Goal: Task Accomplishment & Management: Manage account settings

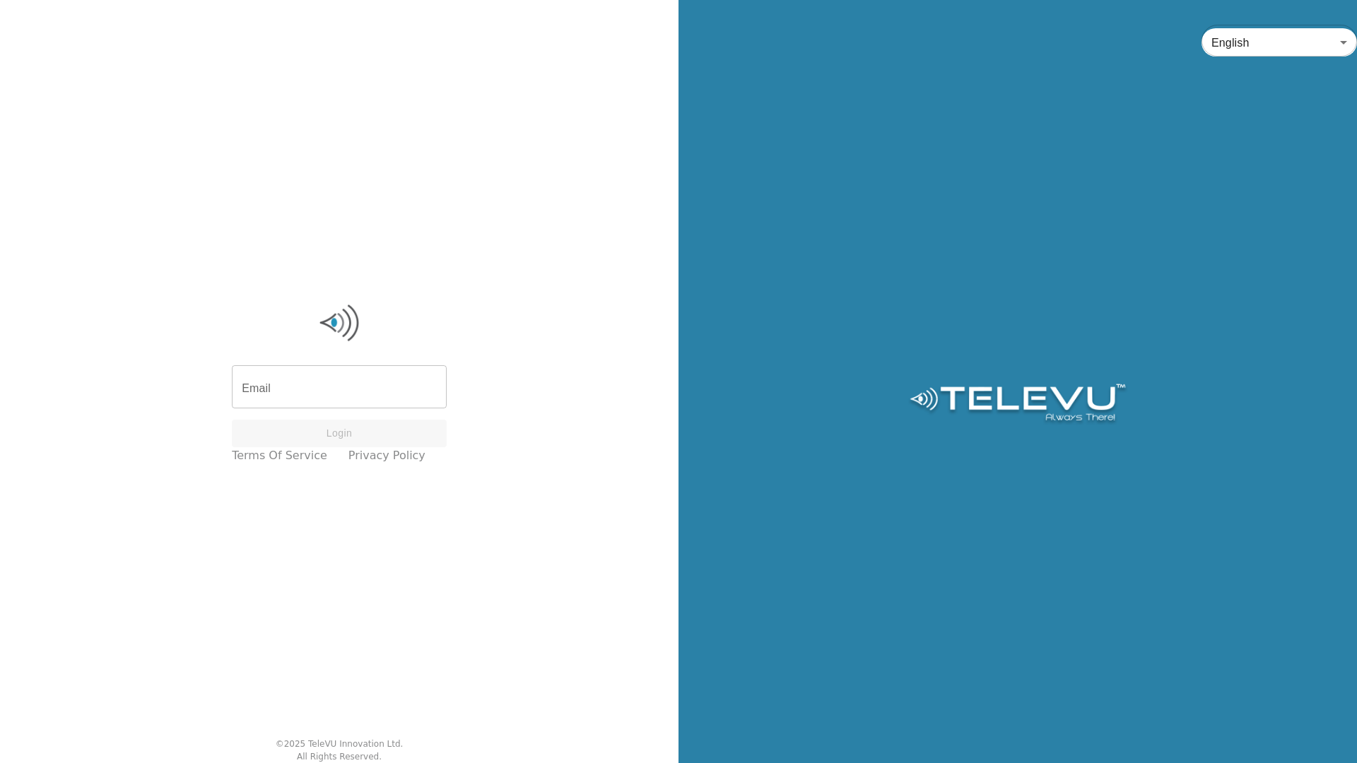
click at [557, 474] on div "Email Email Login Terms of Service Privacy Policy © 2025 TeleVU Innovation Ltd.…" at bounding box center [339, 381] width 678 height 763
click at [377, 384] on input "Email" at bounding box center [339, 389] width 215 height 40
click at [306, 389] on input "Email" at bounding box center [339, 389] width 215 height 40
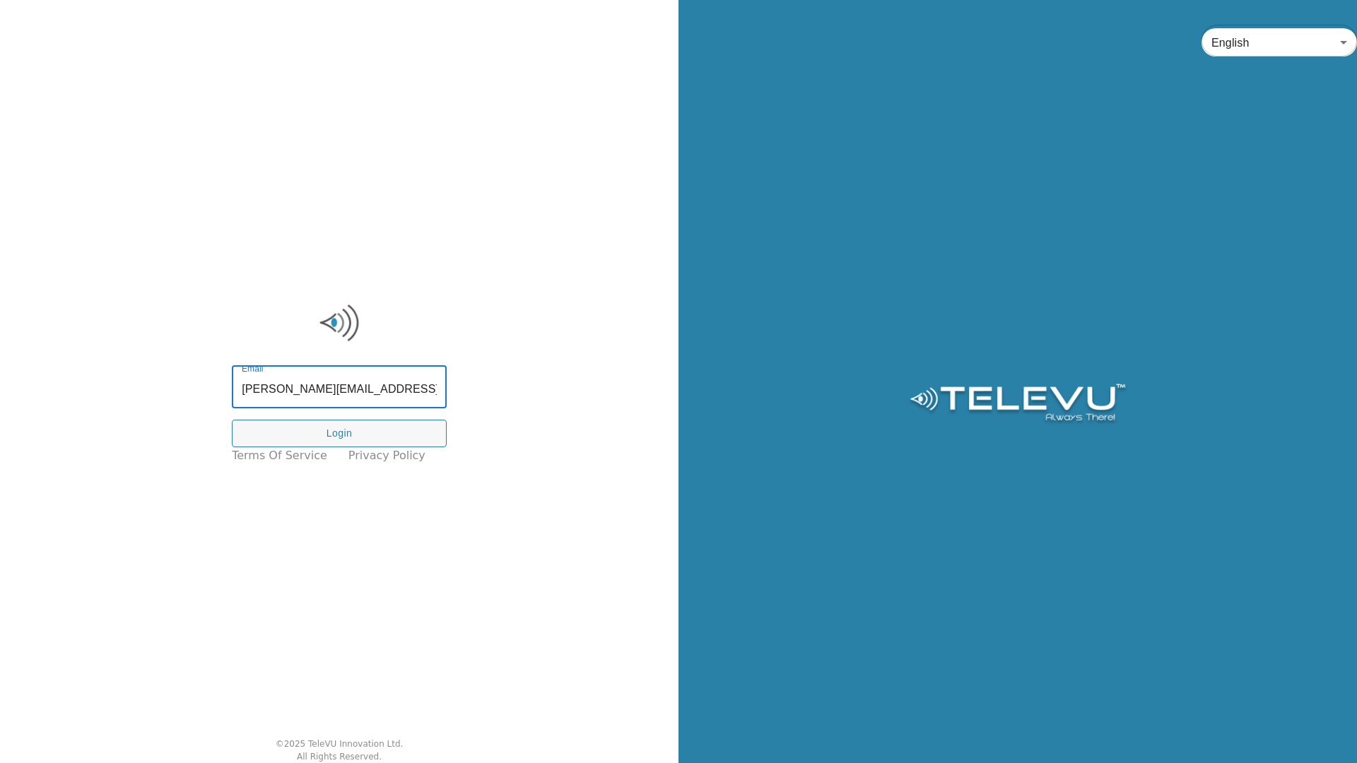
type input "richard.spence@nshealth.ca"
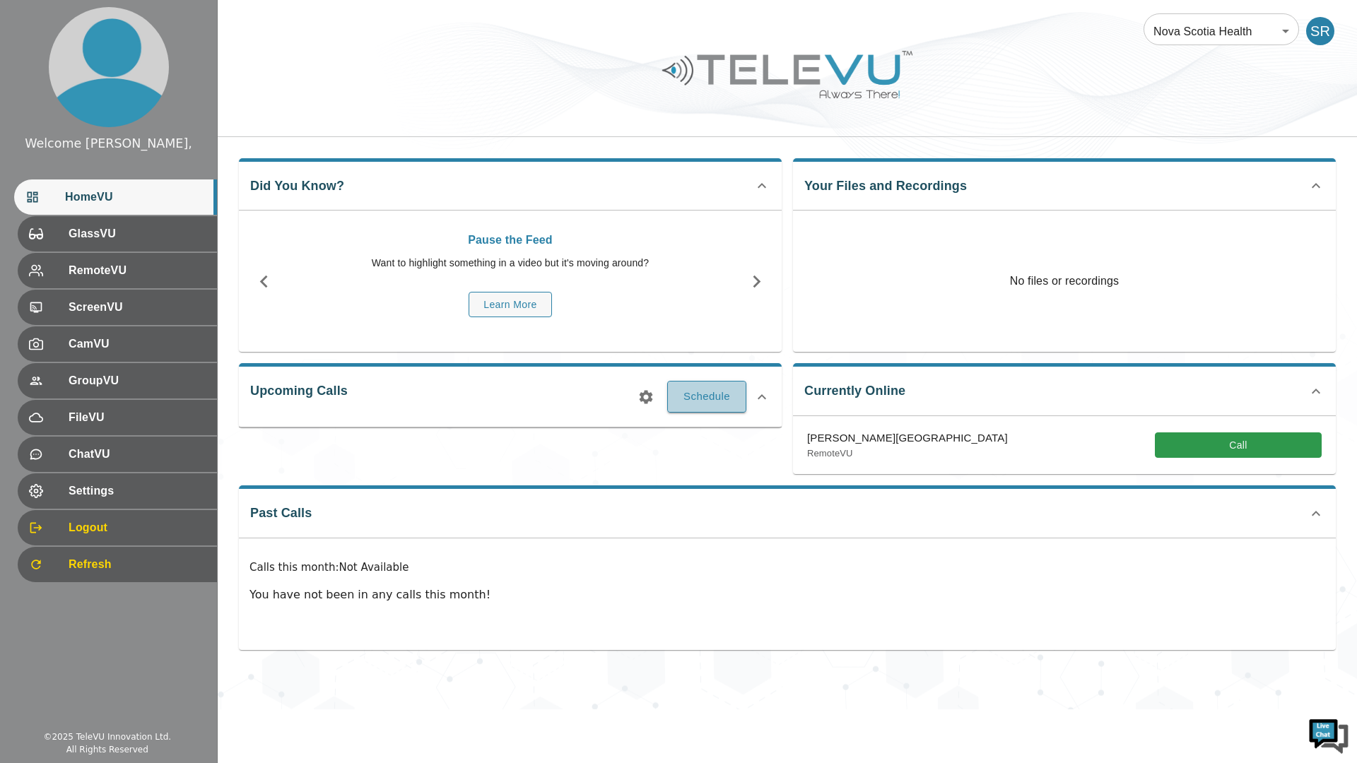
click at [689, 399] on button "Schedule" at bounding box center [706, 396] width 79 height 31
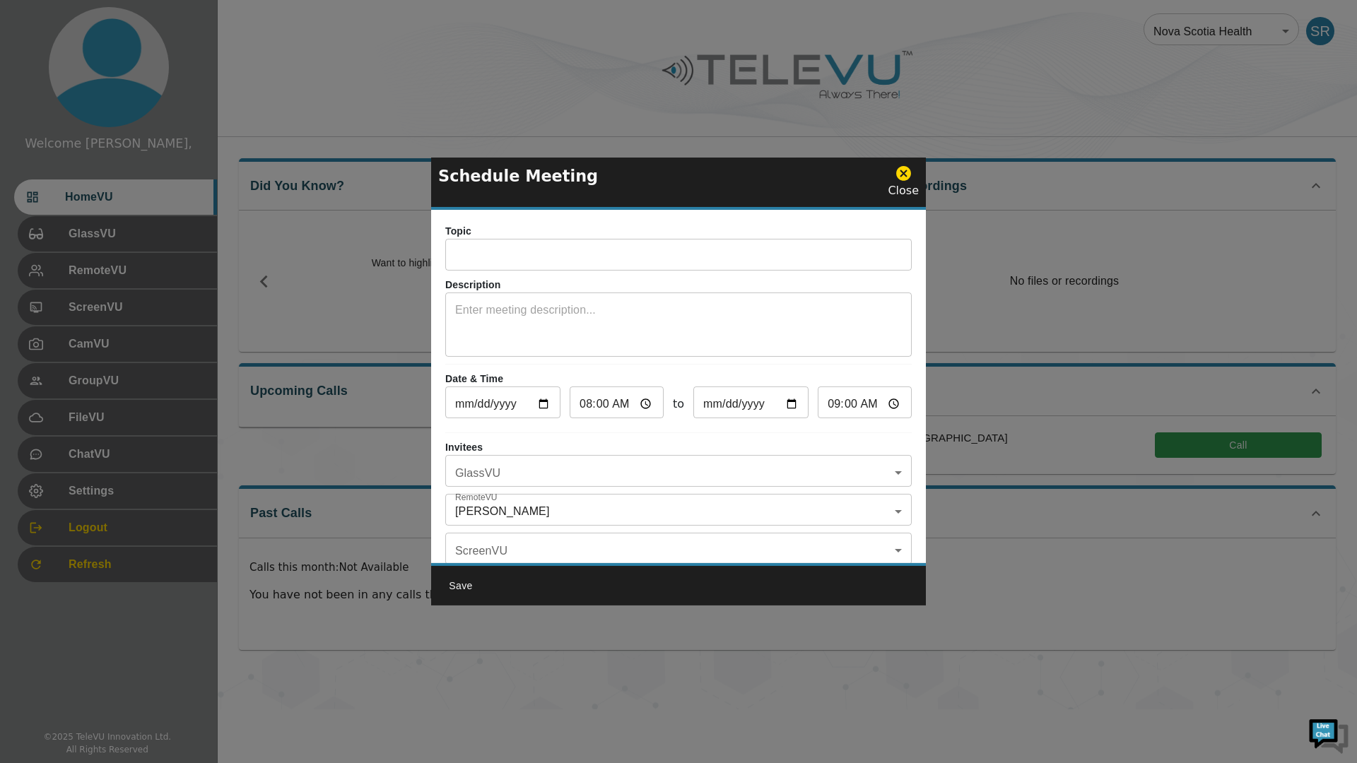
click at [640, 259] on input "text" at bounding box center [678, 256] width 466 height 28
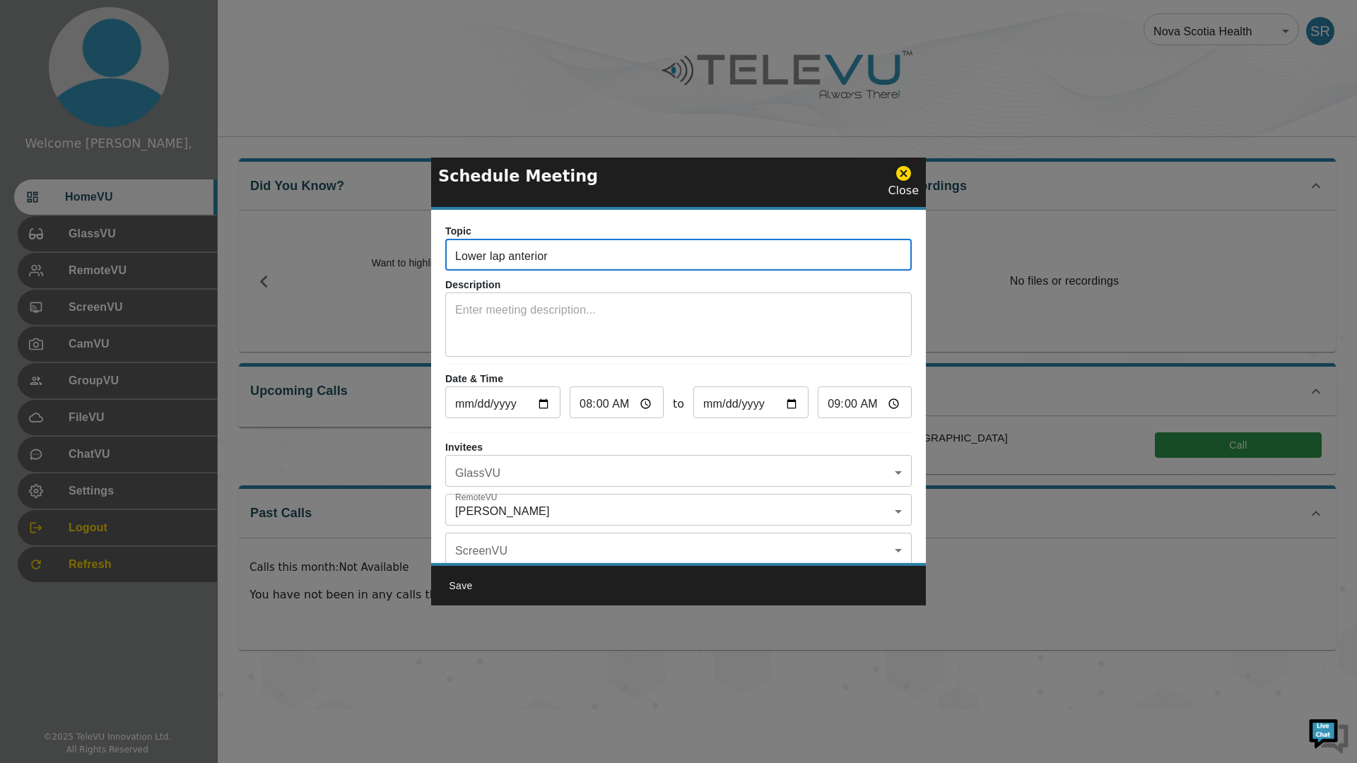
type input "Lower lap anterior"
click at [834, 406] on input "09:00" at bounding box center [865, 404] width 94 height 28
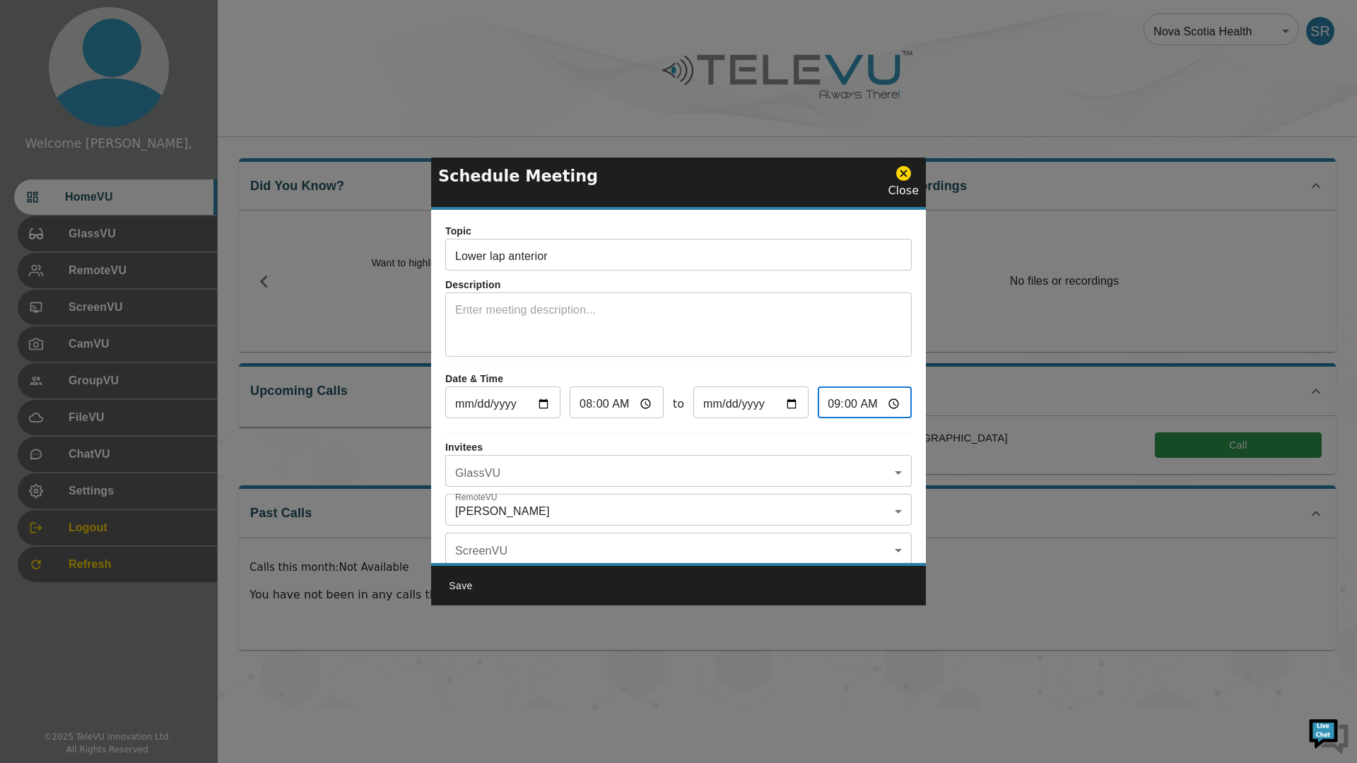
click at [883, 399] on input "09:00" at bounding box center [865, 404] width 94 height 28
type input "13:00"
click at [847, 373] on p "Date & Time" at bounding box center [678, 379] width 466 height 15
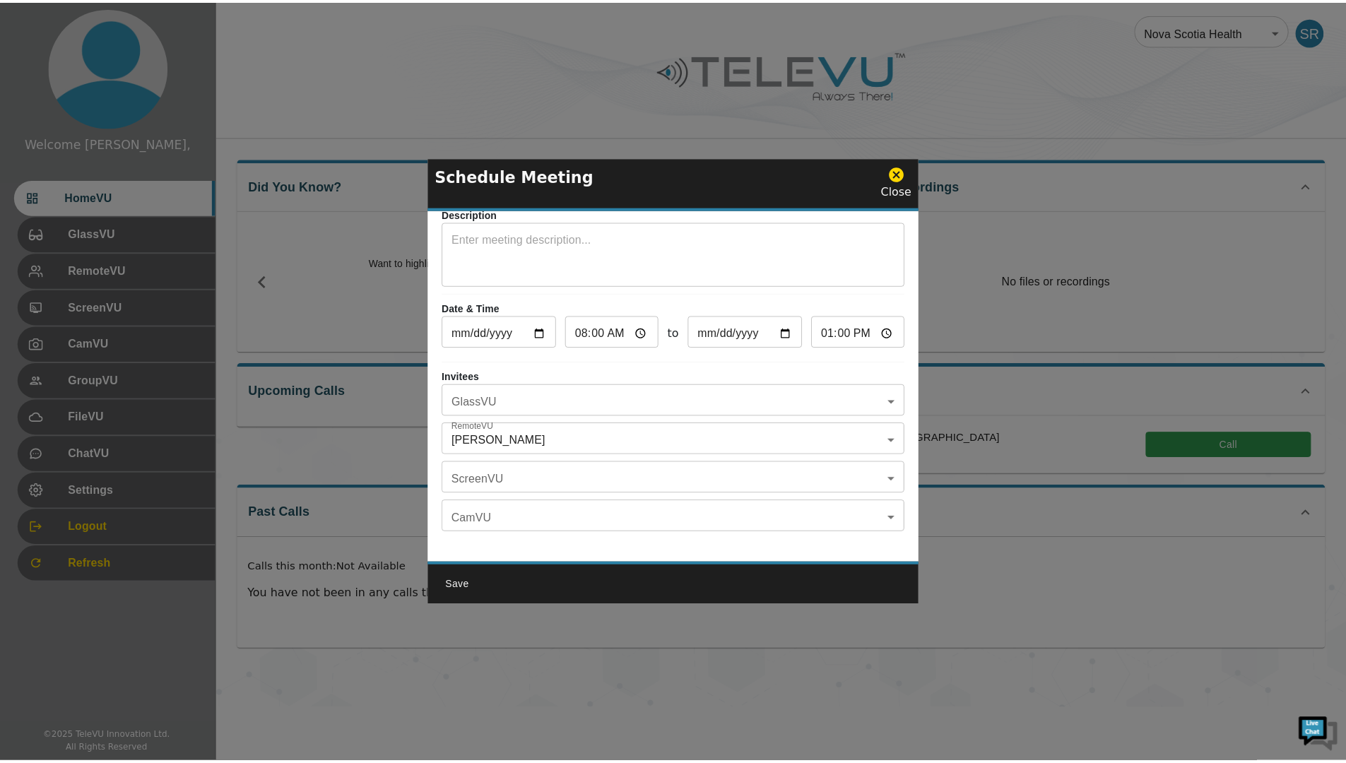
scroll to position [83, 0]
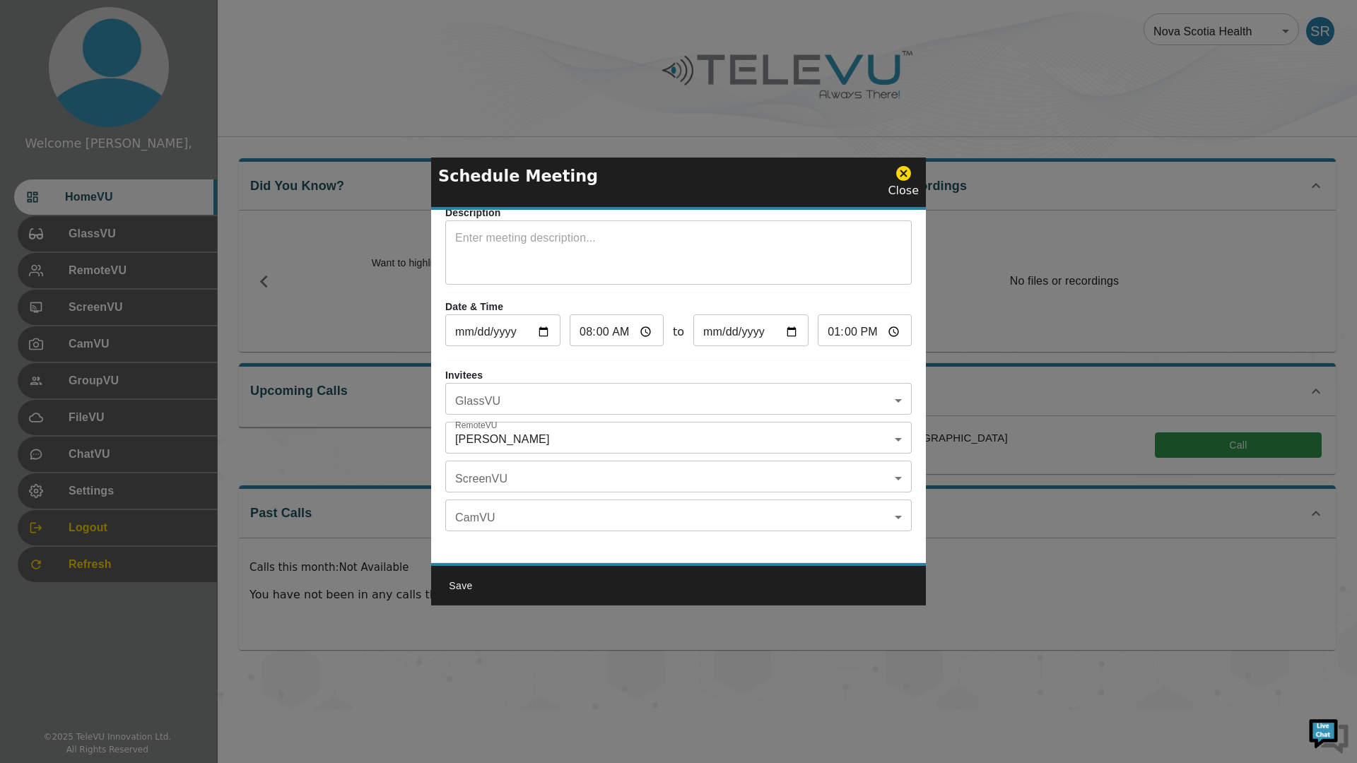
click at [884, 467] on body "Welcome Spence, HomeVU GlassVU RemoteVU ScreenVU CamVU GroupVU FileVU ChatVU Se…" at bounding box center [678, 354] width 1357 height 709
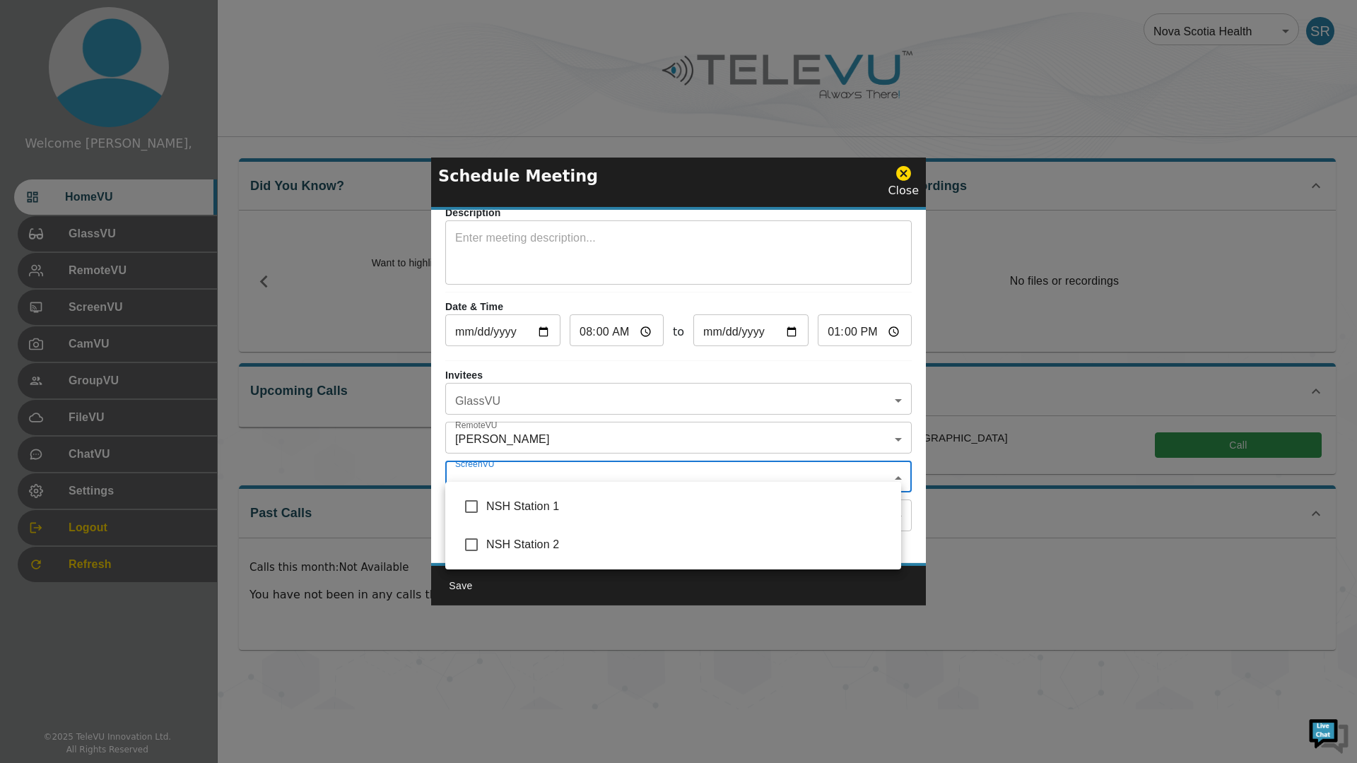
click at [885, 464] on div at bounding box center [678, 381] width 1357 height 763
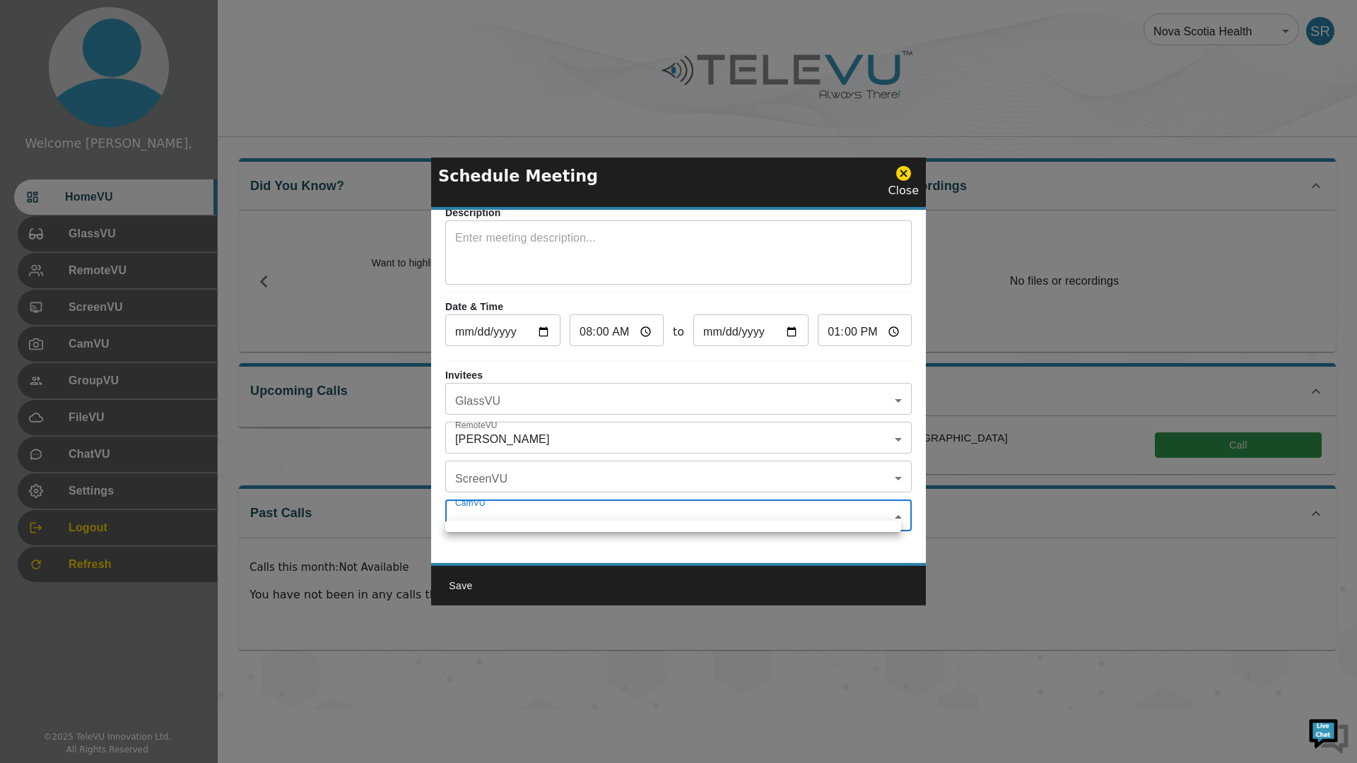
click at [886, 506] on body "Welcome Spence, HomeVU GlassVU RemoteVU ScreenVU CamVU GroupVU FileVU ChatVU Se…" at bounding box center [678, 354] width 1357 height 709
click at [886, 506] on div at bounding box center [678, 381] width 1357 height 763
click at [465, 582] on button "Save" at bounding box center [460, 586] width 45 height 26
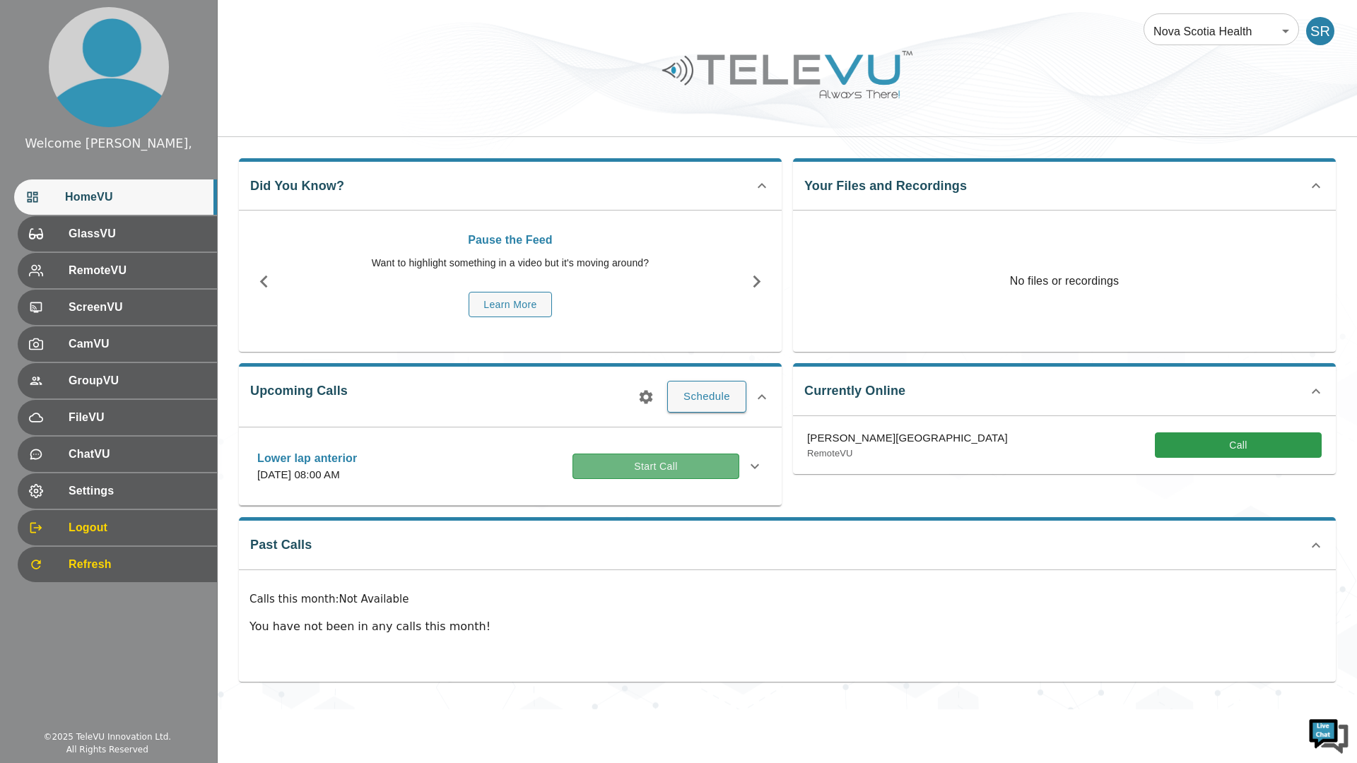
click at [575, 474] on button "Start Call" at bounding box center [655, 467] width 167 height 26
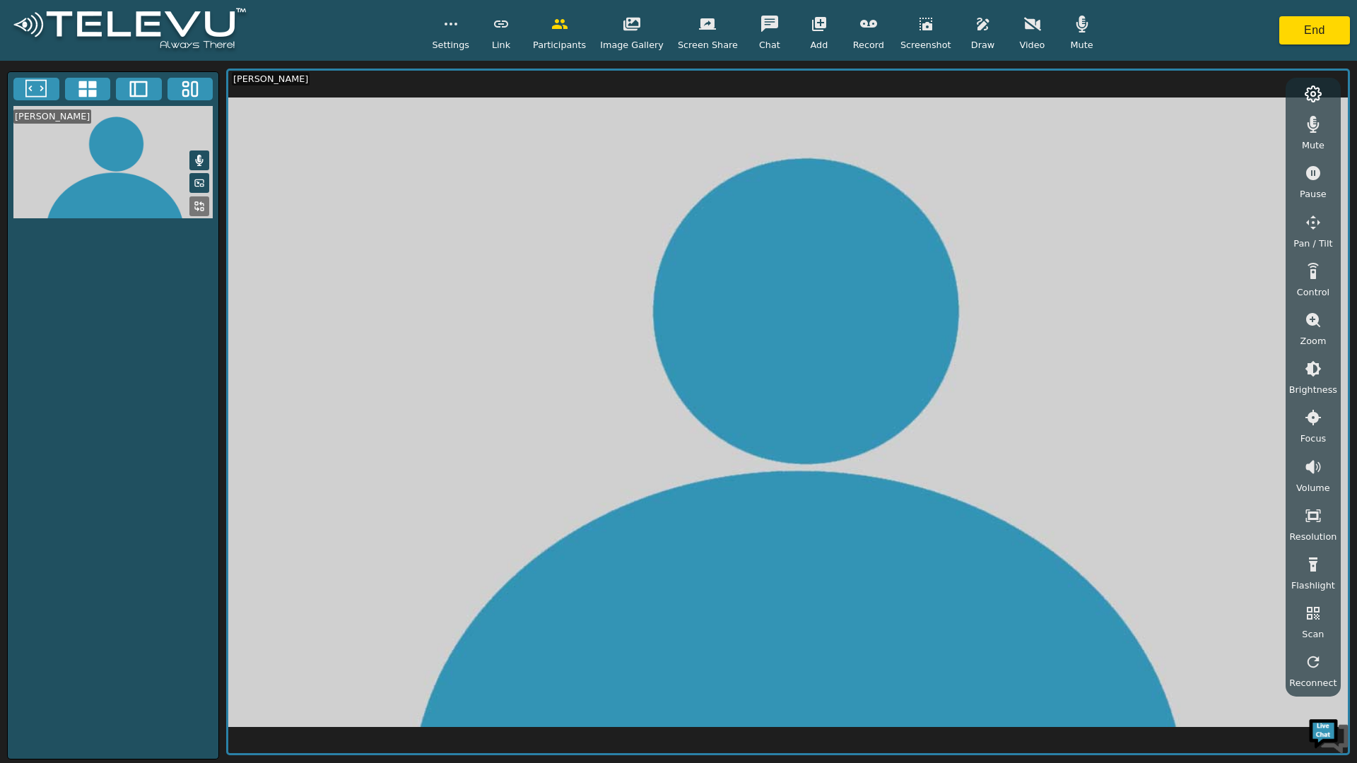
click at [1317, 32] on button "End" at bounding box center [1314, 30] width 71 height 28
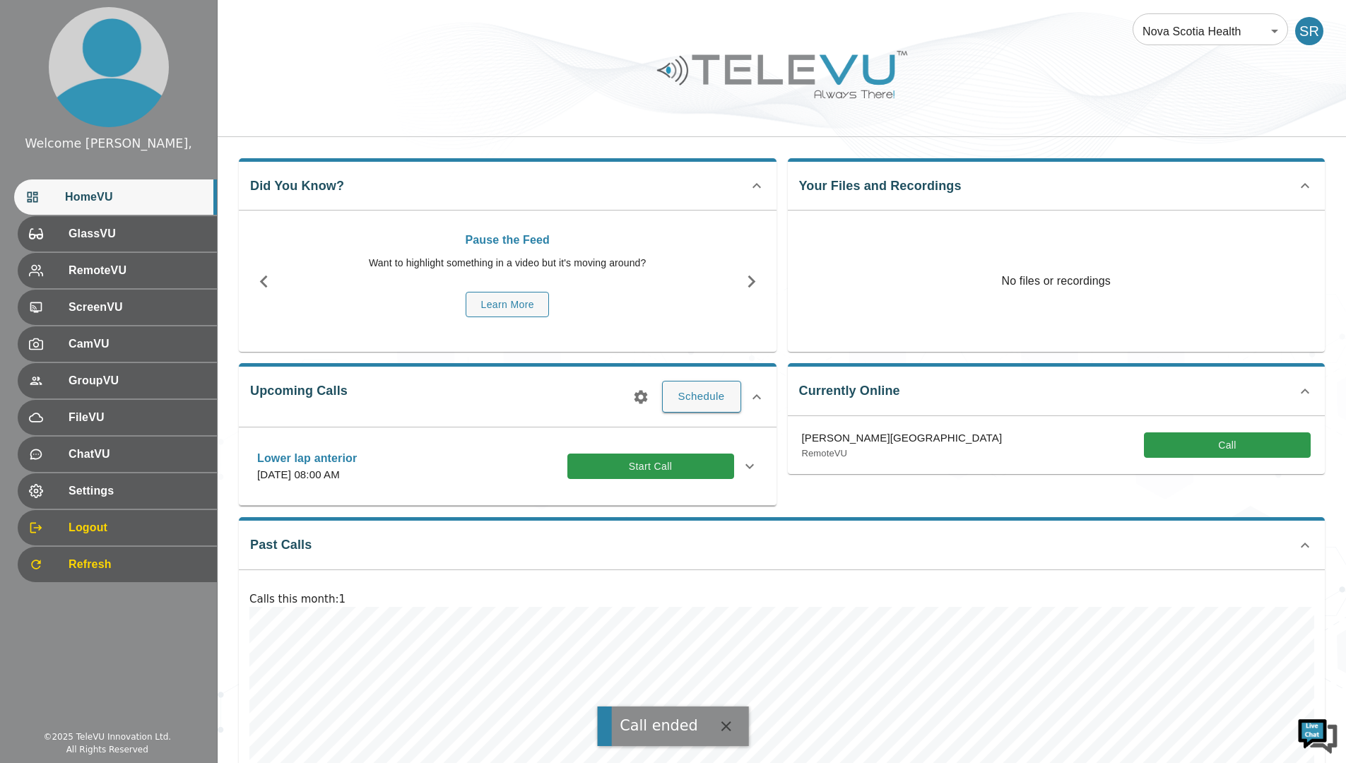
click at [748, 461] on icon at bounding box center [749, 466] width 17 height 17
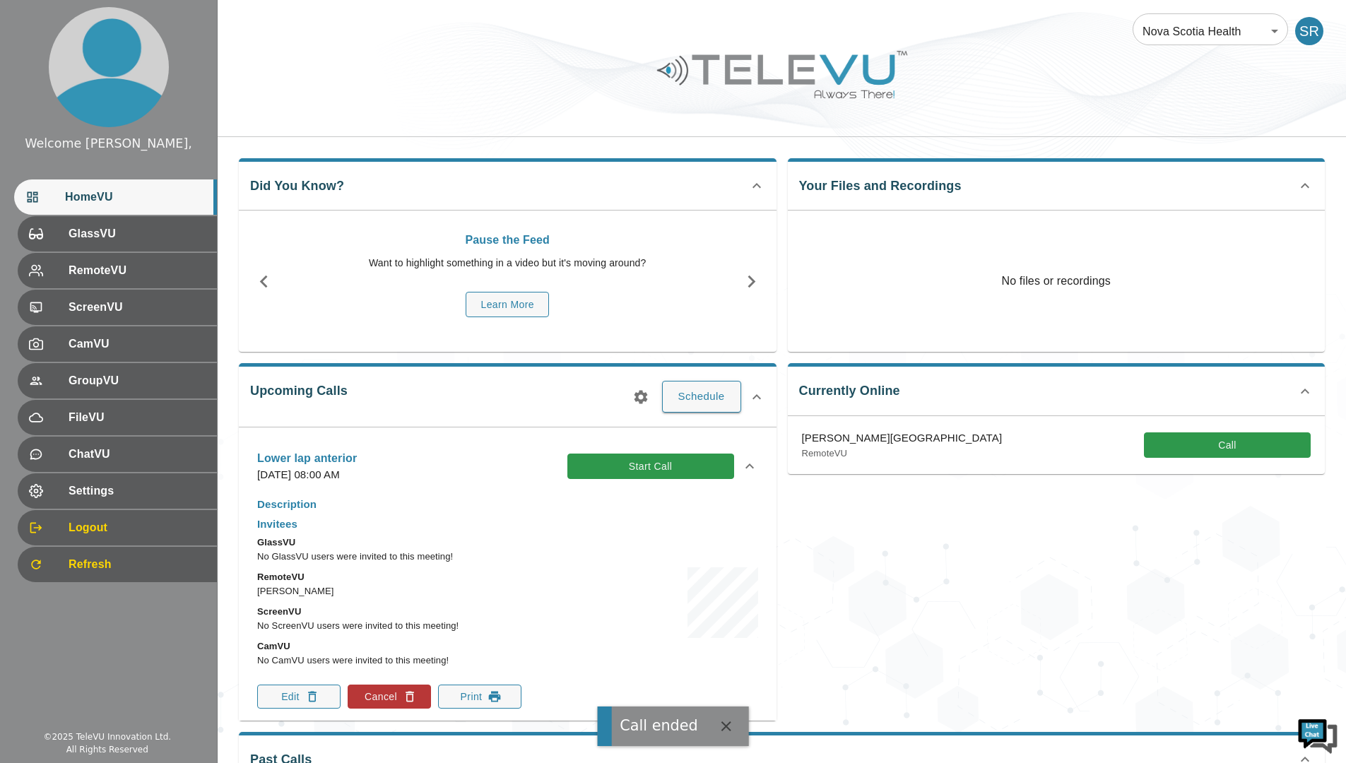
scroll to position [14, 0]
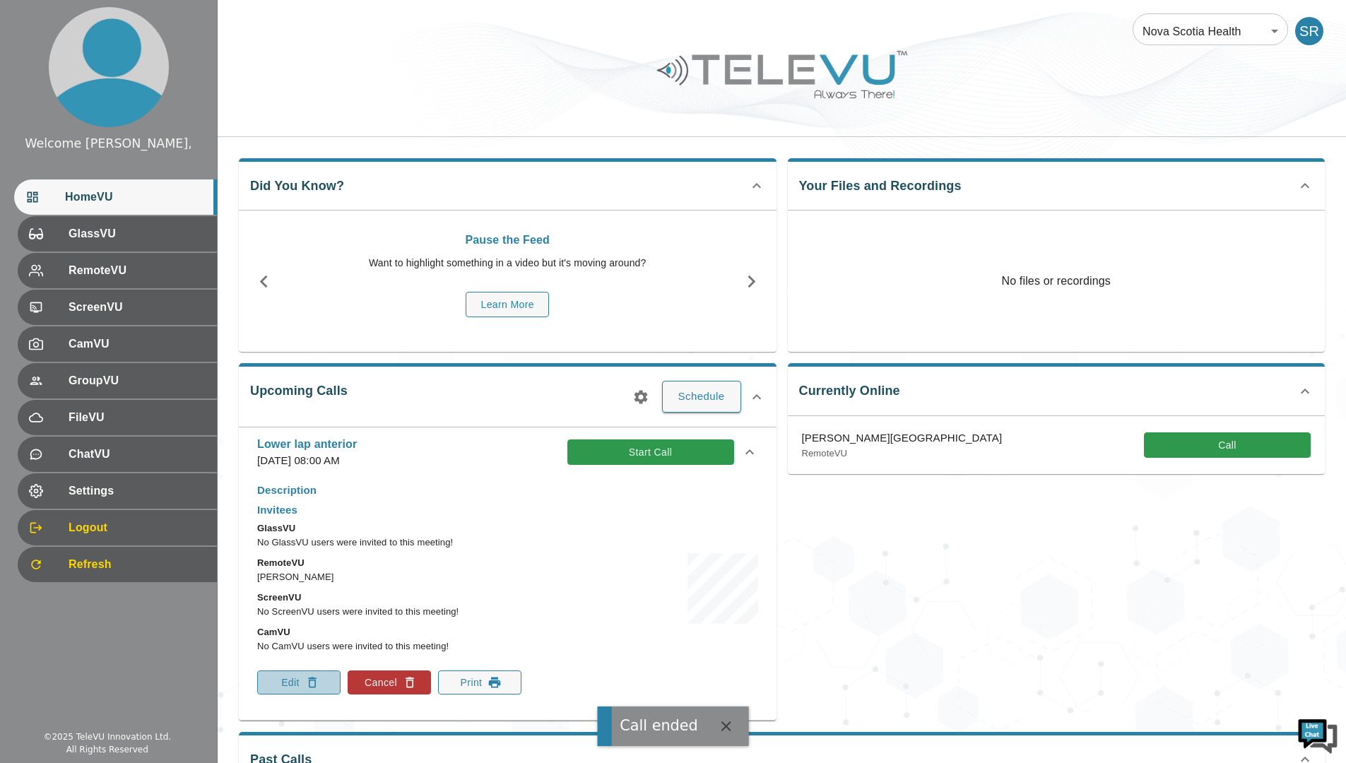
click at [280, 687] on button "Edit" at bounding box center [298, 683] width 83 height 24
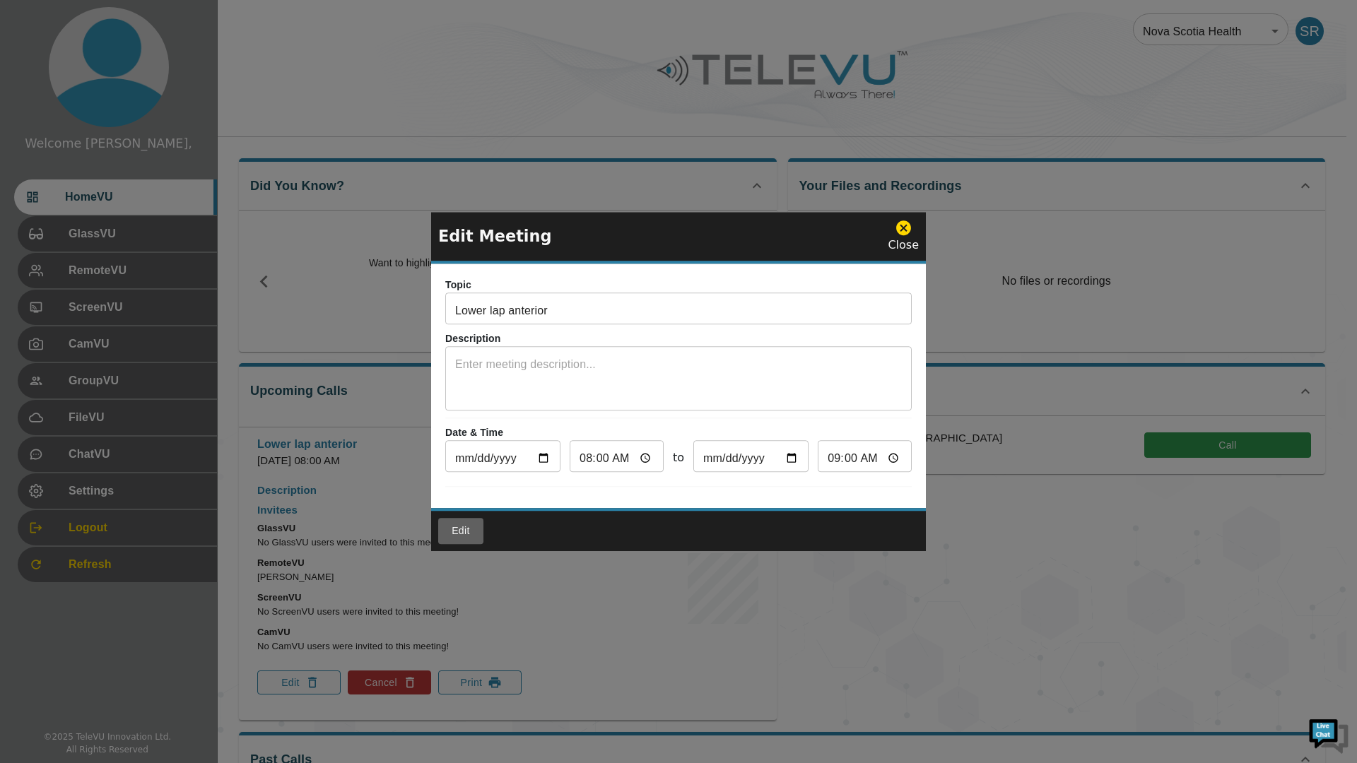
click at [461, 527] on button "Edit" at bounding box center [460, 531] width 45 height 26
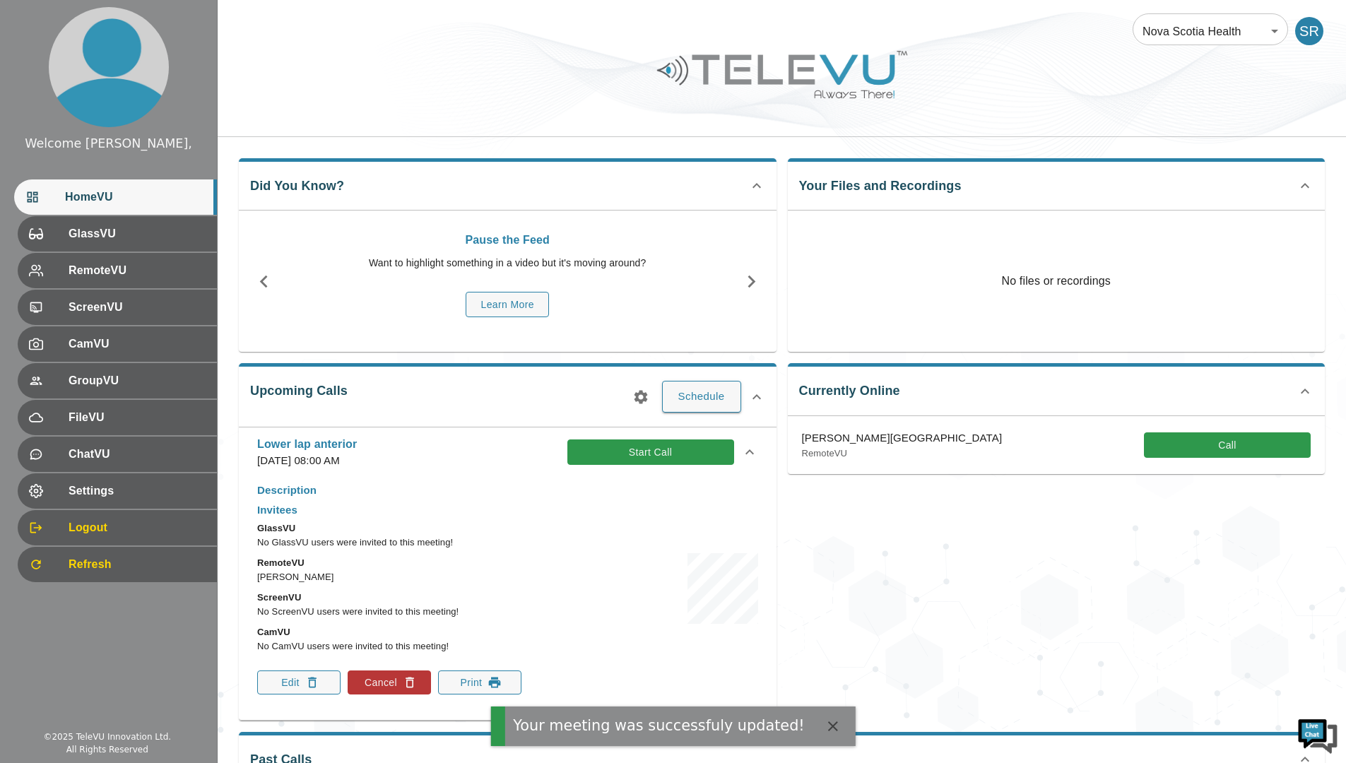
scroll to position [0, 0]
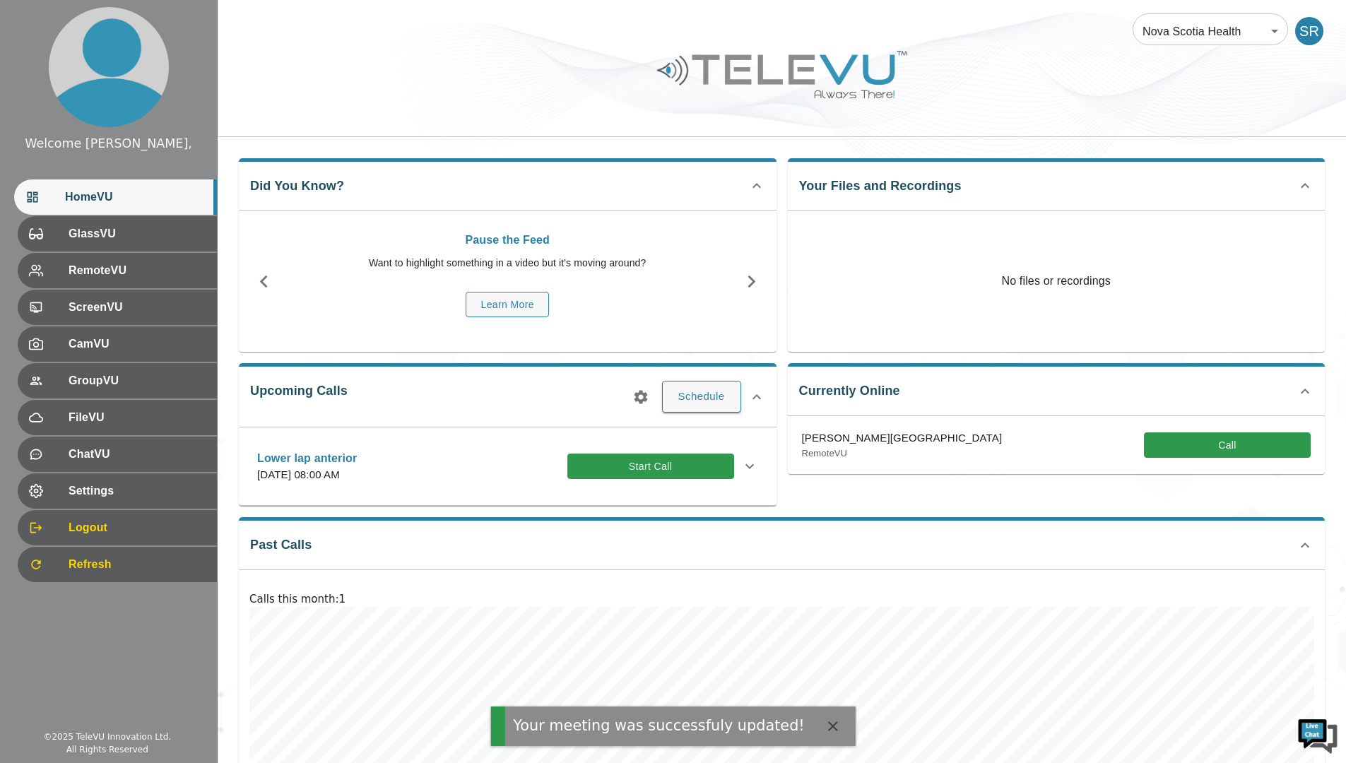
click at [748, 466] on icon at bounding box center [749, 466] width 8 height 5
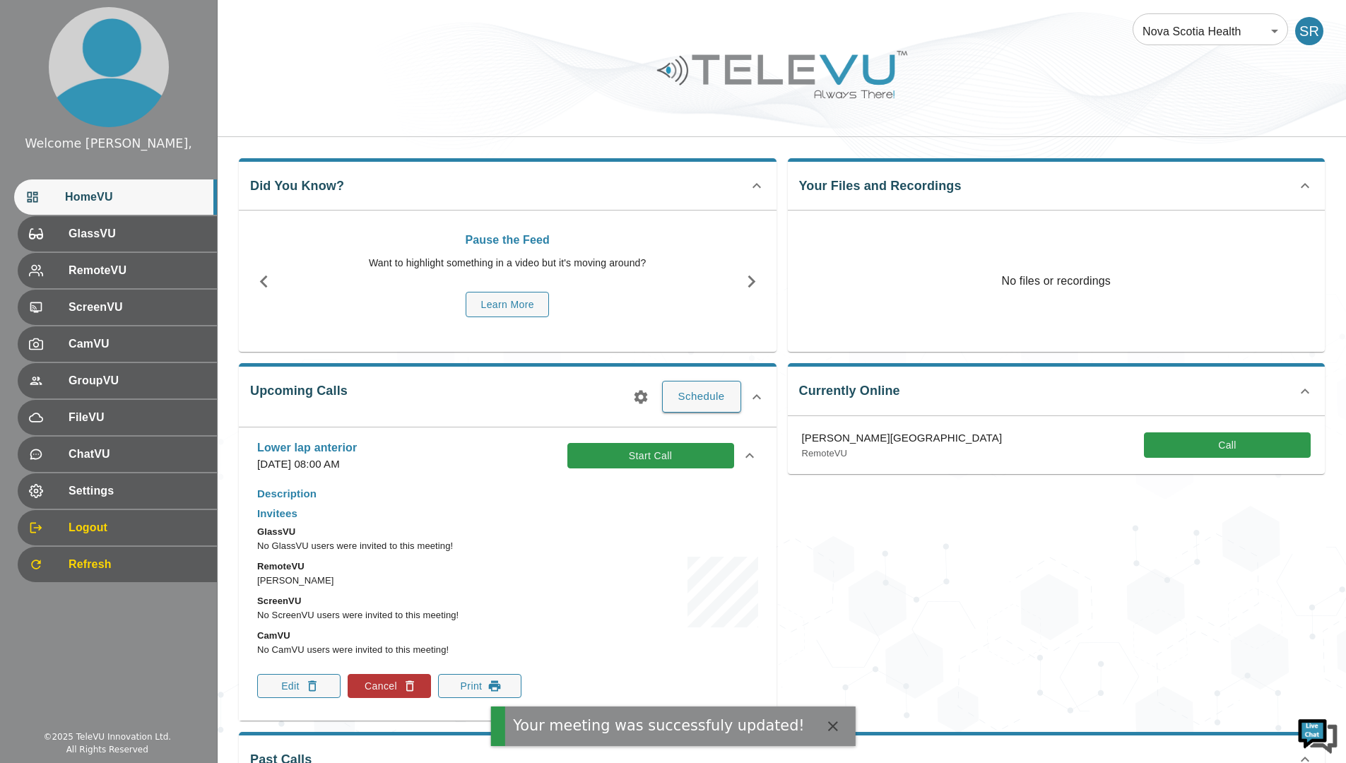
scroll to position [14, 0]
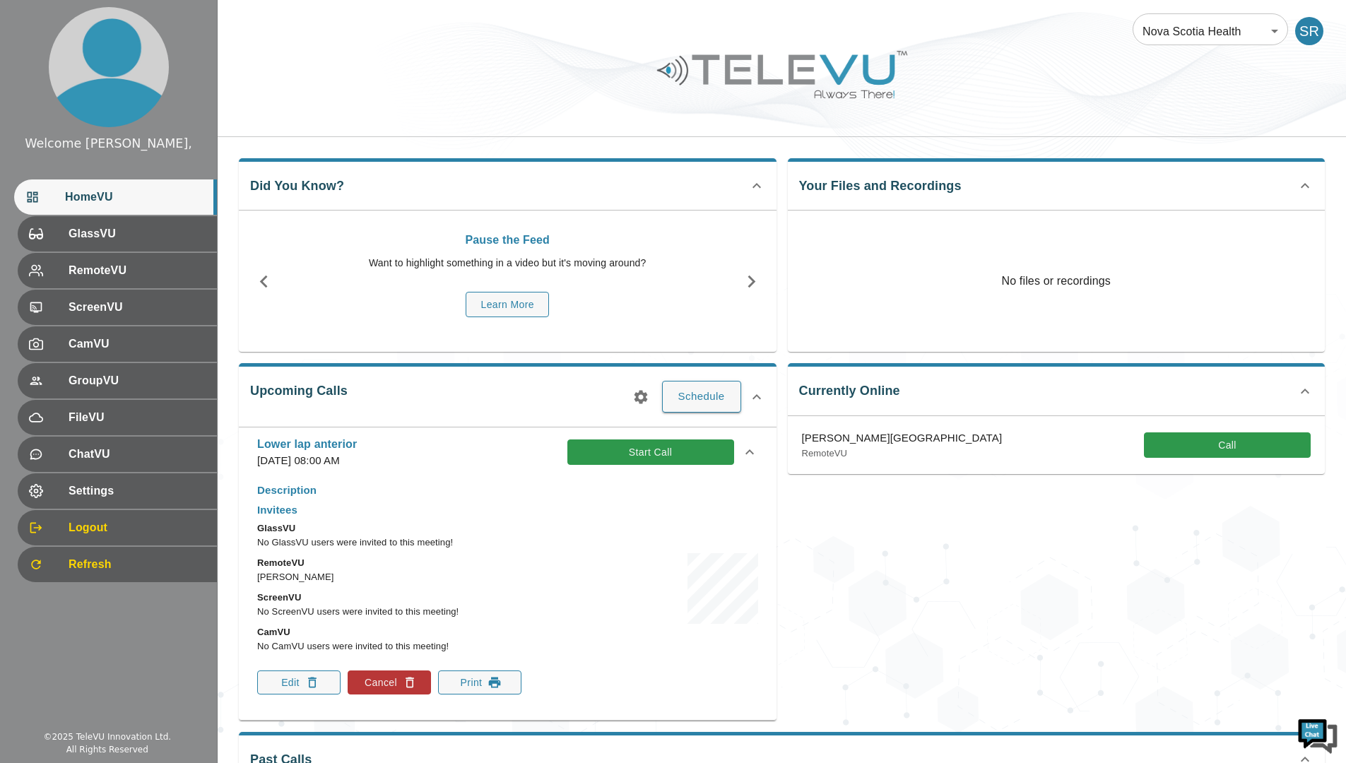
click at [369, 679] on button "Cancel" at bounding box center [389, 683] width 83 height 24
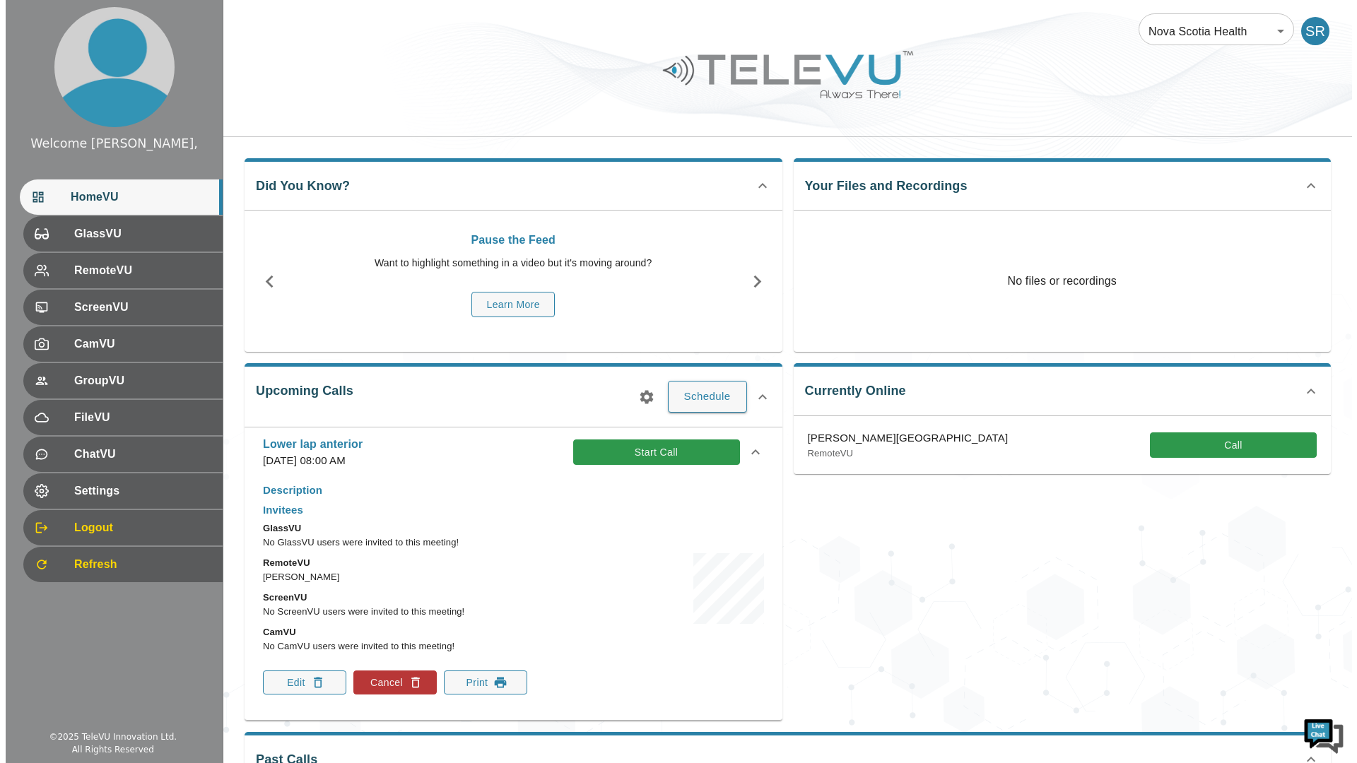
scroll to position [0, 0]
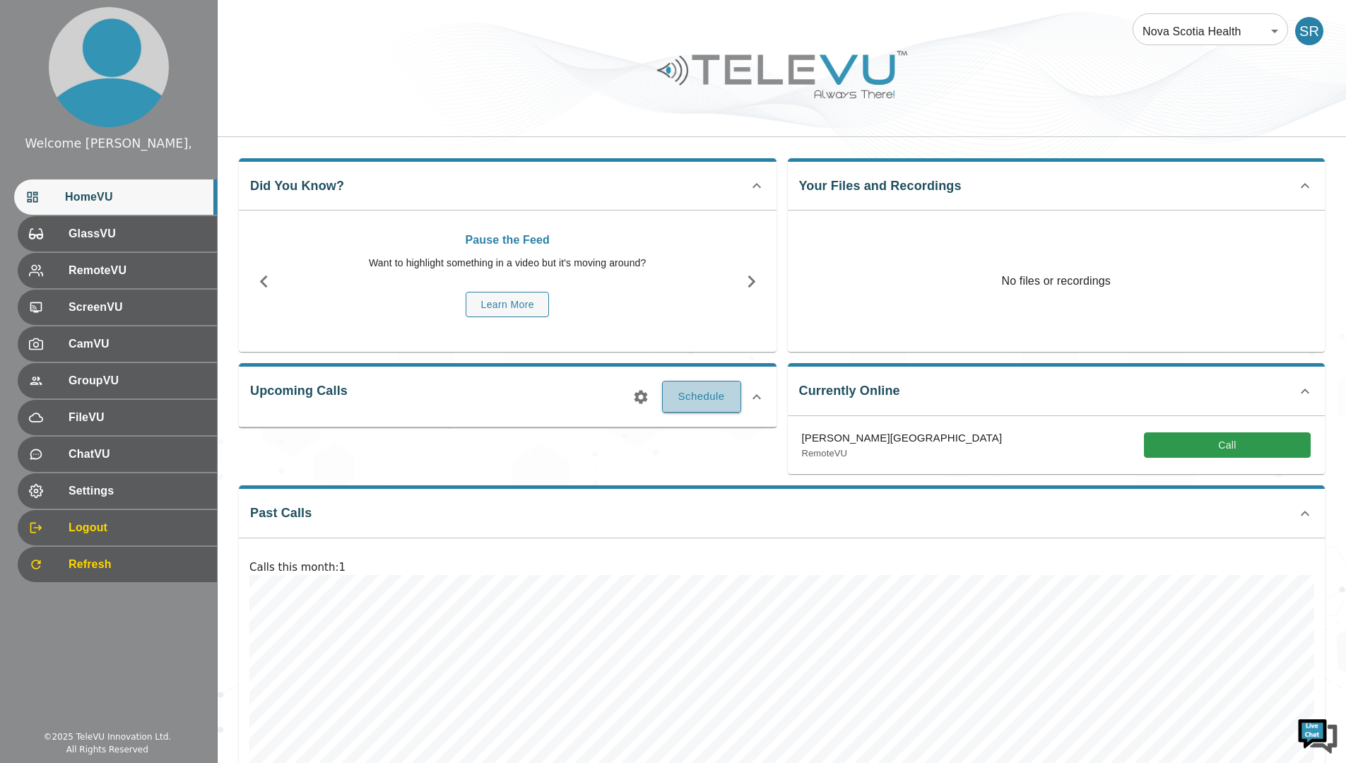
click at [696, 394] on button "Schedule" at bounding box center [701, 396] width 79 height 31
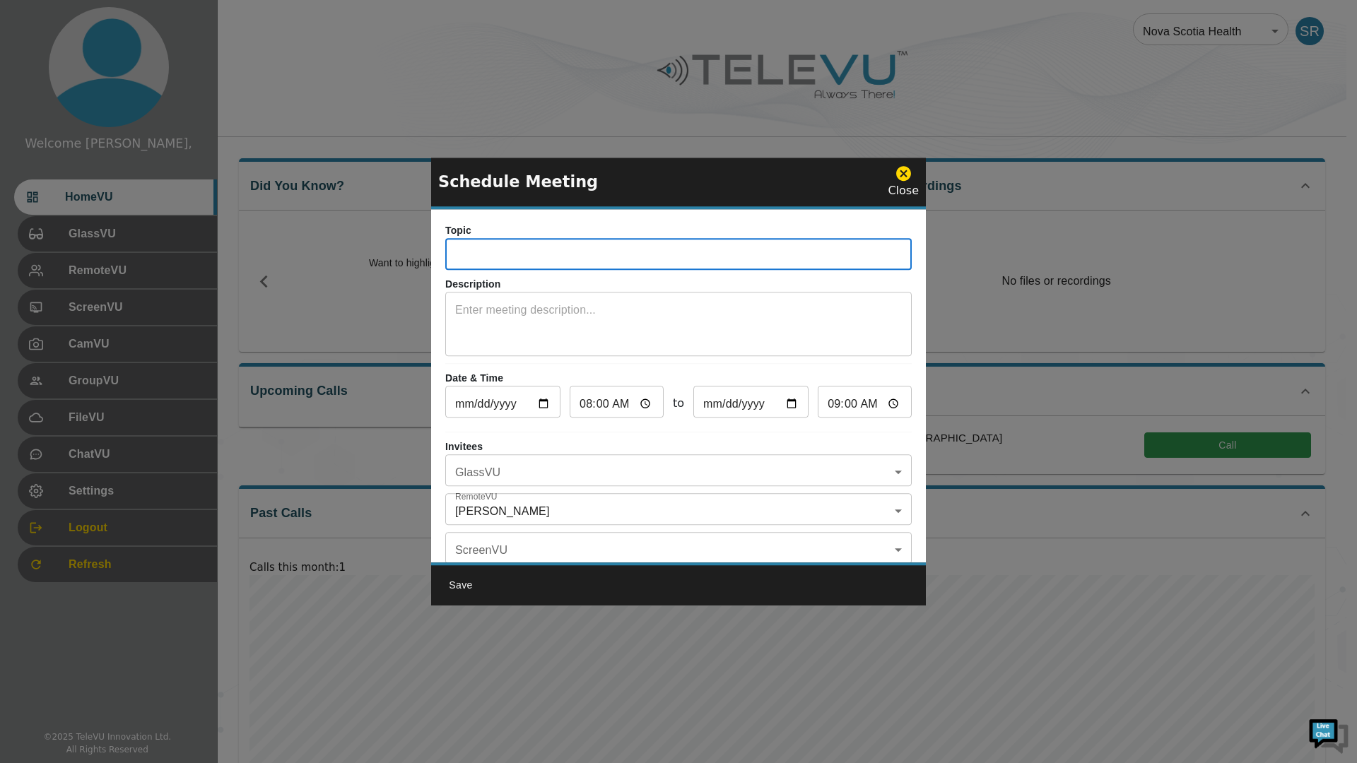
click at [610, 254] on input "text" at bounding box center [678, 256] width 466 height 28
type input "Lower lap Ant"
click at [510, 308] on textarea at bounding box center [678, 326] width 447 height 49
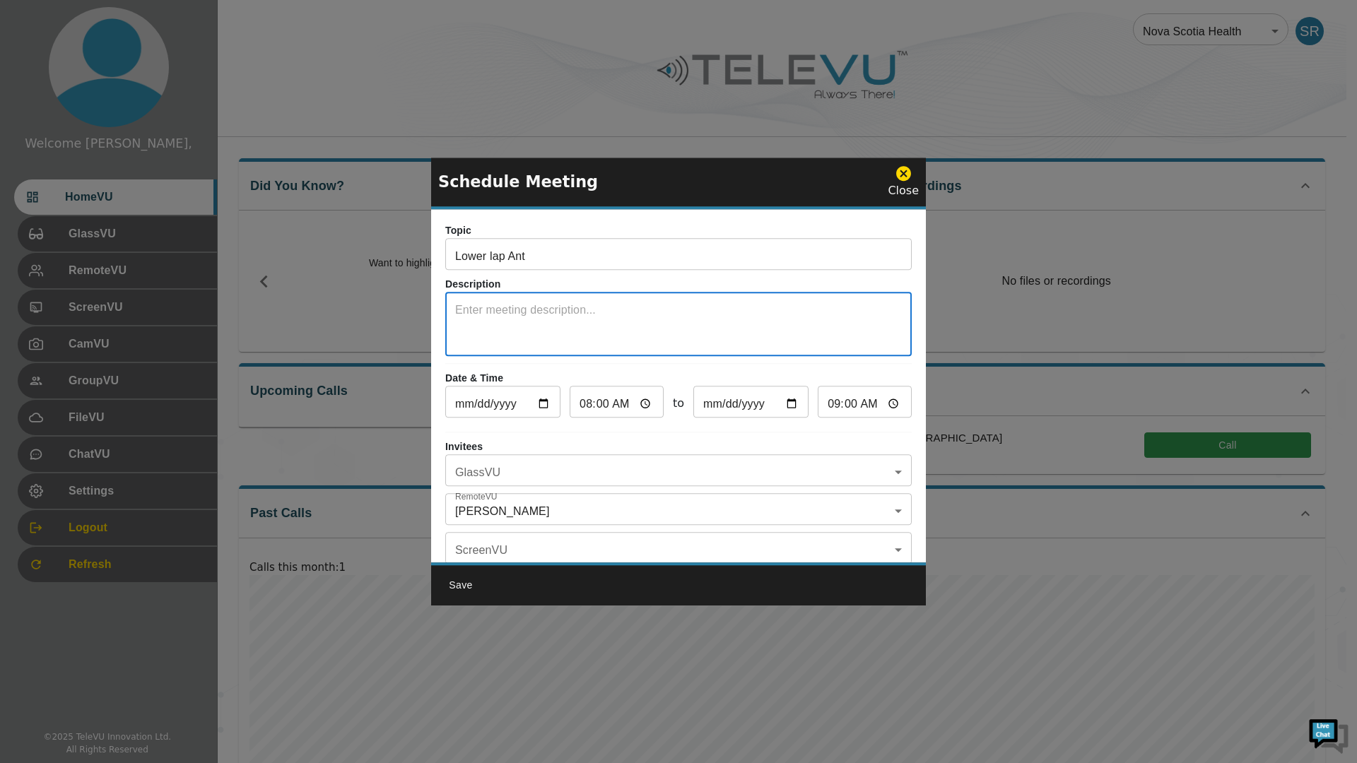
click at [883, 401] on input "09:00" at bounding box center [865, 403] width 94 height 28
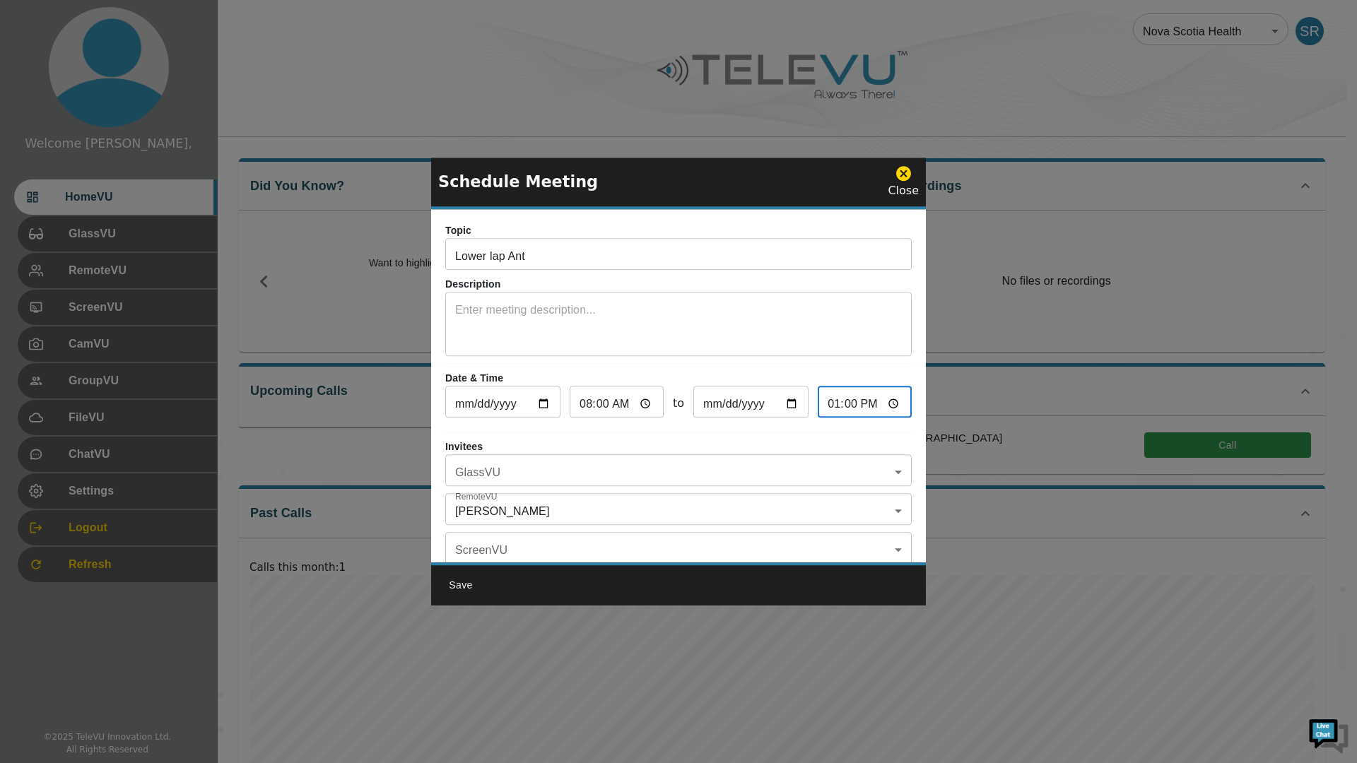
type input "13:00"
click at [598, 429] on div "Topic Lower lap Ant ​ Description x ​ Date & Time 2025-09-12 ​ 08:00 ​ to 2025-…" at bounding box center [678, 385] width 495 height 353
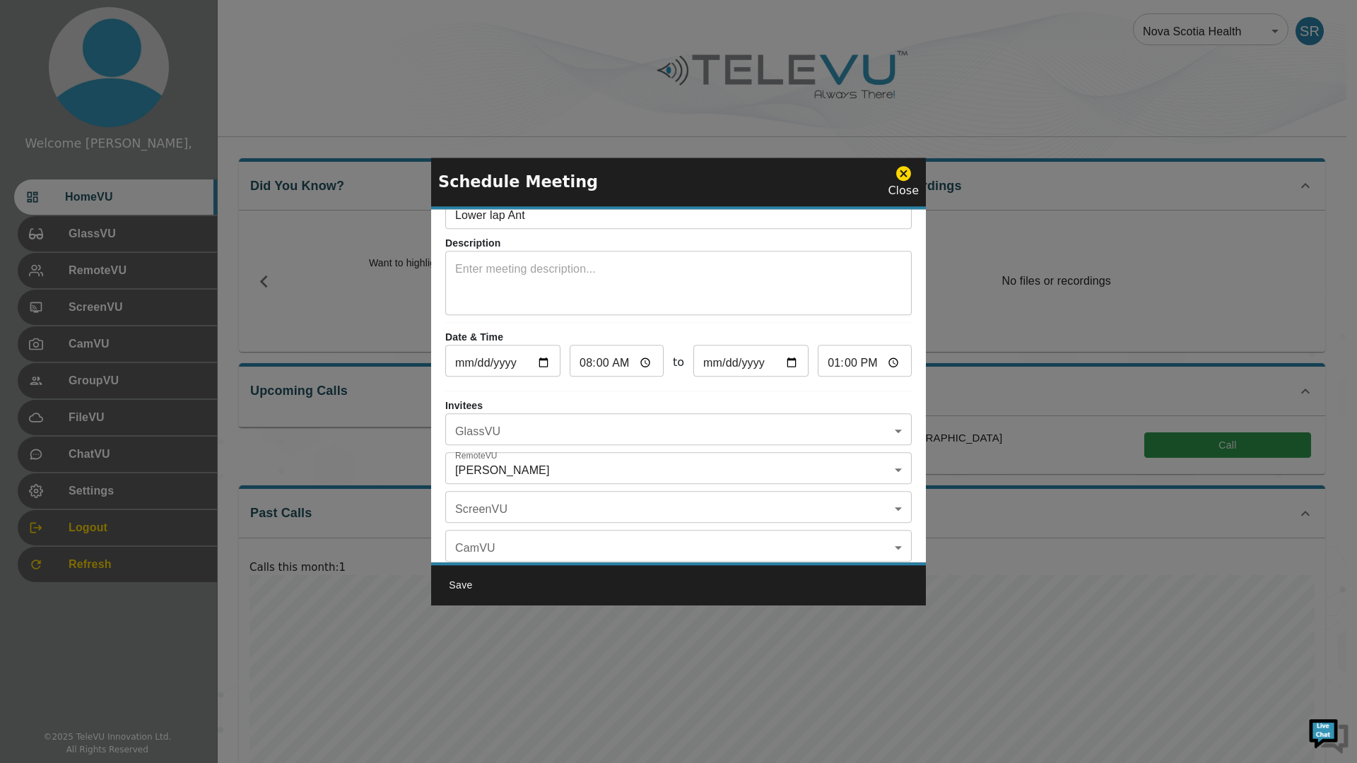
scroll to position [83, 0]
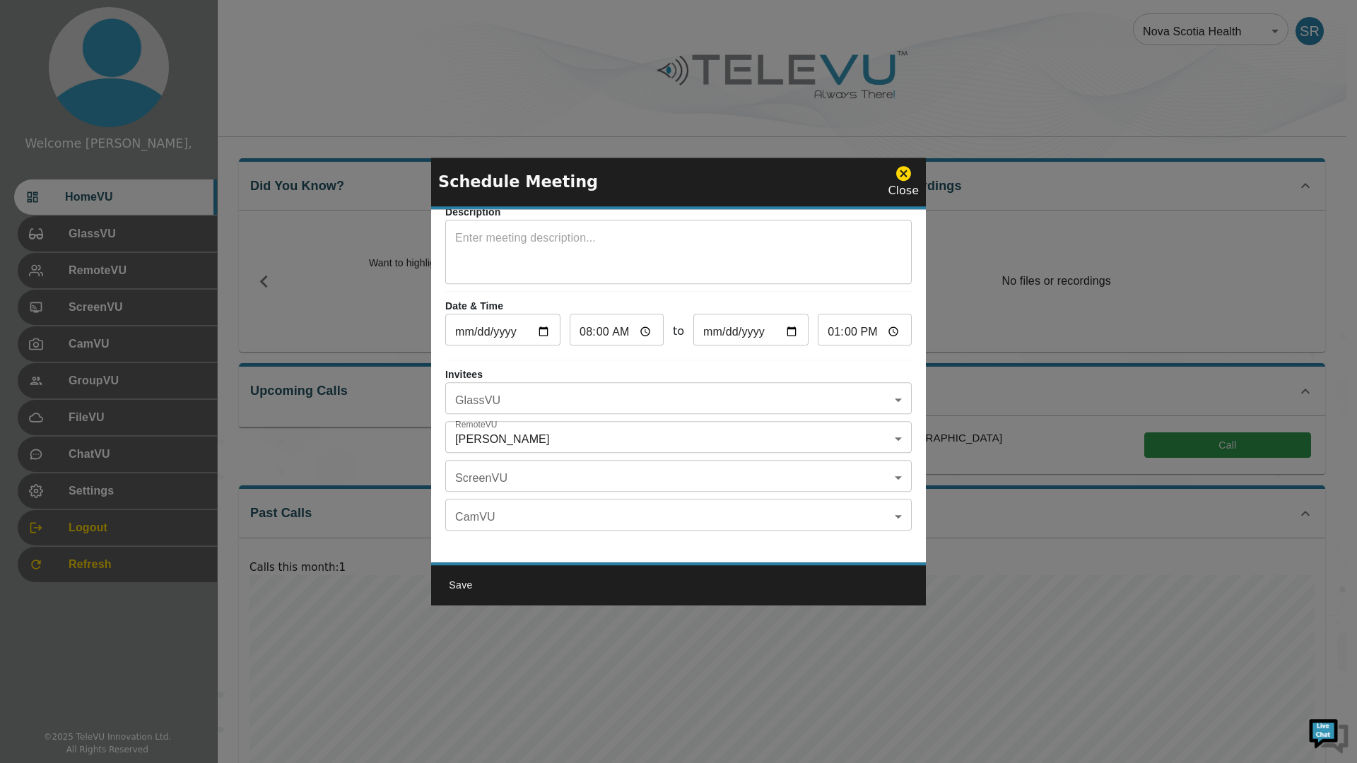
click at [582, 471] on body "Welcome Spence, HomeVU GlassVU RemoteVU ScreenVU CamVU GroupVU FileVU ChatVU Se…" at bounding box center [678, 428] width 1357 height 856
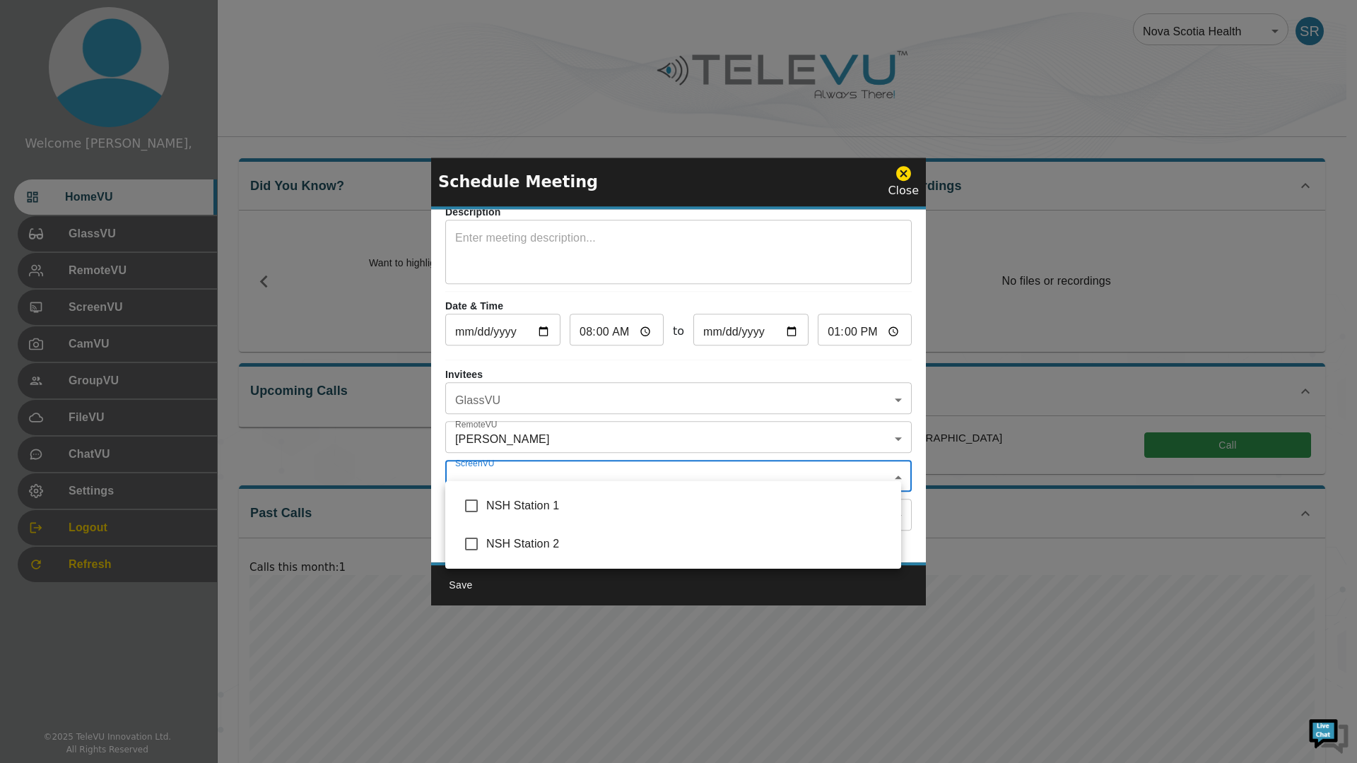
click at [470, 499] on input "checkbox" at bounding box center [471, 506] width 30 height 30
checkbox input "true"
type input "NSH Station 1"
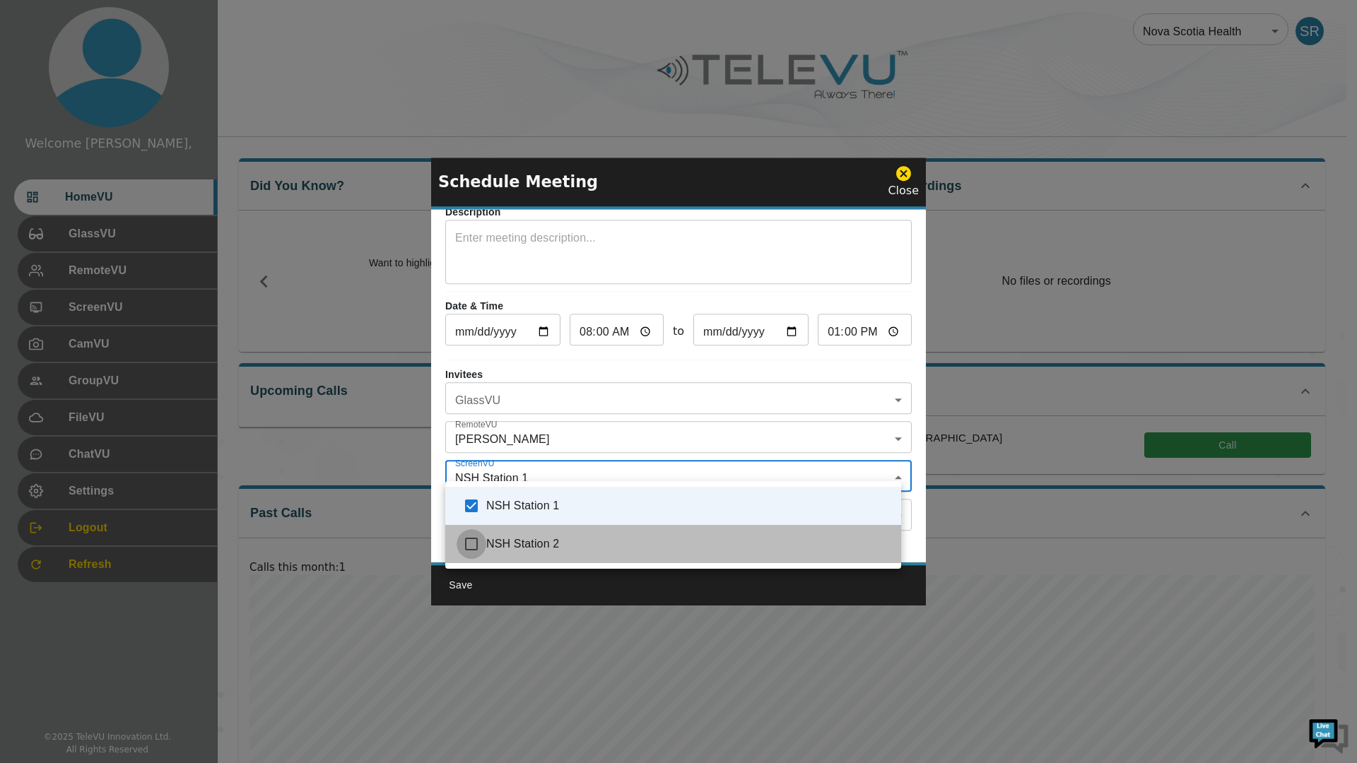
click at [470, 545] on input "checkbox" at bounding box center [471, 544] width 30 height 30
checkbox input "true"
type input "NSH Station 1,NSH Station 2"
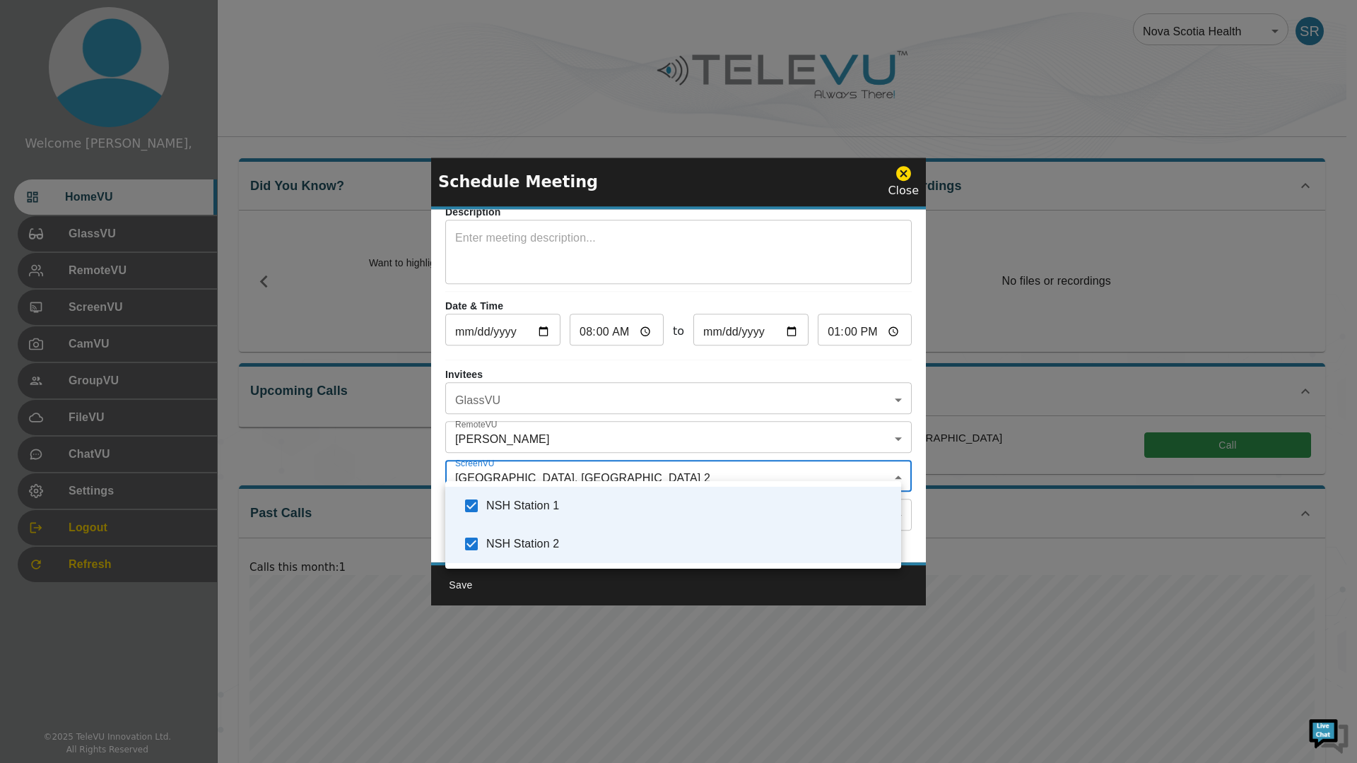
click at [470, 545] on input "checkbox" at bounding box center [471, 544] width 30 height 30
checkbox input "false"
type input "NSH Station 1"
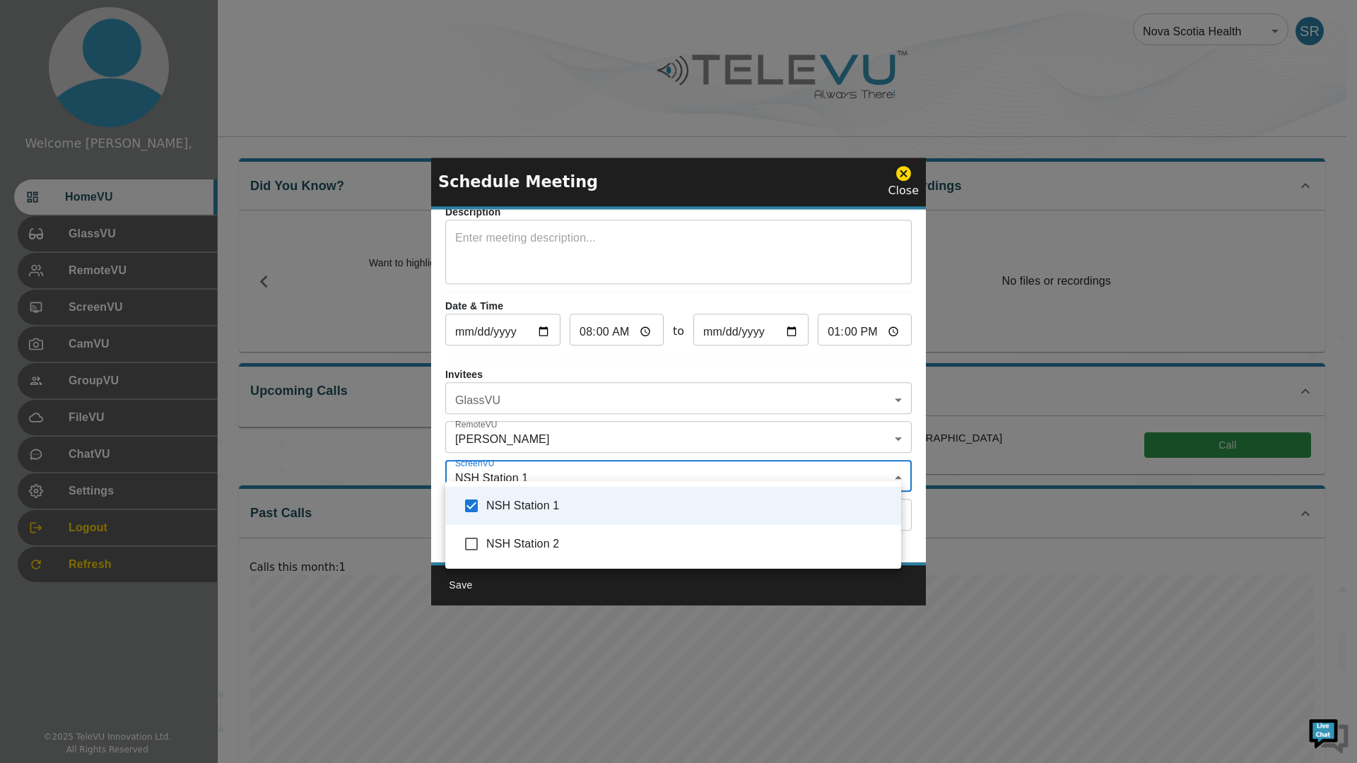
click at [783, 356] on div at bounding box center [678, 381] width 1357 height 763
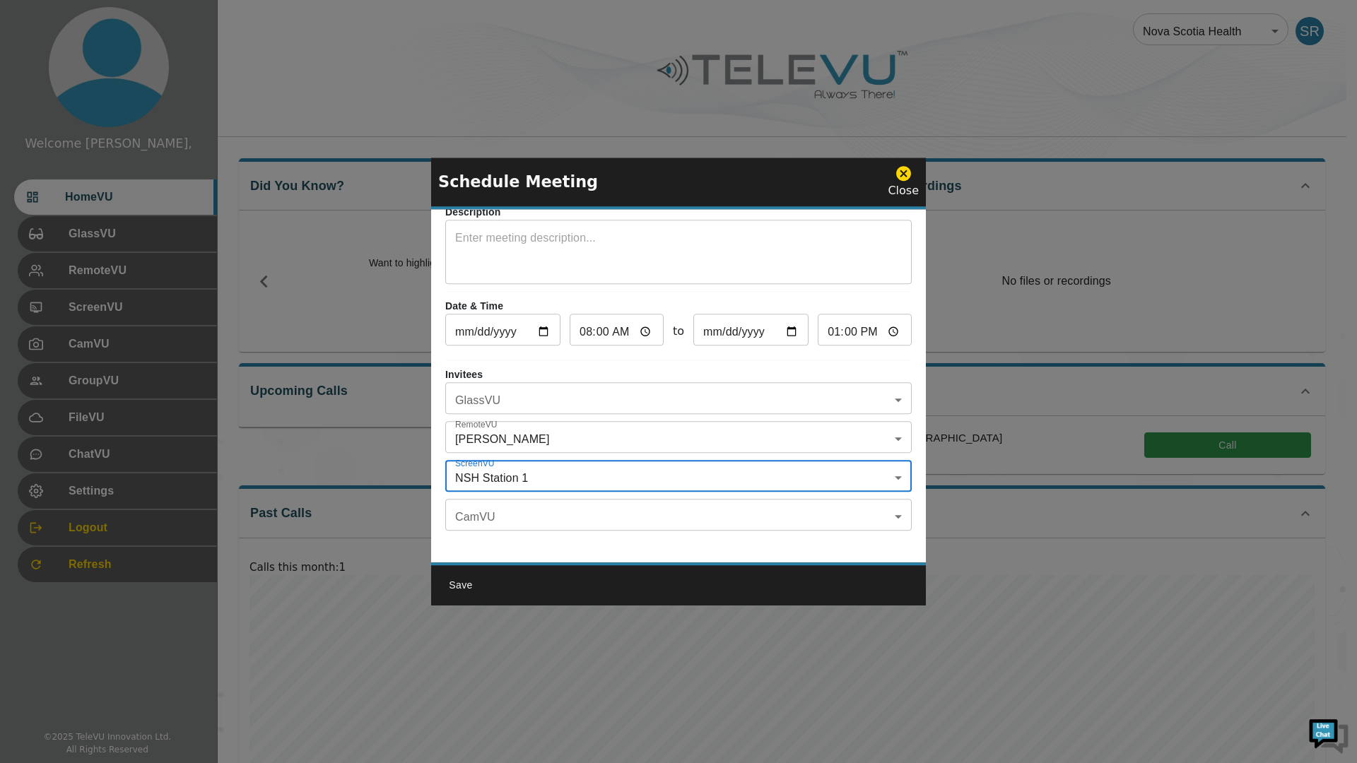
click at [550, 498] on body "Welcome Spence, HomeVU GlassVU RemoteVU ScreenVU CamVU GroupVU FileVU ChatVU Se…" at bounding box center [678, 428] width 1357 height 856
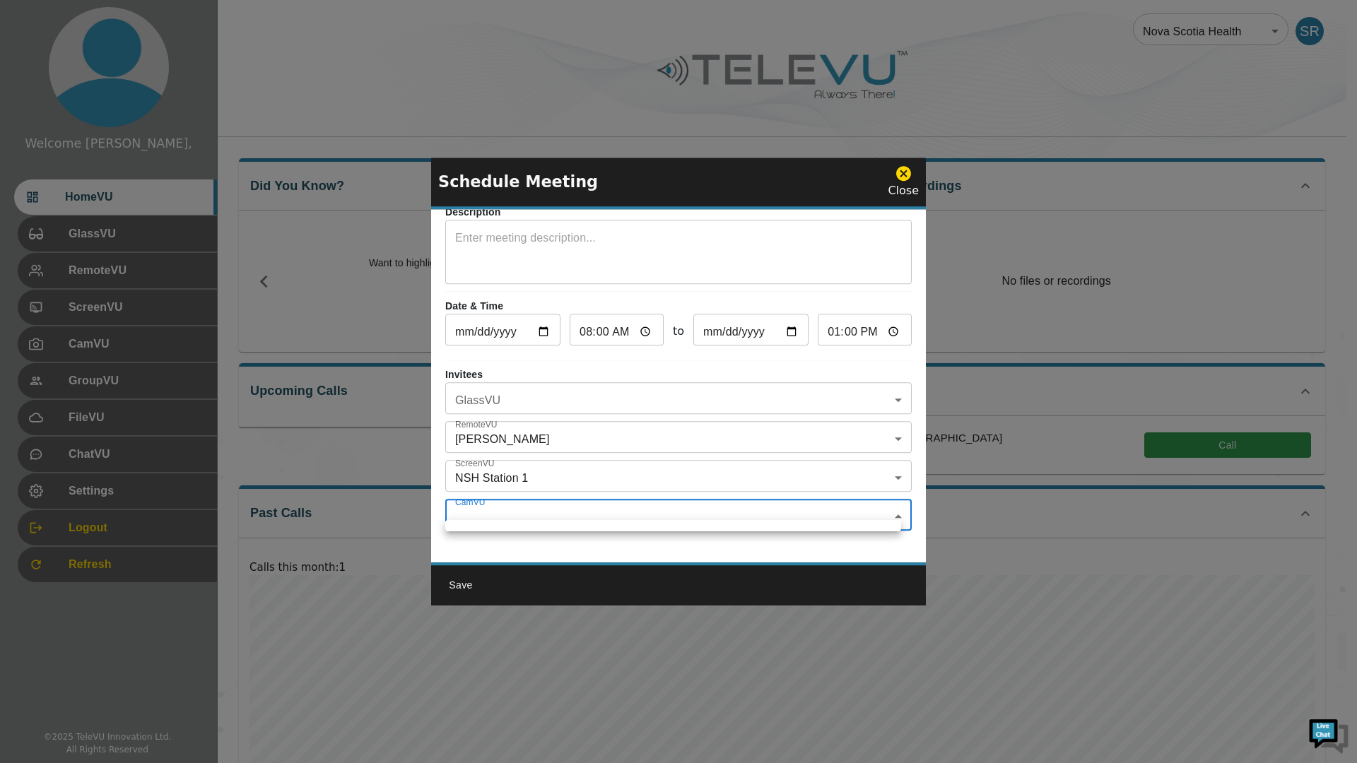
click at [550, 499] on div at bounding box center [678, 381] width 1357 height 763
click at [452, 589] on button "Save" at bounding box center [460, 585] width 45 height 26
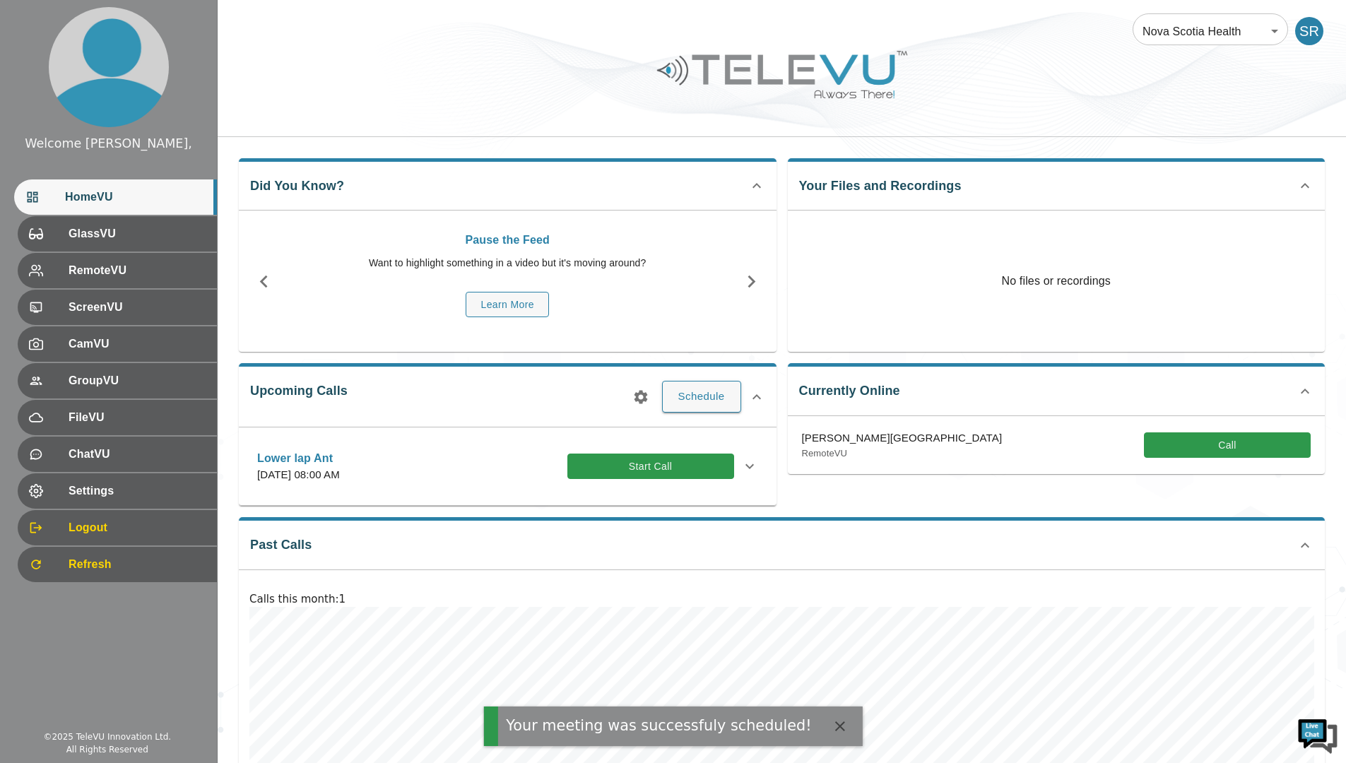
click at [625, 464] on button "Start Call" at bounding box center [650, 467] width 167 height 26
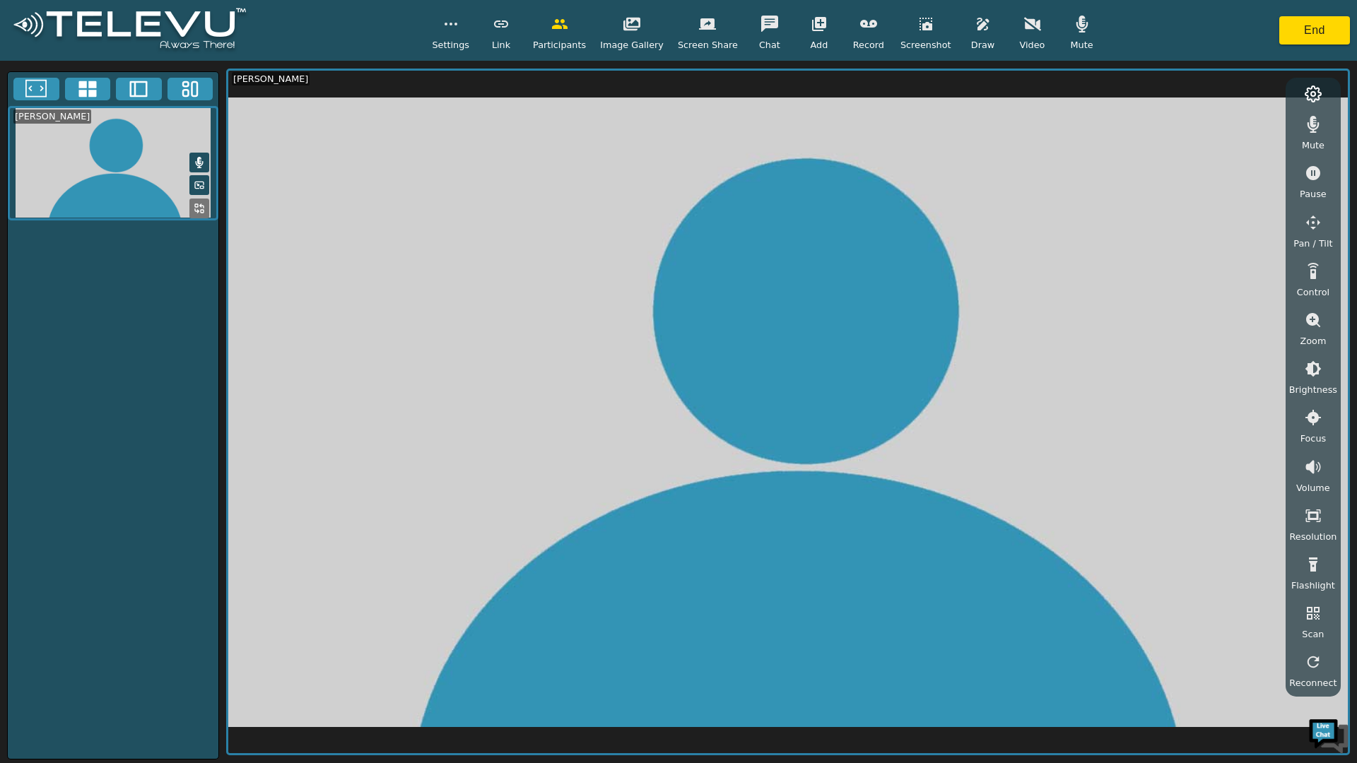
click at [1310, 90] on icon at bounding box center [1312, 93] width 17 height 17
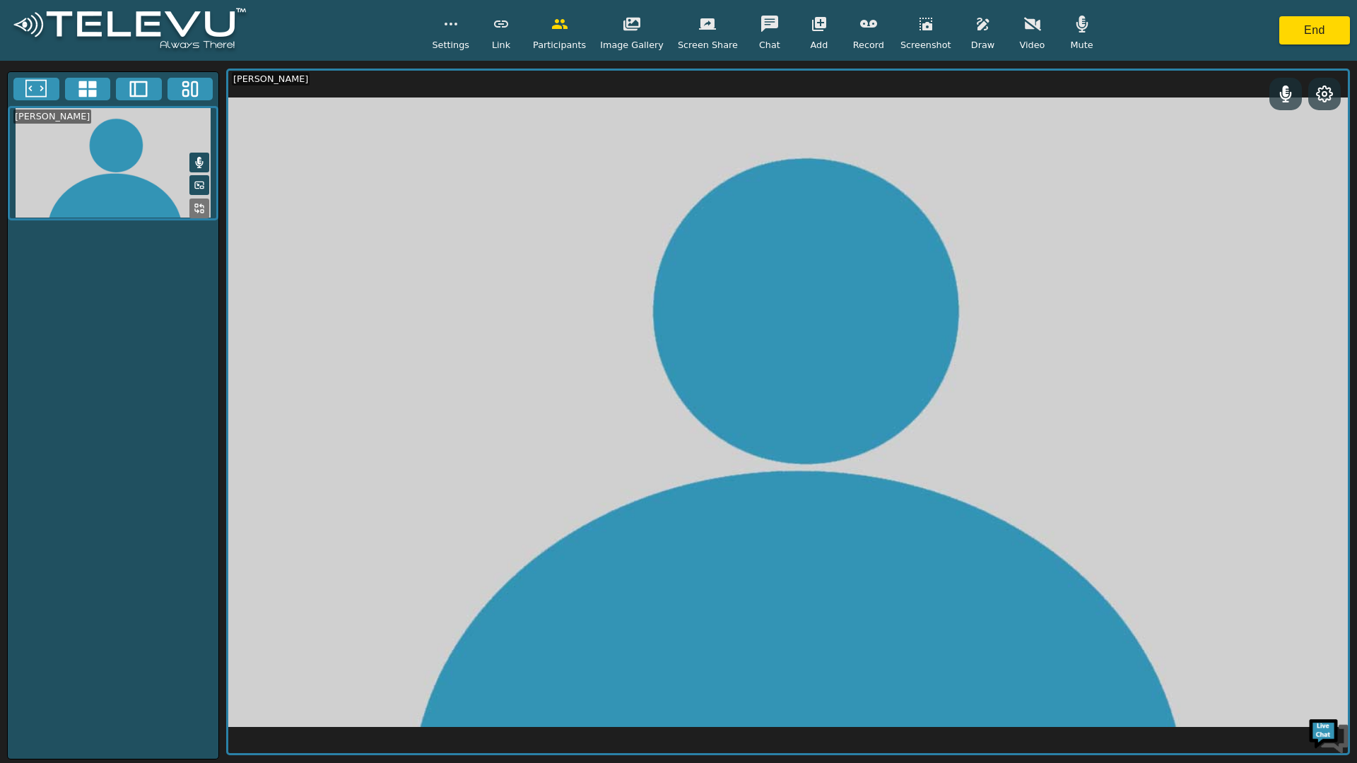
click at [1318, 90] on icon at bounding box center [1324, 94] width 16 height 16
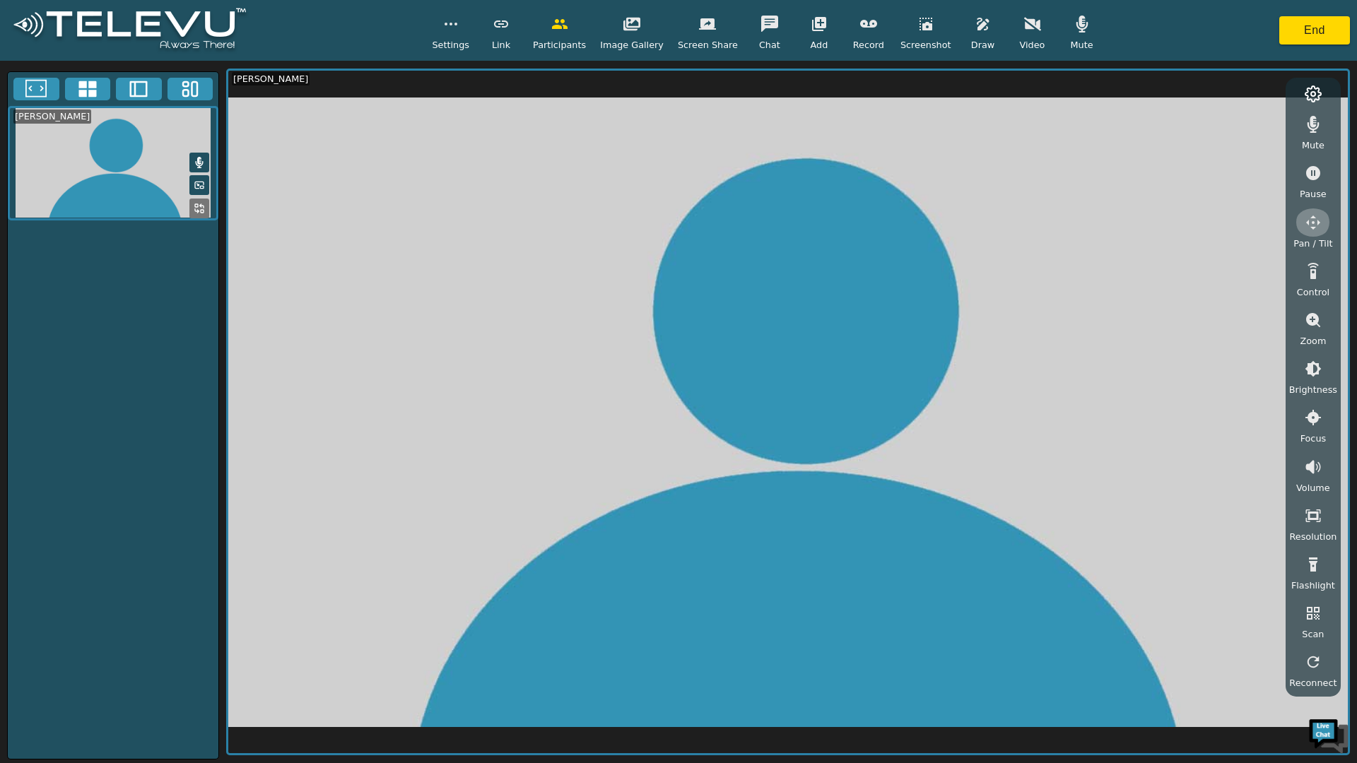
click at [1307, 213] on button "button" at bounding box center [1312, 222] width 35 height 28
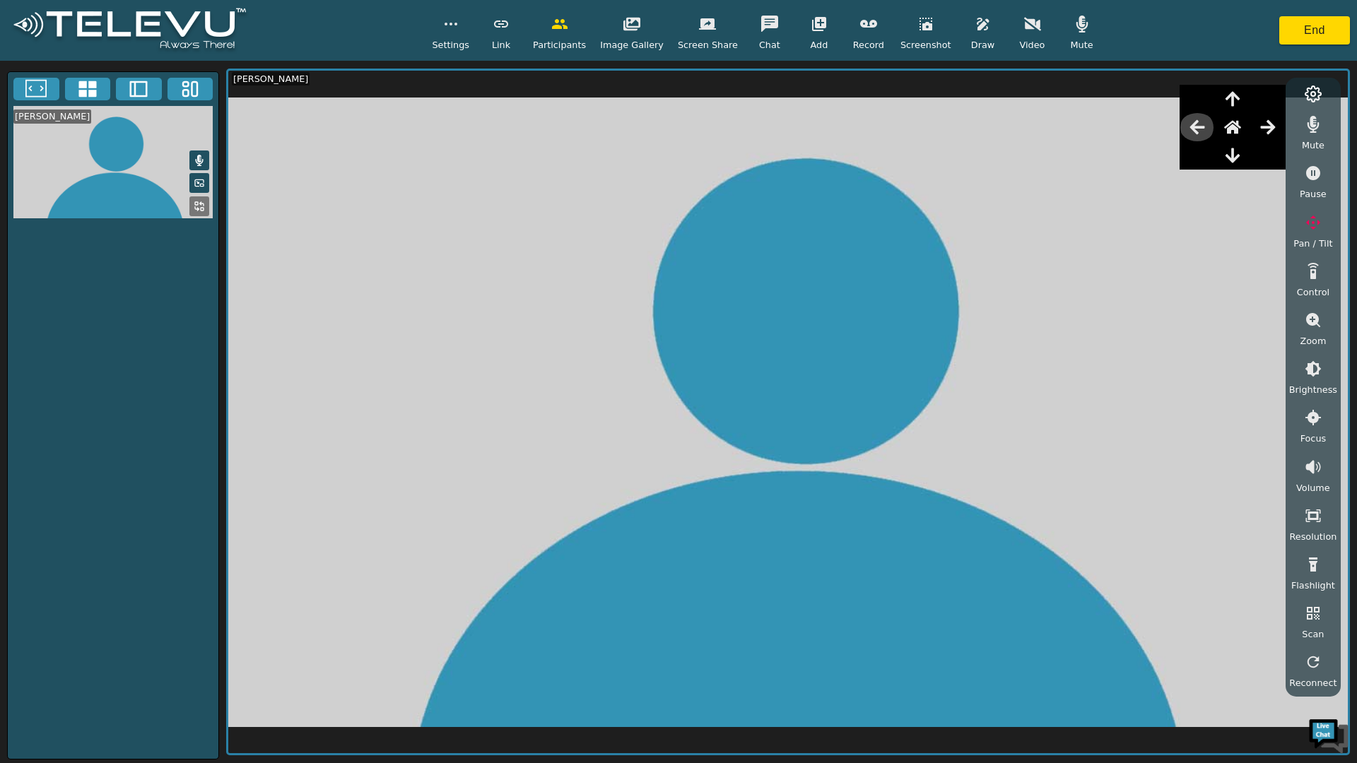
click at [1198, 129] on icon "button" at bounding box center [1196, 127] width 15 height 14
click at [1301, 18] on button "End" at bounding box center [1314, 30] width 71 height 28
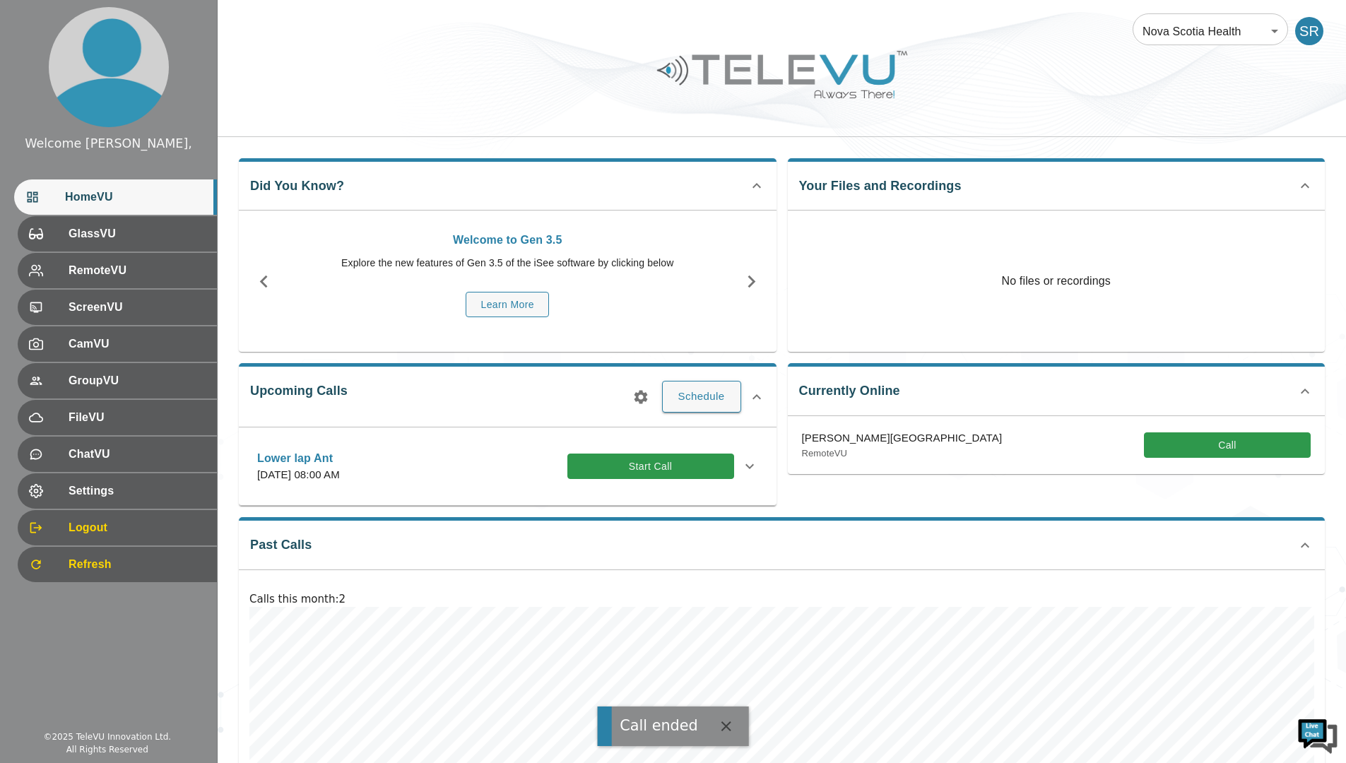
click at [748, 459] on icon at bounding box center [749, 466] width 17 height 17
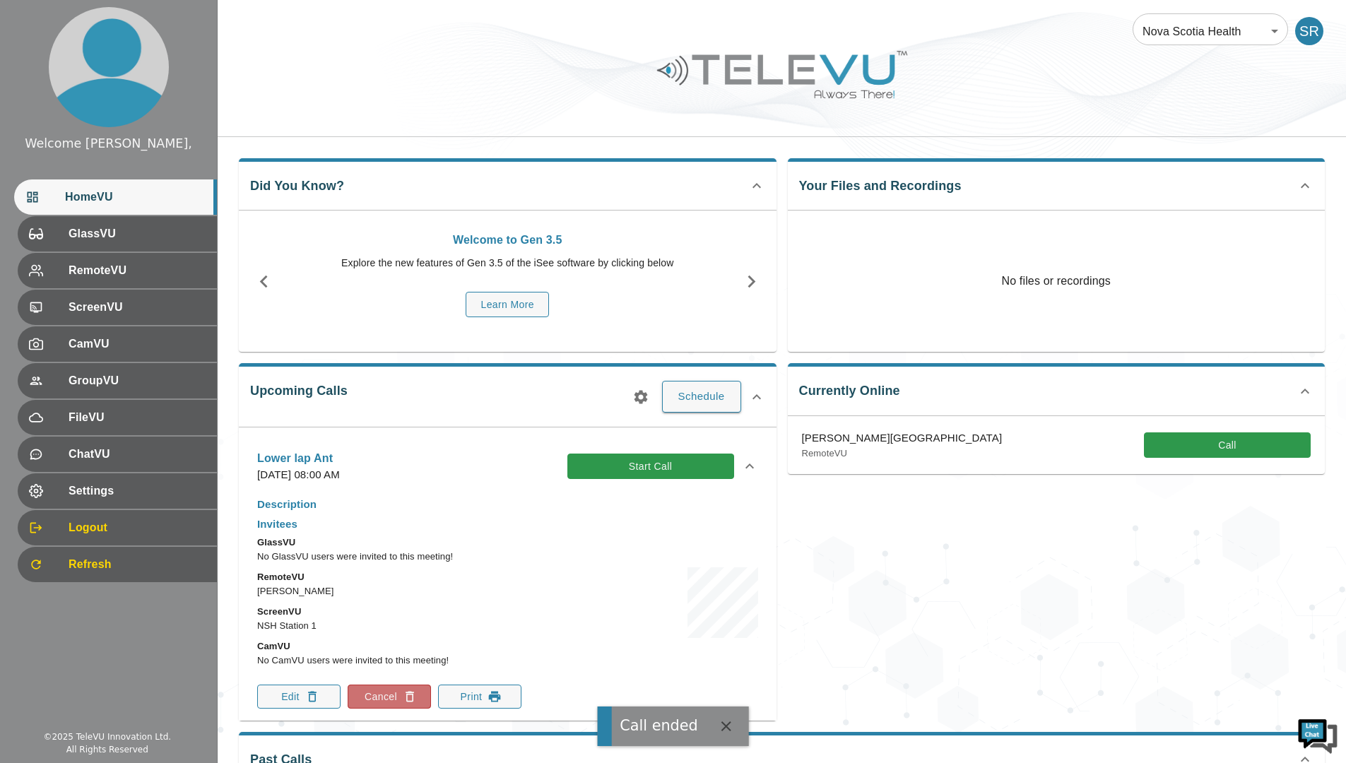
click at [386, 693] on button "Cancel" at bounding box center [389, 697] width 83 height 24
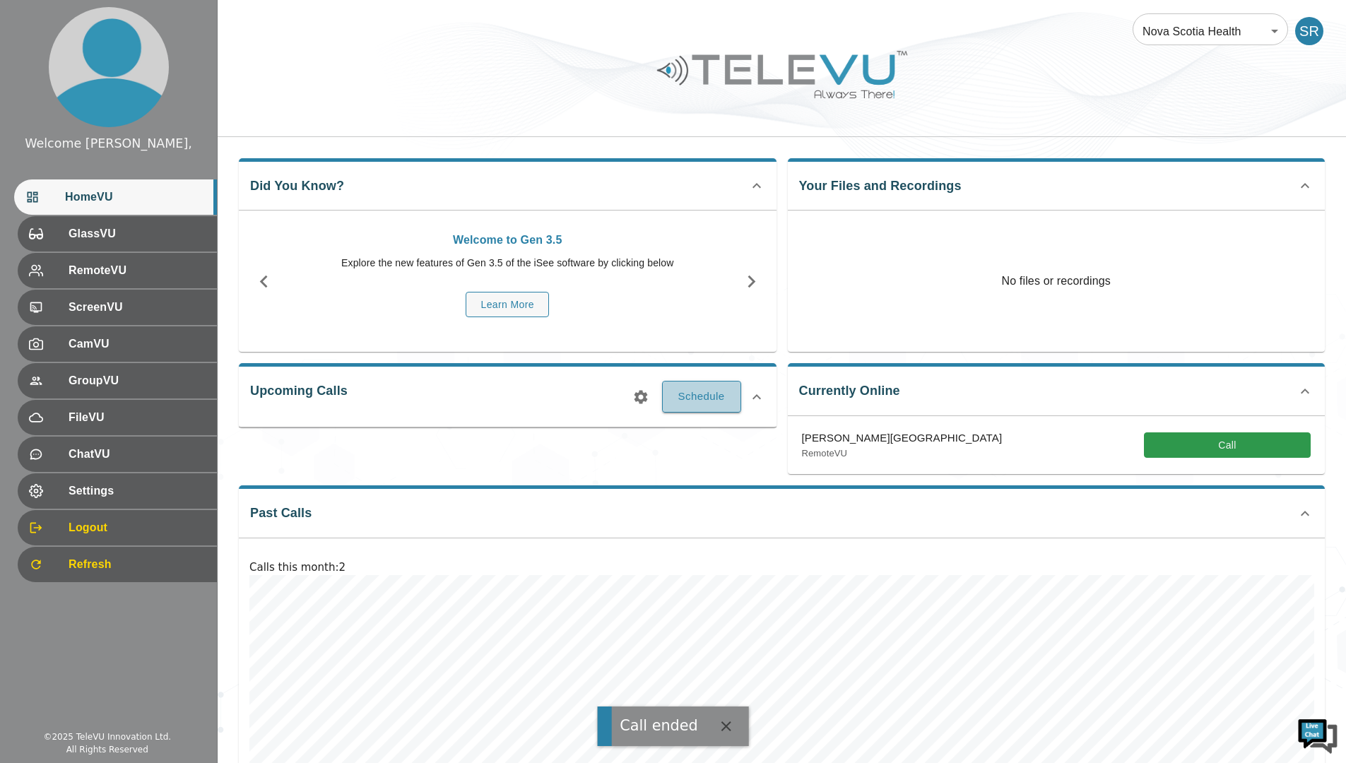
click at [709, 400] on button "Schedule" at bounding box center [701, 396] width 79 height 31
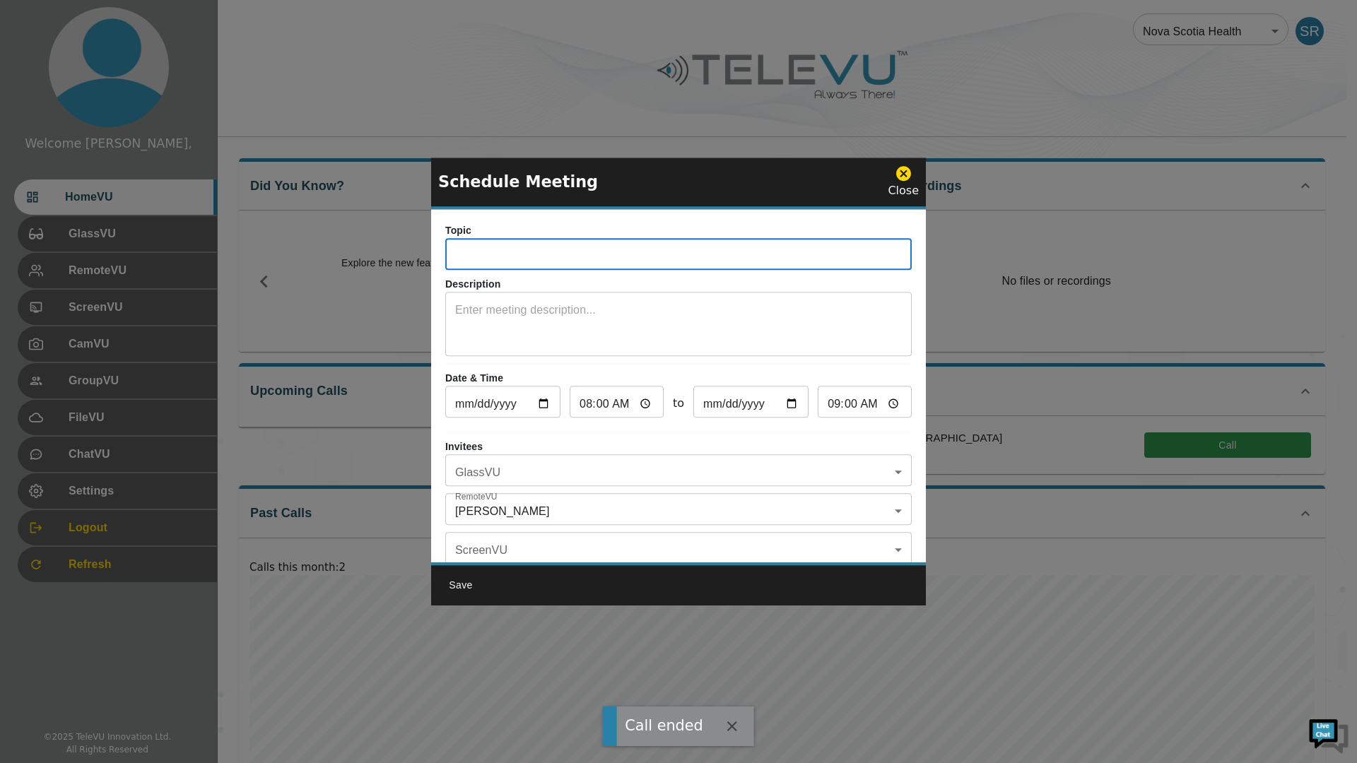
click at [513, 258] on input "text" at bounding box center [678, 256] width 466 height 28
type input "Lower Lap Ant"
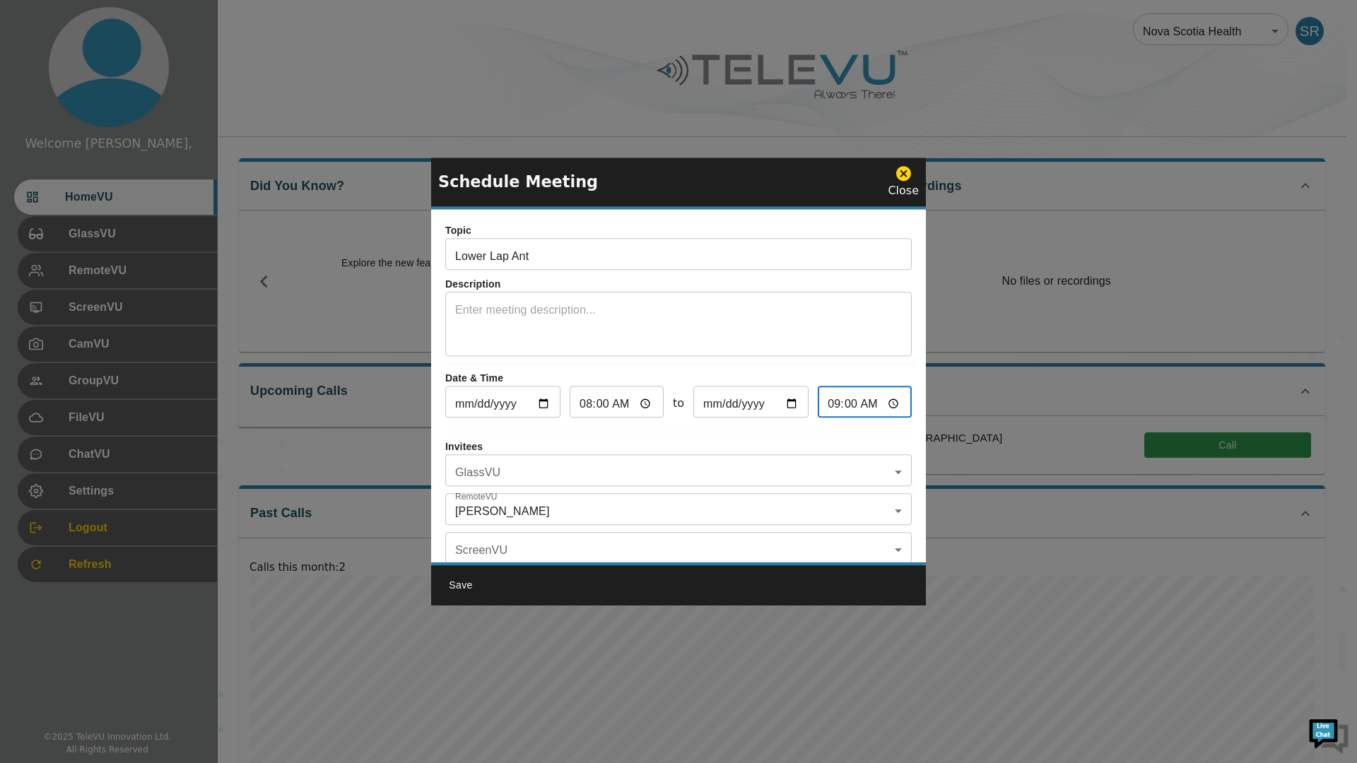
click at [878, 405] on input "09:00" at bounding box center [865, 403] width 94 height 28
type input "13:00"
click at [881, 376] on p "Date & Time" at bounding box center [678, 378] width 466 height 15
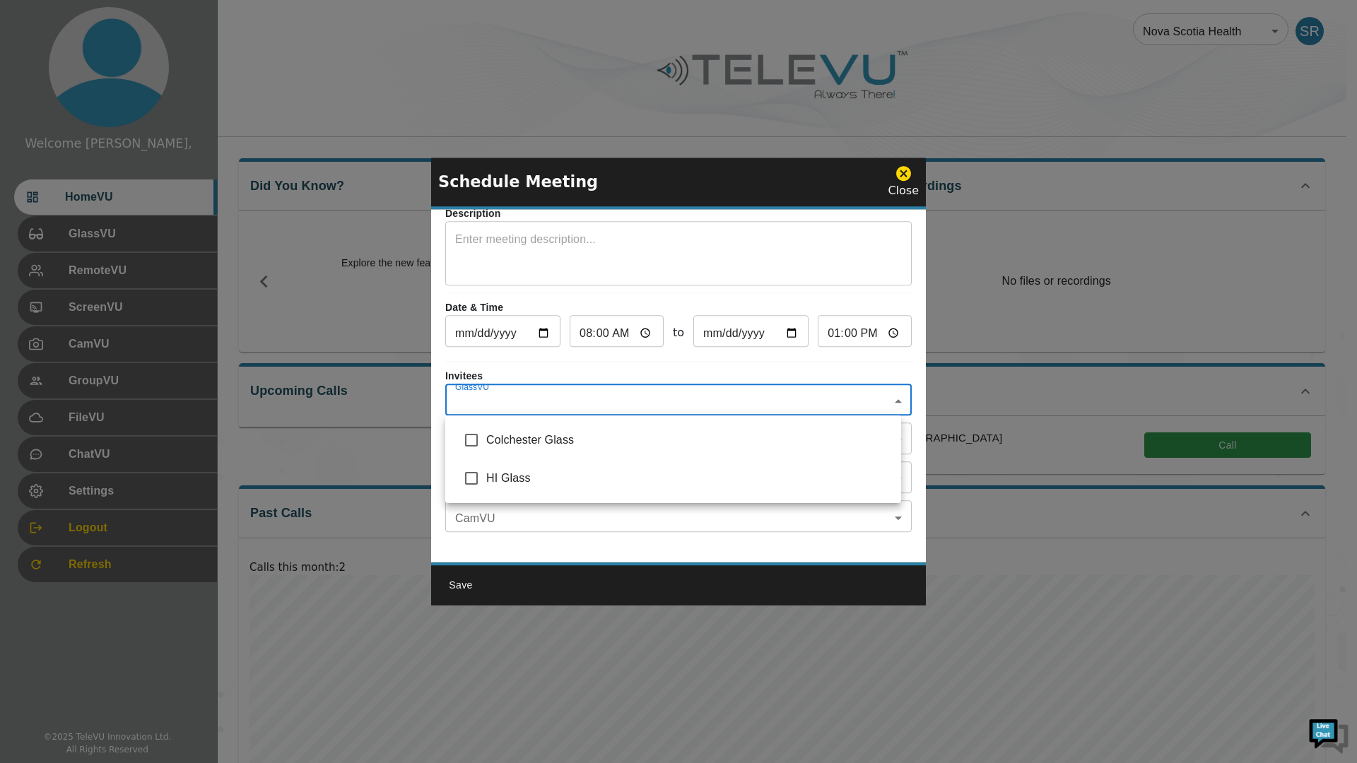
click at [511, 401] on body "Welcome Spence, HomeVU GlassVU RemoteVU ScreenVU CamVU GroupVU FileVU ChatVU Se…" at bounding box center [678, 428] width 1357 height 856
click at [467, 476] on input "checkbox" at bounding box center [471, 479] width 30 height 30
checkbox input "true"
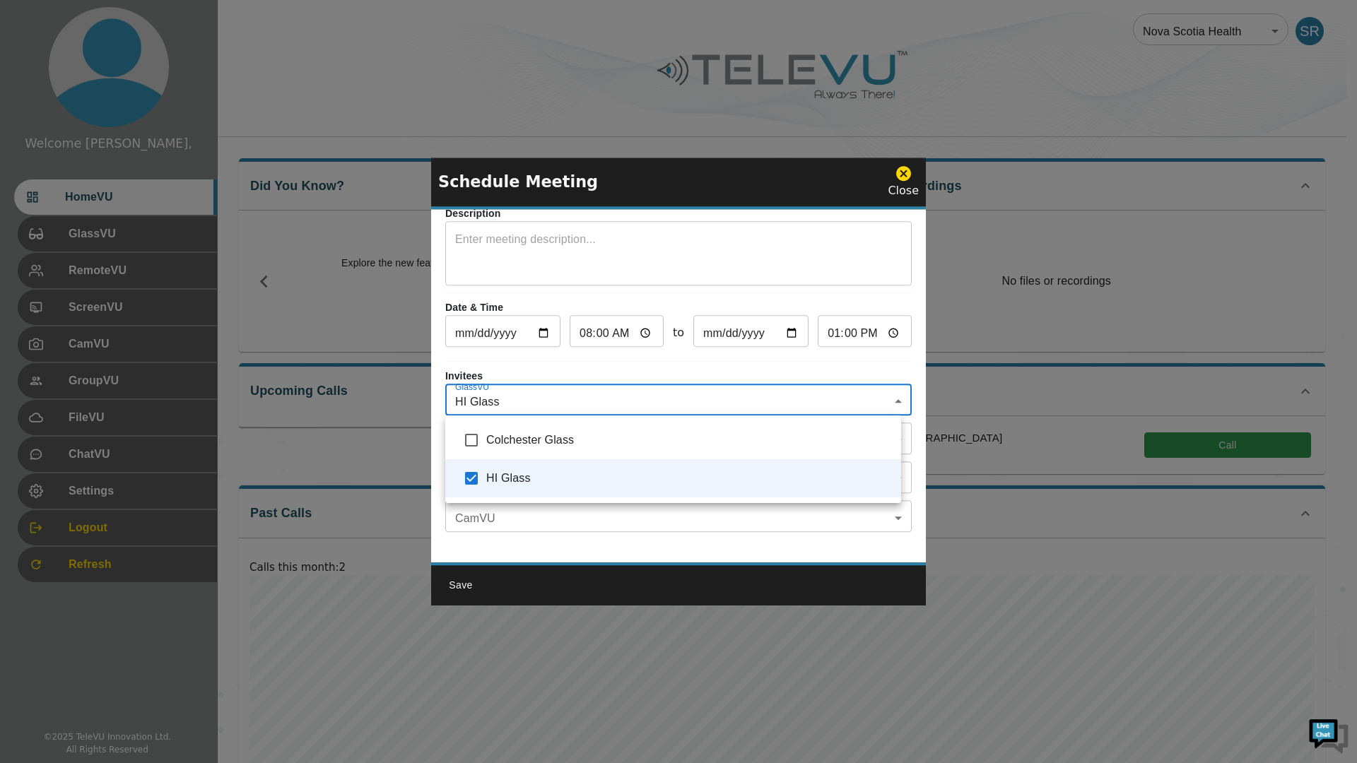
type input "HI Glass"
click at [467, 370] on div at bounding box center [678, 381] width 1357 height 763
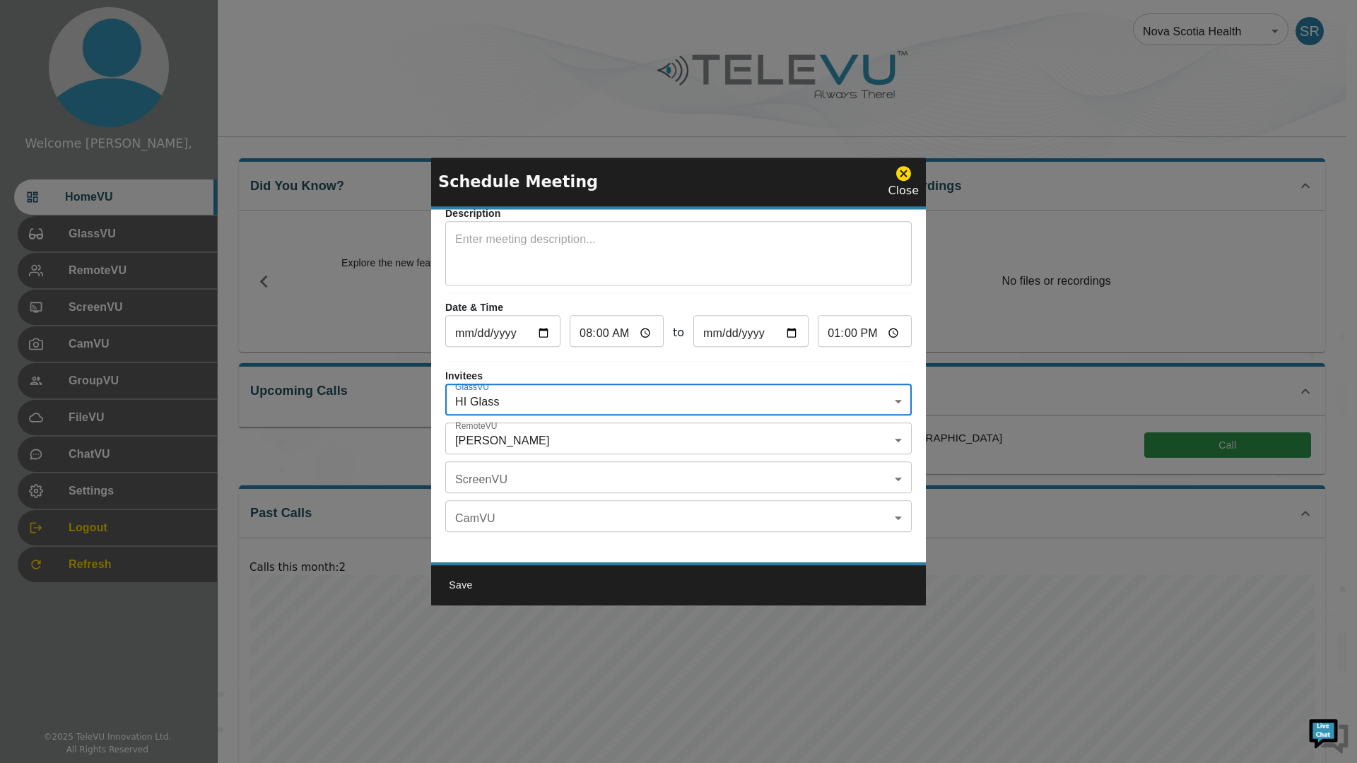
click at [549, 439] on body "Welcome Spence, HomeVU GlassVU RemoteVU ScreenVU CamVU GroupVU FileVU ChatVU Se…" at bounding box center [678, 428] width 1357 height 856
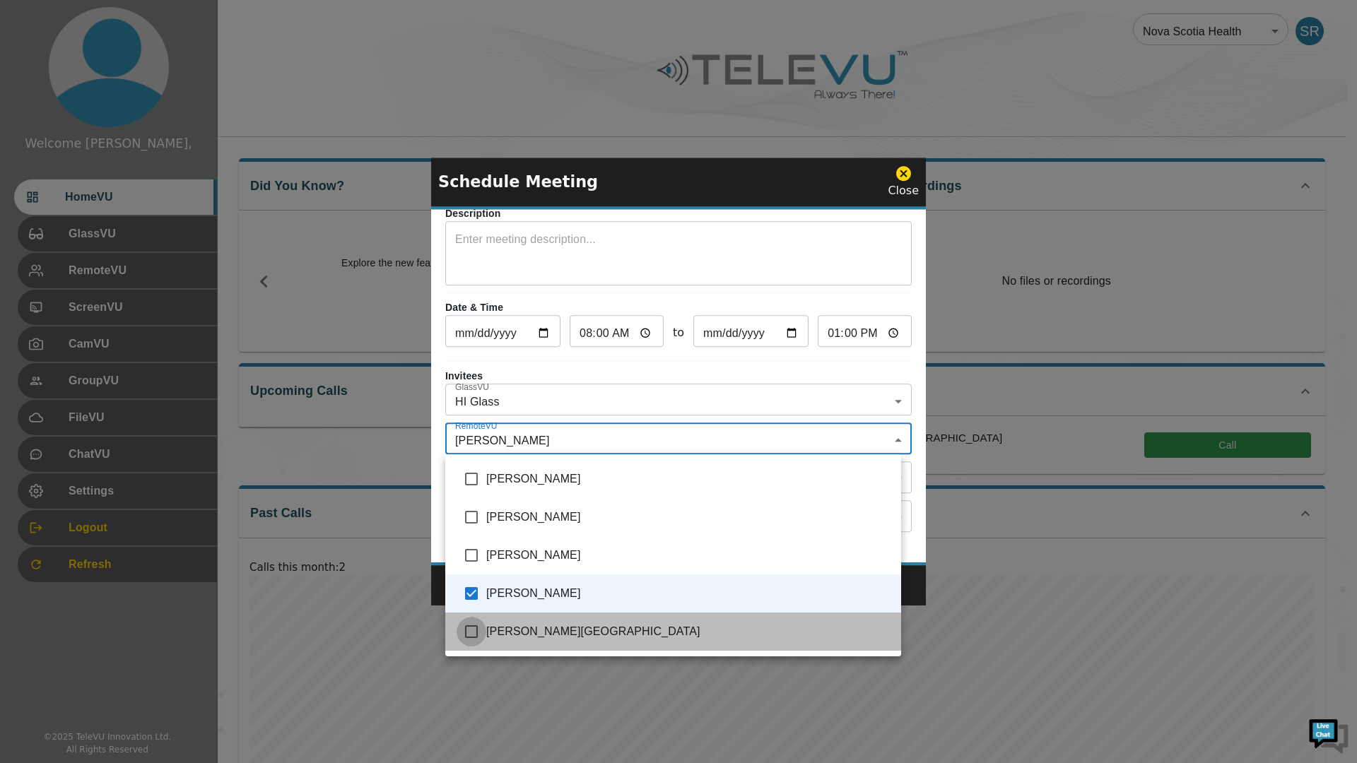
click at [467, 628] on input "checkbox" at bounding box center [471, 632] width 30 height 30
checkbox input "true"
type input "Spence, Richard,Yassin, Hossam"
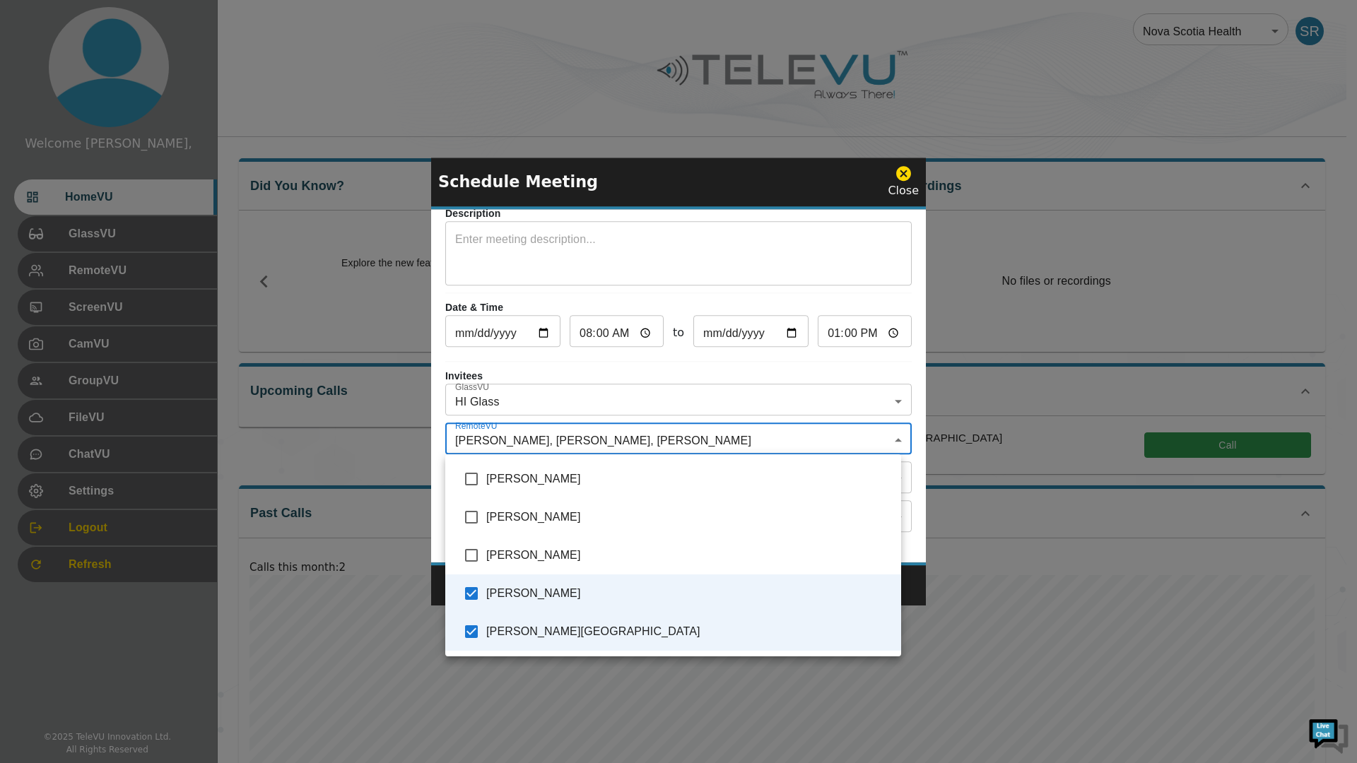
click at [610, 372] on div at bounding box center [678, 381] width 1357 height 763
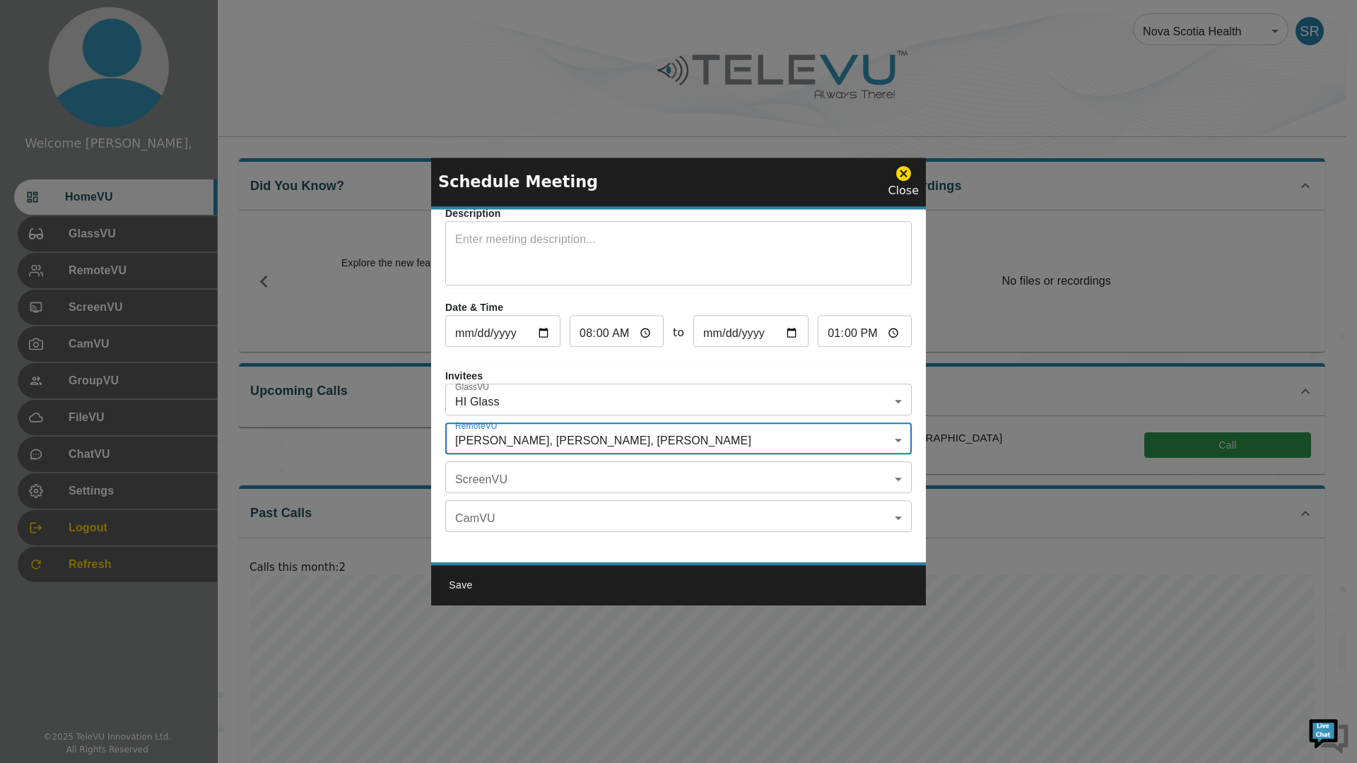
click at [490, 482] on body "Welcome Spence, HomeVU GlassVU RemoteVU ScreenVU CamVU GroupVU FileVU ChatVU Se…" at bounding box center [678, 428] width 1357 height 856
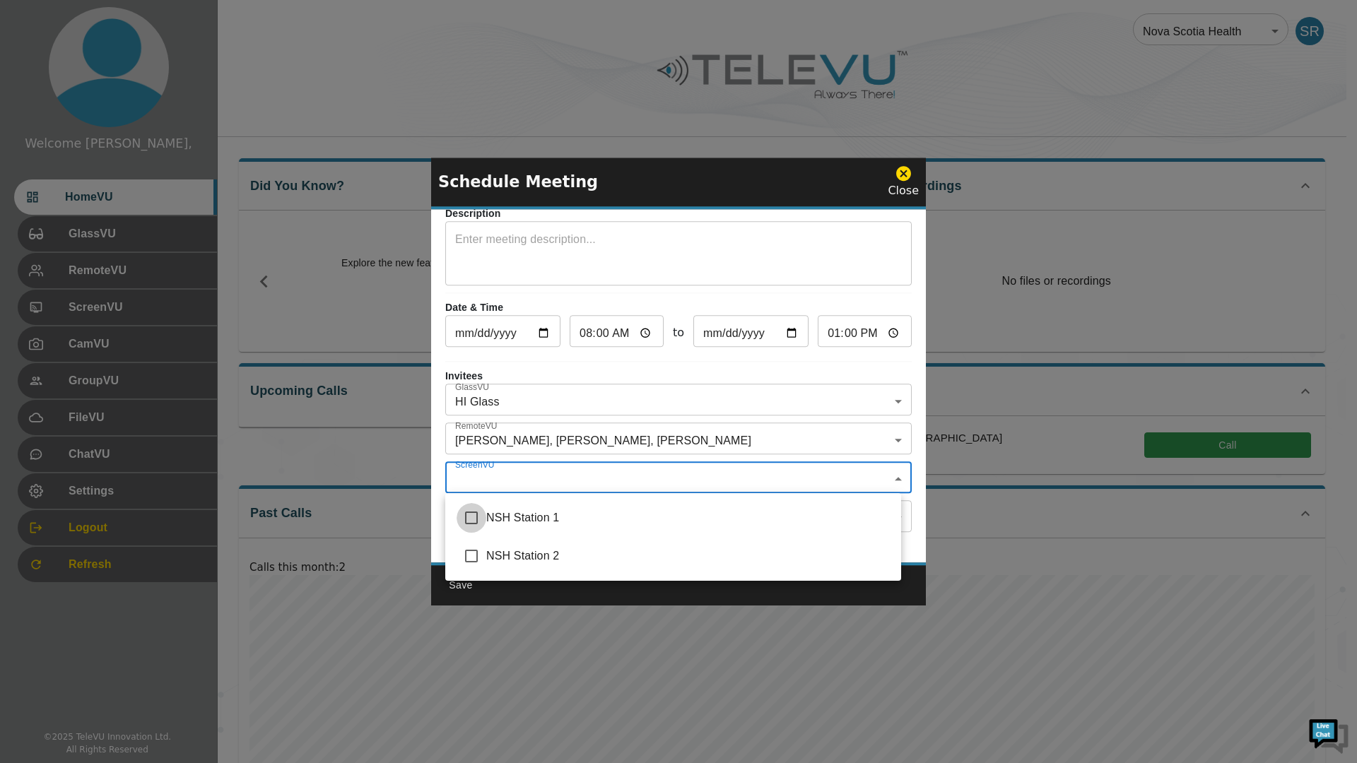
click at [466, 517] on input "checkbox" at bounding box center [471, 518] width 30 height 30
checkbox input "true"
type input "NSH Station 1"
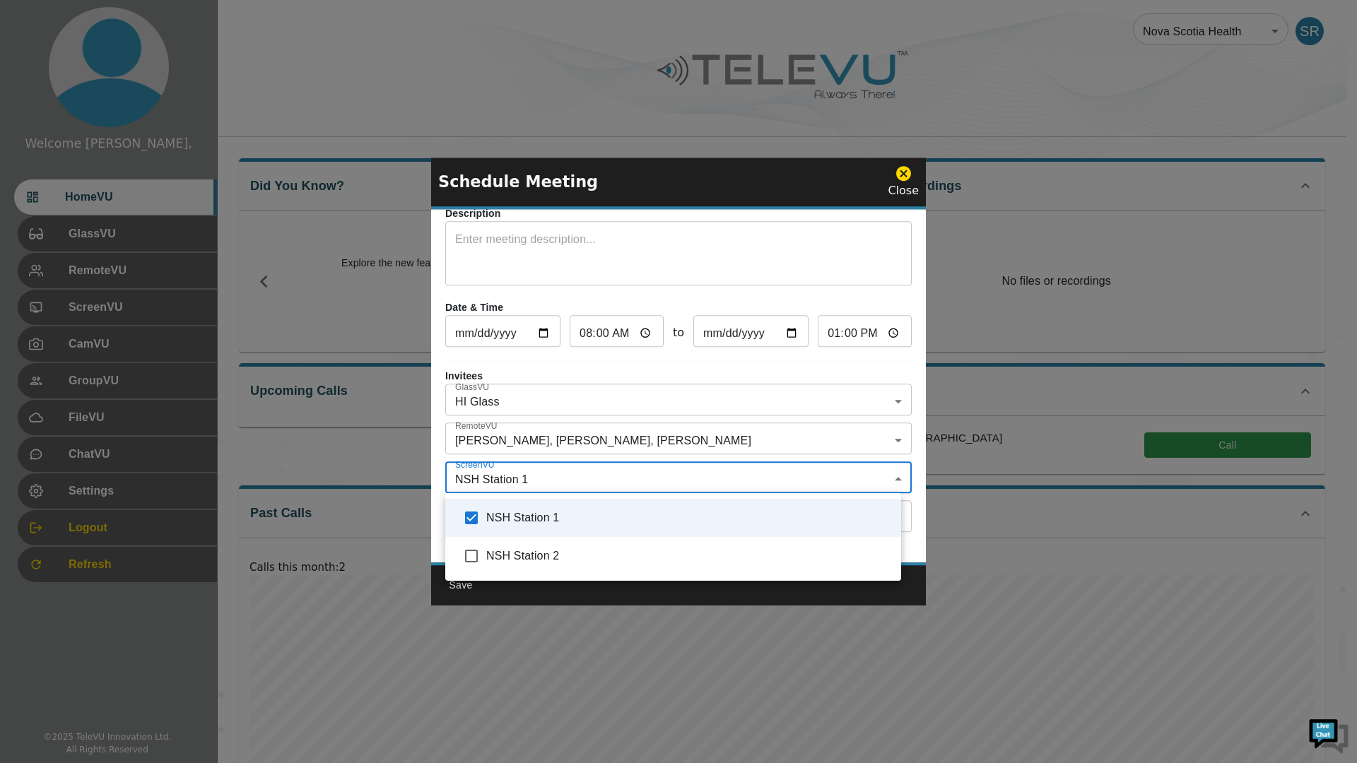
click at [438, 494] on div at bounding box center [678, 381] width 1357 height 763
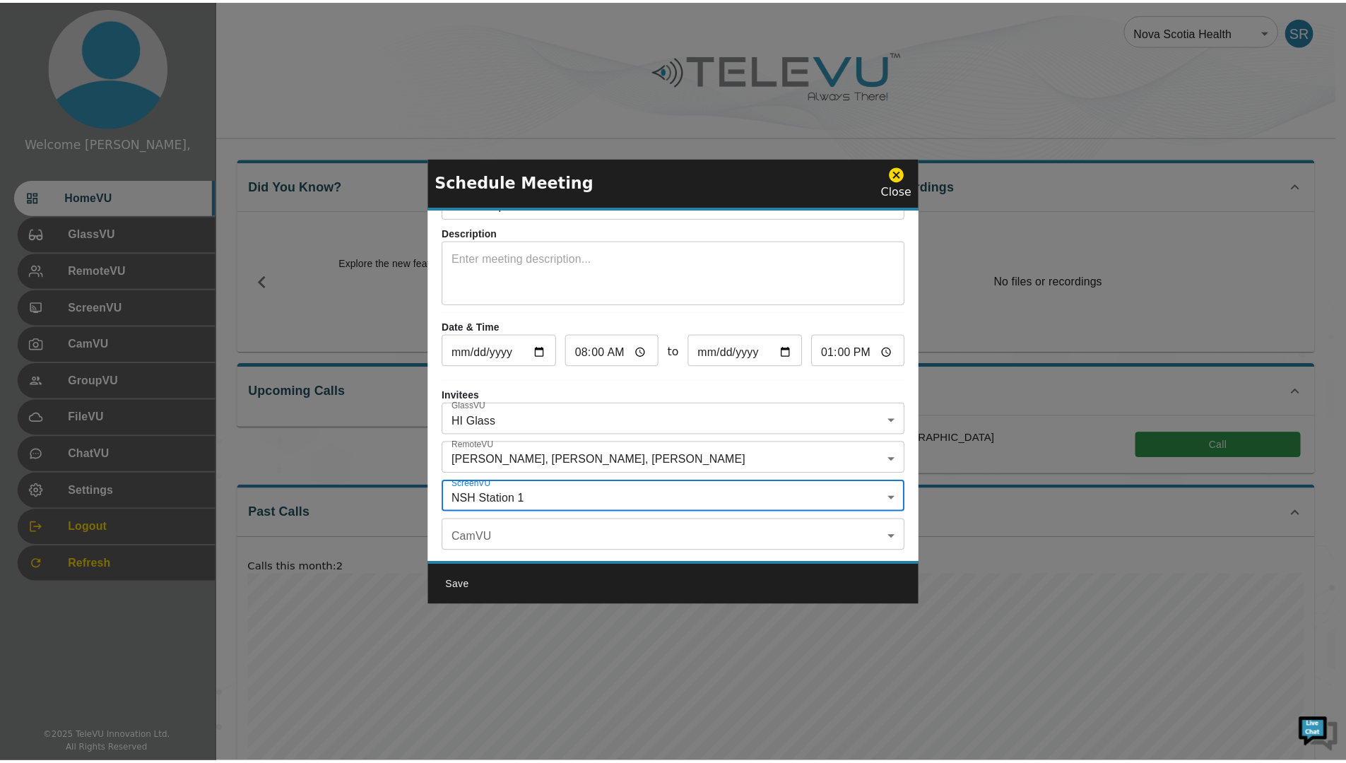
scroll to position [83, 0]
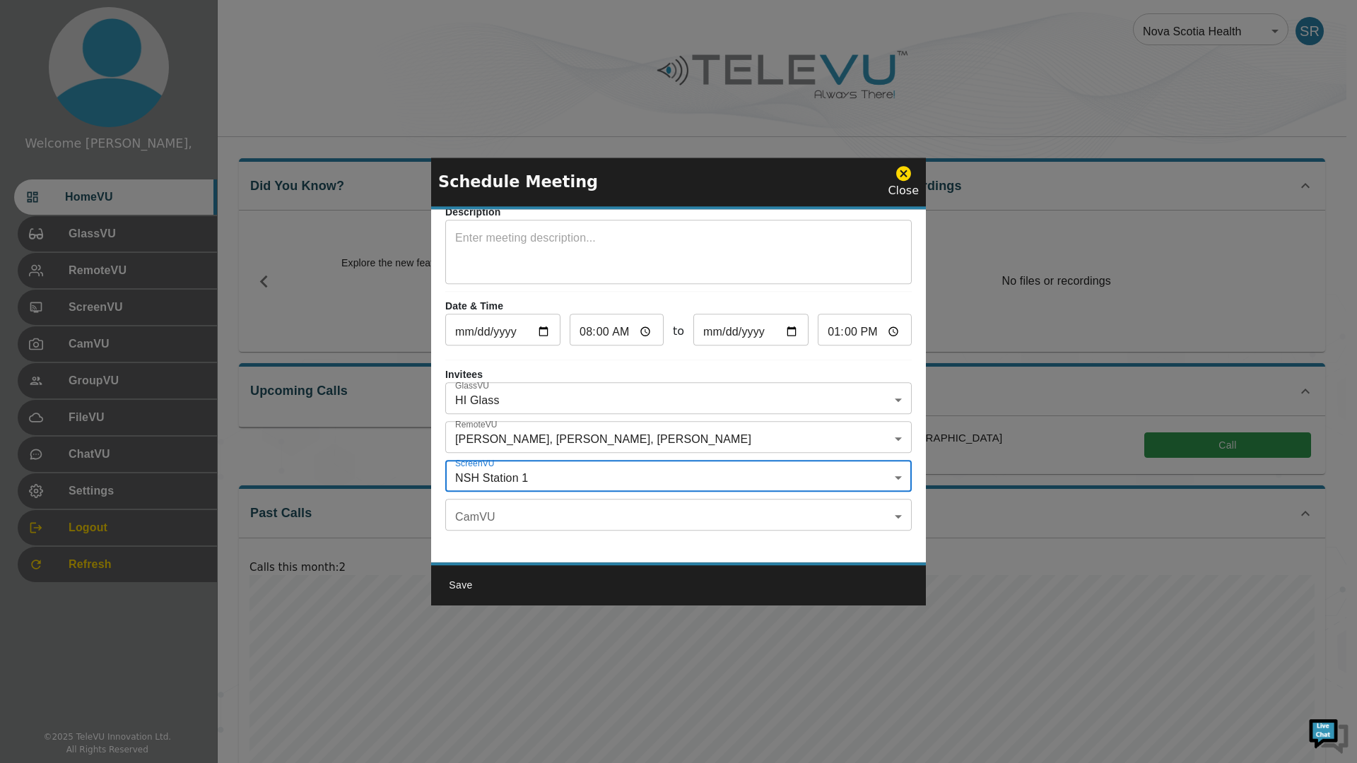
click at [454, 589] on button "Save" at bounding box center [460, 585] width 45 height 26
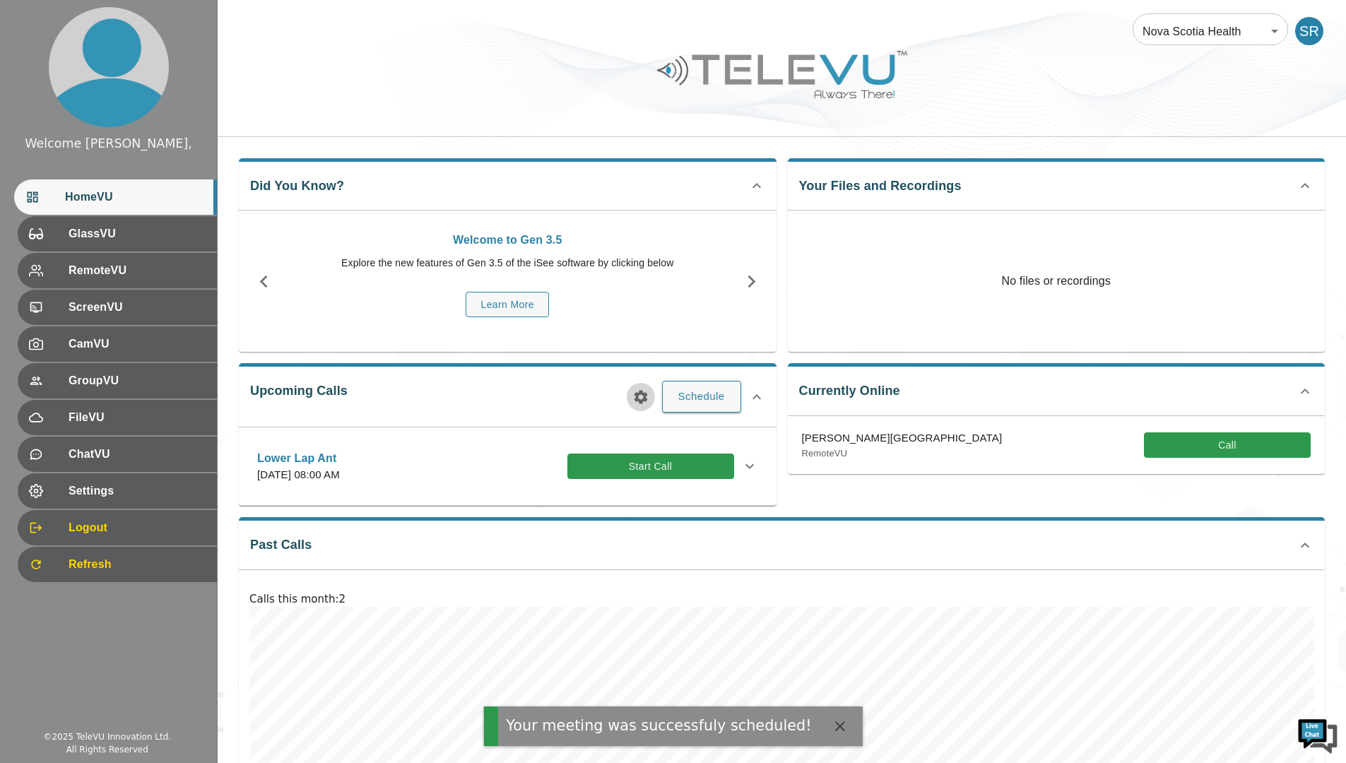
click at [638, 400] on icon "button" at bounding box center [640, 396] width 13 height 13
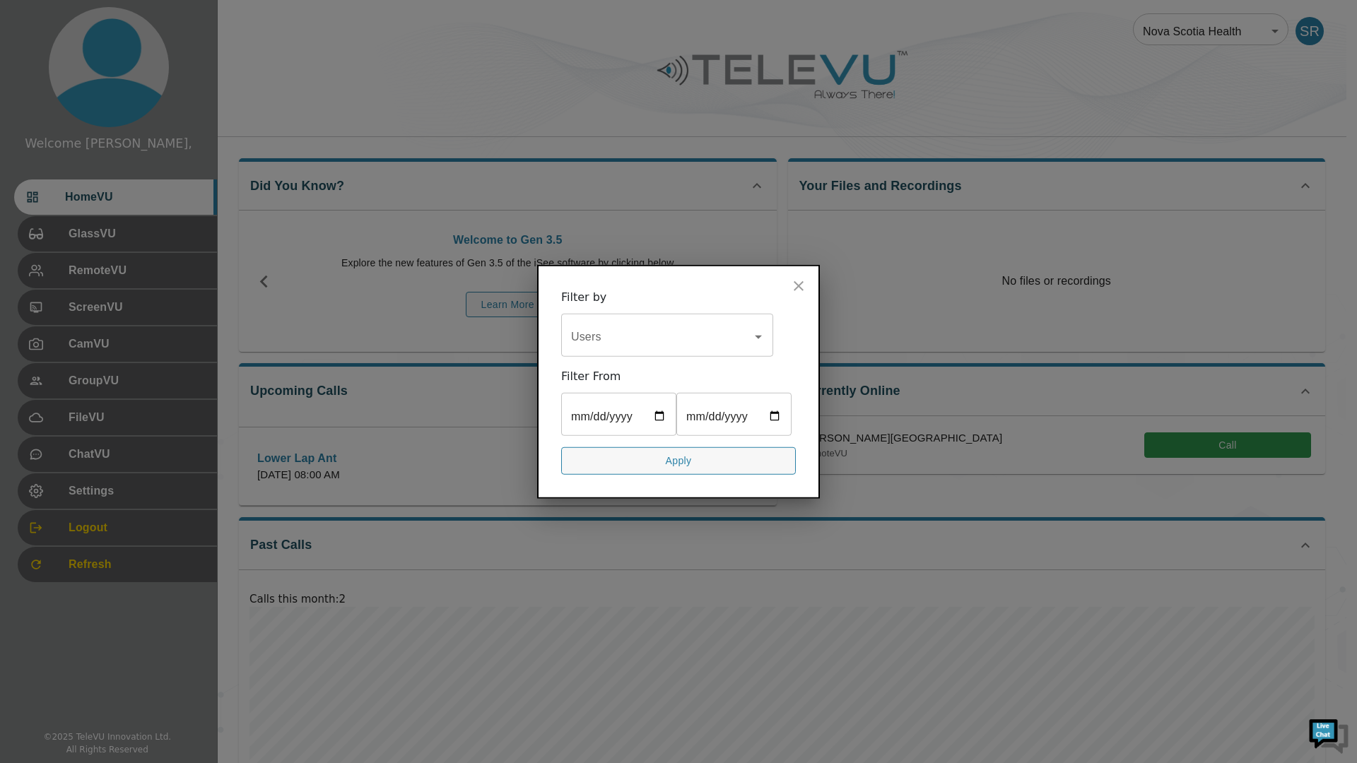
click at [491, 397] on div at bounding box center [678, 381] width 1357 height 763
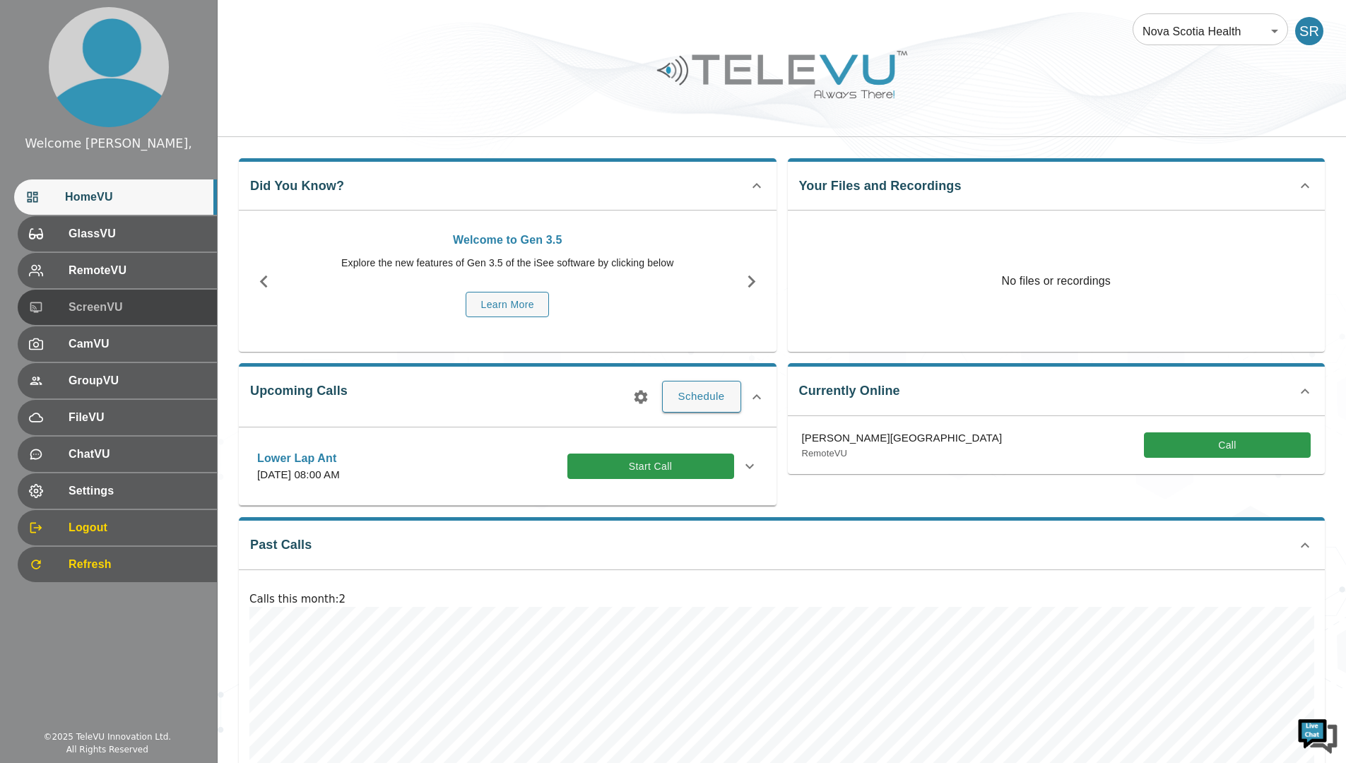
click at [93, 296] on div "ScreenVU" at bounding box center [117, 307] width 199 height 35
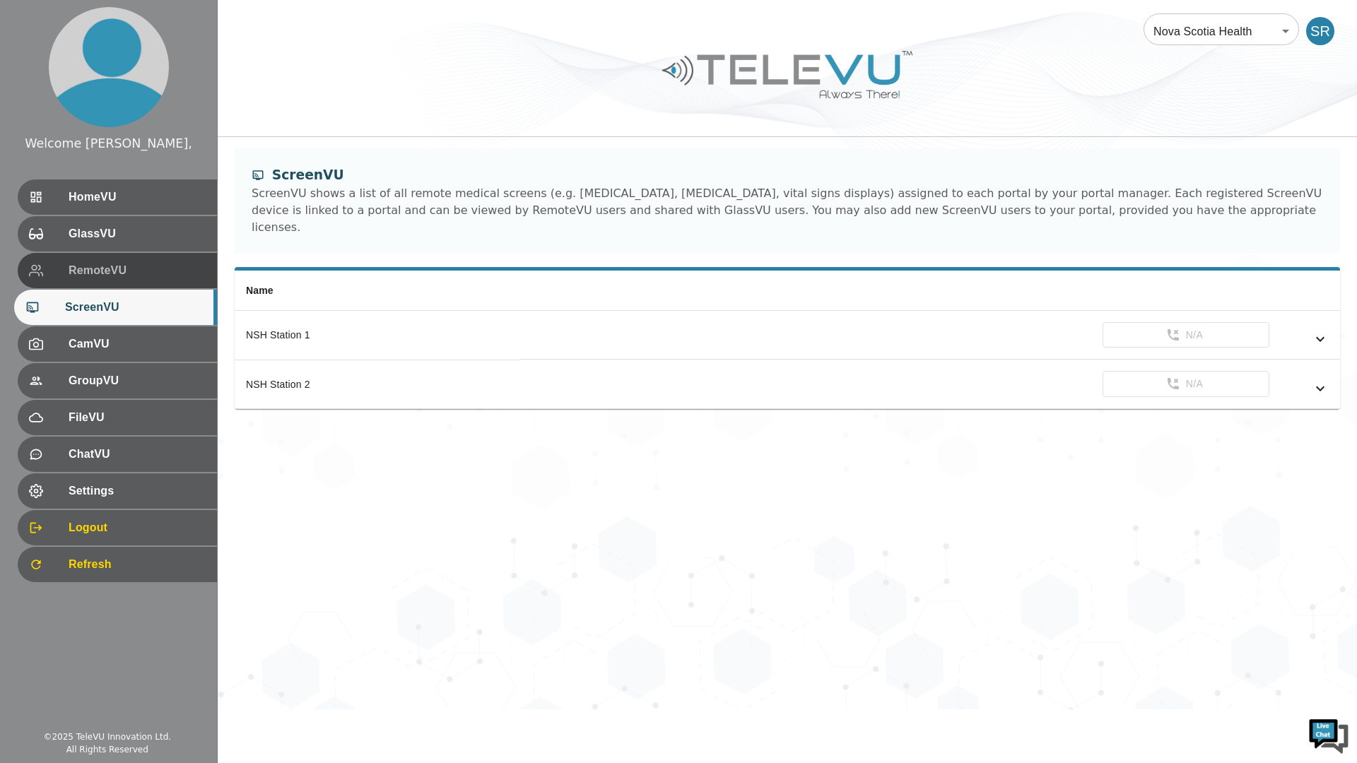
click at [93, 272] on span "RemoteVU" at bounding box center [137, 270] width 137 height 17
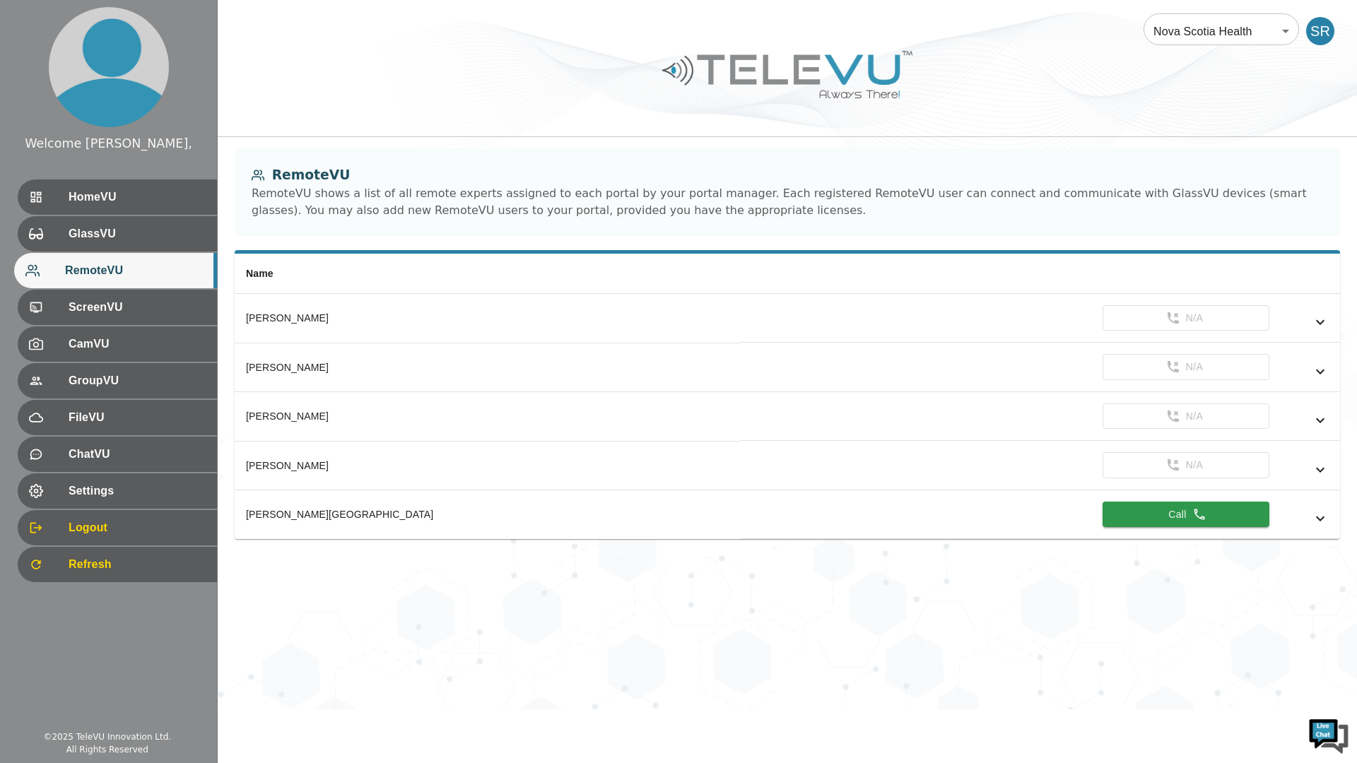
click at [133, 336] on span "CamVU" at bounding box center [137, 344] width 137 height 17
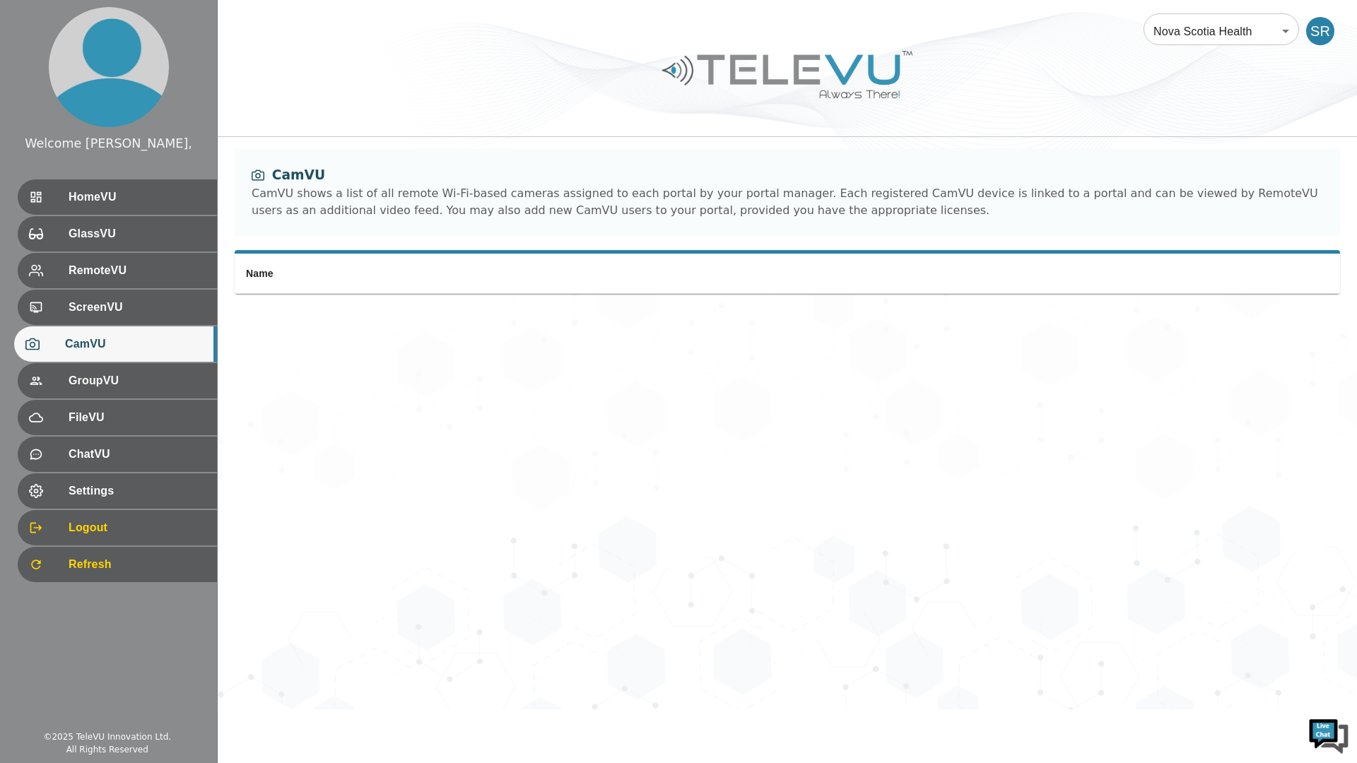
click at [101, 379] on span "GroupVU" at bounding box center [137, 380] width 137 height 17
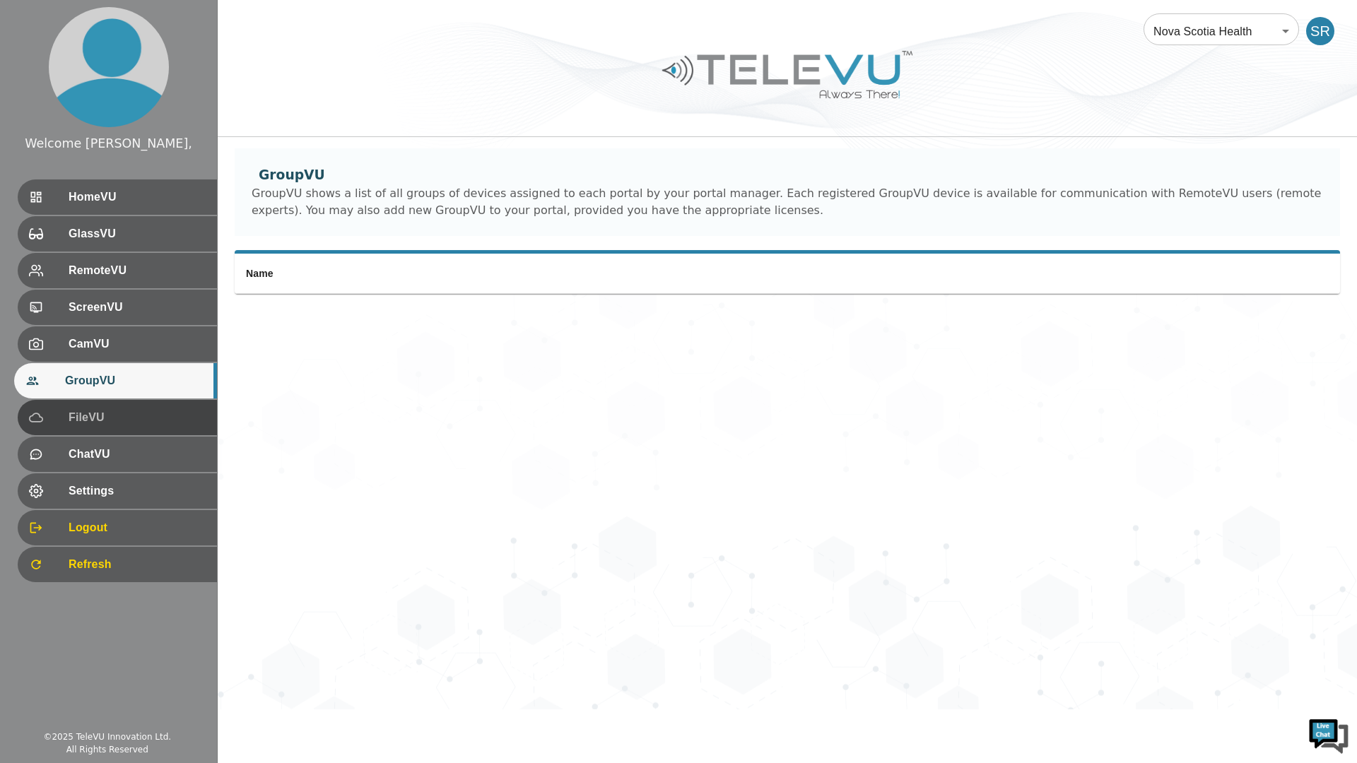
click at [102, 415] on span "FileVU" at bounding box center [137, 417] width 137 height 17
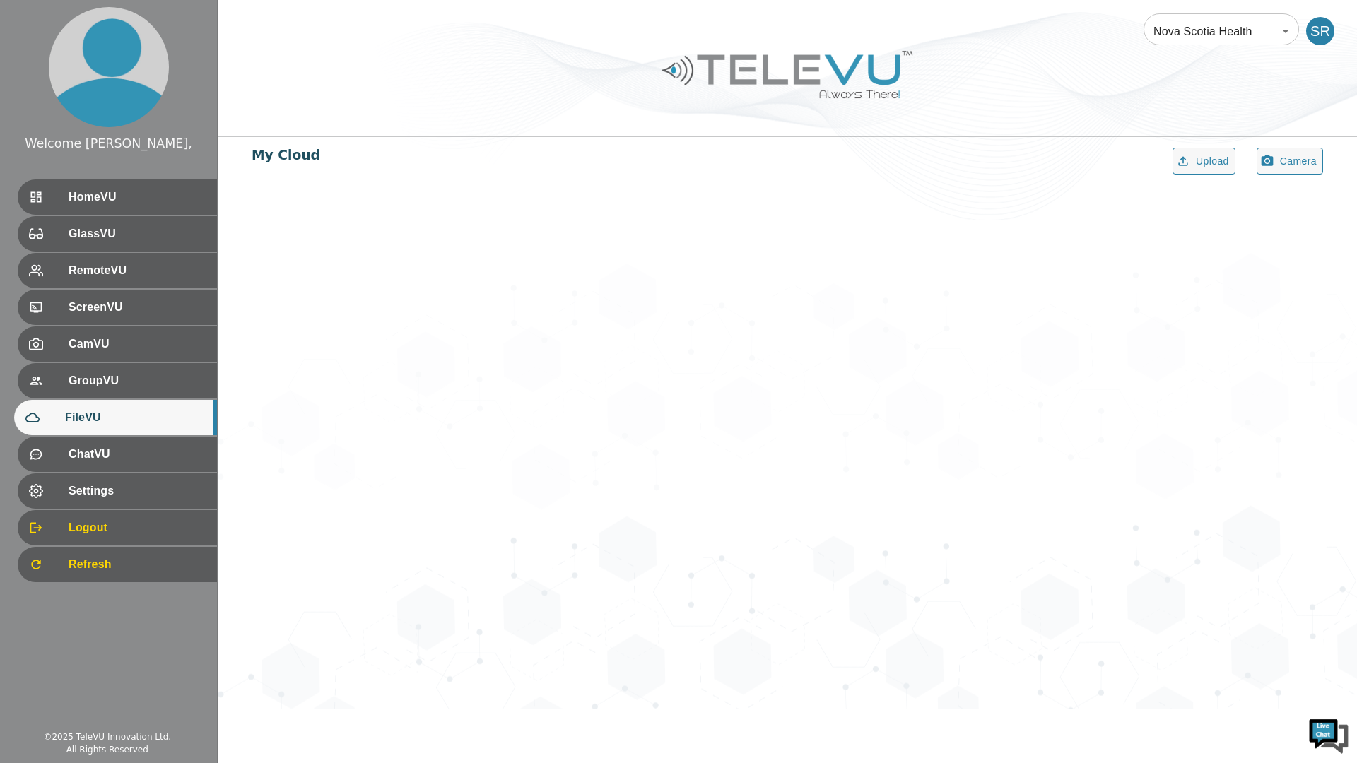
click at [84, 224] on div "GlassVU" at bounding box center [117, 233] width 199 height 35
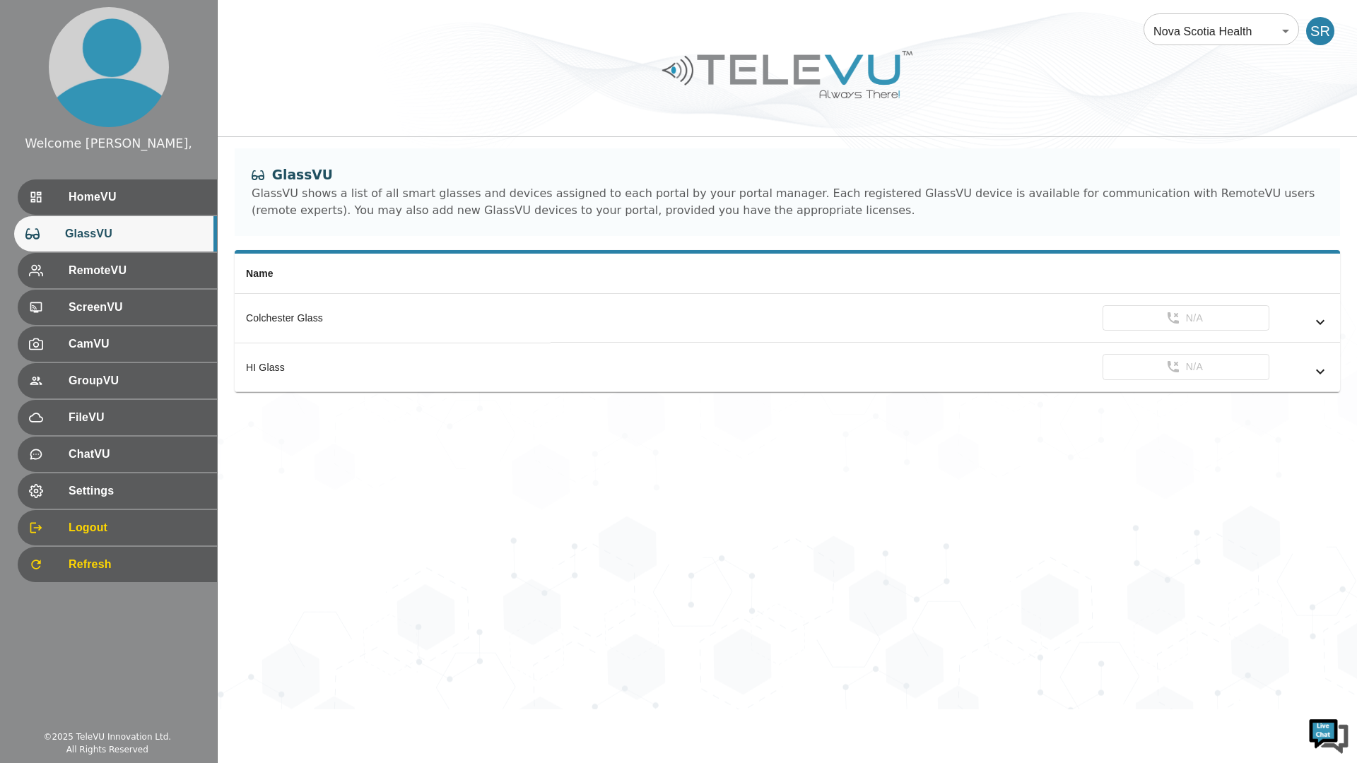
click at [92, 187] on div "HomeVU" at bounding box center [117, 196] width 199 height 35
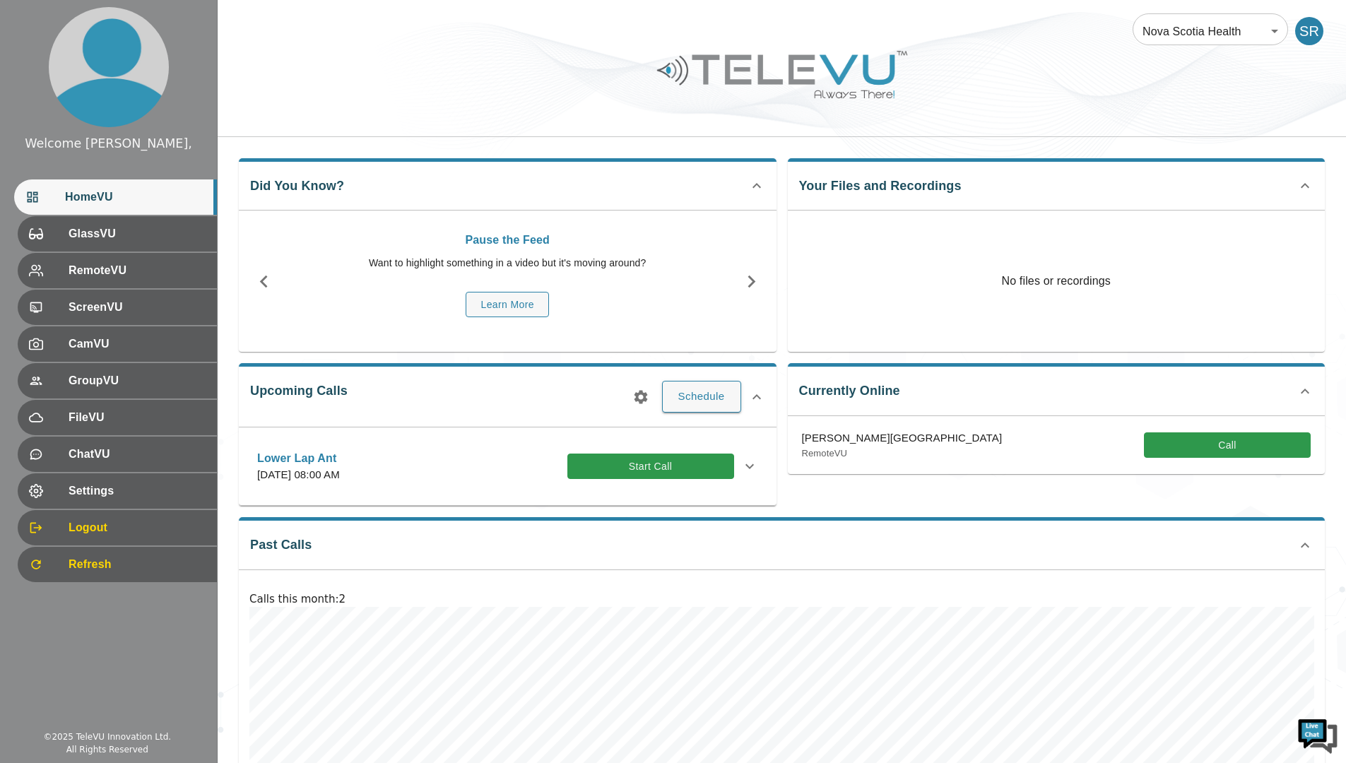
scroll to position [71, 0]
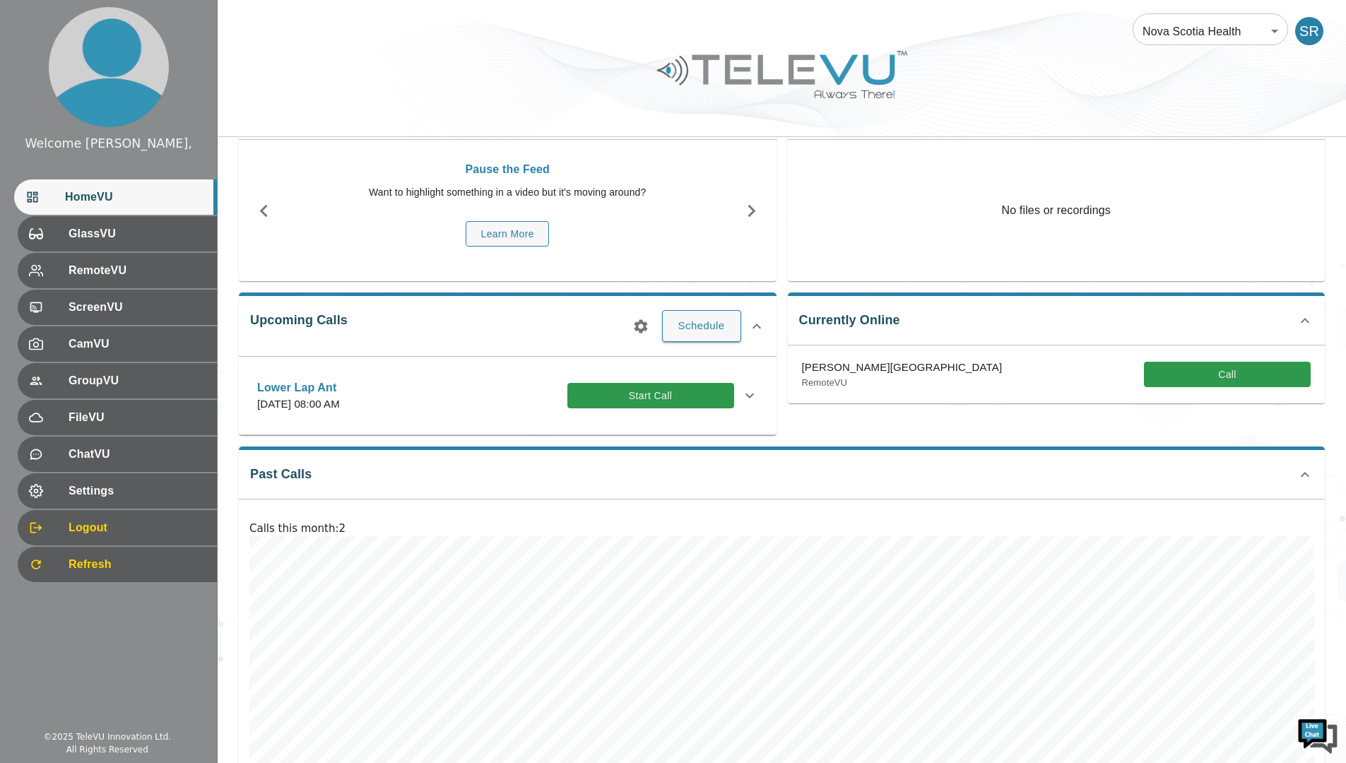
click at [639, 391] on button "Start Call" at bounding box center [650, 396] width 167 height 26
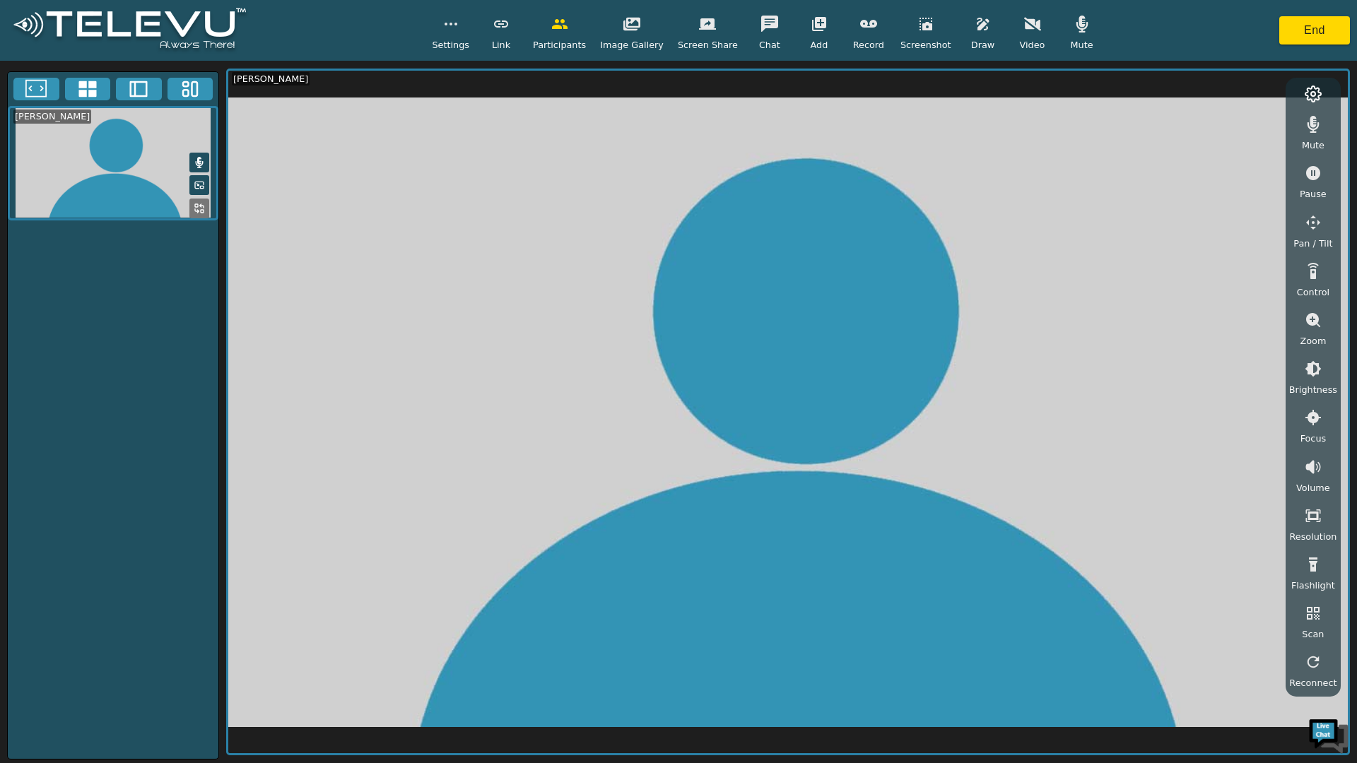
click at [1024, 16] on icon "button" at bounding box center [1032, 24] width 17 height 17
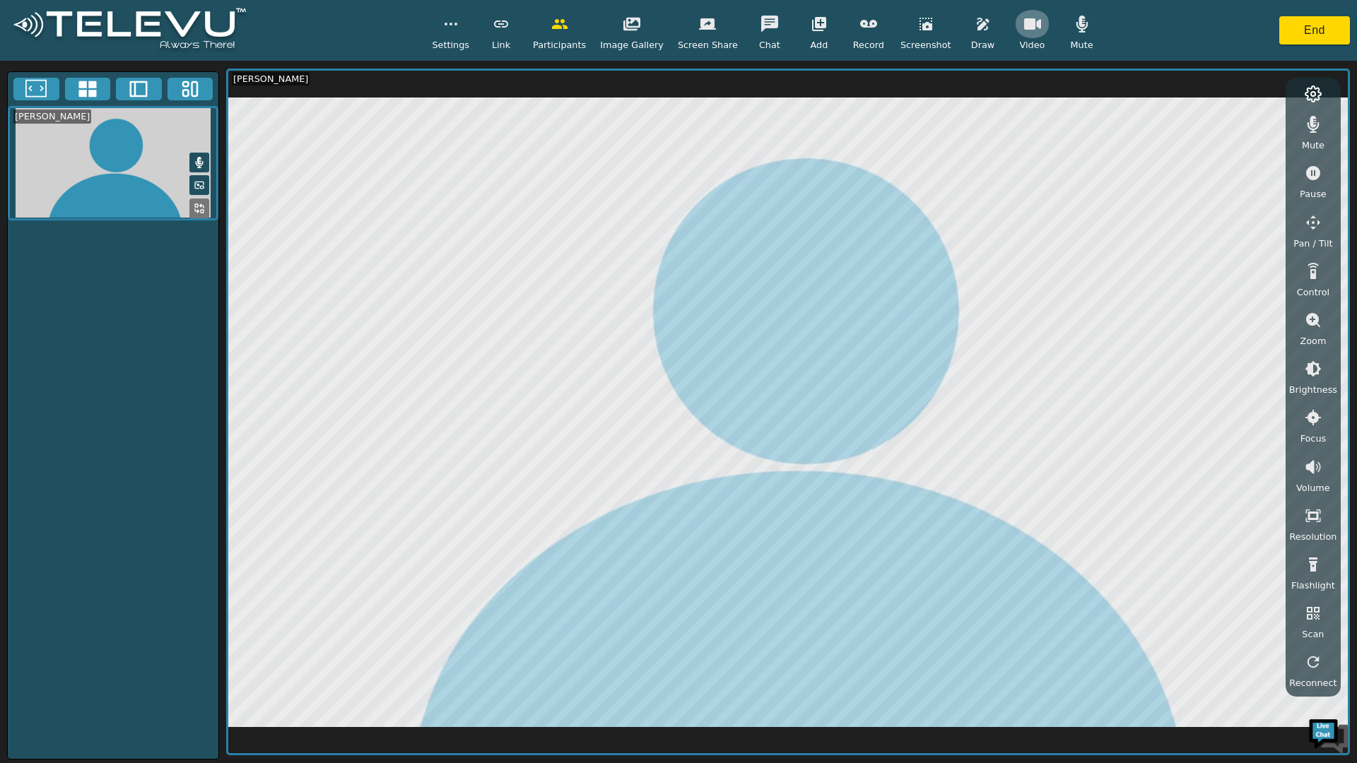
click at [1024, 25] on icon "button" at bounding box center [1032, 23] width 17 height 11
click at [1024, 23] on icon "button" at bounding box center [1032, 23] width 17 height 13
click at [1073, 30] on icon "button" at bounding box center [1081, 24] width 17 height 17
click at [1073, 23] on icon "button" at bounding box center [1081, 23] width 17 height 13
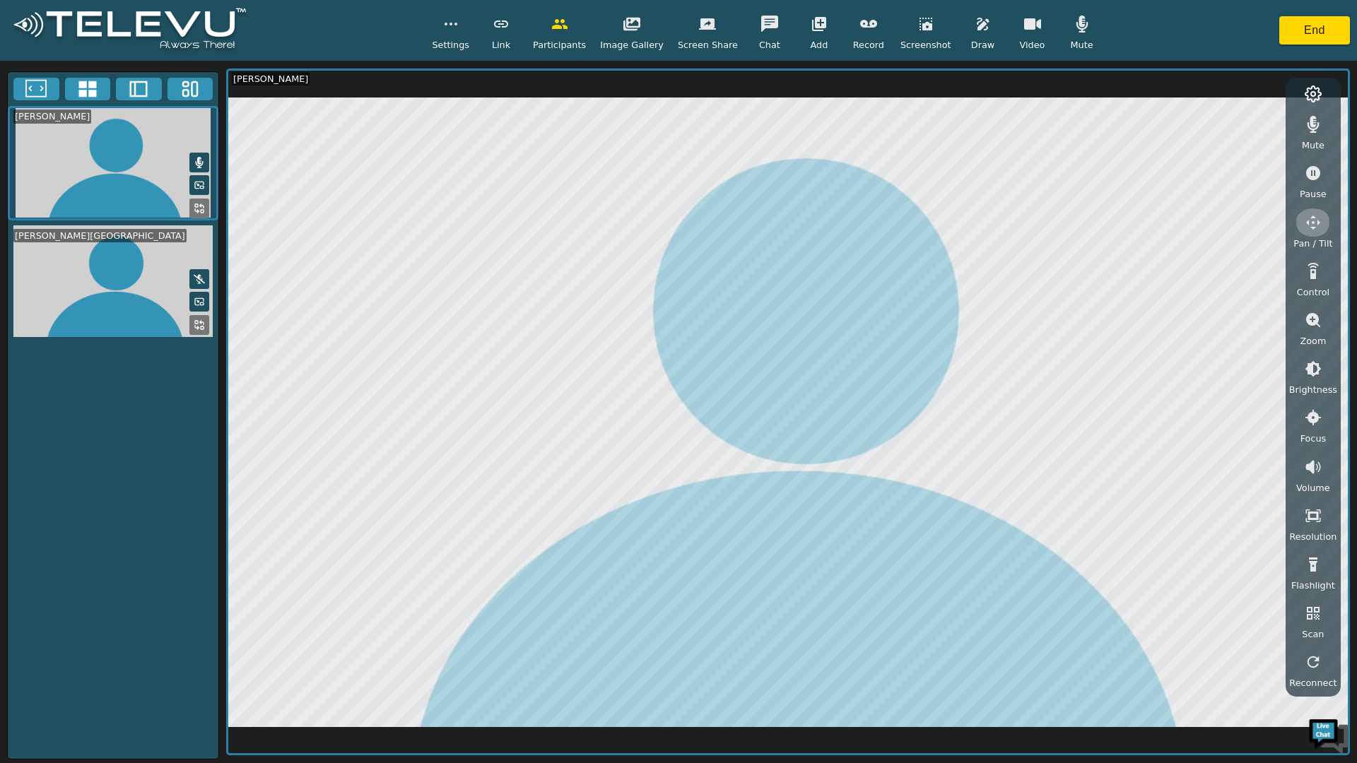
click at [1318, 225] on icon "button" at bounding box center [1312, 222] width 17 height 17
click at [1199, 127] on icon "button" at bounding box center [1196, 127] width 15 height 14
click at [1312, 226] on icon "button" at bounding box center [1312, 222] width 17 height 17
click at [1321, 220] on icon "button" at bounding box center [1312, 222] width 17 height 17
click at [1239, 154] on icon "button" at bounding box center [1232, 155] width 14 height 15
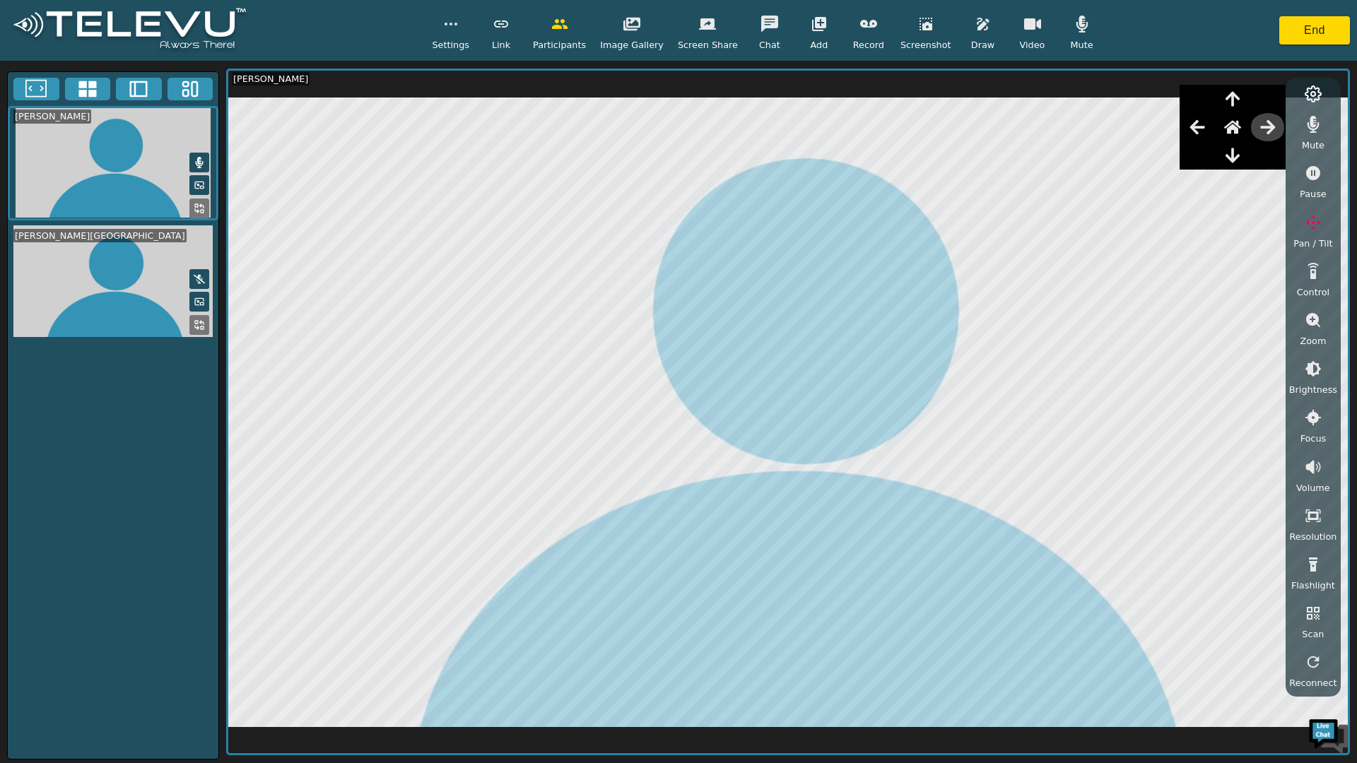
click at [1240, 154] on icon "button" at bounding box center [1232, 155] width 17 height 17
click at [1240, 157] on icon "button" at bounding box center [1232, 155] width 17 height 17
click at [1275, 127] on icon "button" at bounding box center [1267, 127] width 15 height 14
click at [1299, 31] on button "End" at bounding box center [1314, 30] width 71 height 28
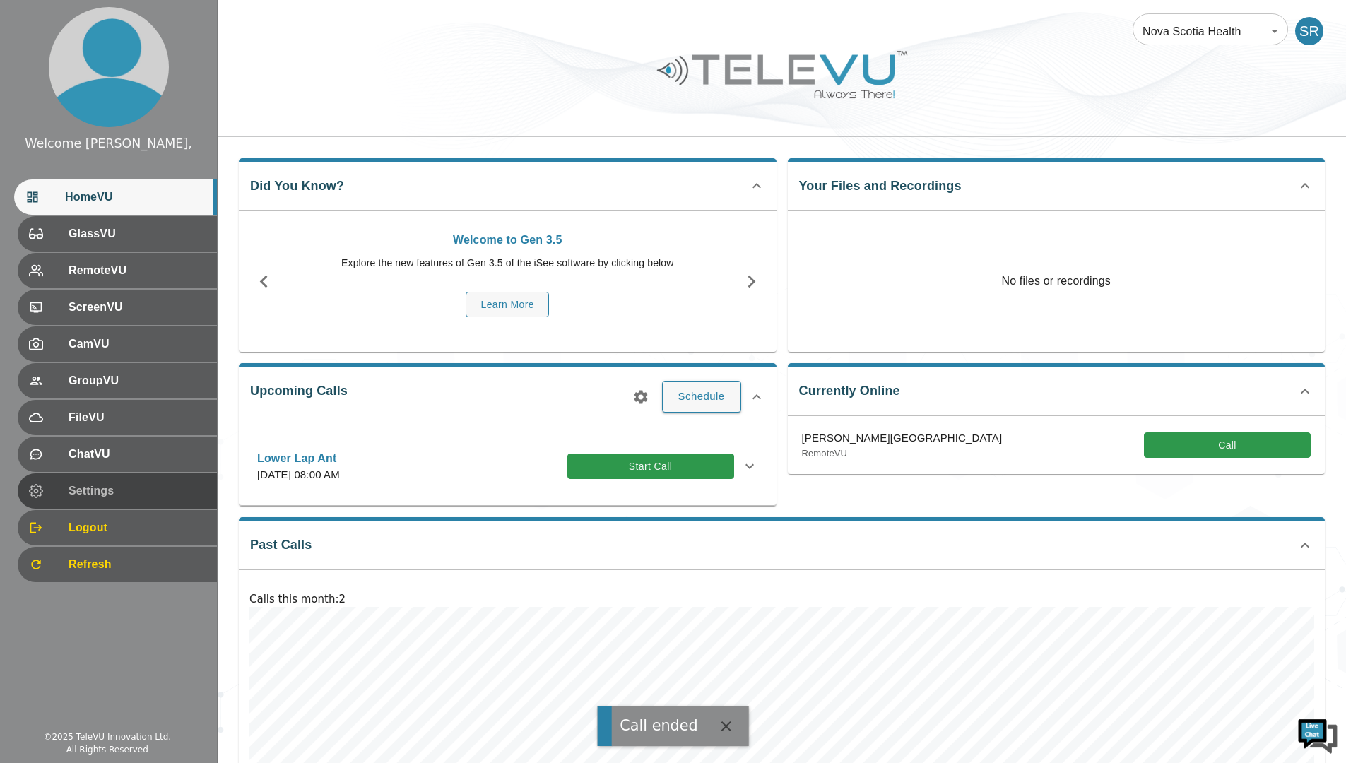
click at [100, 485] on span "Settings" at bounding box center [137, 491] width 137 height 17
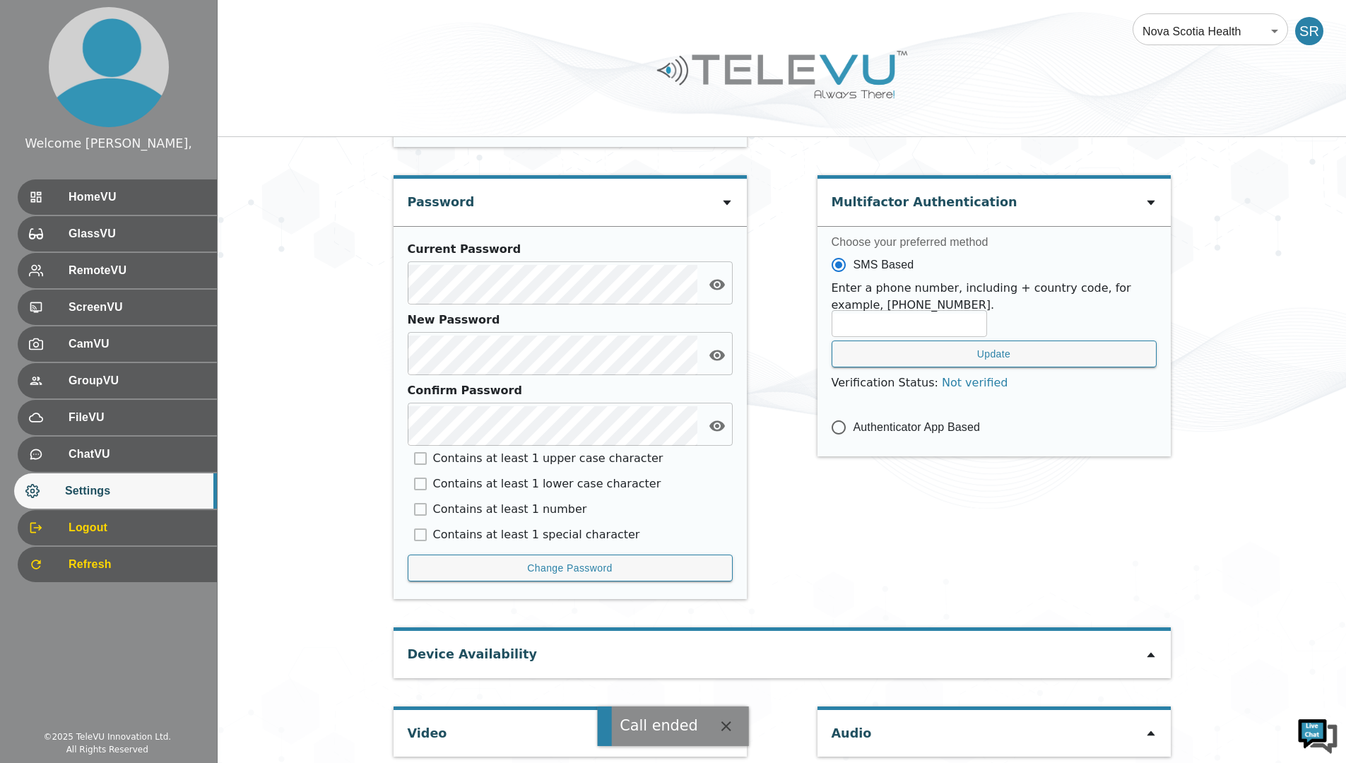
scroll to position [490, 0]
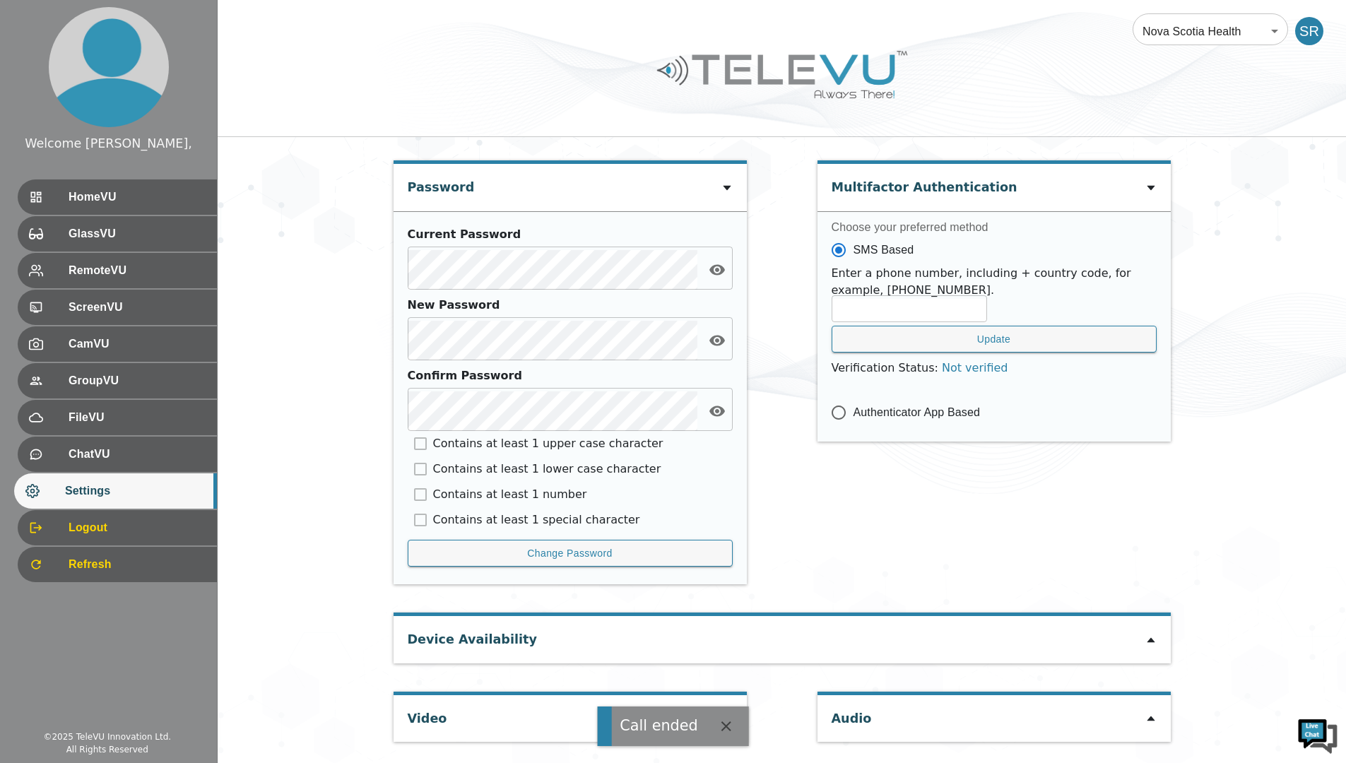
click at [498, 709] on div "Video" at bounding box center [570, 718] width 353 height 47
click at [718, 719] on icon "button" at bounding box center [726, 726] width 17 height 17
click at [725, 718] on icon at bounding box center [726, 718] width 11 height 11
type input "2fe81193adac1f3cac2cc7de02873557805dd1743f58da0bf7ce928df99e37d9"
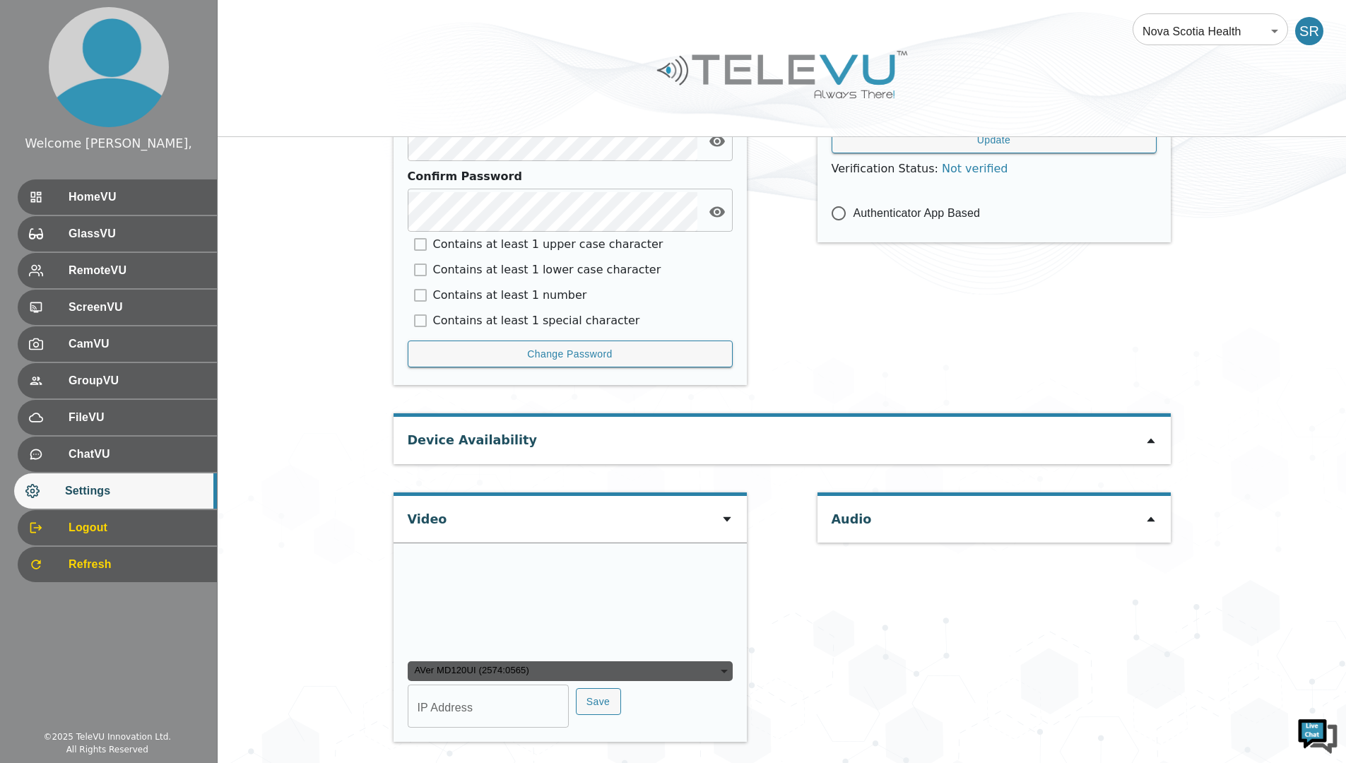
scroll to position [766, 0]
click at [478, 714] on input "IP Address" at bounding box center [488, 708] width 161 height 40
type input "c"
click at [300, 662] on div "User Settings Change Language English en ​ Personal Data Spence, Richard ​ Phon…" at bounding box center [782, 105] width 1128 height 1315
click at [816, 637] on div "User Settings Change Language English en ​ Personal Data Spence, Richard ​ Phon…" at bounding box center [781, 105] width 791 height 1315
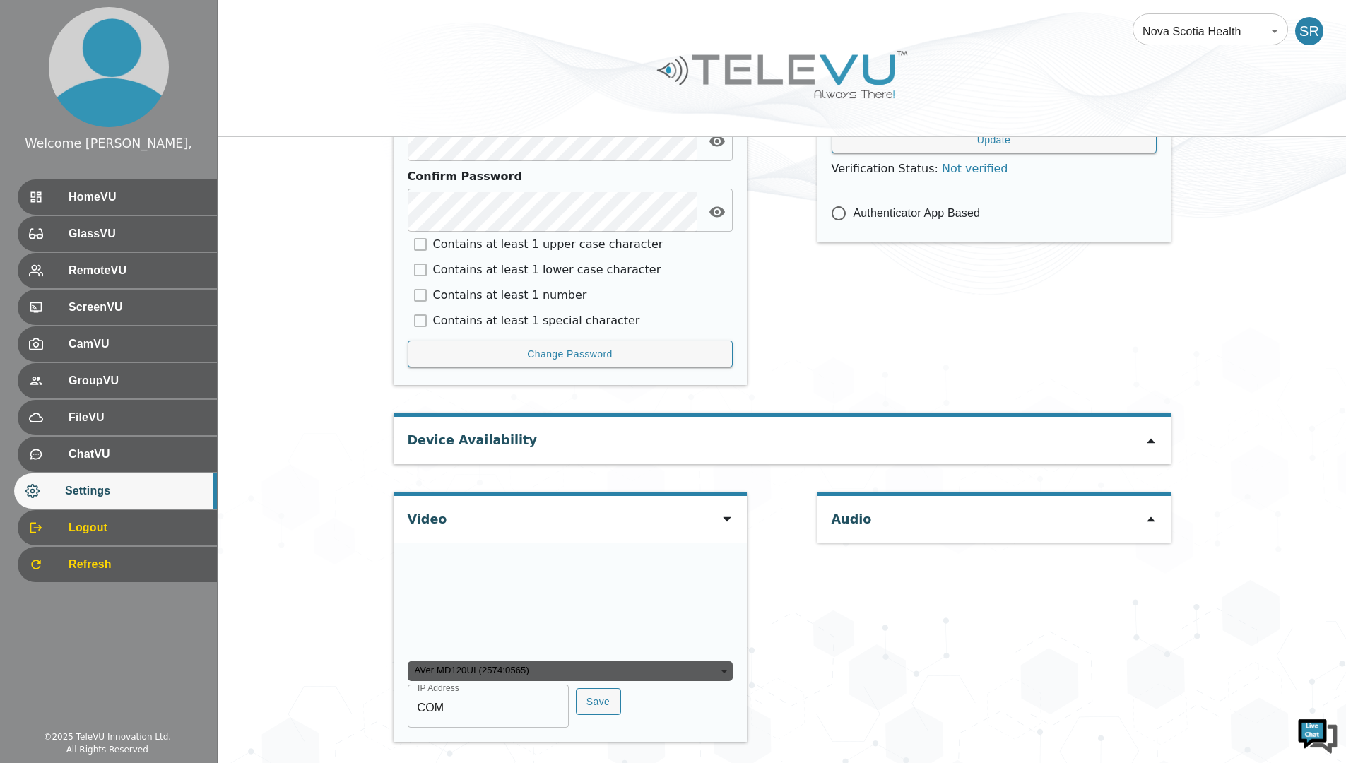
click at [1254, 120] on div at bounding box center [782, 85] width 1128 height 80
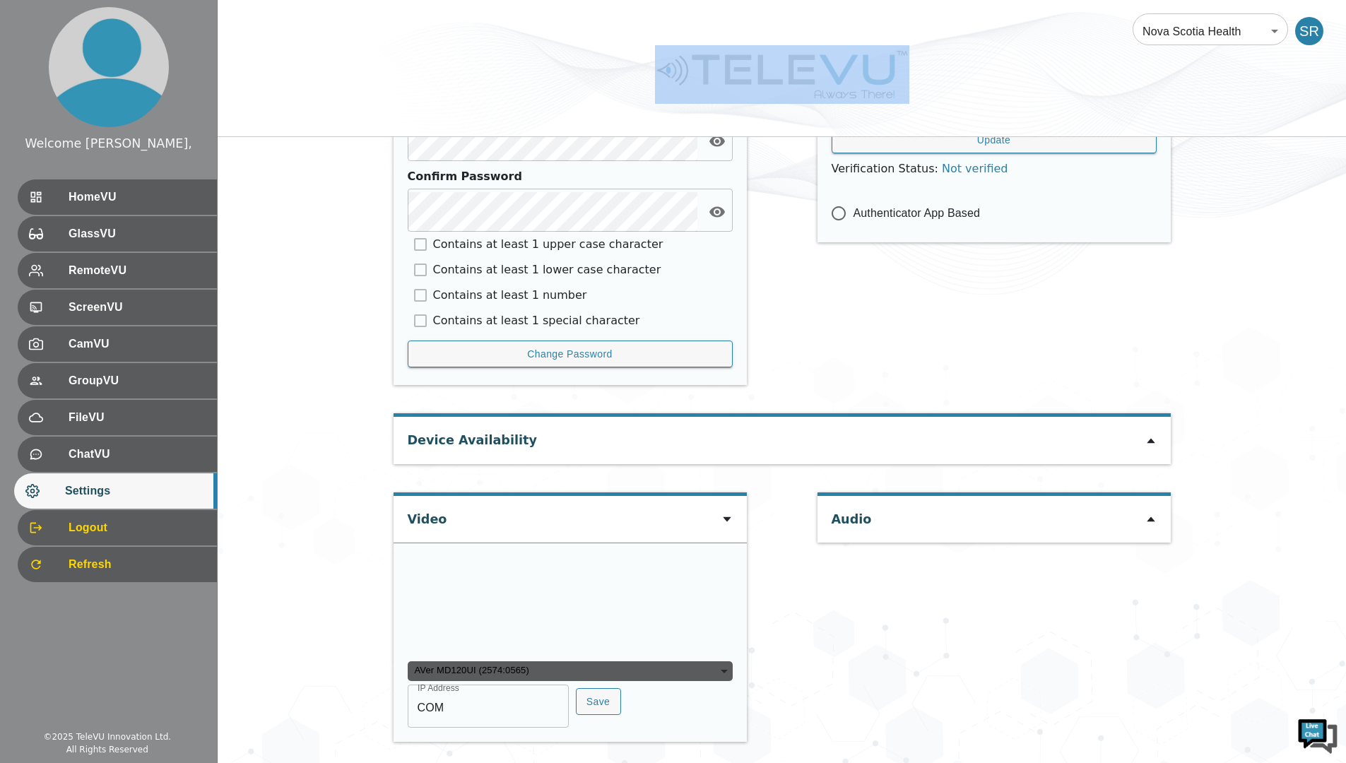
click at [1253, 120] on div at bounding box center [782, 85] width 1128 height 80
drag, startPoint x: 1253, startPoint y: 120, endPoint x: 1244, endPoint y: 121, distance: 9.9
click at [1244, 121] on div at bounding box center [782, 85] width 1128 height 80
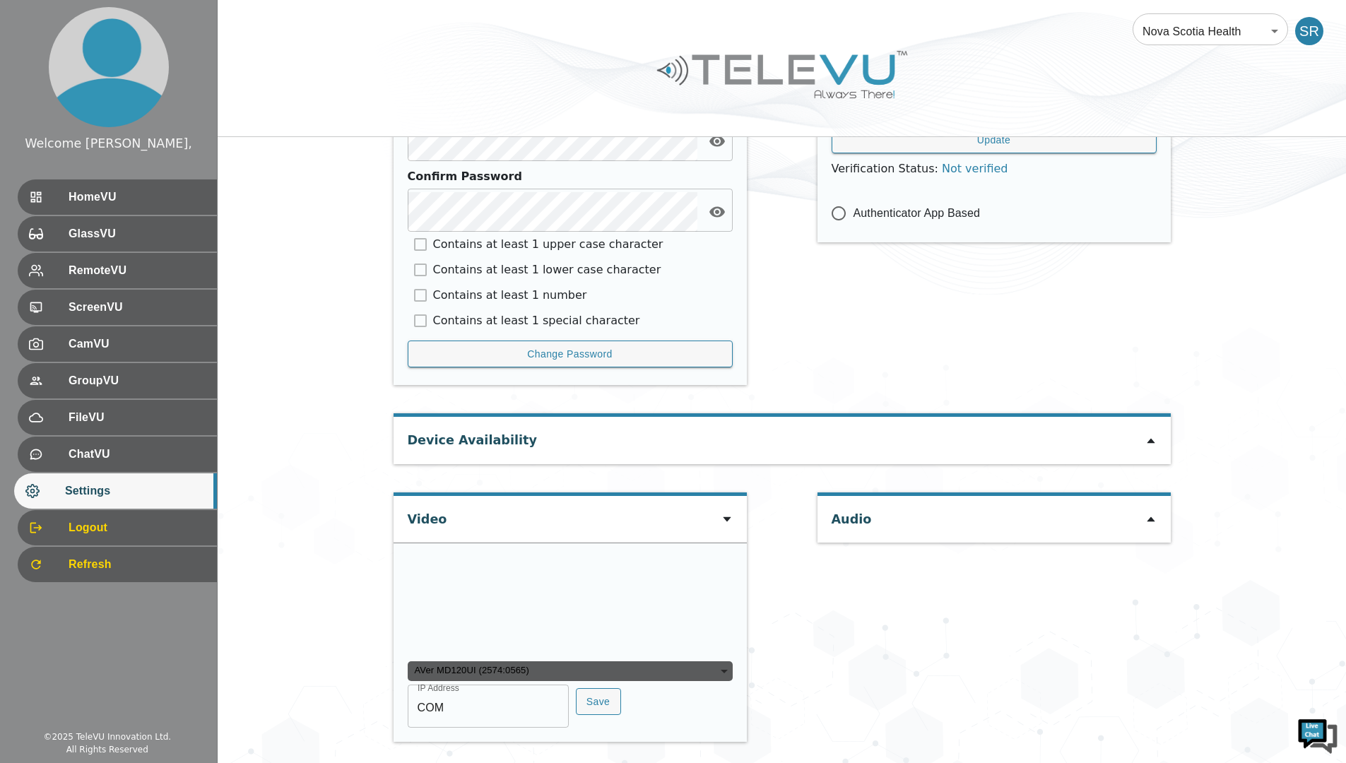
click at [1234, 155] on div "User Settings Change Language English en ​ Personal Data Spence, Richard ​ Phon…" at bounding box center [782, 105] width 1128 height 1315
drag, startPoint x: 1214, startPoint y: 199, endPoint x: 1234, endPoint y: 73, distance: 127.4
click at [1215, 191] on div "User Settings Change Language English en ​ Personal Data Spence, Richard ​ Phon…" at bounding box center [782, 105] width 1128 height 1315
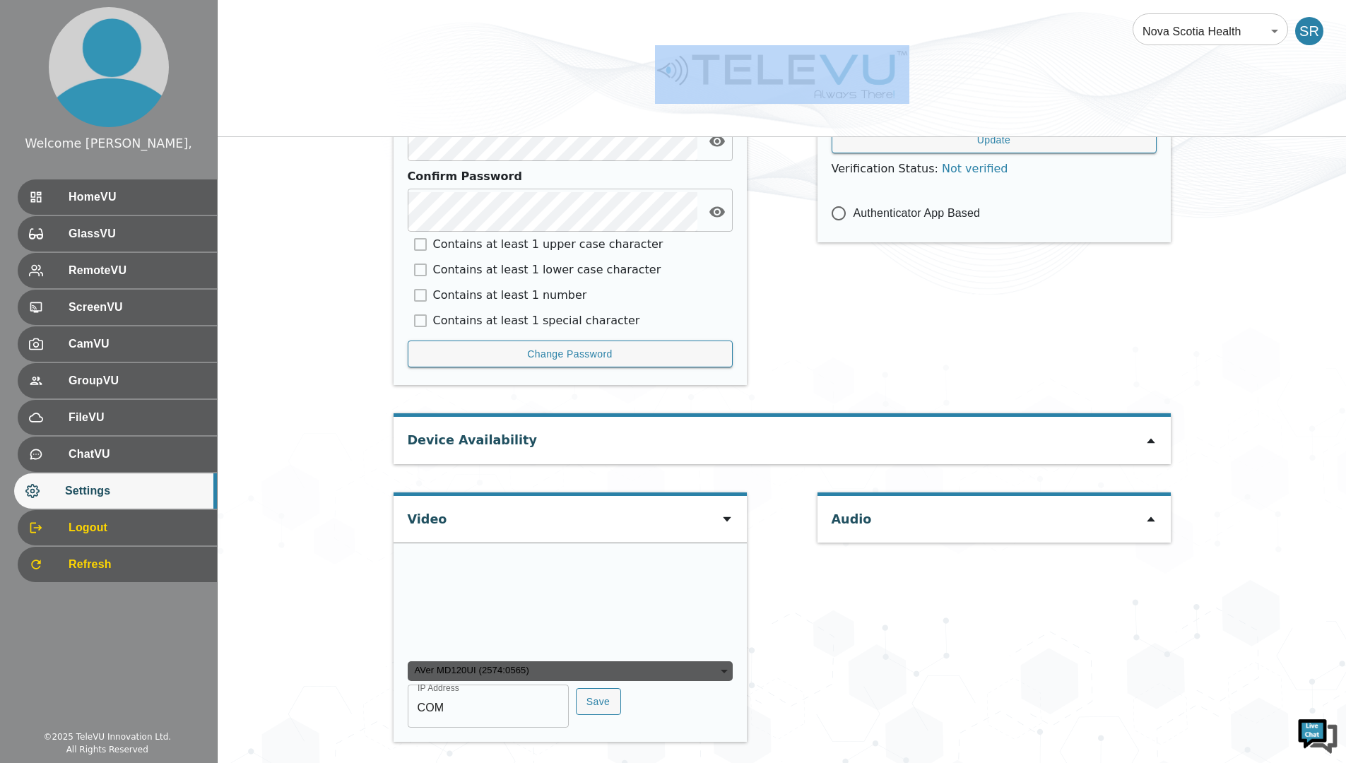
drag, startPoint x: 1198, startPoint y: 4, endPoint x: 1122, endPoint y: 147, distance: 162.5
click at [1122, 147] on div "Nova Scotia Health 208 ​ SR User Settings Change Language English en ​ Personal…" at bounding box center [782, 37] width 1128 height 1452
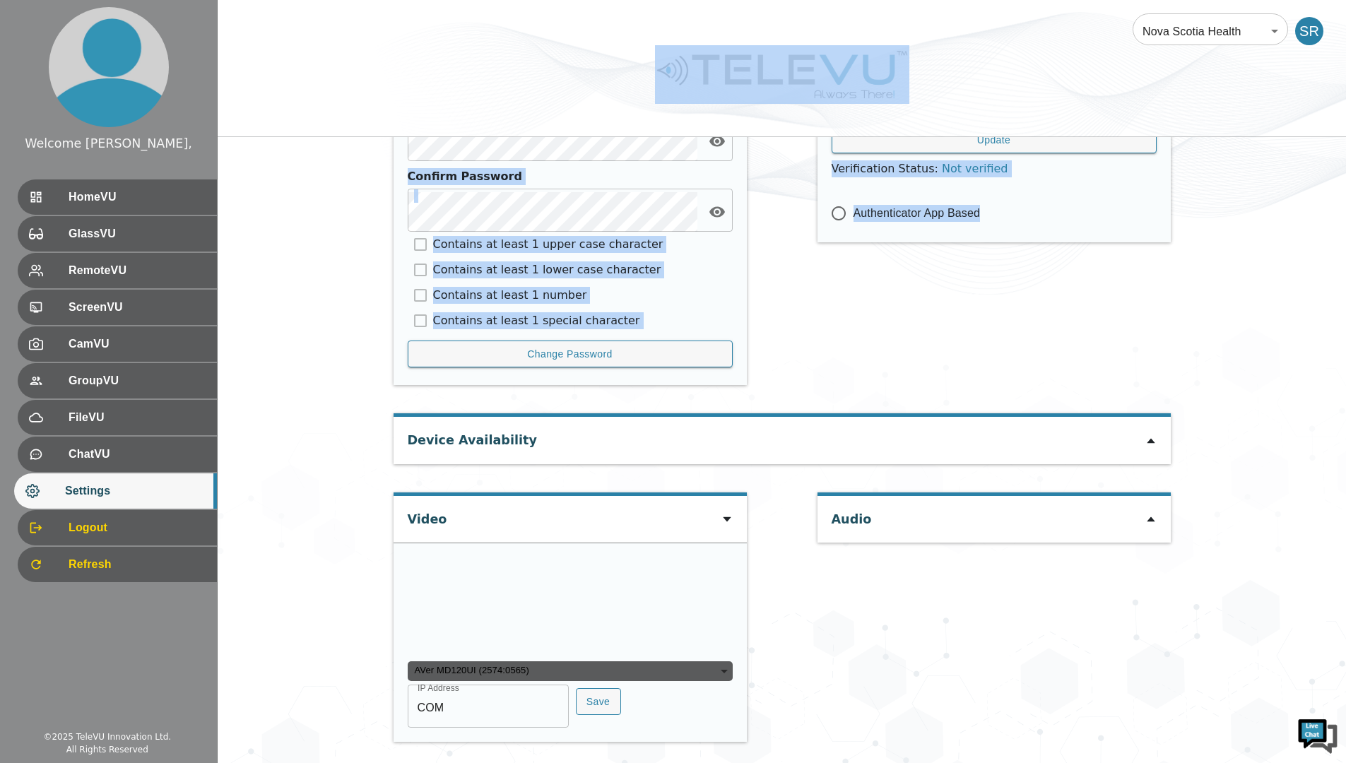
click at [235, 649] on div "User Settings Change Language English en ​ Personal Data Spence, Richard ​ Phon…" at bounding box center [782, 105] width 1128 height 1315
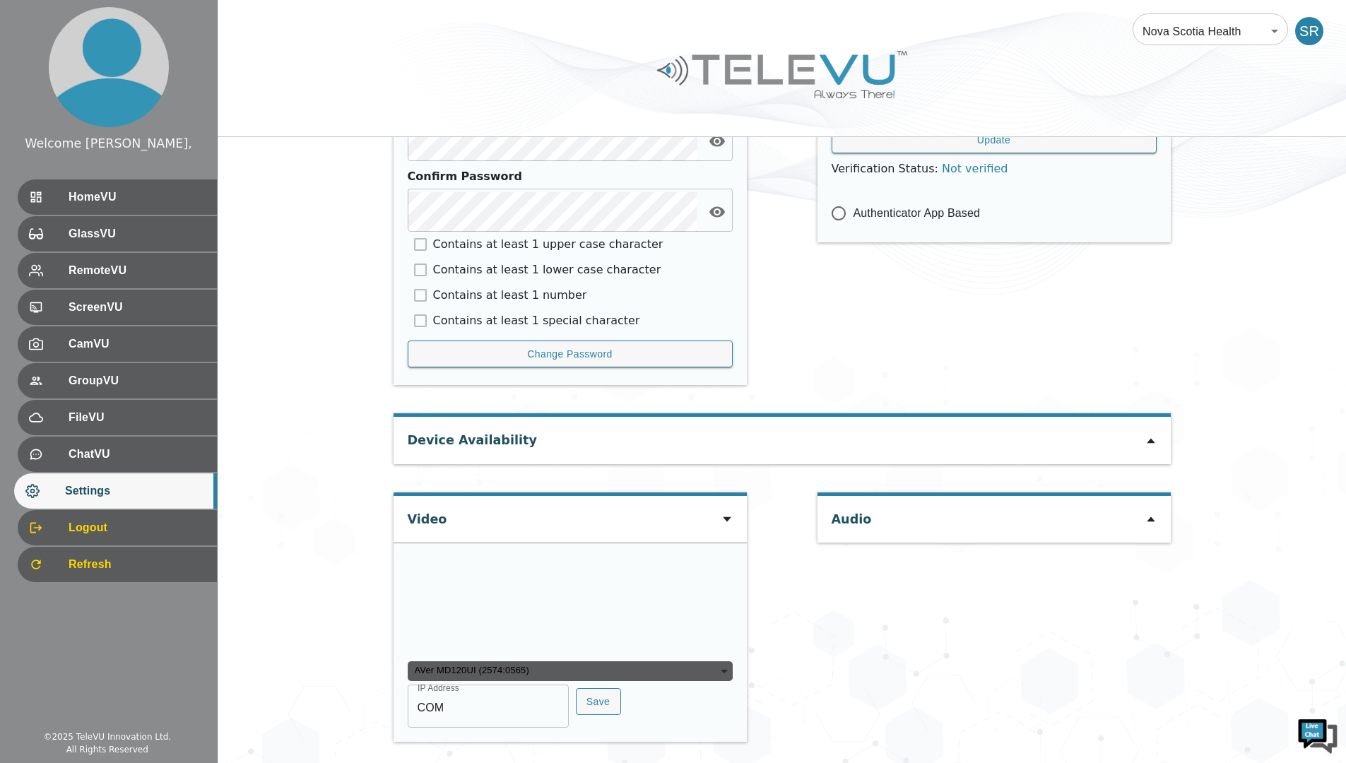
click at [205, 728] on div "Welcome Spence, HomeVU GlassVU RemoteVU ScreenVU CamVU GroupVU FileVU ChatVU Se…" at bounding box center [109, 381] width 218 height 763
click at [304, 62] on div at bounding box center [782, 85] width 1128 height 80
click at [901, 548] on div "Audio" at bounding box center [994, 624] width 353 height 264
click at [689, 496] on div "Video" at bounding box center [570, 519] width 353 height 47
click at [733, 671] on div "AVer MD120UI (2574:0565) 2fe81193adac1f3cac2cc7de02873557805dd1743f58da0bf7ce92…" at bounding box center [570, 641] width 353 height 199
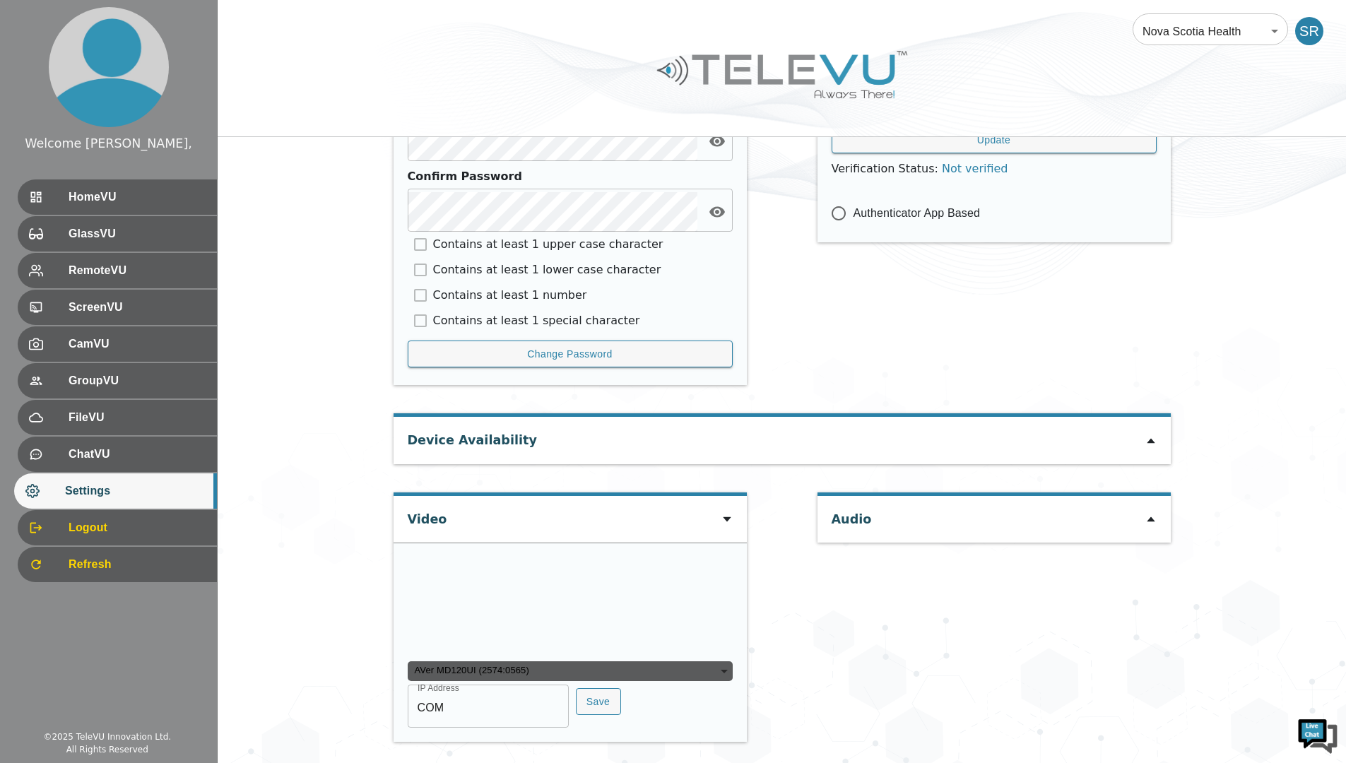
click at [443, 702] on input "COM" at bounding box center [488, 708] width 161 height 40
click at [453, 702] on input "COM" at bounding box center [488, 708] width 161 height 40
type input "COM8"
click at [583, 689] on button "Save" at bounding box center [598, 702] width 45 height 28
click at [587, 699] on button "Save" at bounding box center [598, 702] width 45 height 28
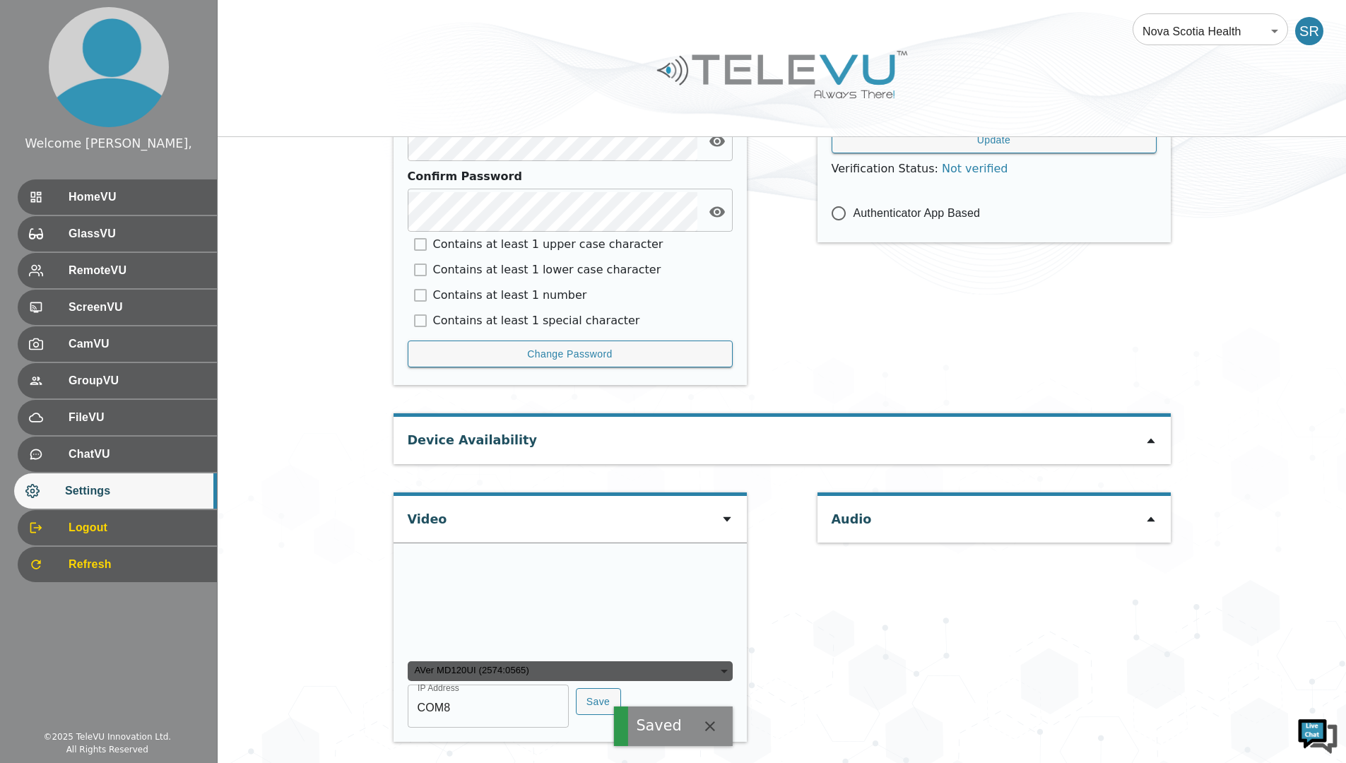
click at [1129, 537] on div "Audio" at bounding box center [994, 624] width 353 height 264
click at [112, 194] on span "HomeVU" at bounding box center [137, 197] width 137 height 17
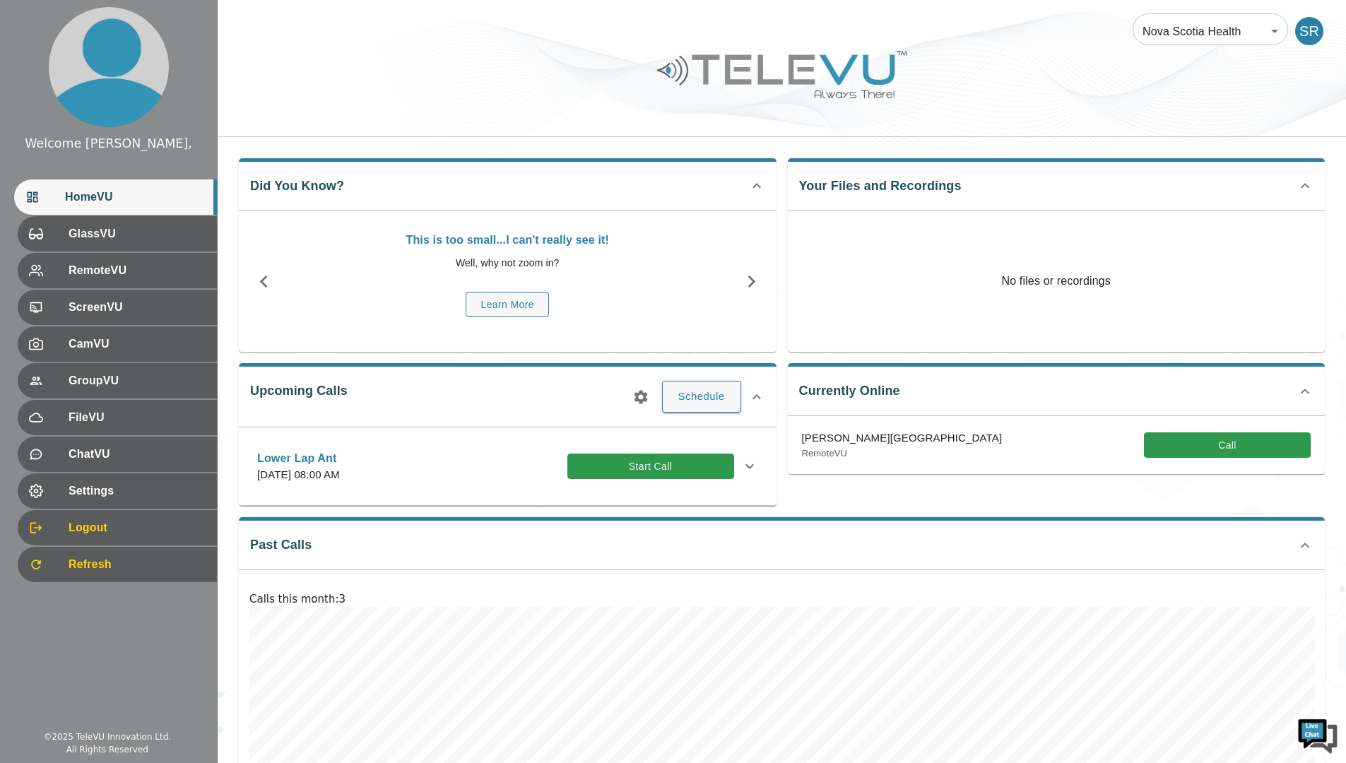
click at [627, 466] on button "Start Call" at bounding box center [650, 467] width 167 height 26
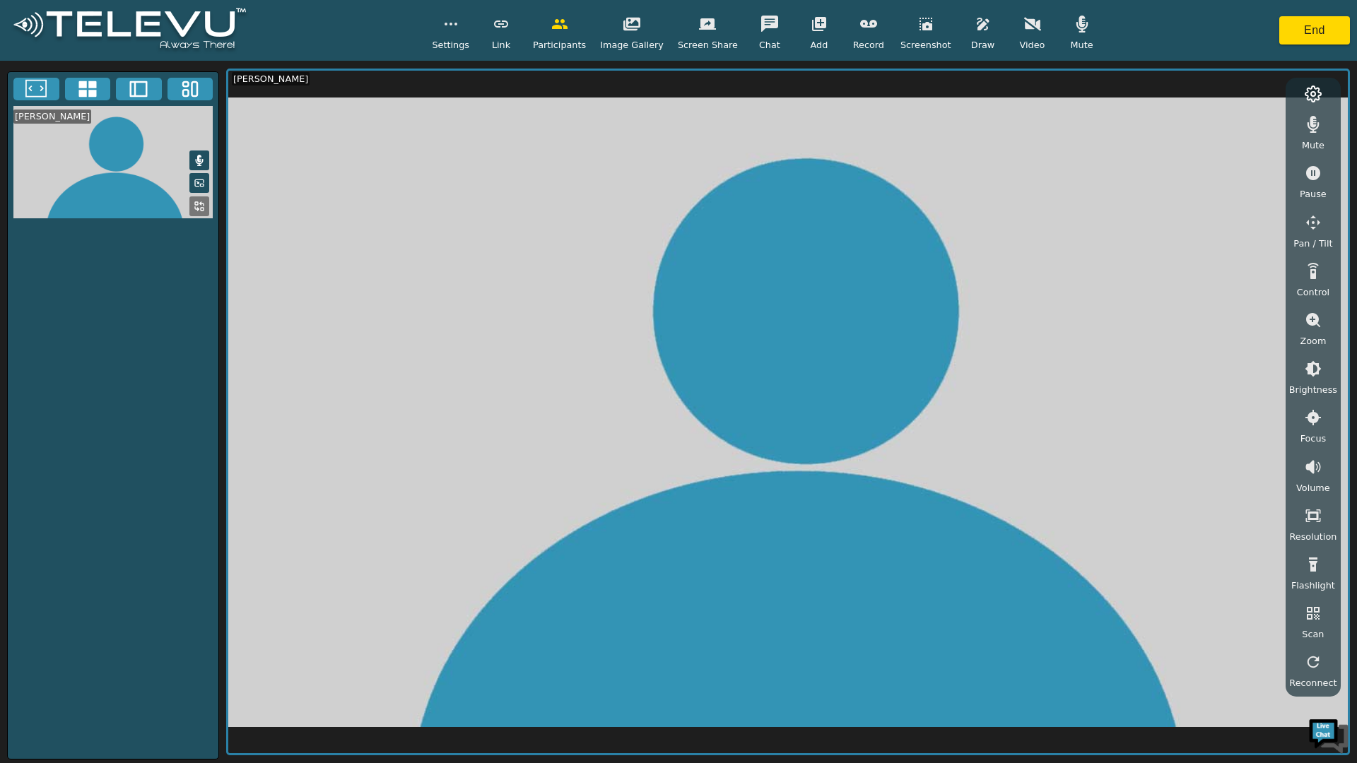
click at [1015, 33] on button "button" at bounding box center [1032, 24] width 35 height 28
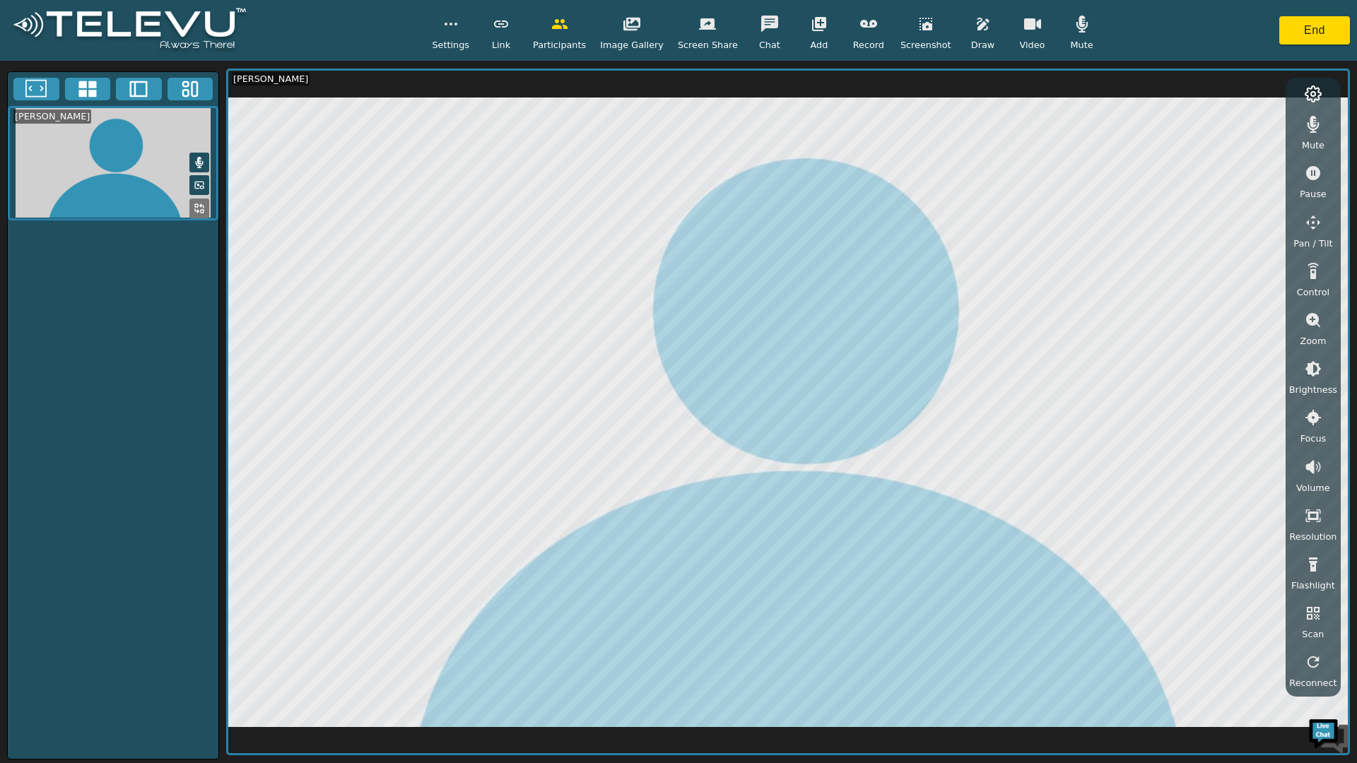
click at [1318, 224] on icon "button" at bounding box center [1312, 222] width 17 height 17
click at [1205, 123] on icon "button" at bounding box center [1196, 127] width 17 height 17
click at [1203, 124] on icon "button" at bounding box center [1196, 127] width 17 height 17
click at [1316, 237] on span "Pan / Tilt" at bounding box center [1312, 243] width 39 height 13
click at [1316, 229] on icon "button" at bounding box center [1312, 222] width 17 height 17
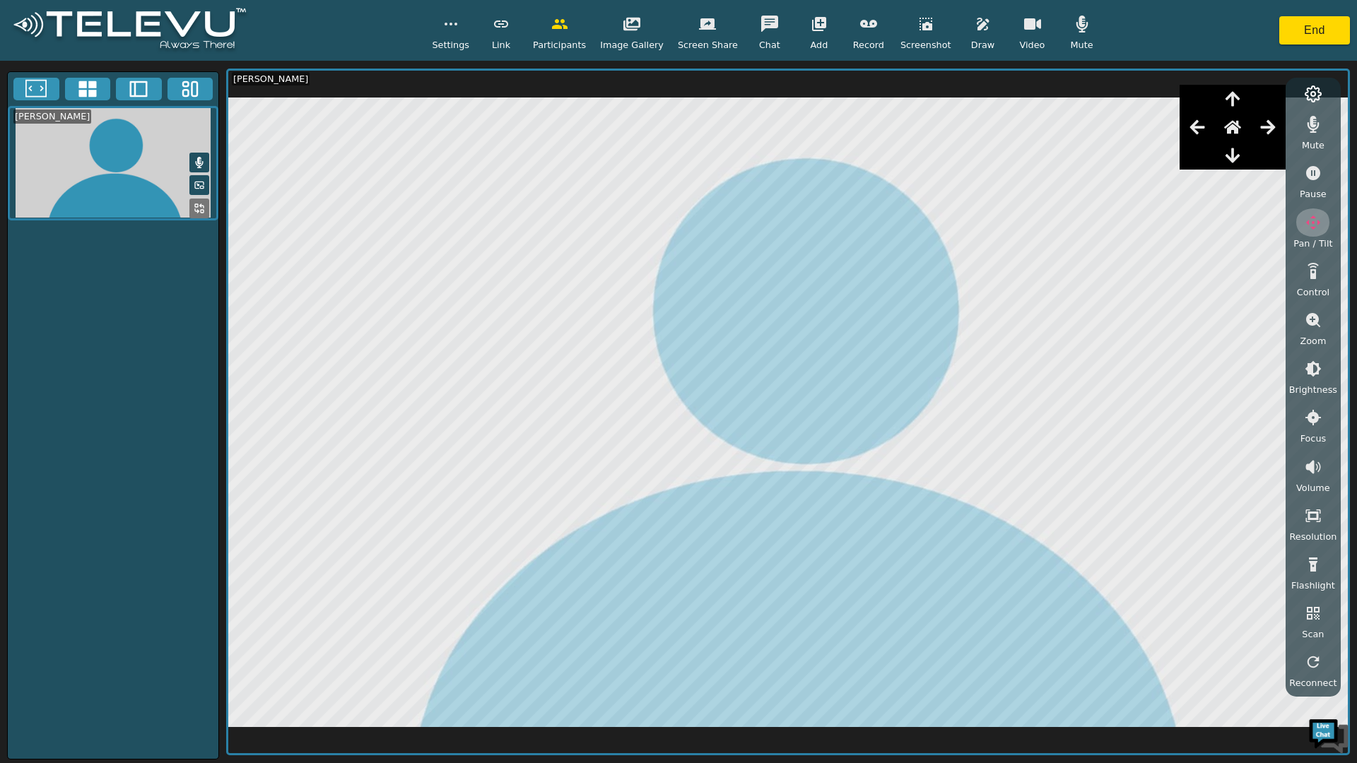
click at [1317, 230] on icon "button" at bounding box center [1312, 222] width 17 height 17
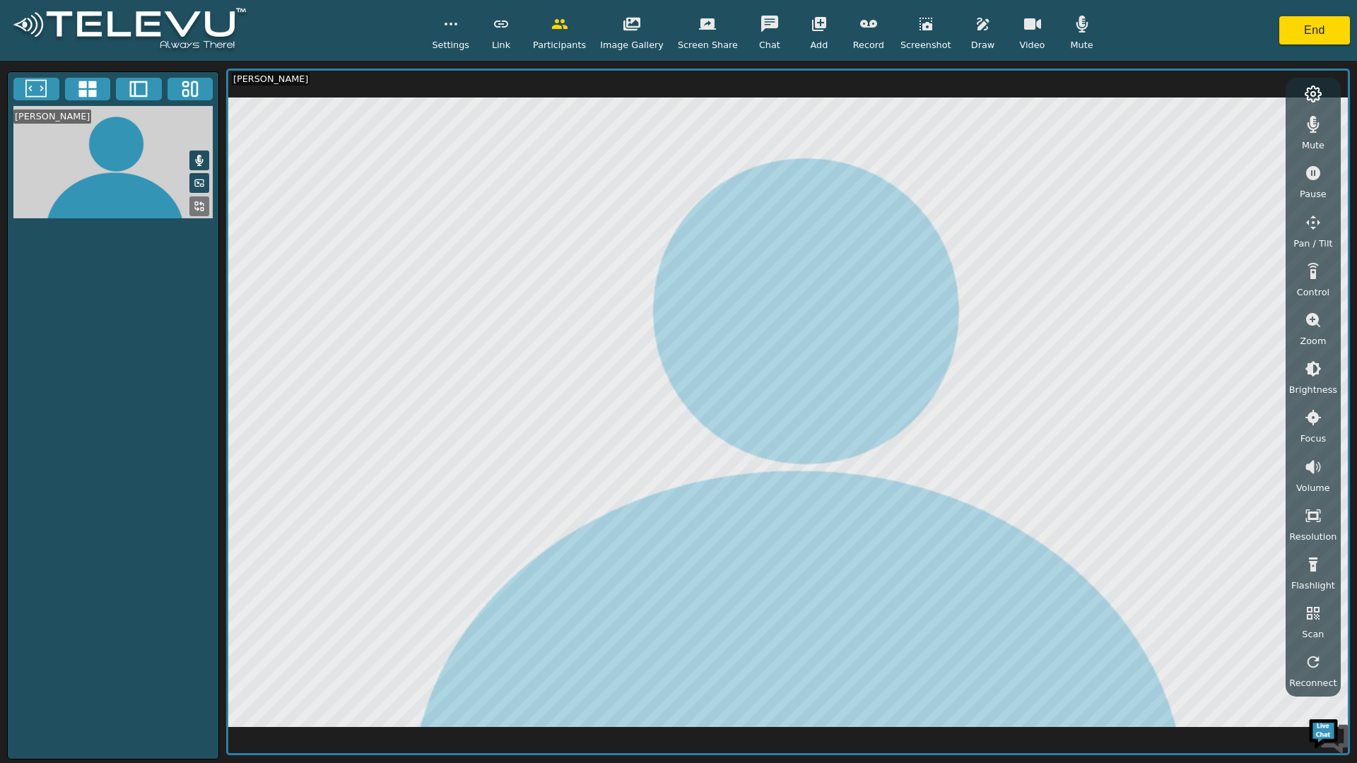
click at [1308, 219] on icon "button" at bounding box center [1312, 222] width 17 height 17
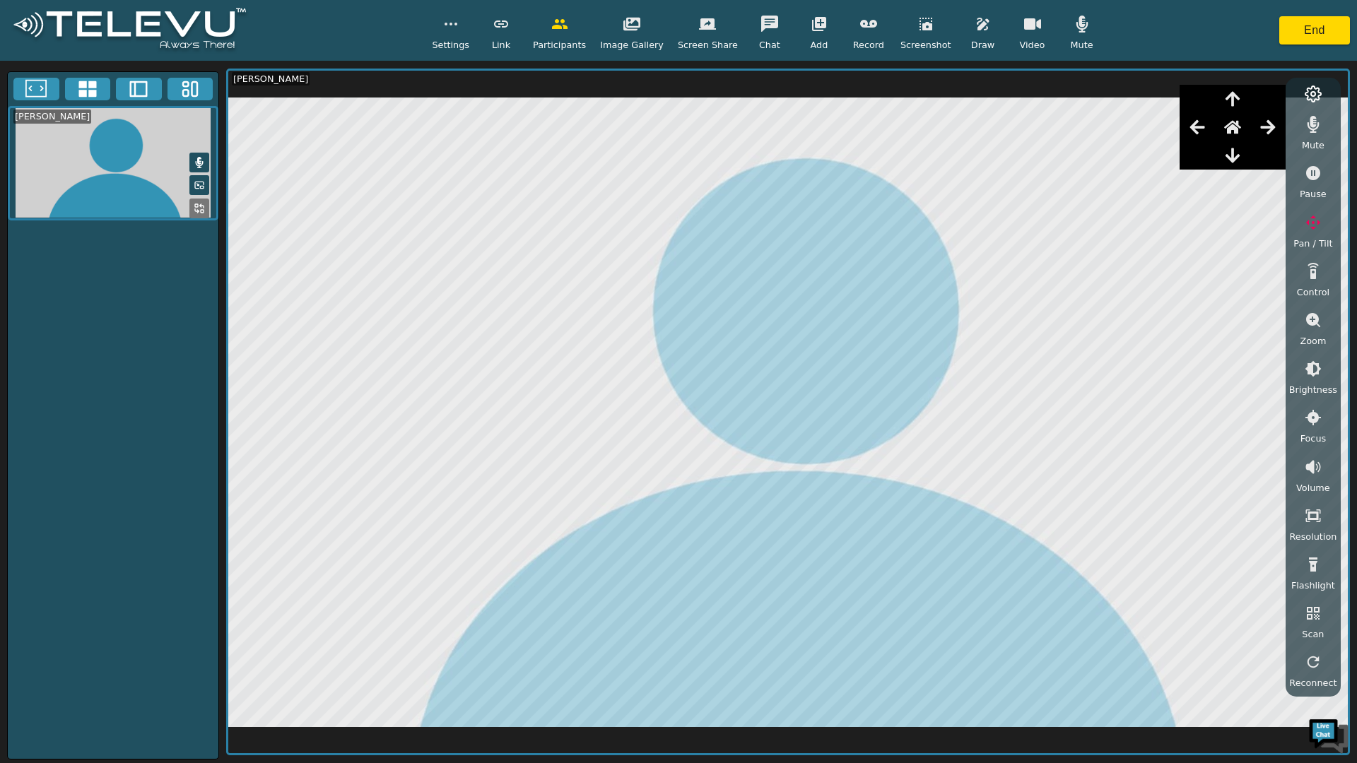
click at [1202, 126] on icon "button" at bounding box center [1196, 127] width 15 height 14
click at [1309, 25] on button "End" at bounding box center [1314, 30] width 71 height 28
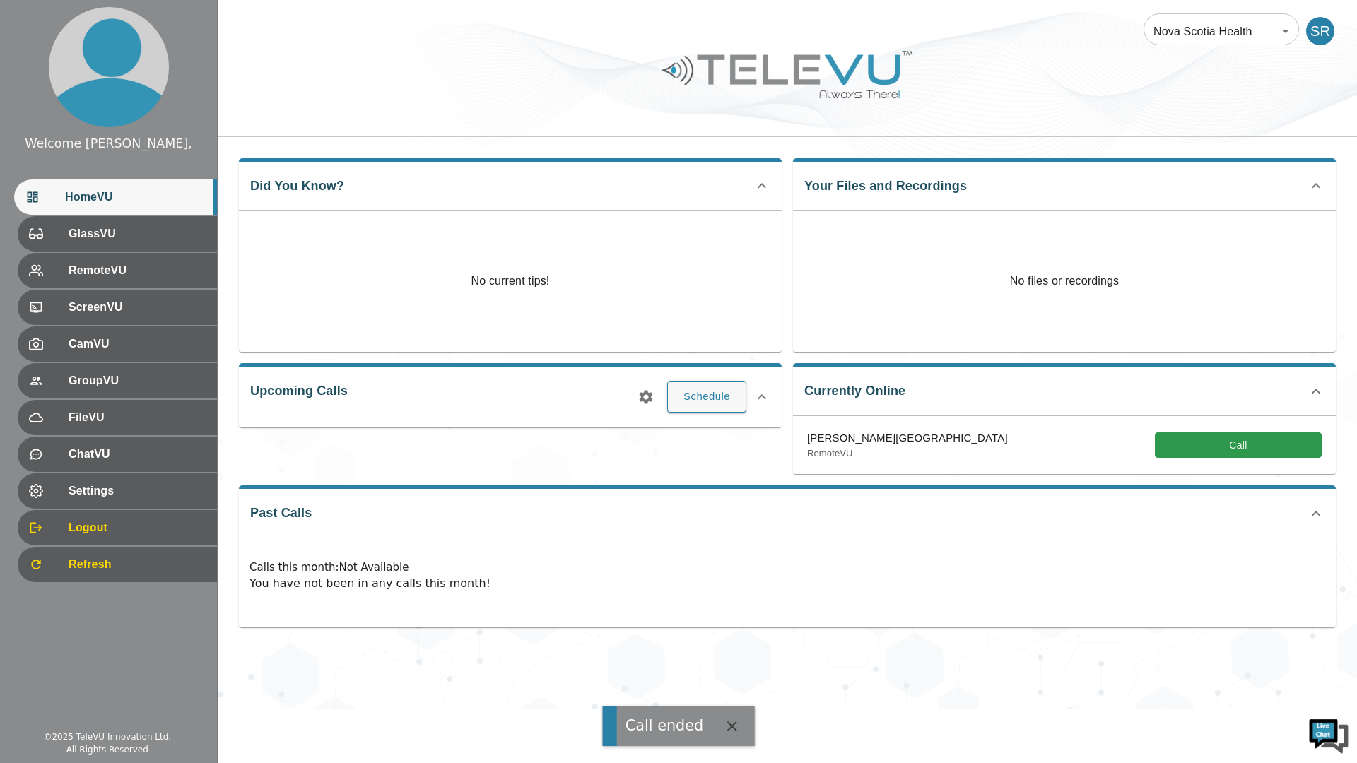
click at [1309, 28] on div "SR" at bounding box center [1320, 31] width 28 height 28
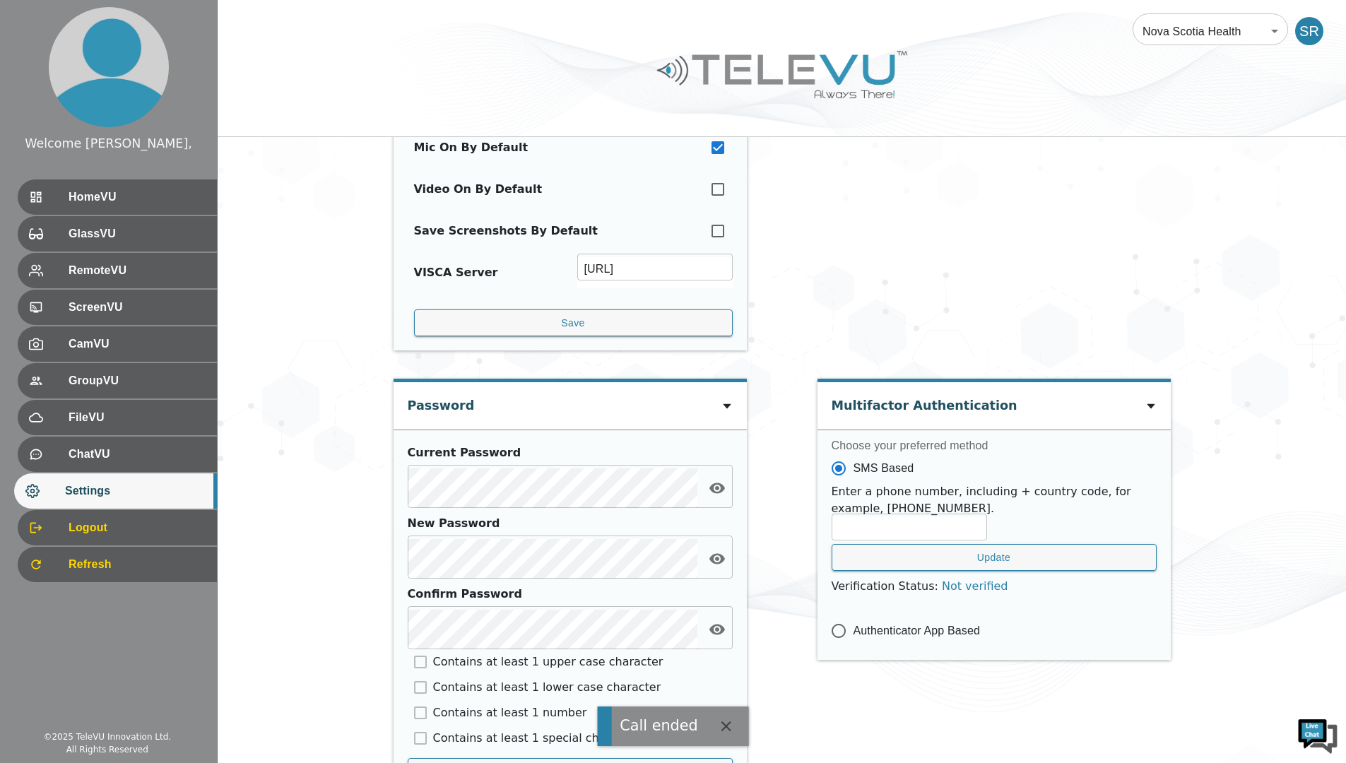
scroll to position [490, 0]
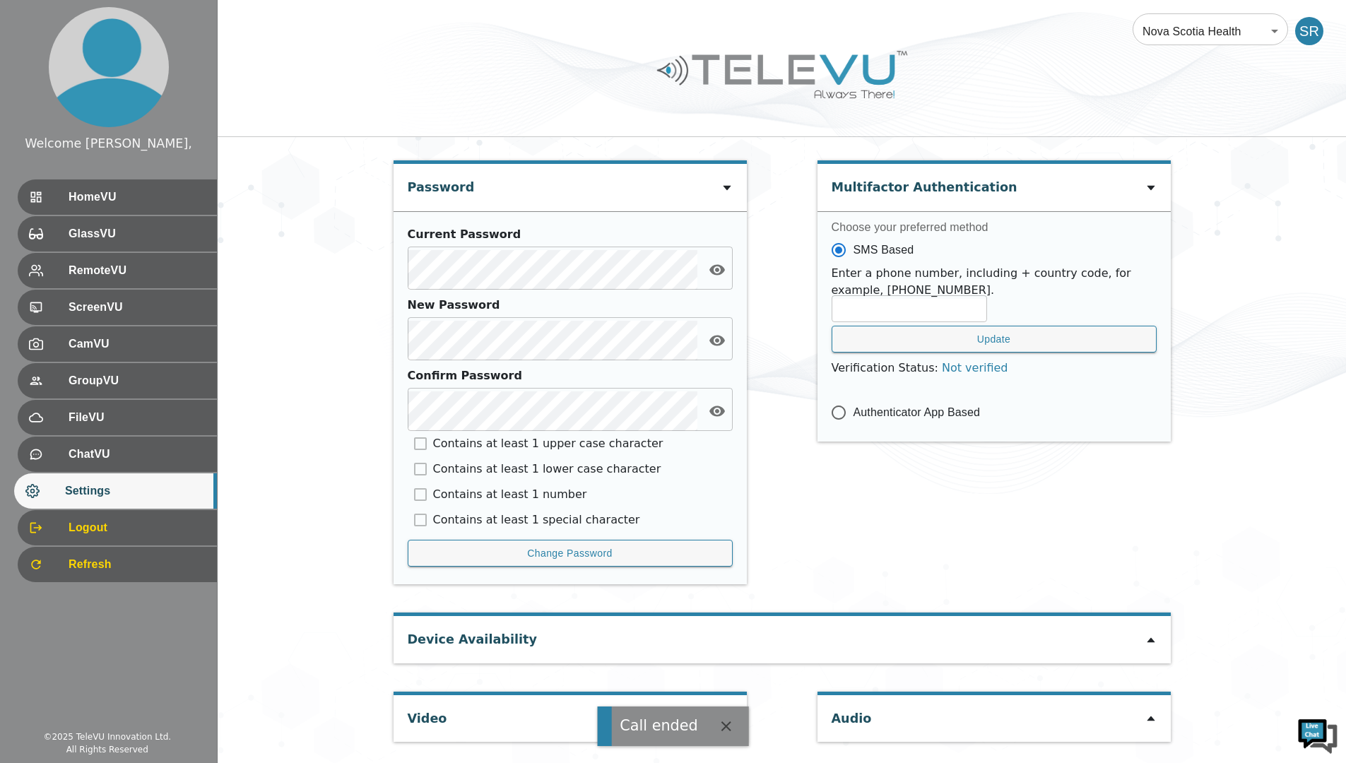
click at [722, 725] on icon "button" at bounding box center [726, 726] width 10 height 10
click at [1146, 639] on icon at bounding box center [1150, 640] width 11 height 11
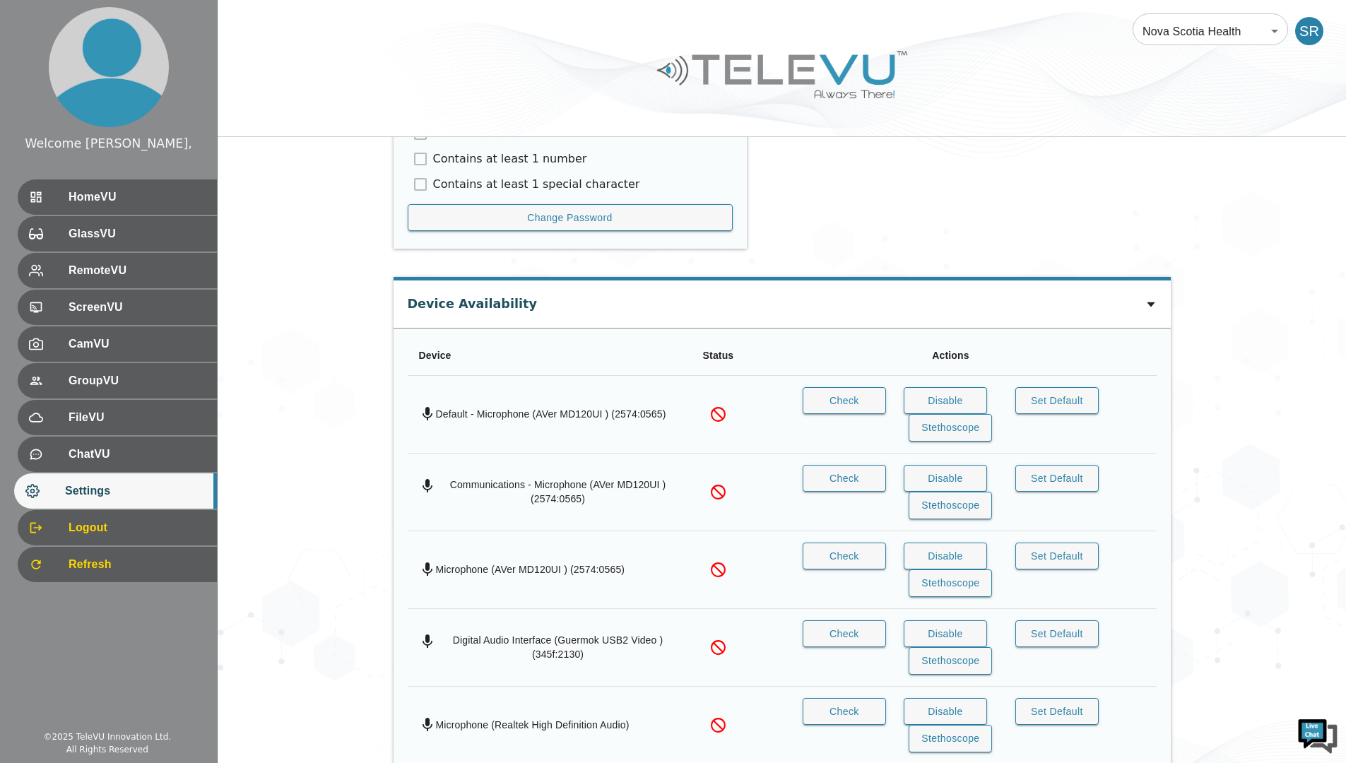
scroll to position [1092, 0]
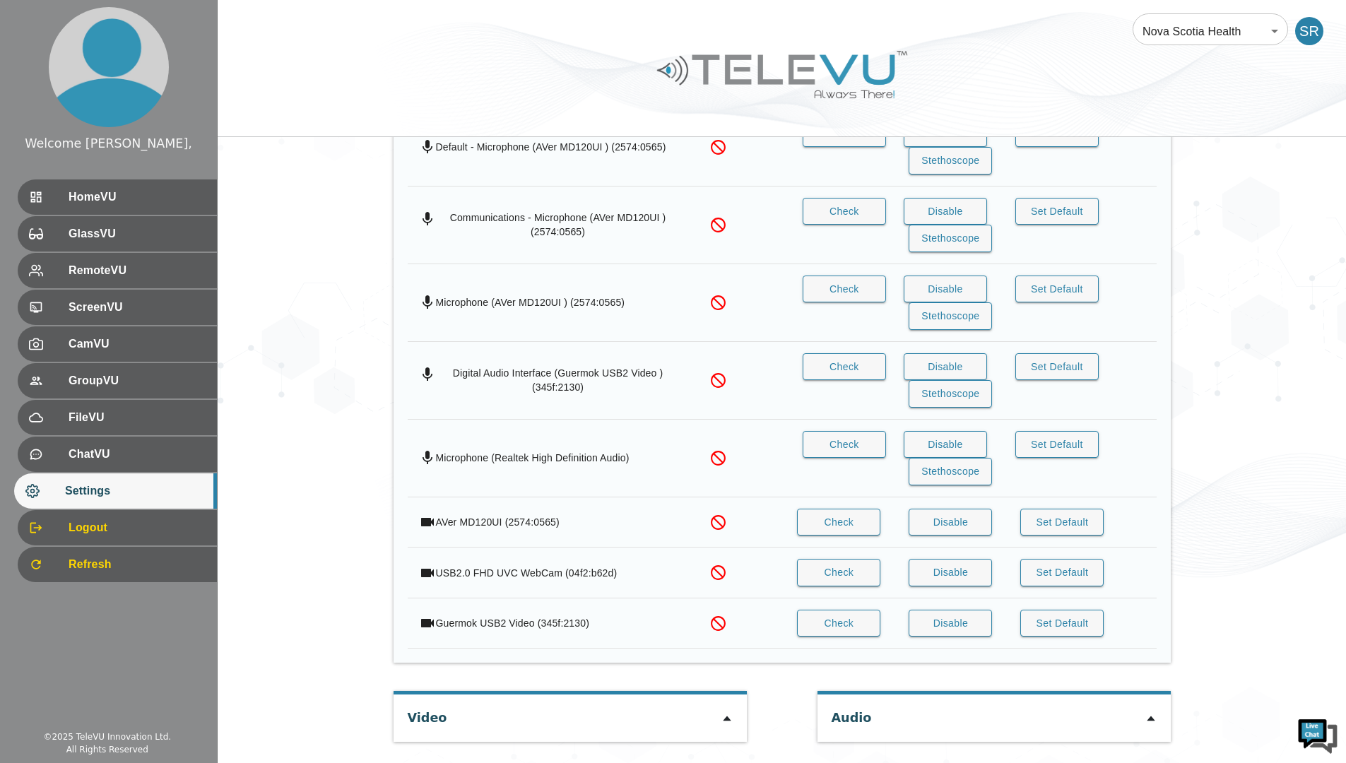
click at [726, 720] on icon at bounding box center [727, 718] width 8 height 5
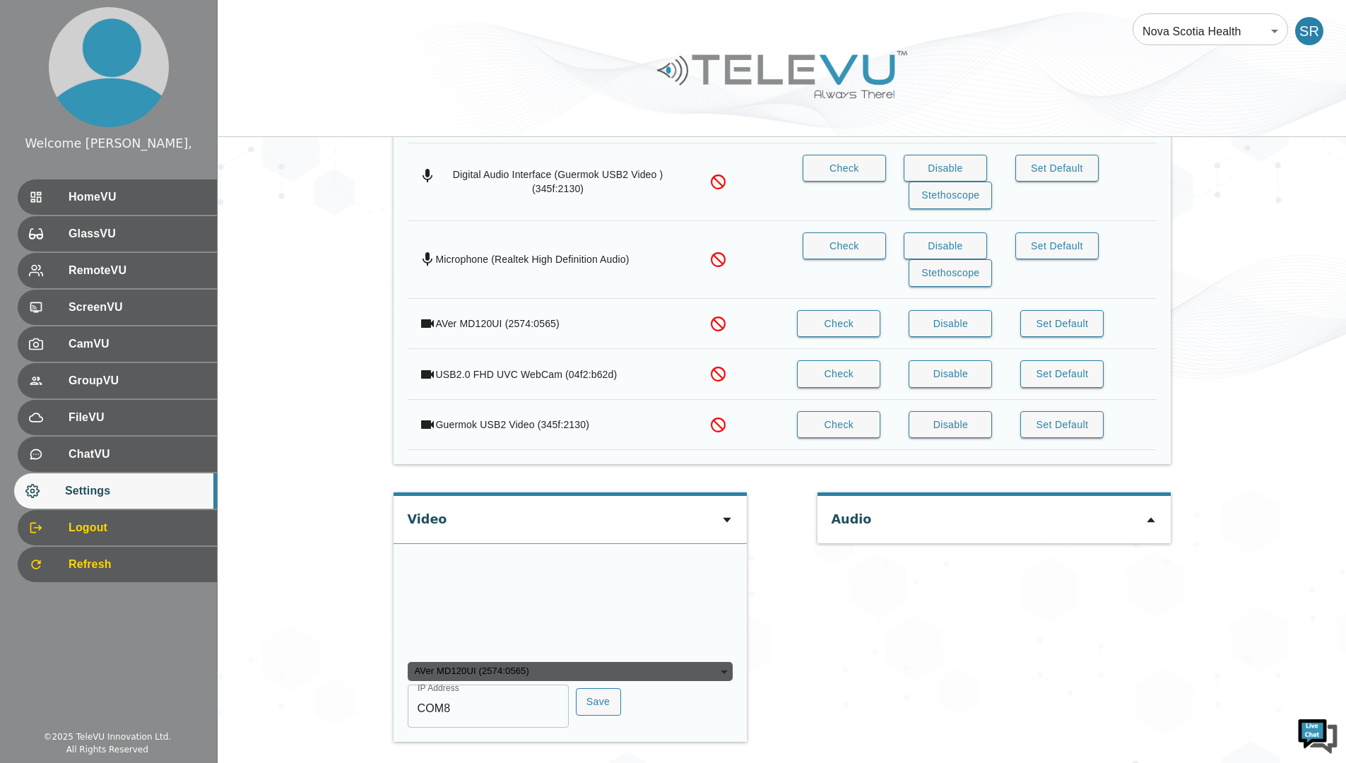
scroll to position [1368, 0]
click at [893, 616] on div "Audio" at bounding box center [994, 624] width 353 height 264
click at [890, 608] on div "Audio" at bounding box center [994, 624] width 353 height 264
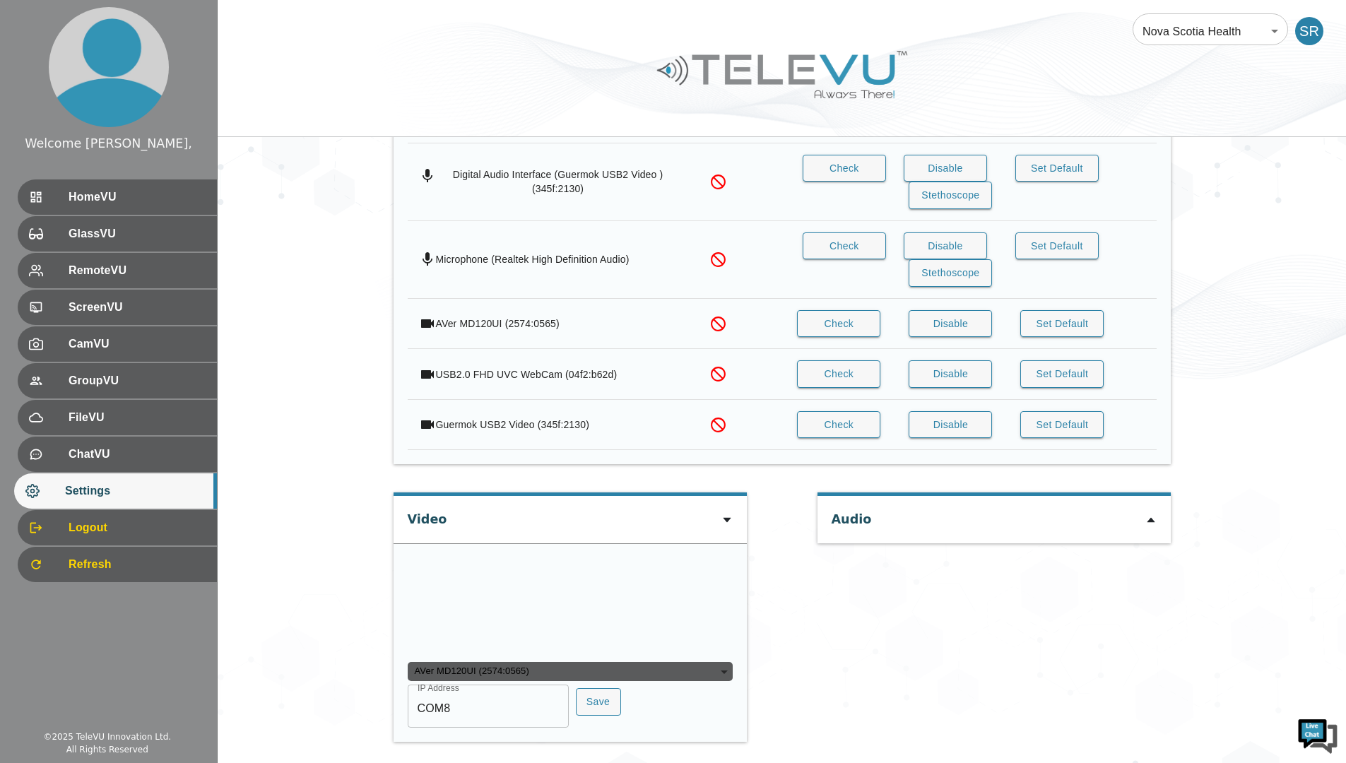
click at [943, 680] on div "Audio" at bounding box center [994, 624] width 353 height 264
click at [594, 701] on button "Save" at bounding box center [598, 702] width 45 height 28
click at [851, 613] on div "Audio" at bounding box center [994, 624] width 353 height 264
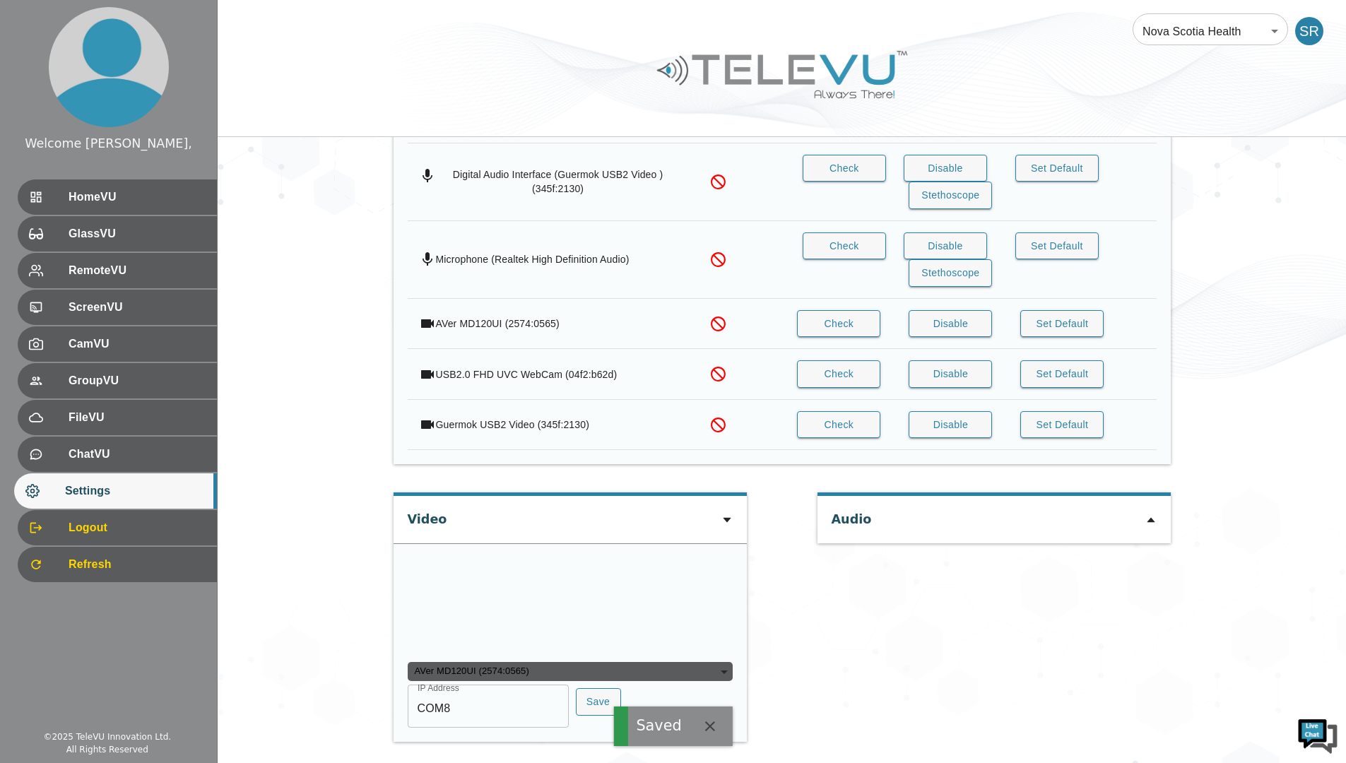
scroll to position [1227, 0]
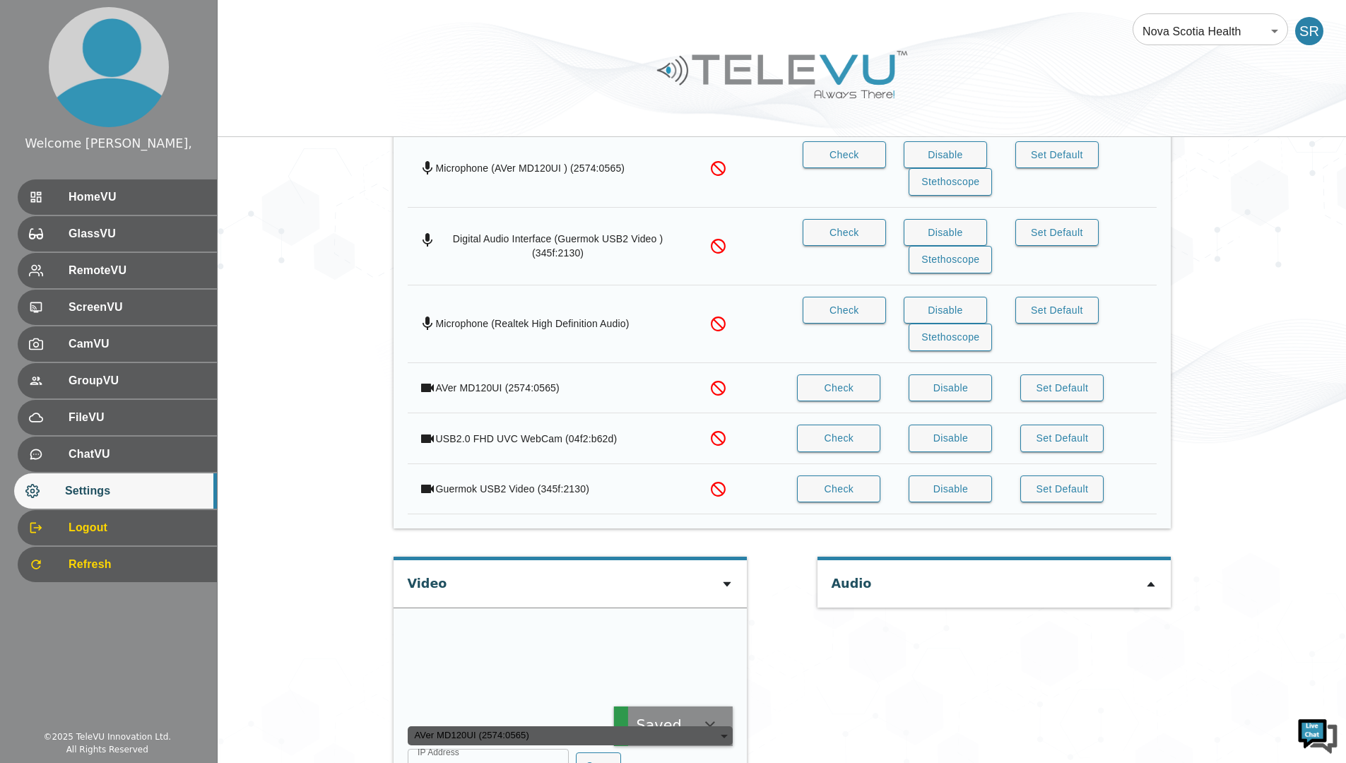
click at [1148, 581] on icon at bounding box center [1150, 584] width 11 height 11
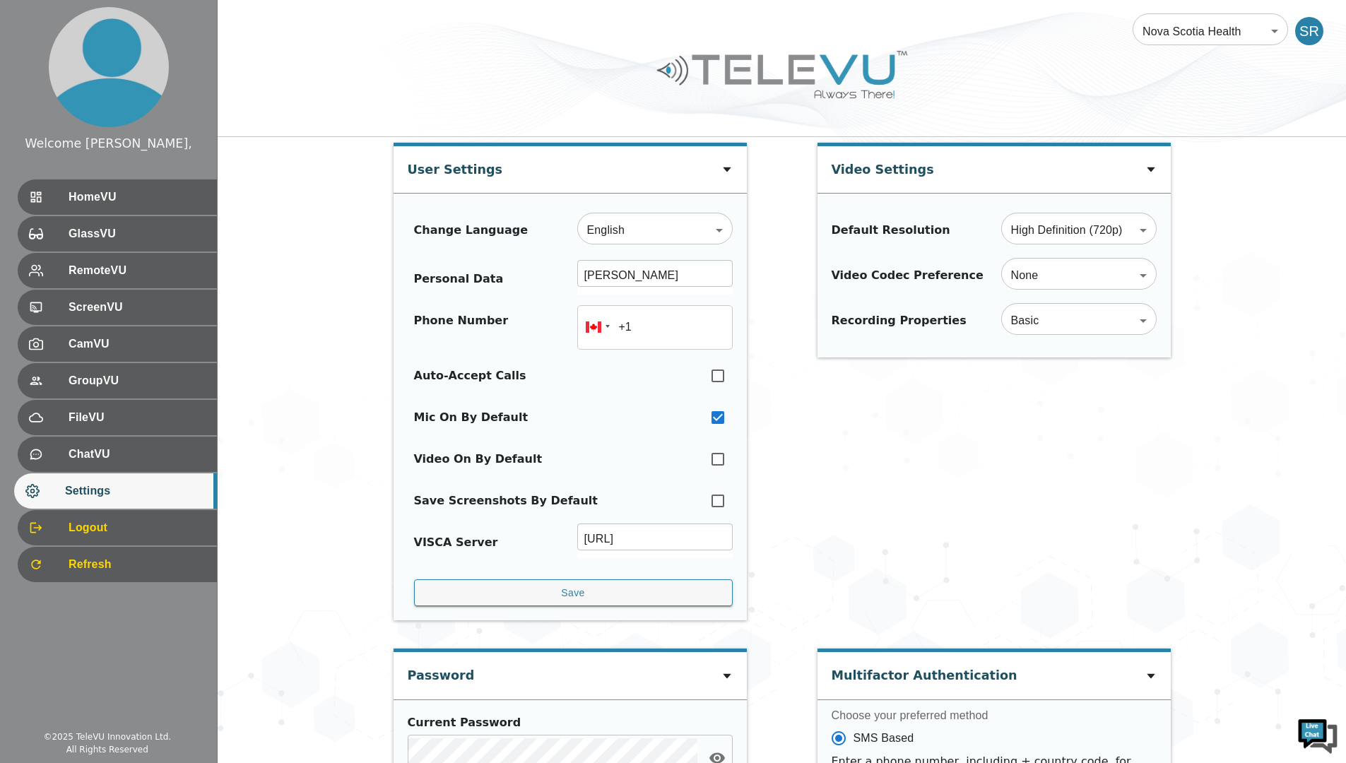
scroll to position [0, 0]
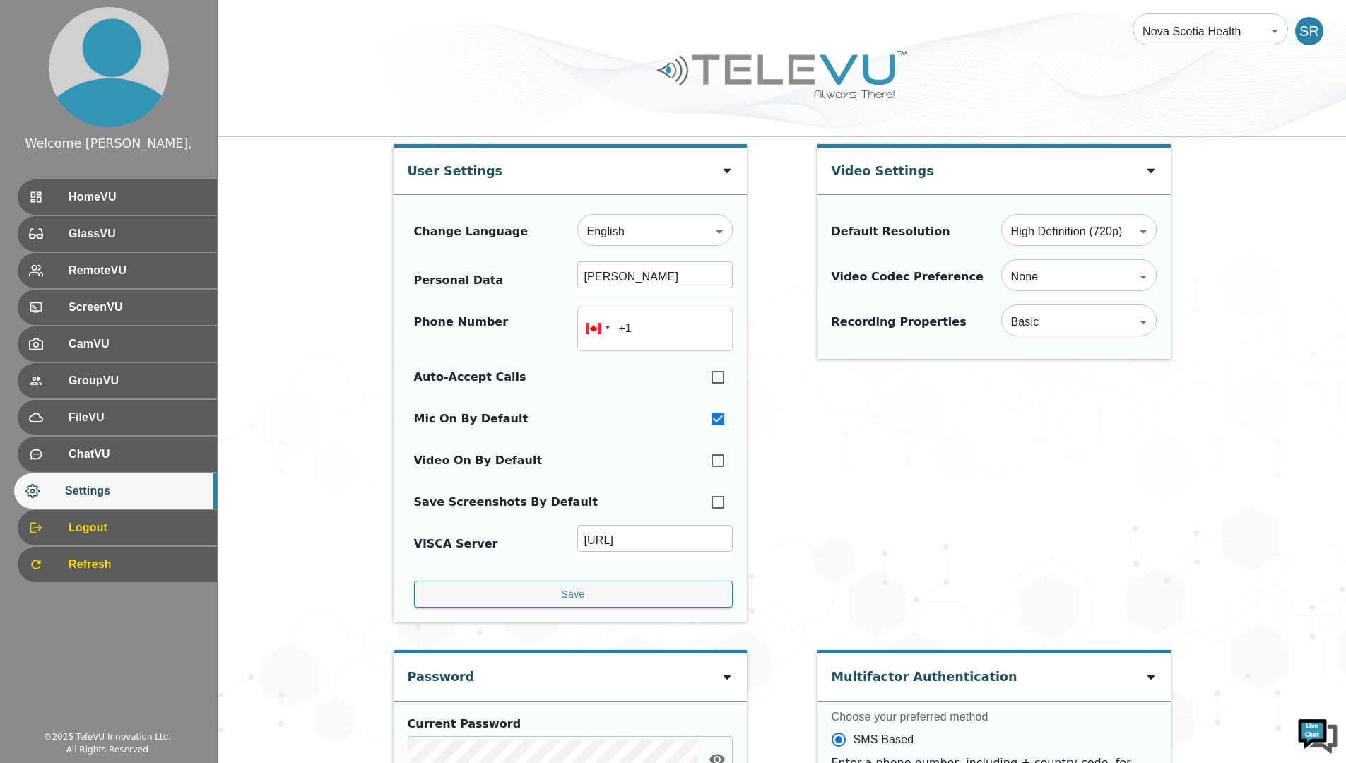
click at [141, 195] on span "HomeVU" at bounding box center [137, 197] width 137 height 17
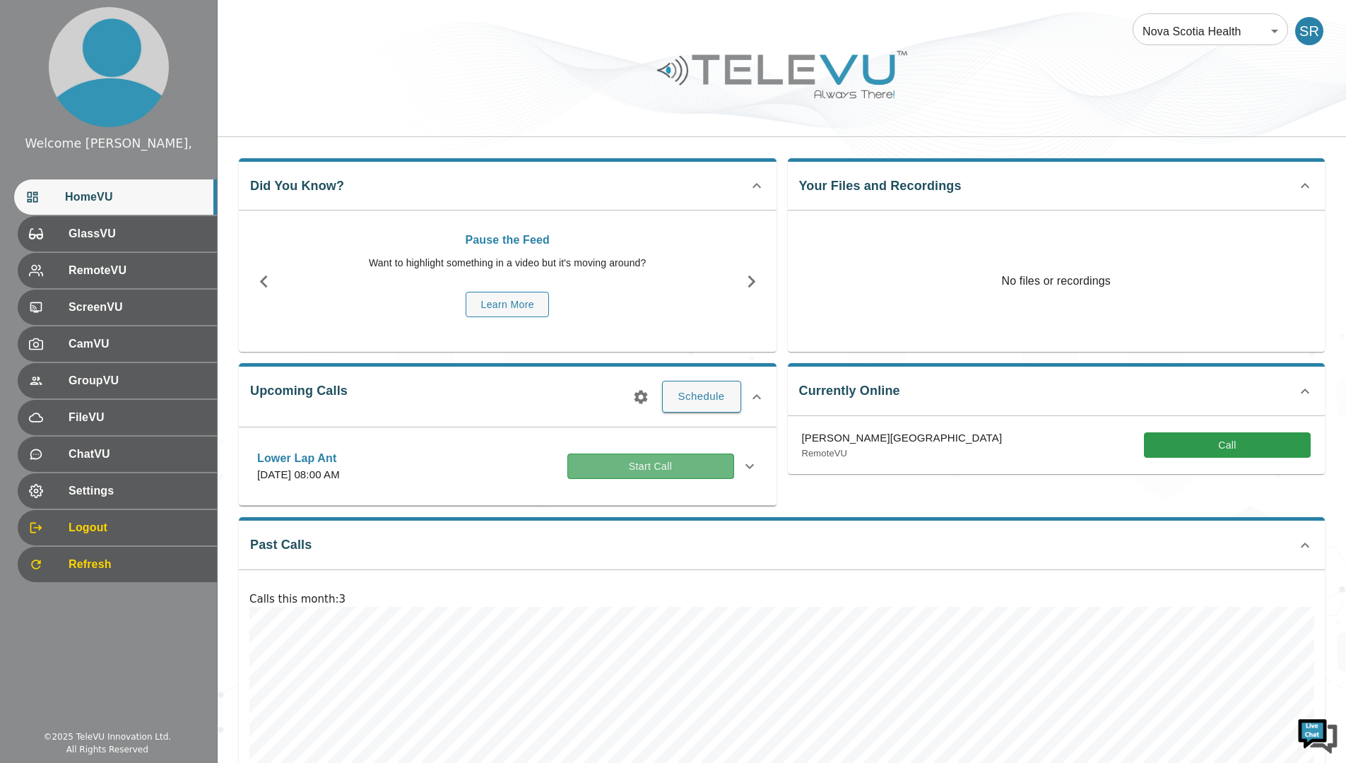
click at [620, 466] on button "Start Call" at bounding box center [650, 467] width 167 height 26
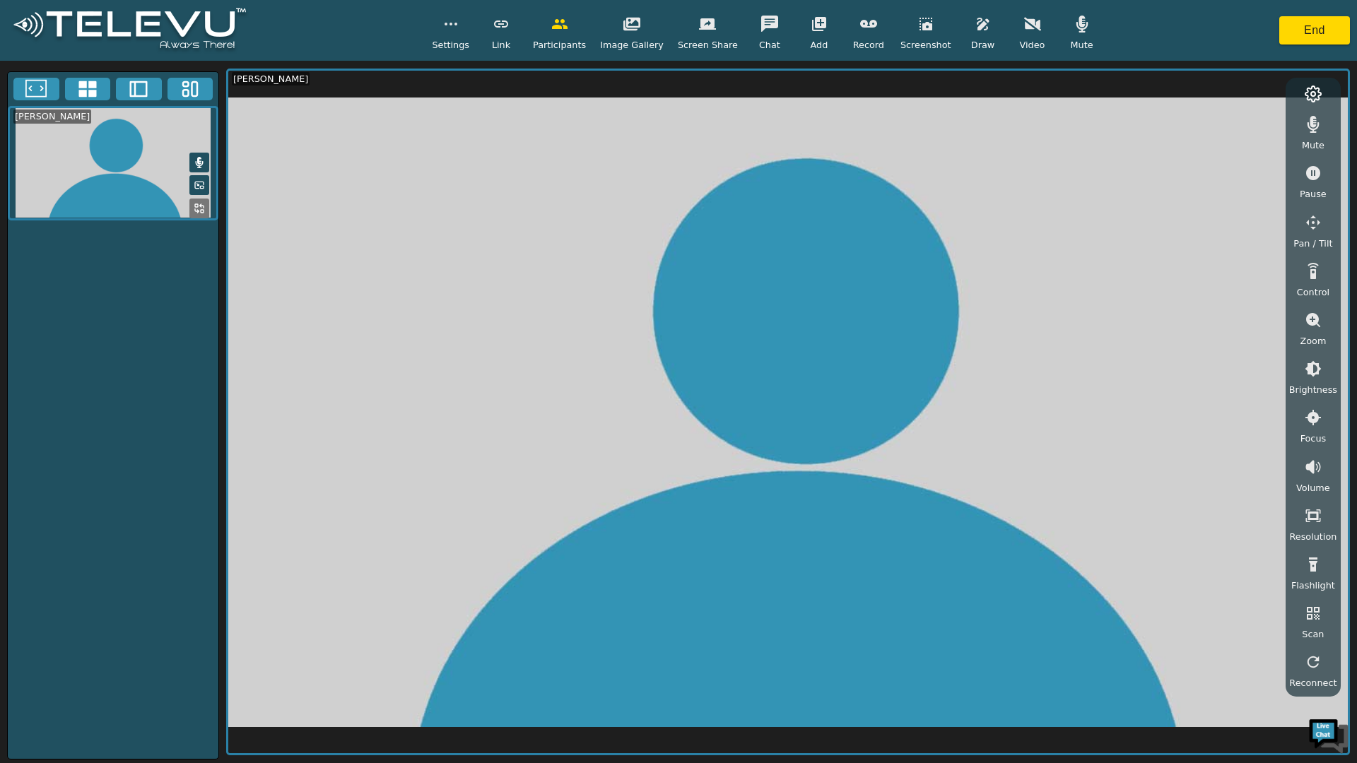
click at [459, 28] on icon "button" at bounding box center [450, 24] width 17 height 17
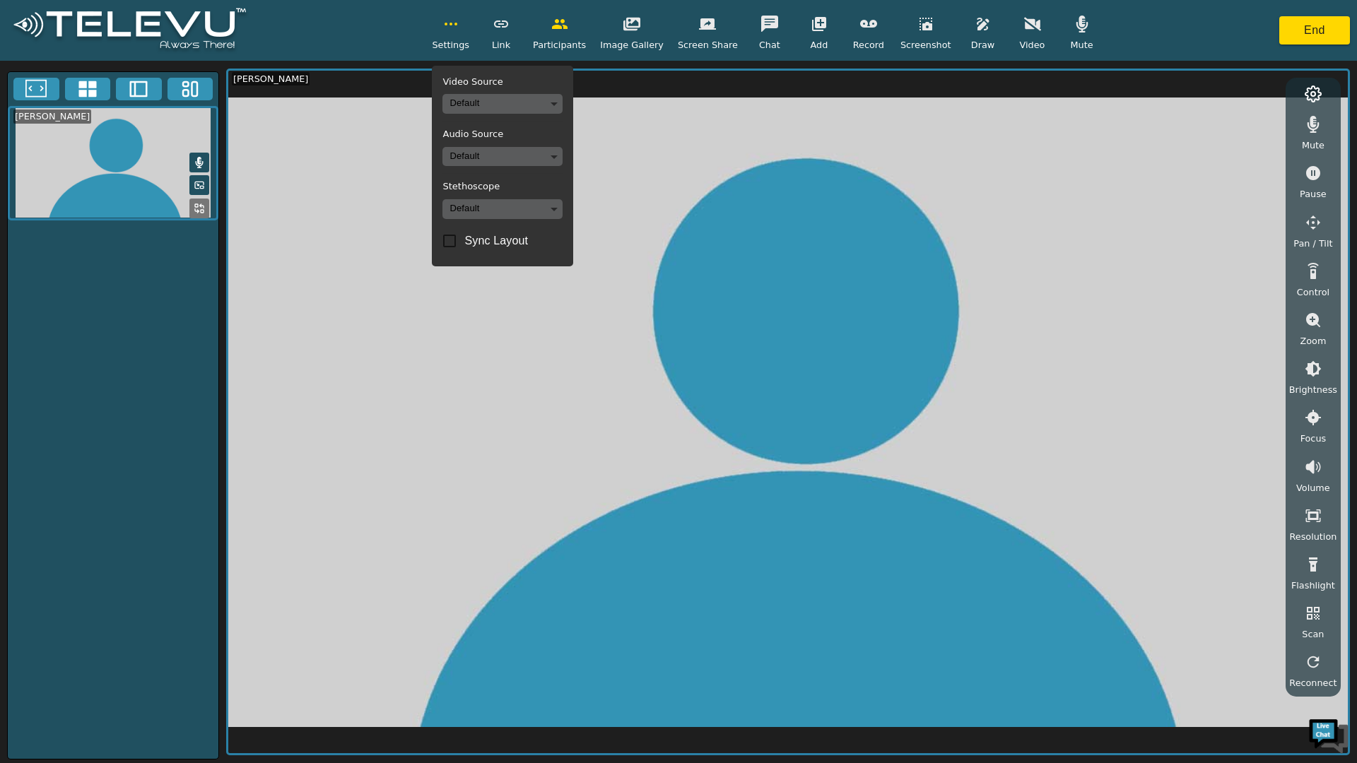
click at [522, 102] on body "Settings Video Source Default Audio Source Default Stethoscope Default Sync Lay…" at bounding box center [678, 381] width 1357 height 763
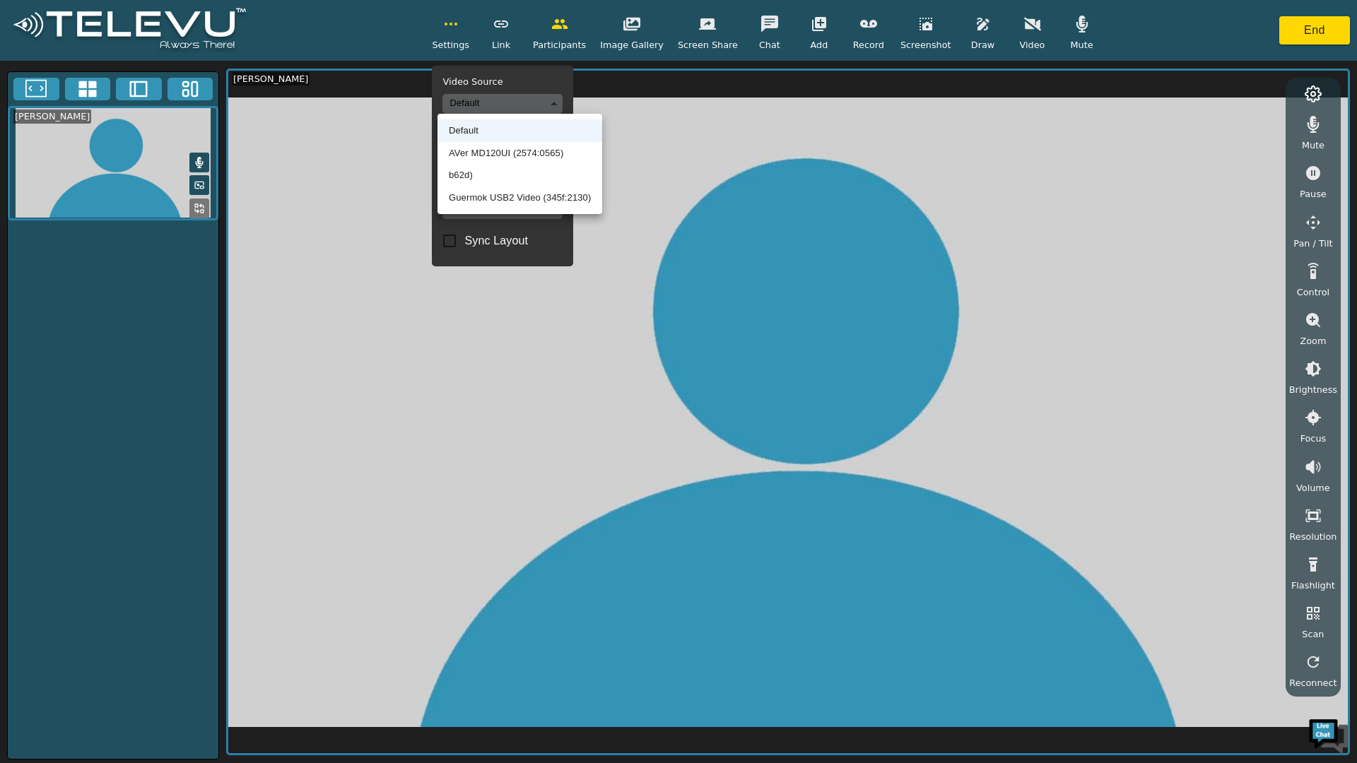
click at [506, 151] on li "AVer MD120UI (2574:0565)" at bounding box center [519, 153] width 165 height 23
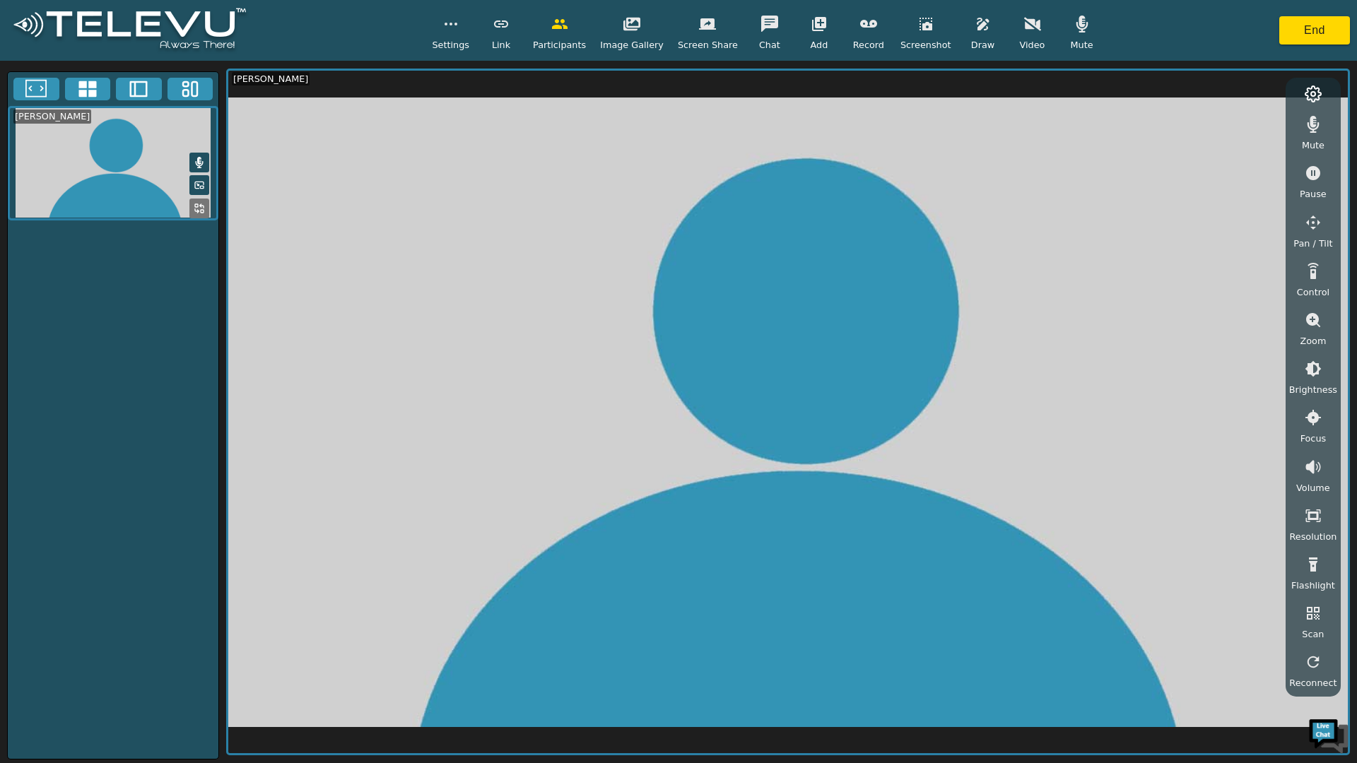
click at [459, 30] on icon "button" at bounding box center [450, 24] width 17 height 17
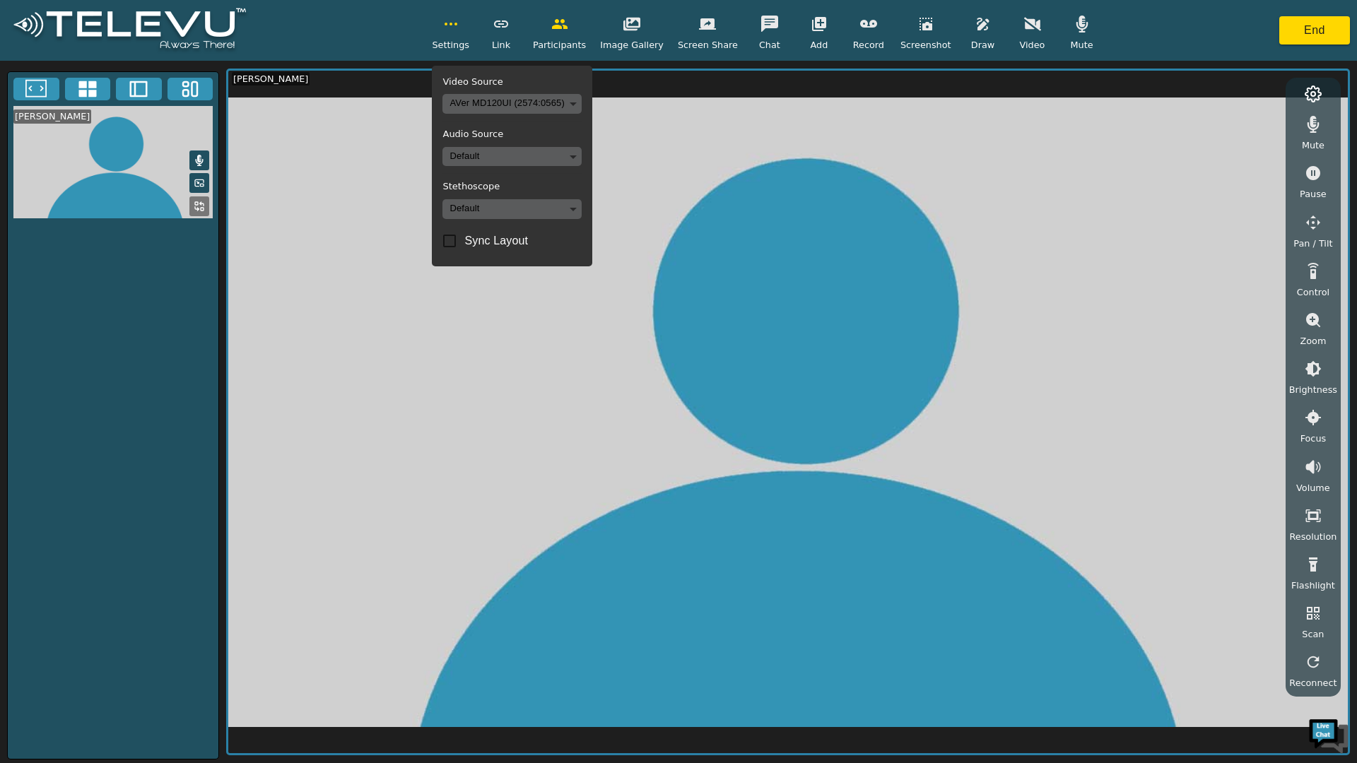
click at [502, 159] on body "Settings Video Source AVer MD120UI (2574:0565) 2fe81193adac1f3cac2cc7de02873557…" at bounding box center [678, 381] width 1357 height 763
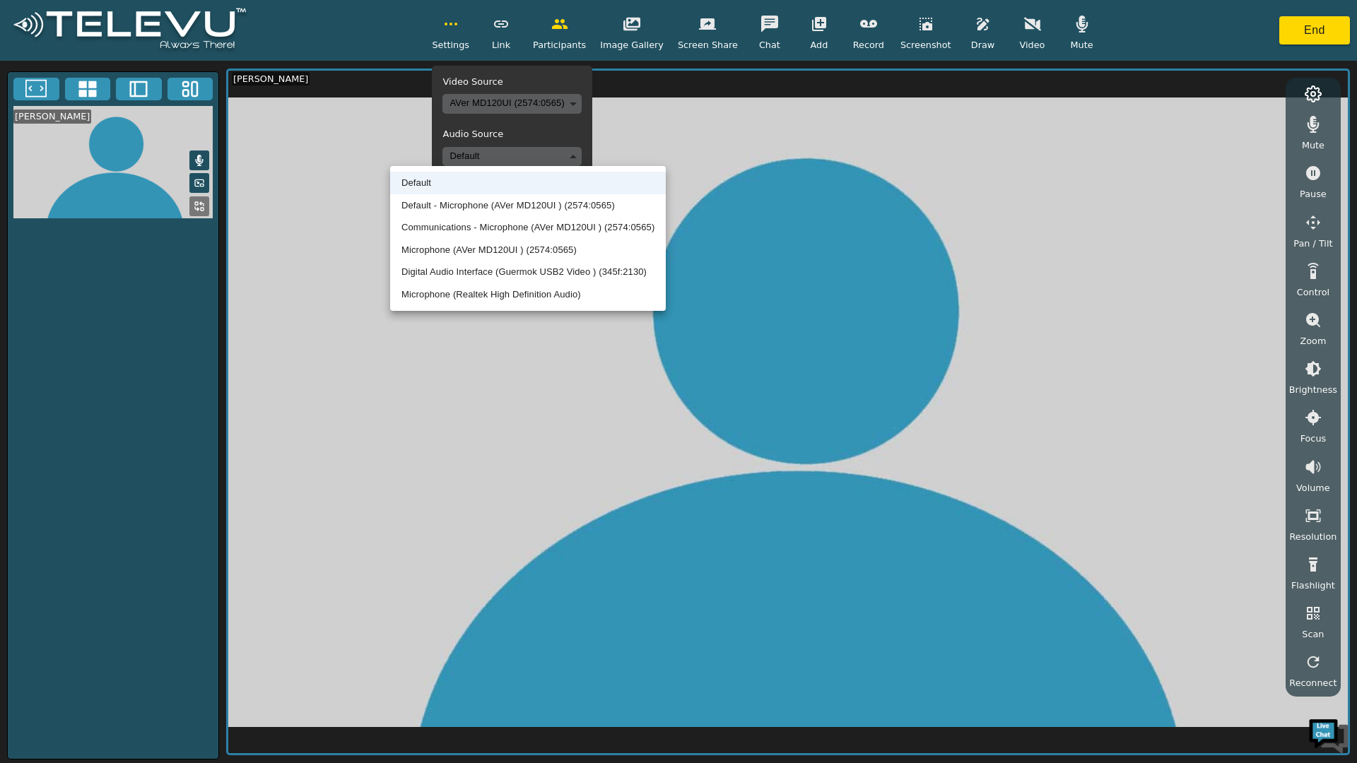
click at [488, 132] on div at bounding box center [678, 381] width 1357 height 763
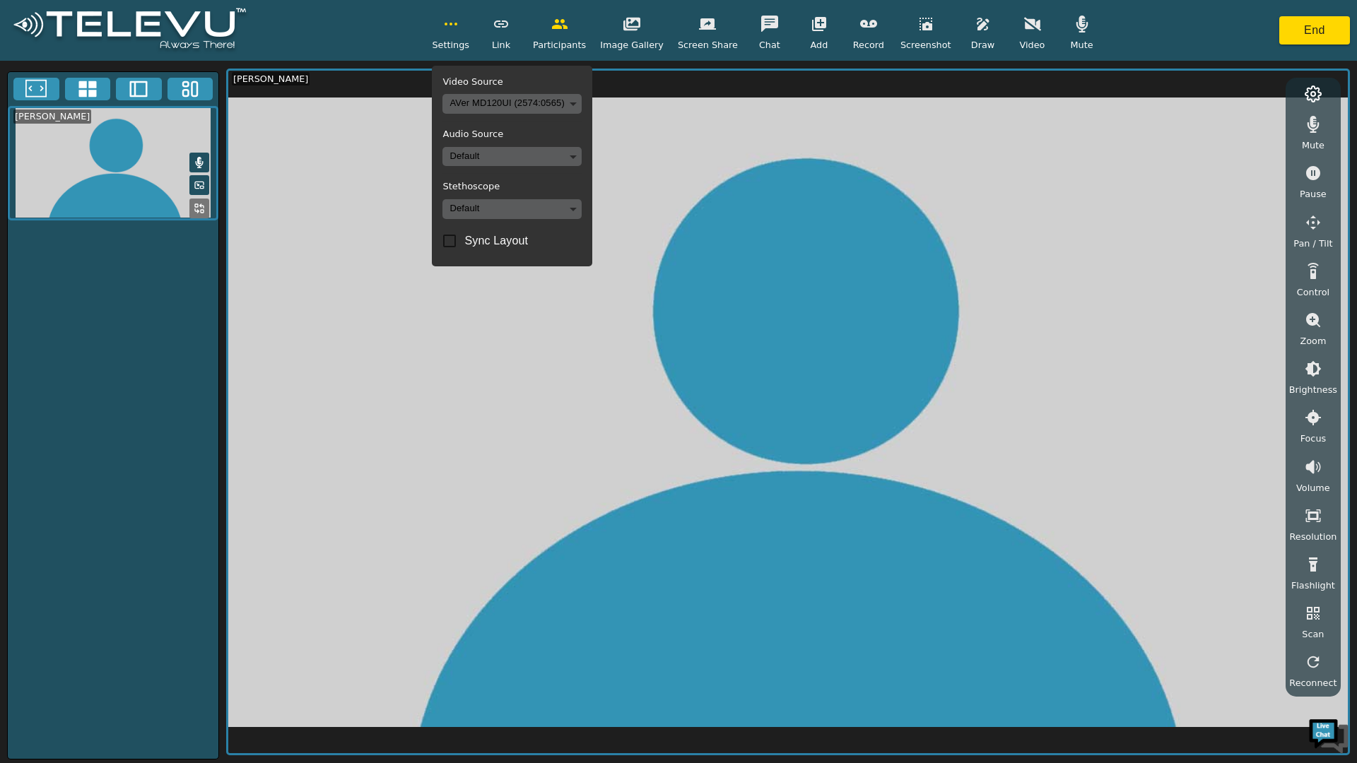
click at [768, 235] on video at bounding box center [787, 412] width 1119 height 683
click at [1024, 30] on icon "button" at bounding box center [1032, 24] width 17 height 17
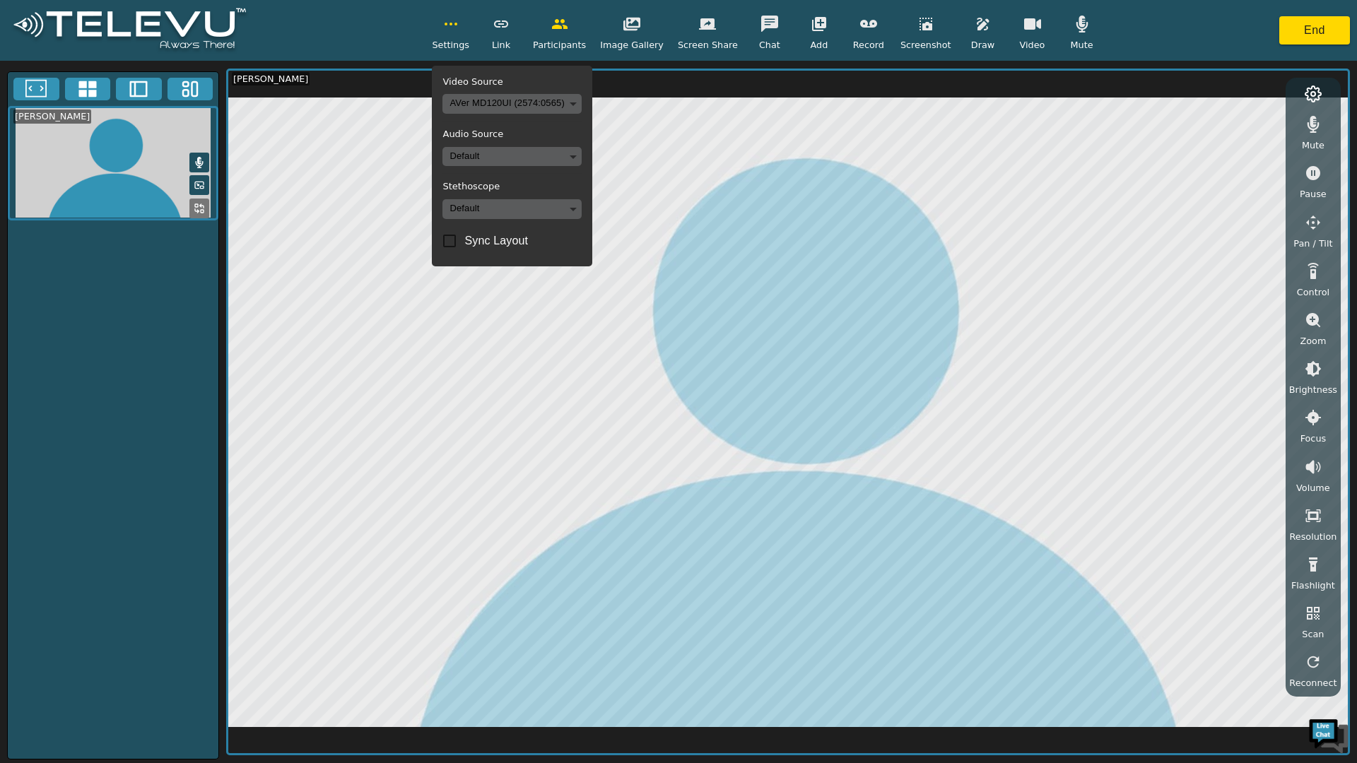
click at [1311, 218] on icon "button" at bounding box center [1312, 222] width 17 height 17
click at [1203, 126] on icon "button" at bounding box center [1196, 127] width 17 height 17
click at [1204, 128] on icon "button" at bounding box center [1196, 127] width 15 height 14
click at [1202, 127] on icon "button" at bounding box center [1196, 127] width 15 height 14
click at [1241, 155] on icon "button" at bounding box center [1232, 155] width 17 height 17
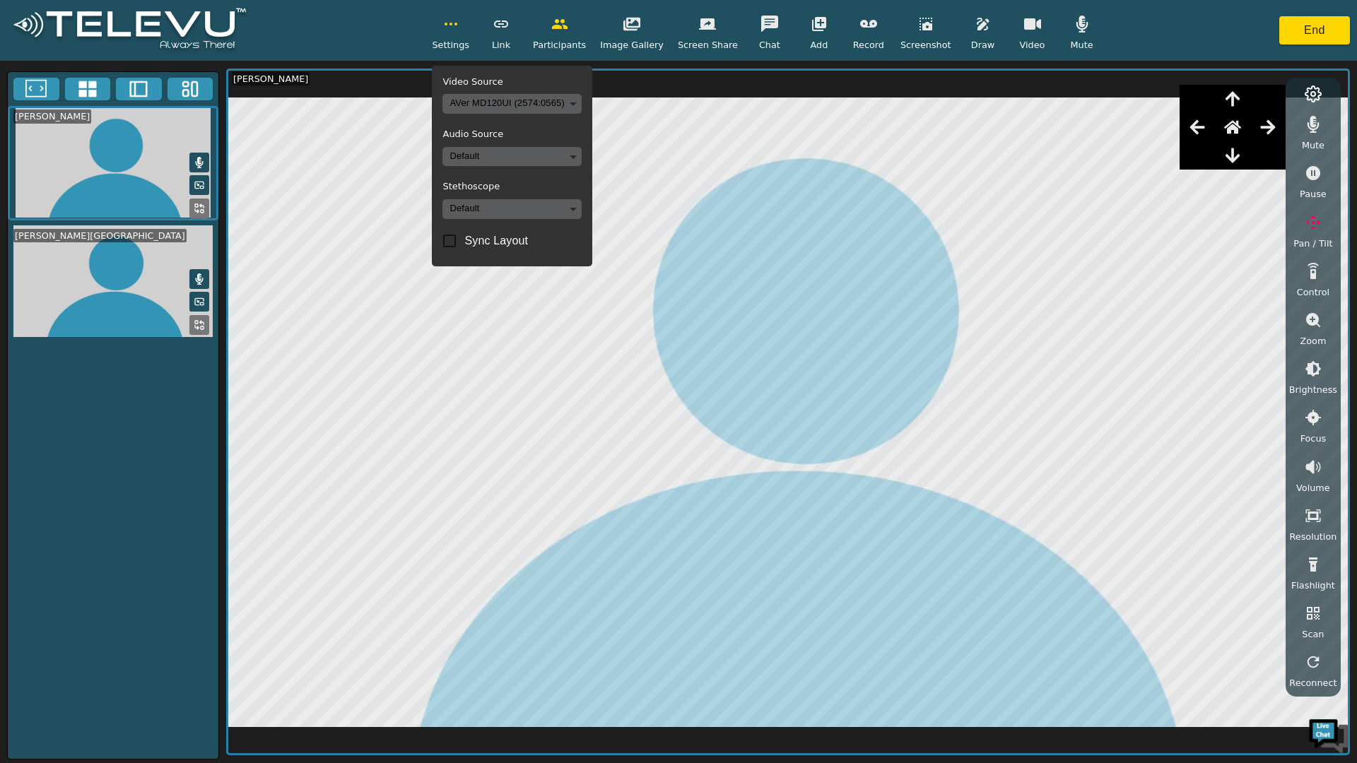
click at [1321, 34] on button "End" at bounding box center [1314, 30] width 71 height 28
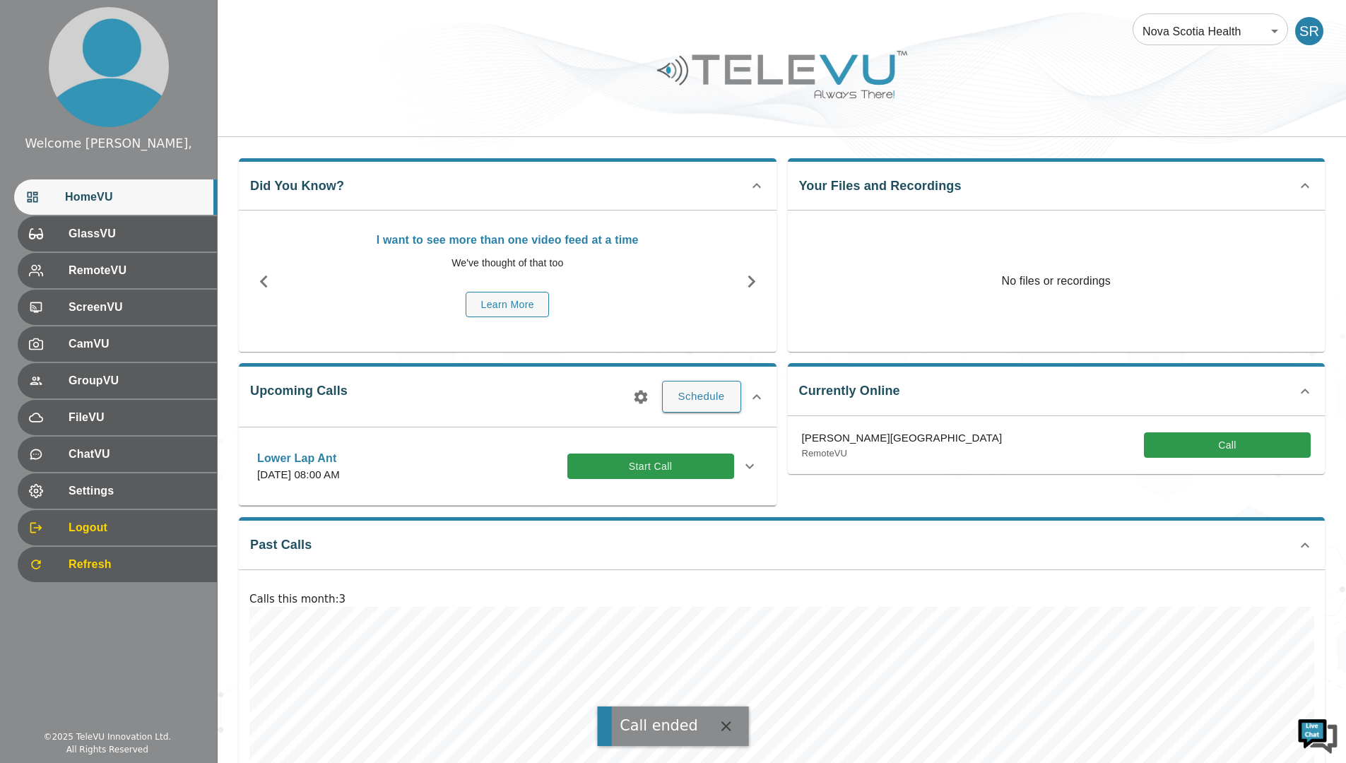
click at [1088, 106] on div at bounding box center [782, 85] width 1128 height 80
click at [464, 148] on div "Did You Know? I want to see more than one video feed at a time We've thought of…" at bounding box center [502, 250] width 549 height 206
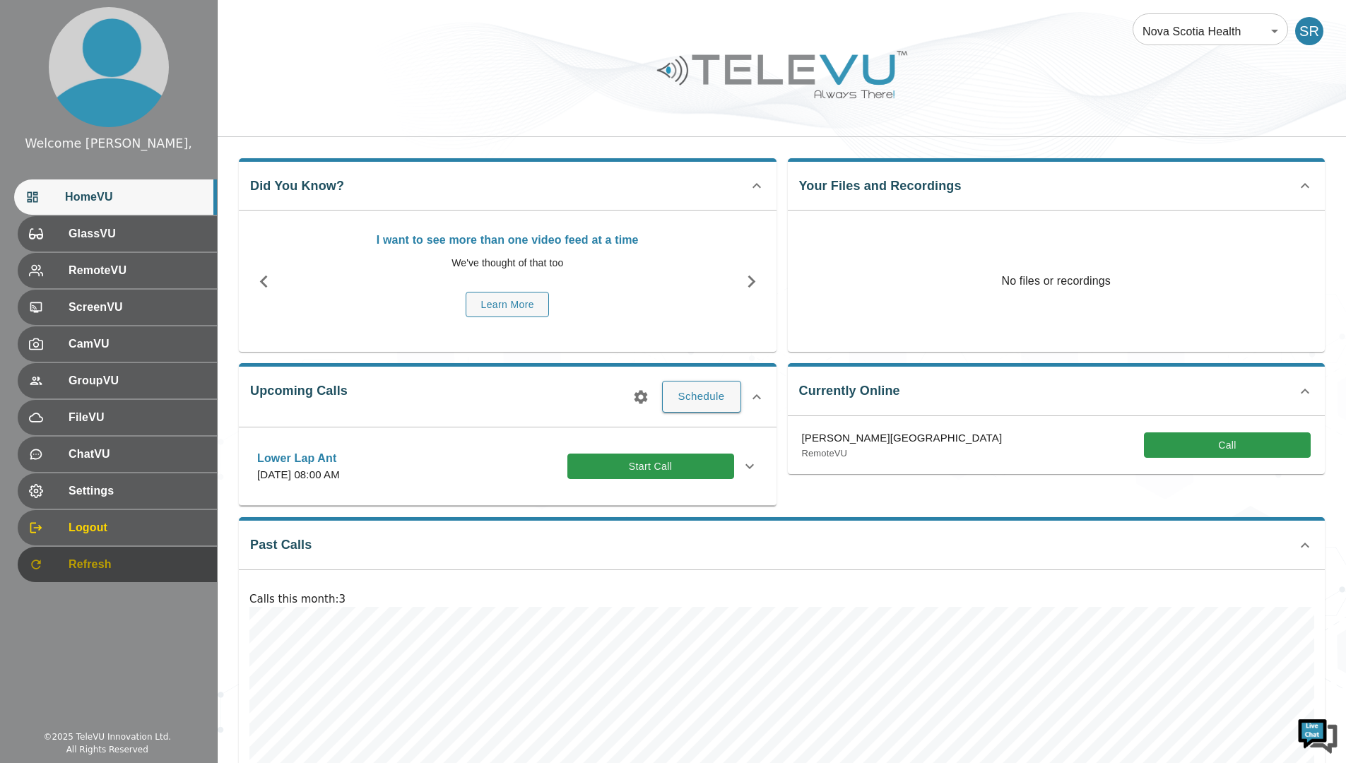
click at [106, 555] on div "Refresh" at bounding box center [117, 564] width 199 height 35
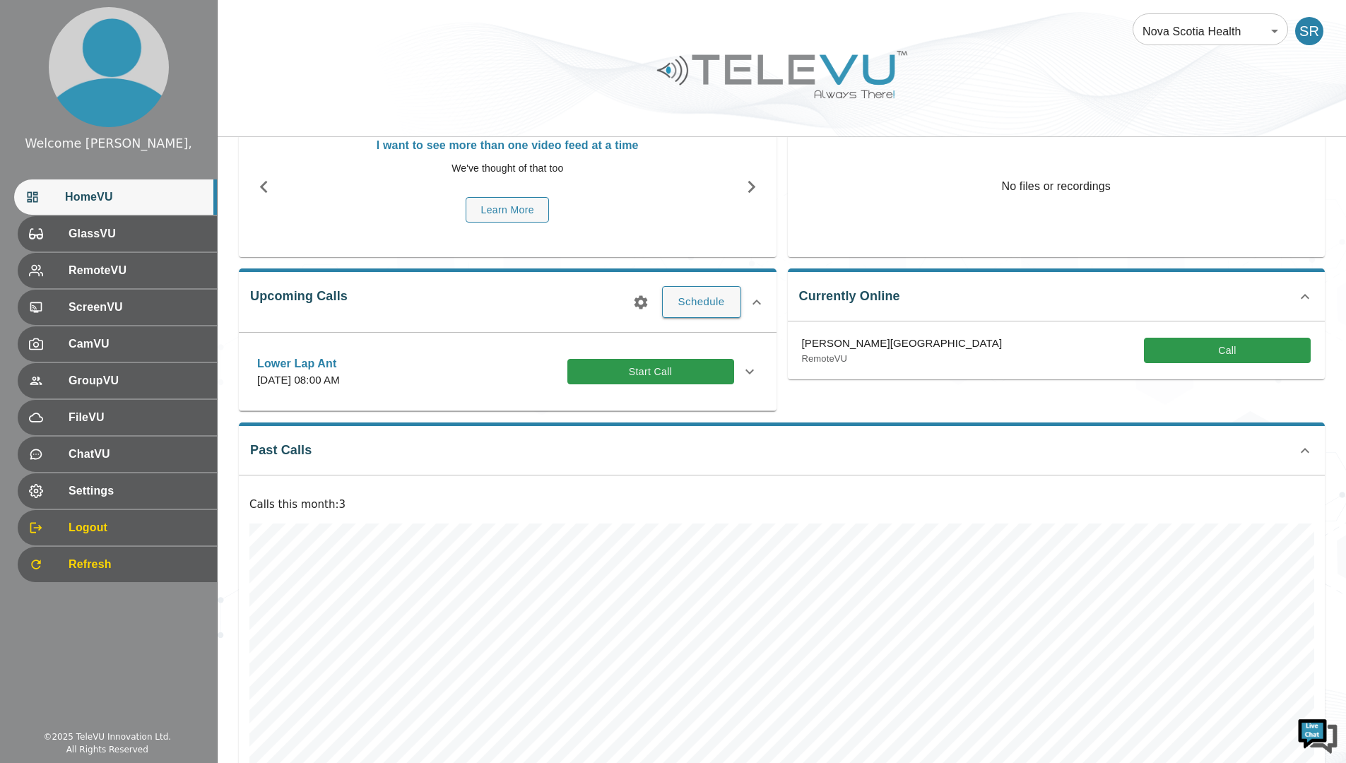
scroll to position [125, 0]
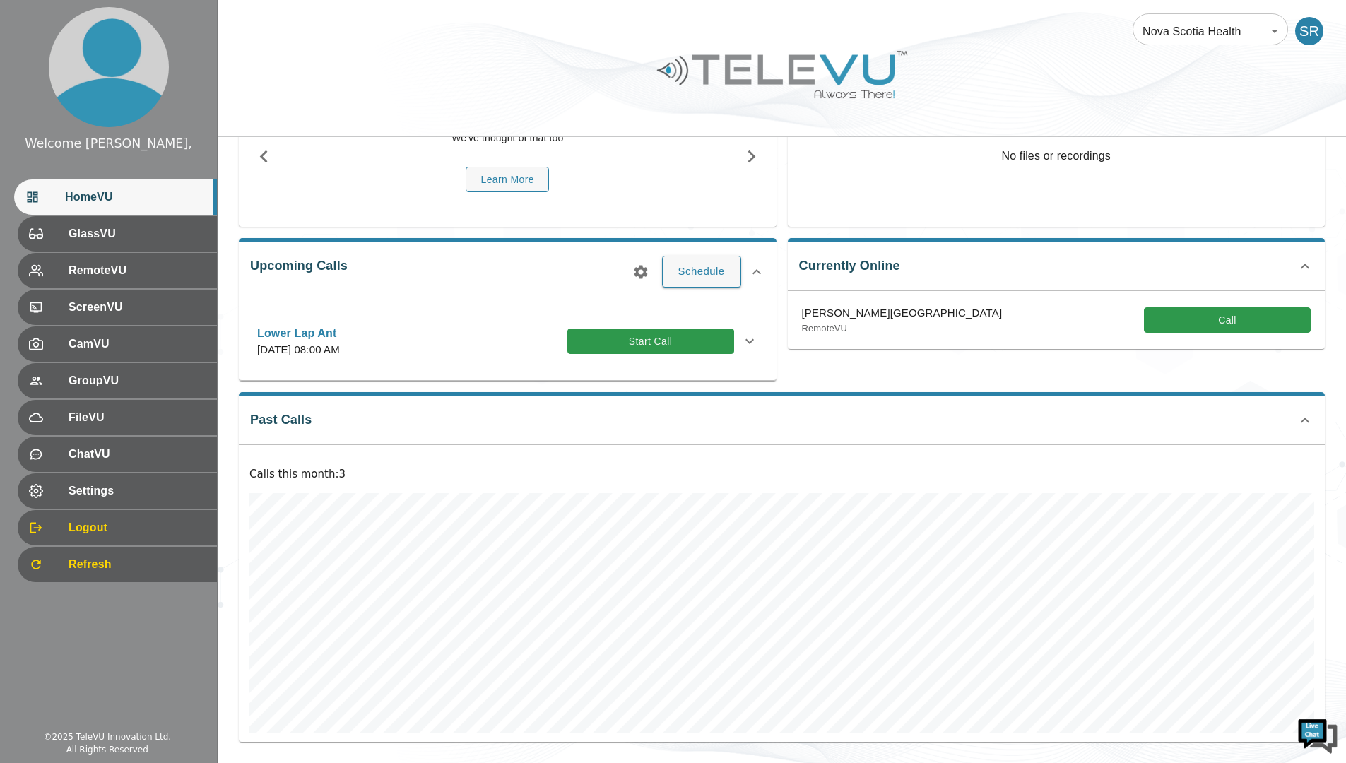
click at [172, 488] on span "Settings" at bounding box center [137, 491] width 137 height 17
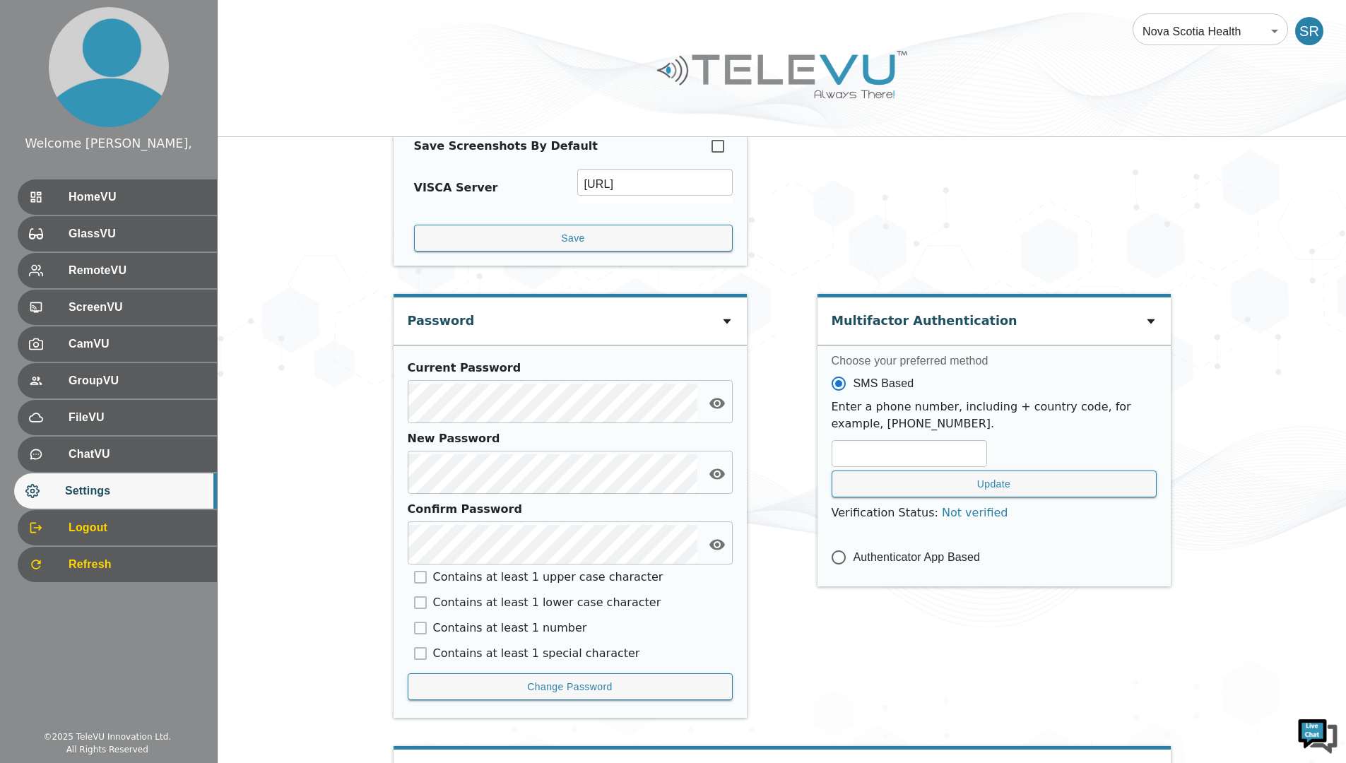
scroll to position [490, 0]
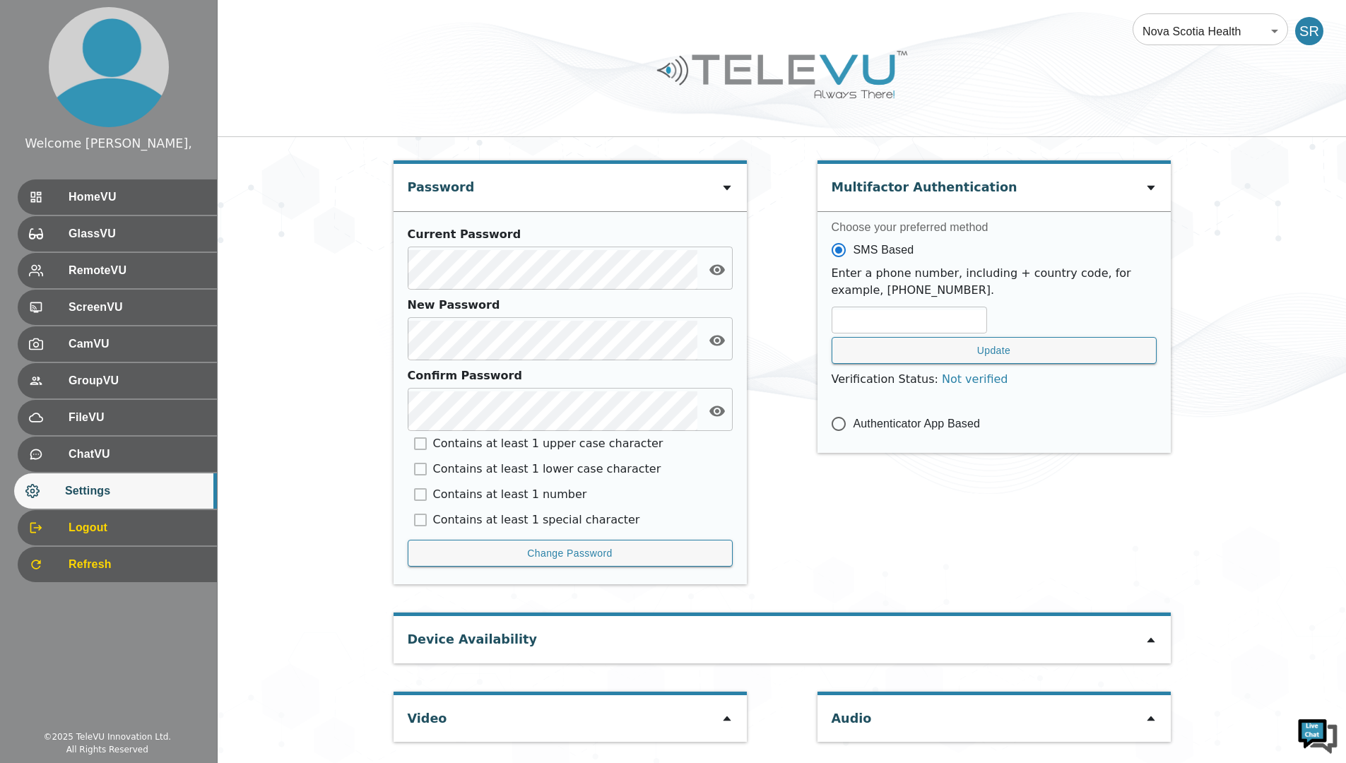
click at [1147, 639] on icon at bounding box center [1150, 640] width 11 height 11
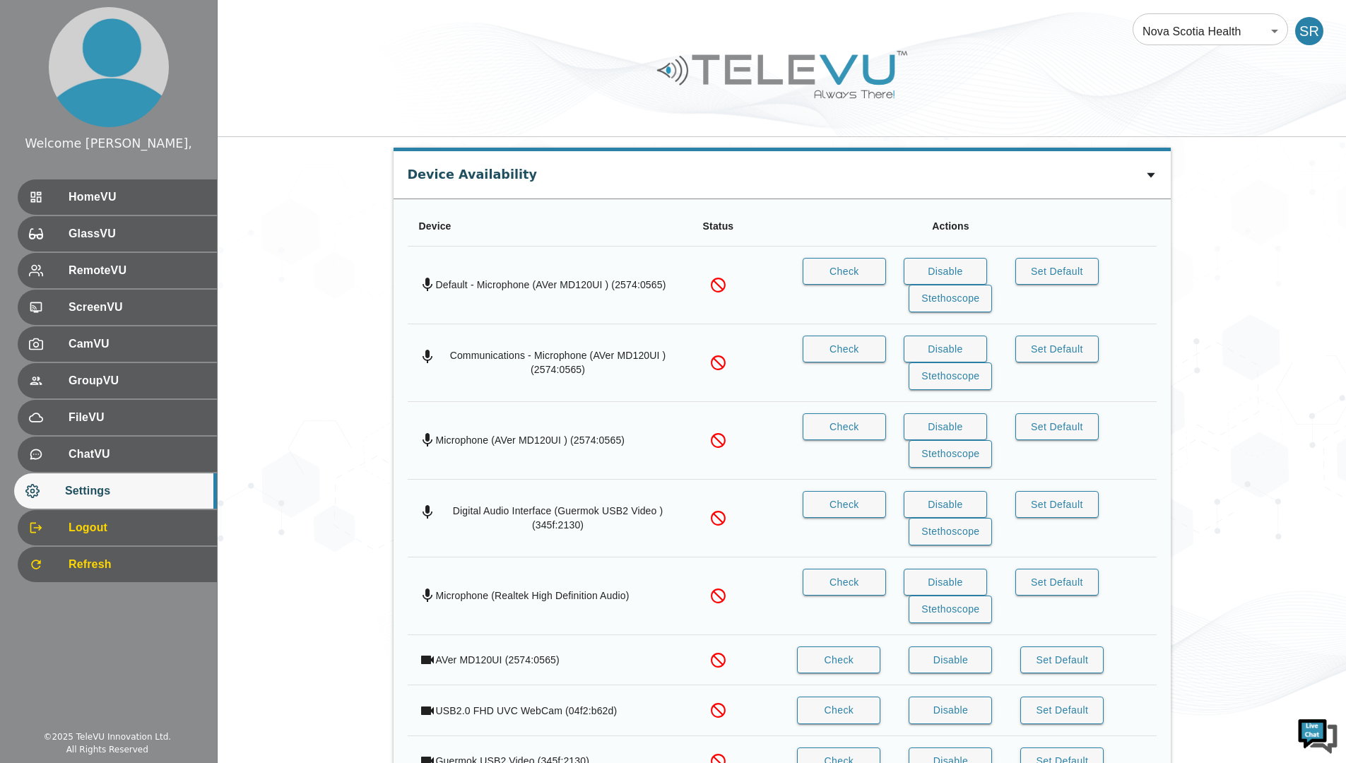
scroll to position [1092, 0]
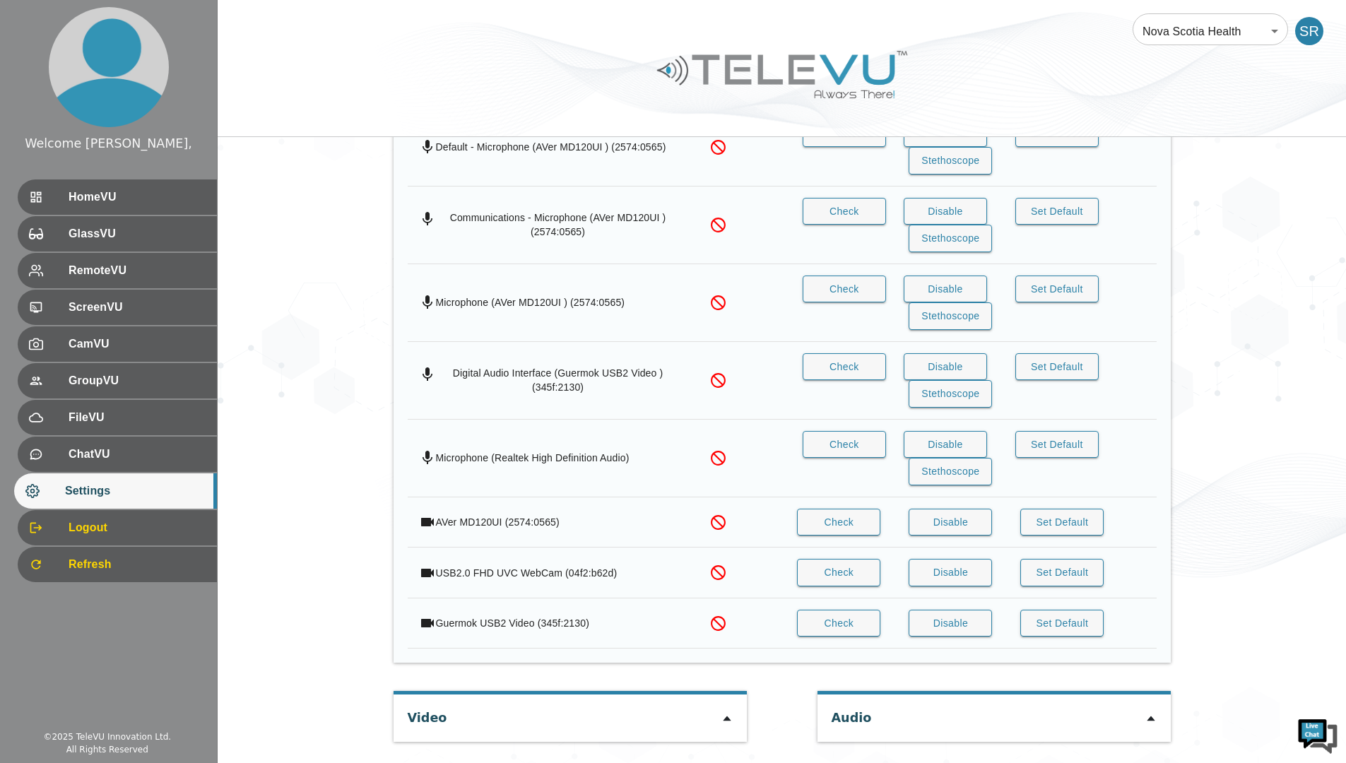
click at [724, 718] on icon at bounding box center [726, 718] width 11 height 11
type input "2fe81193adac1f3cac2cc7de02873557805dd1743f58da0bf7ce928df99e37d9"
type input "COM8"
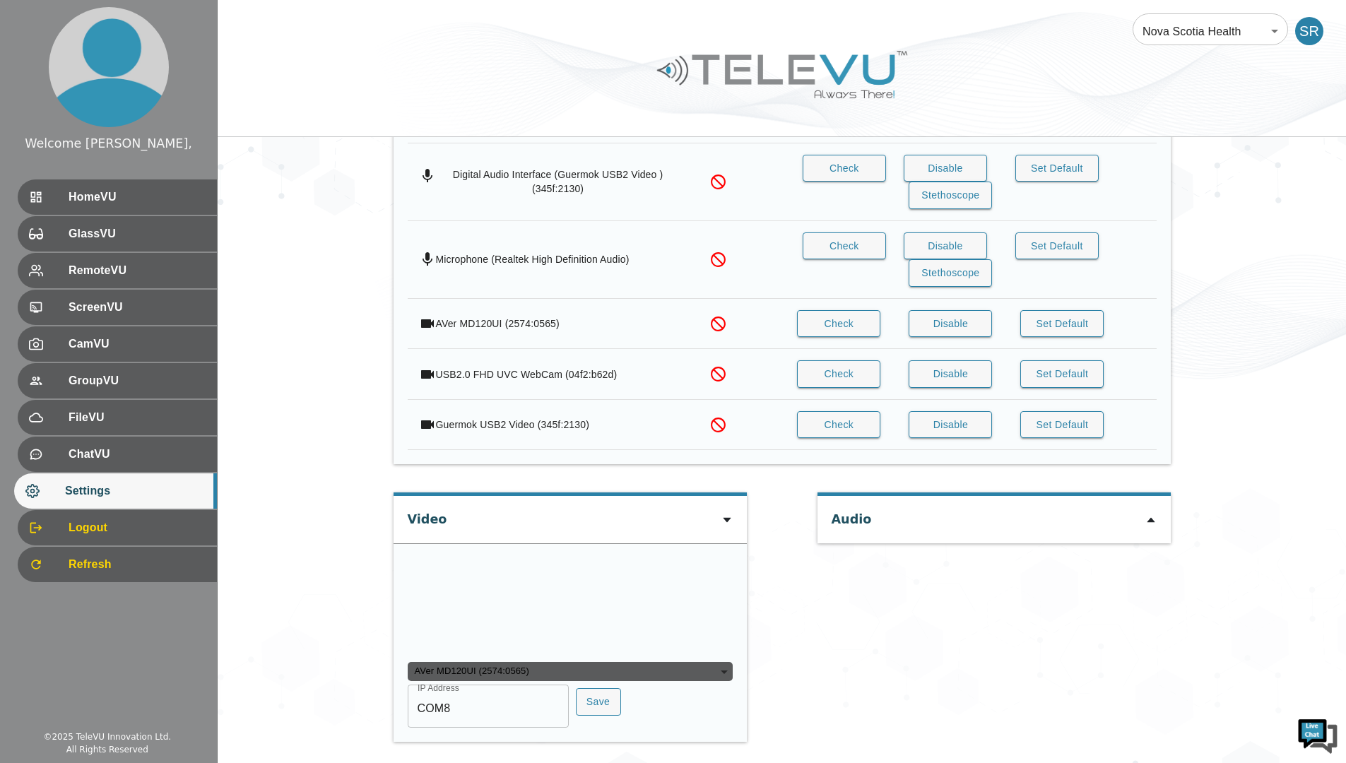
scroll to position [1368, 0]
click at [586, 709] on button "Save" at bounding box center [598, 702] width 45 height 28
click at [155, 201] on span "HomeVU" at bounding box center [137, 197] width 137 height 17
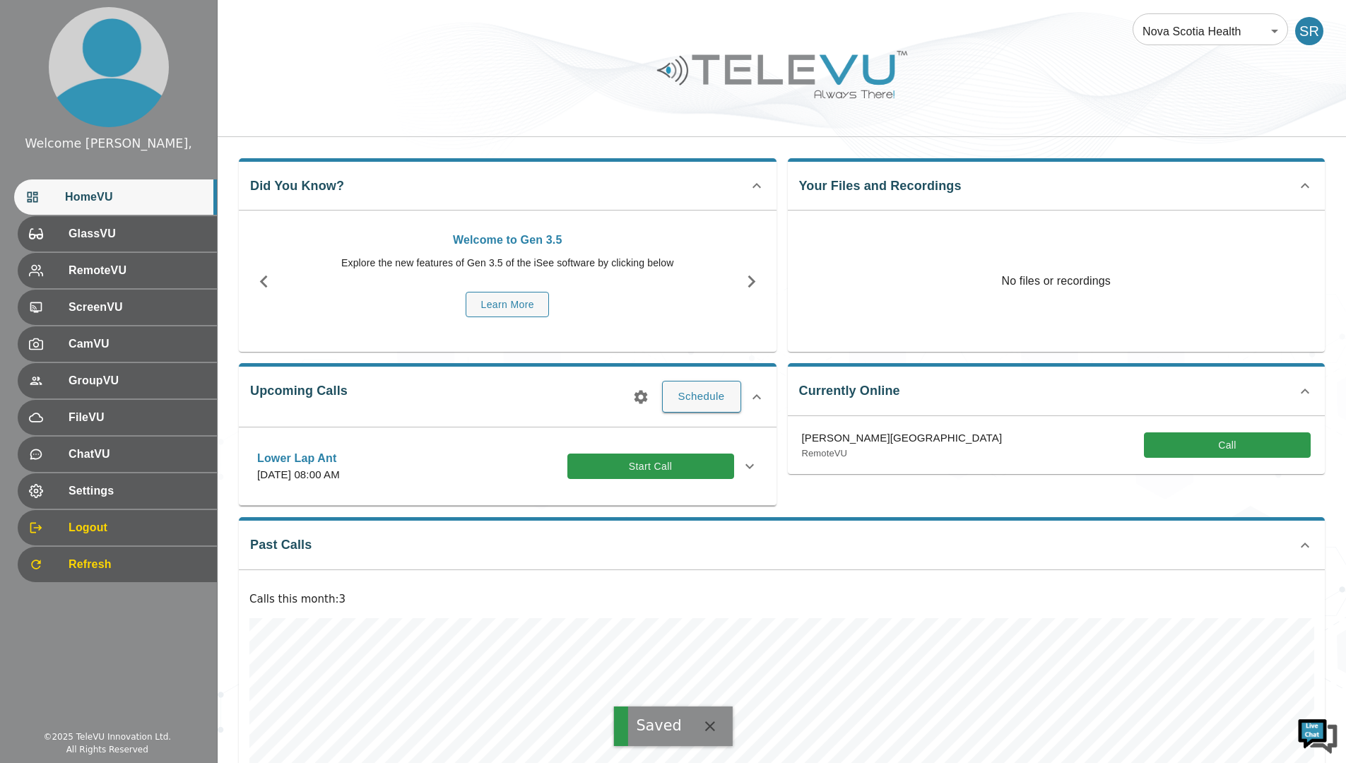
click at [645, 469] on button "Start Call" at bounding box center [650, 467] width 167 height 26
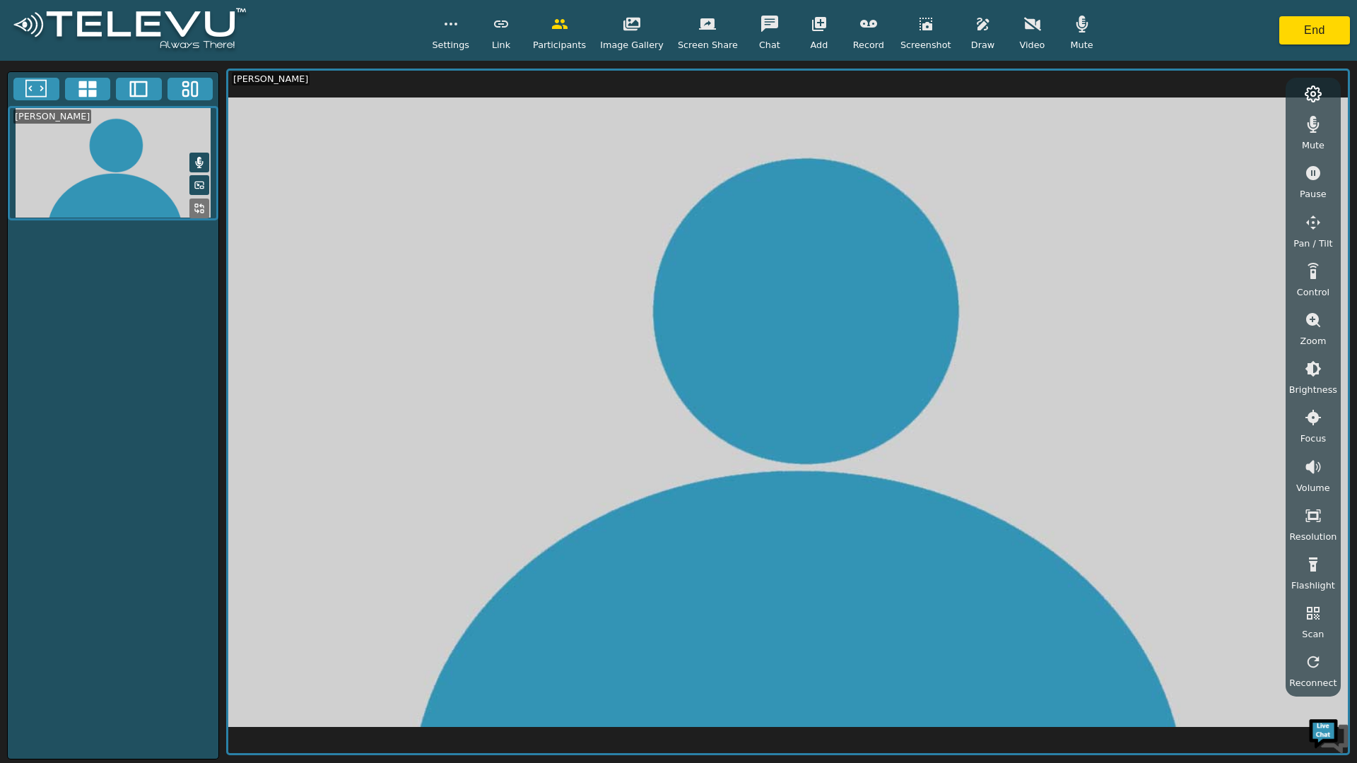
click at [1312, 222] on icon "button" at bounding box center [1312, 222] width 17 height 17
click at [1235, 152] on icon "button" at bounding box center [1232, 155] width 17 height 17
click at [1273, 119] on icon "button" at bounding box center [1267, 127] width 17 height 17
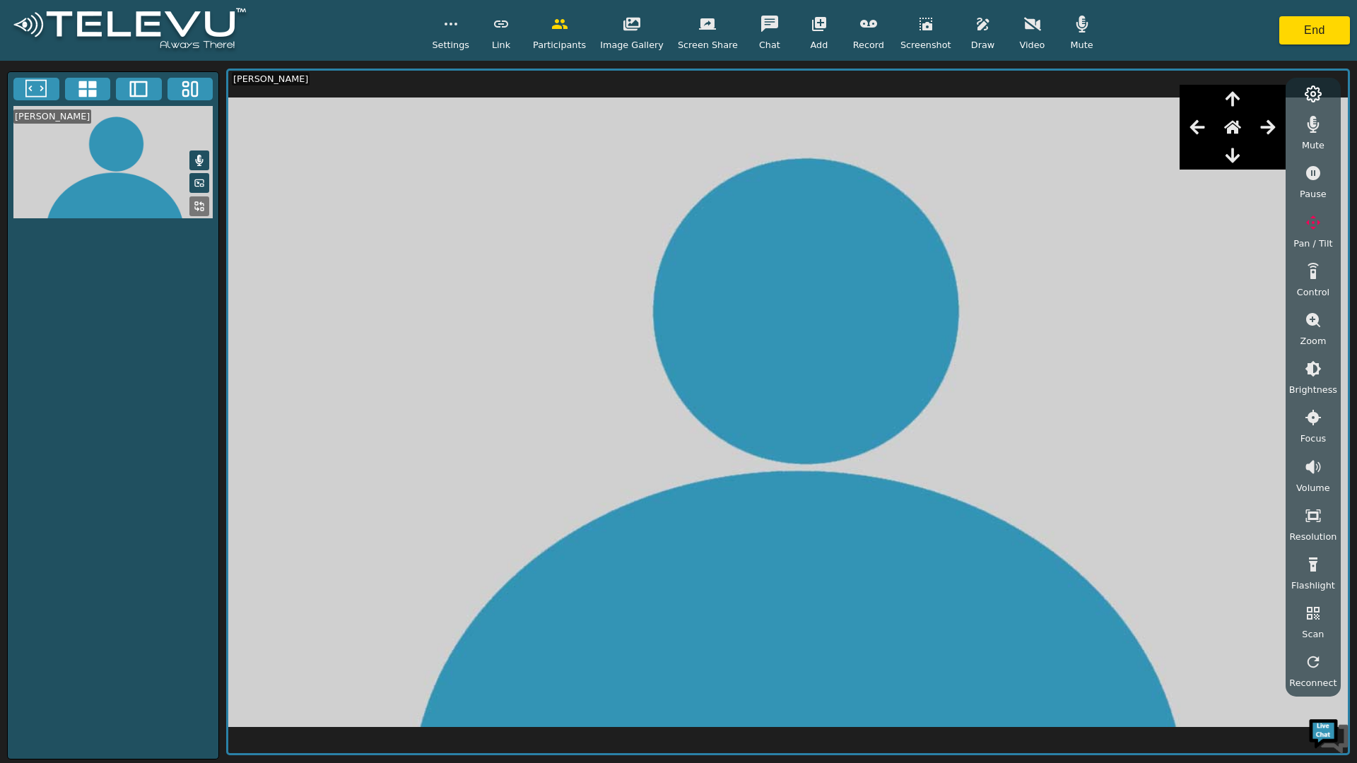
click at [1022, 38] on span "Video" at bounding box center [1032, 44] width 25 height 13
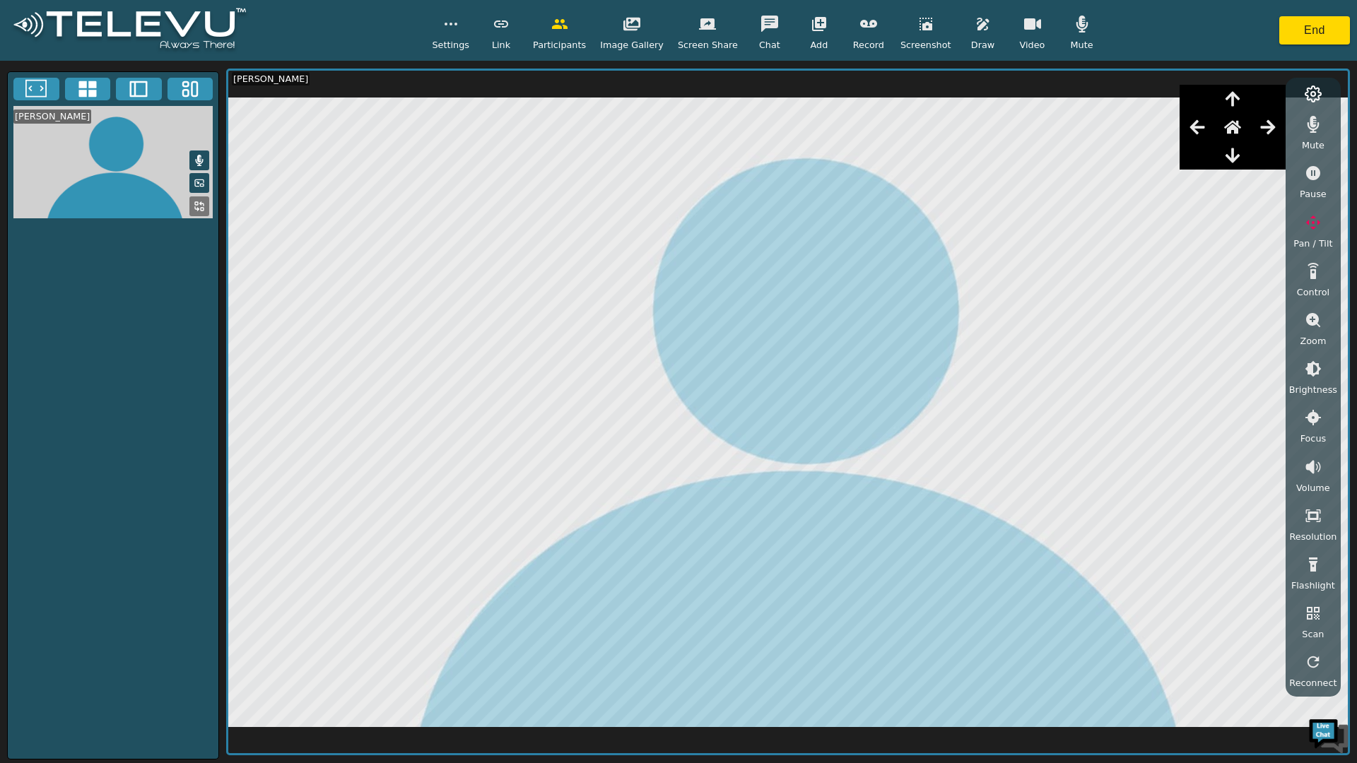
click at [1203, 122] on icon "button" at bounding box center [1196, 127] width 15 height 14
click at [1204, 127] on icon "button" at bounding box center [1196, 127] width 15 height 14
click at [1201, 124] on icon "button" at bounding box center [1196, 127] width 15 height 14
click at [1311, 34] on button "End" at bounding box center [1314, 30] width 71 height 28
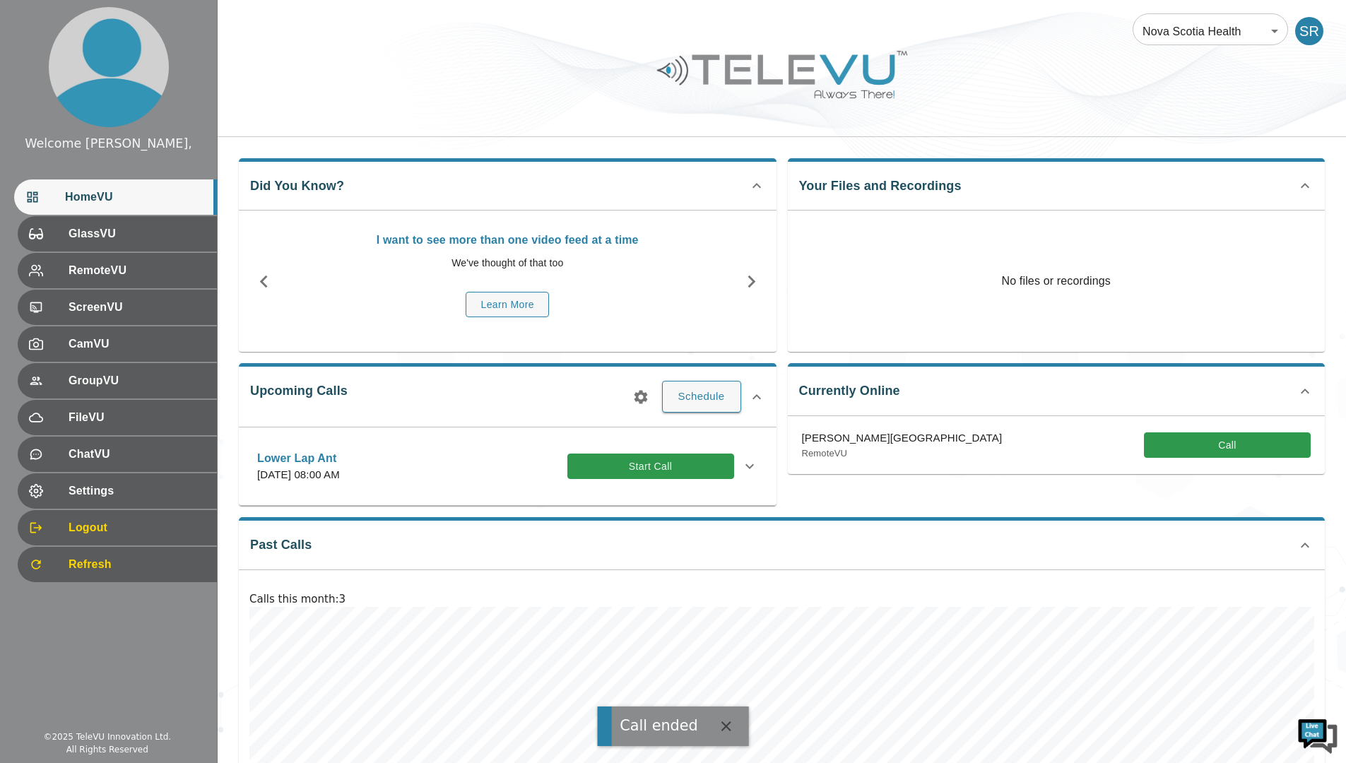
click at [1311, 36] on div "SR" at bounding box center [1309, 31] width 28 height 28
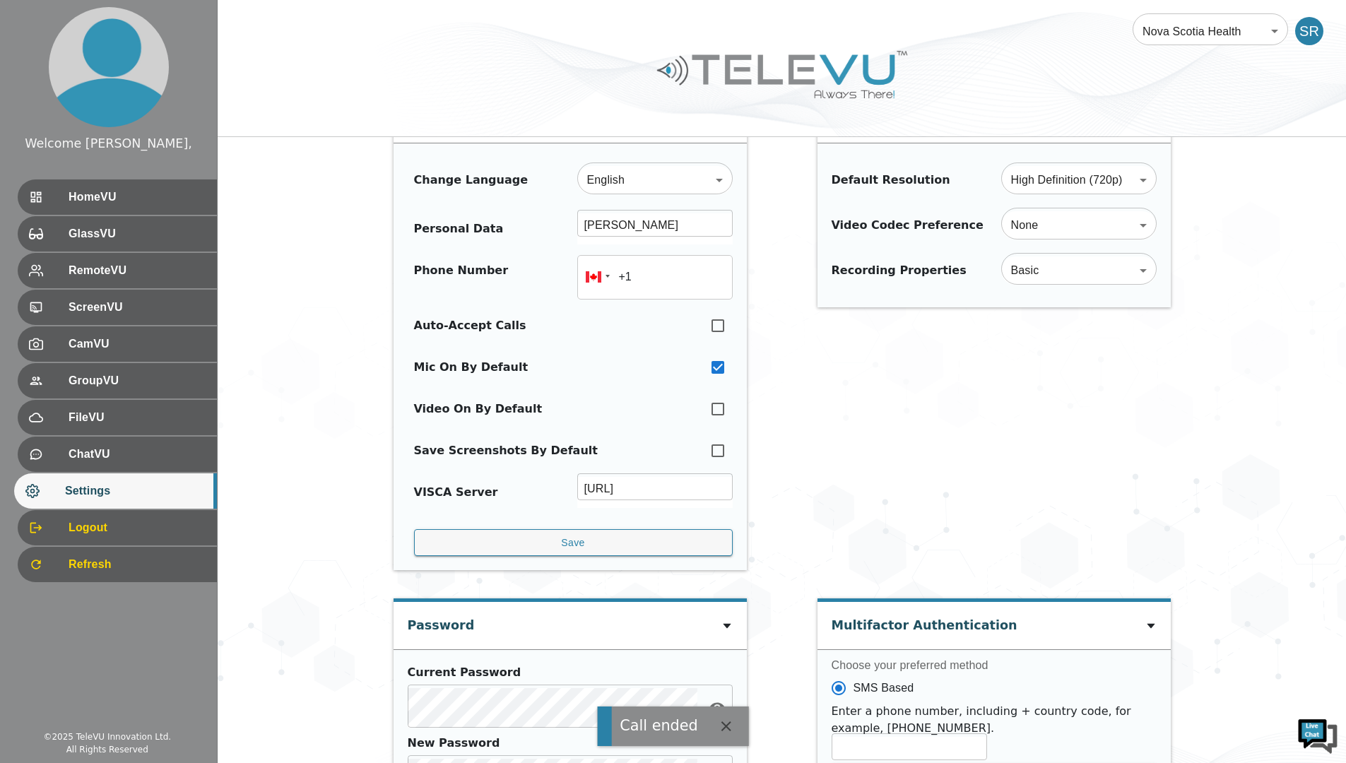
scroll to position [71, 0]
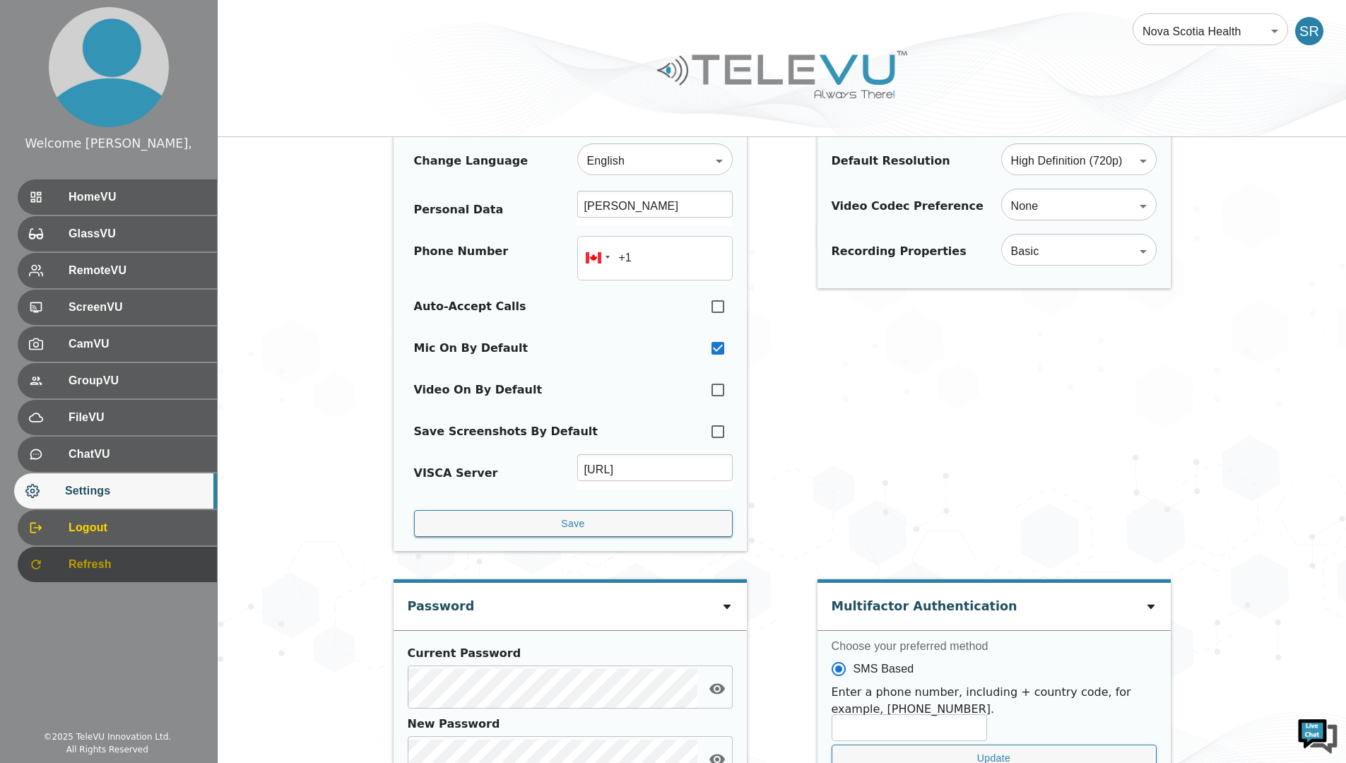
click at [80, 562] on span "Refresh" at bounding box center [137, 564] width 137 height 17
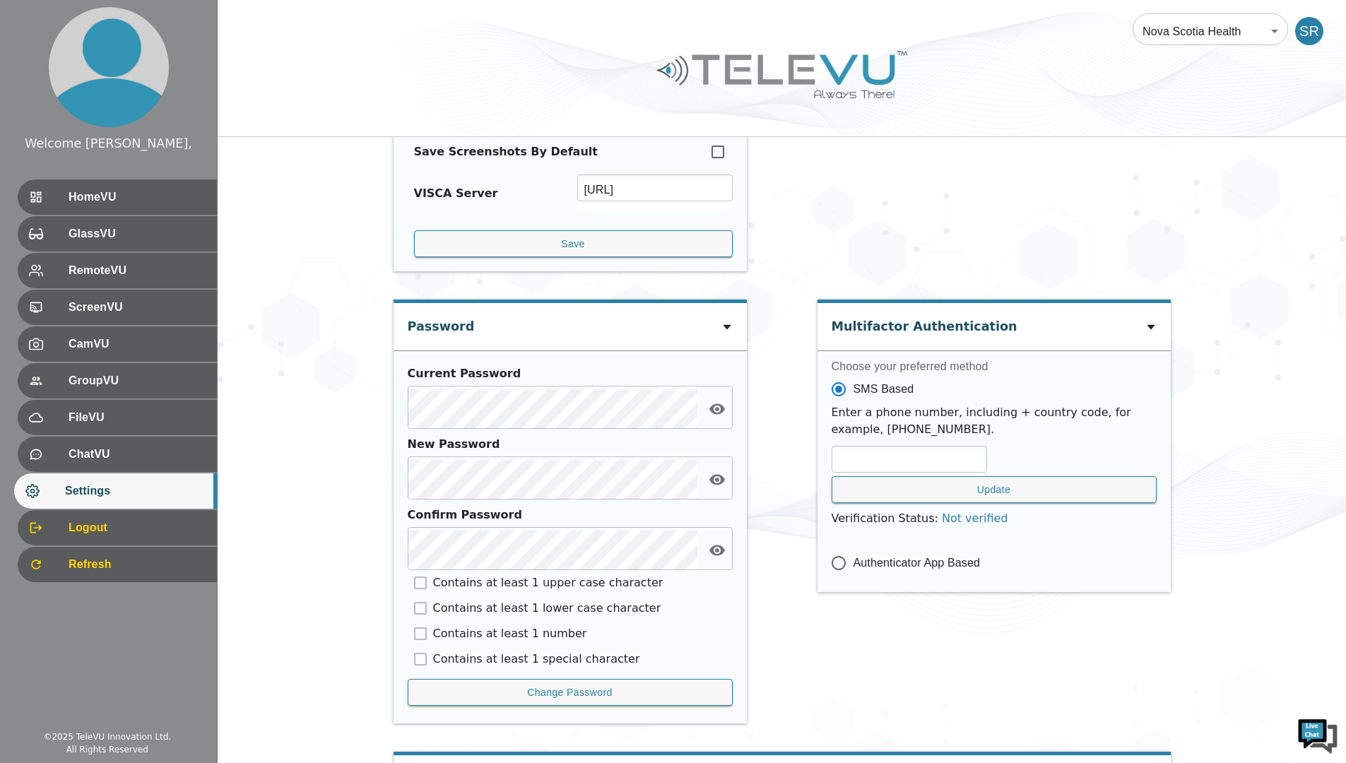
scroll to position [490, 0]
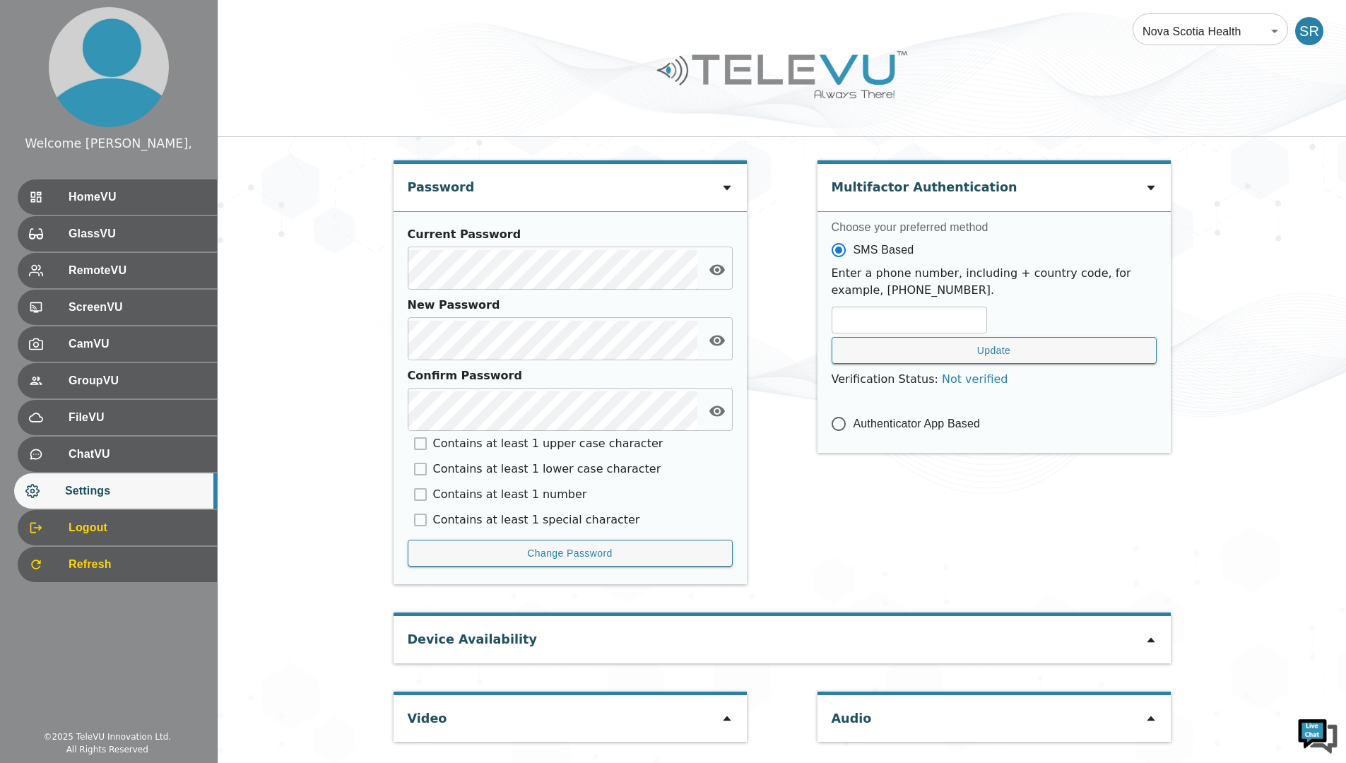
click at [728, 713] on div at bounding box center [726, 718] width 11 height 17
type input "2fe81193adac1f3cac2cc7de02873557805dd1743f58da0bf7ce928df99e37d9"
type input "COM8"
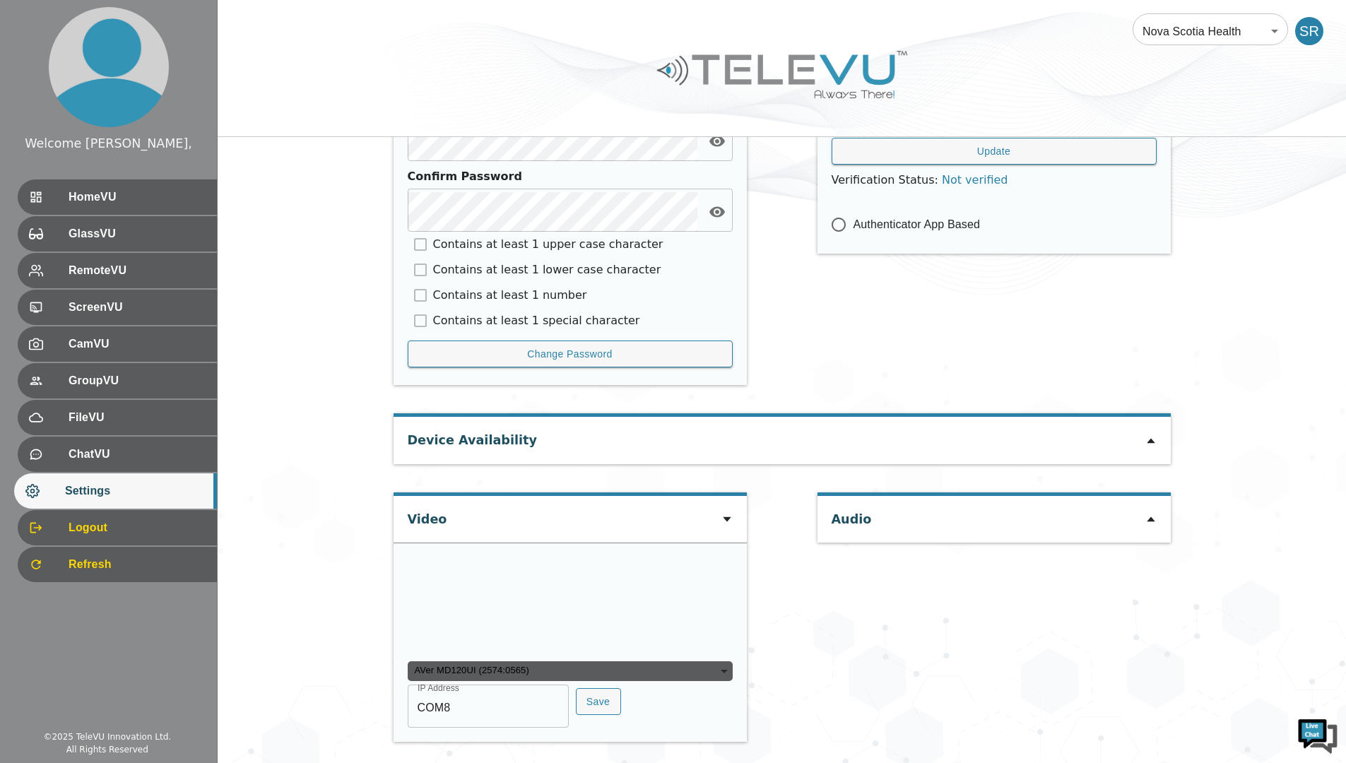
scroll to position [0, 0]
click at [88, 529] on span "Logout" at bounding box center [137, 527] width 137 height 17
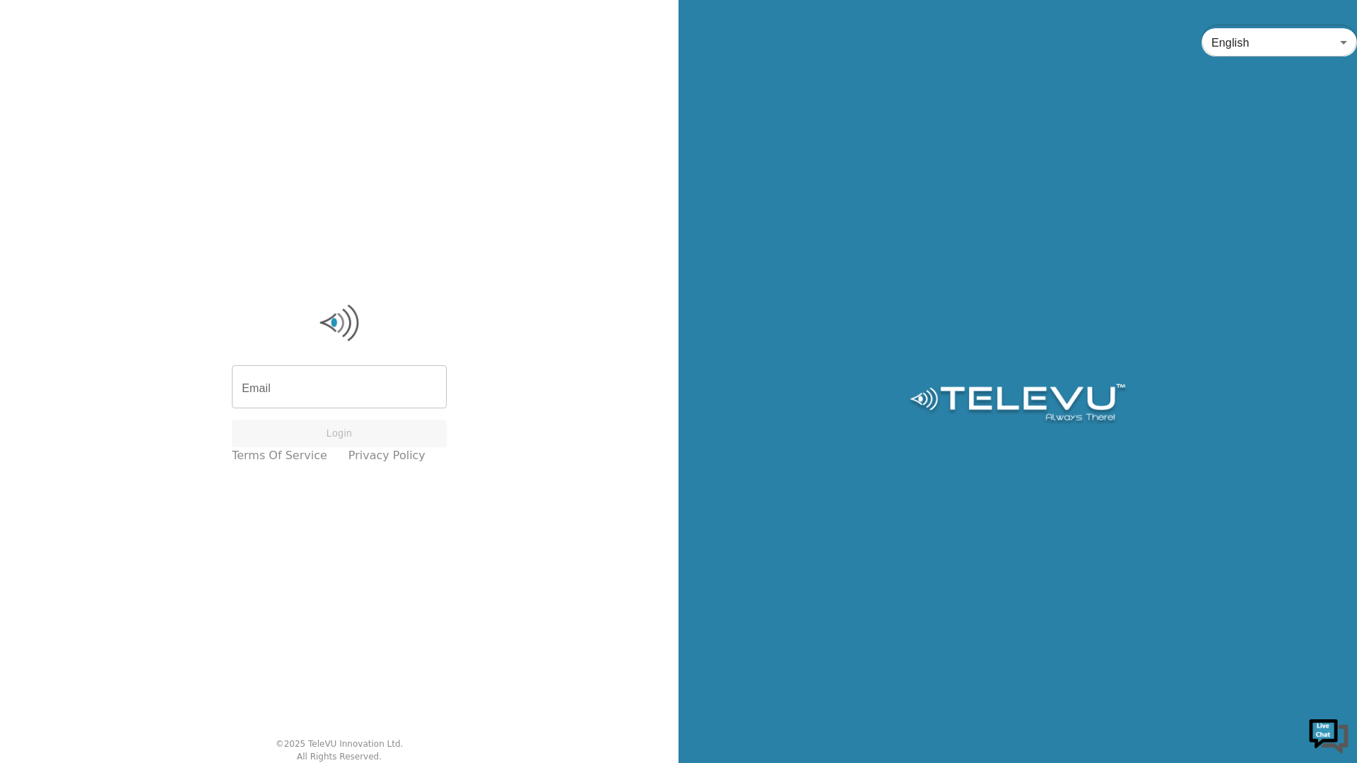
click at [351, 384] on input "Email" at bounding box center [339, 389] width 215 height 40
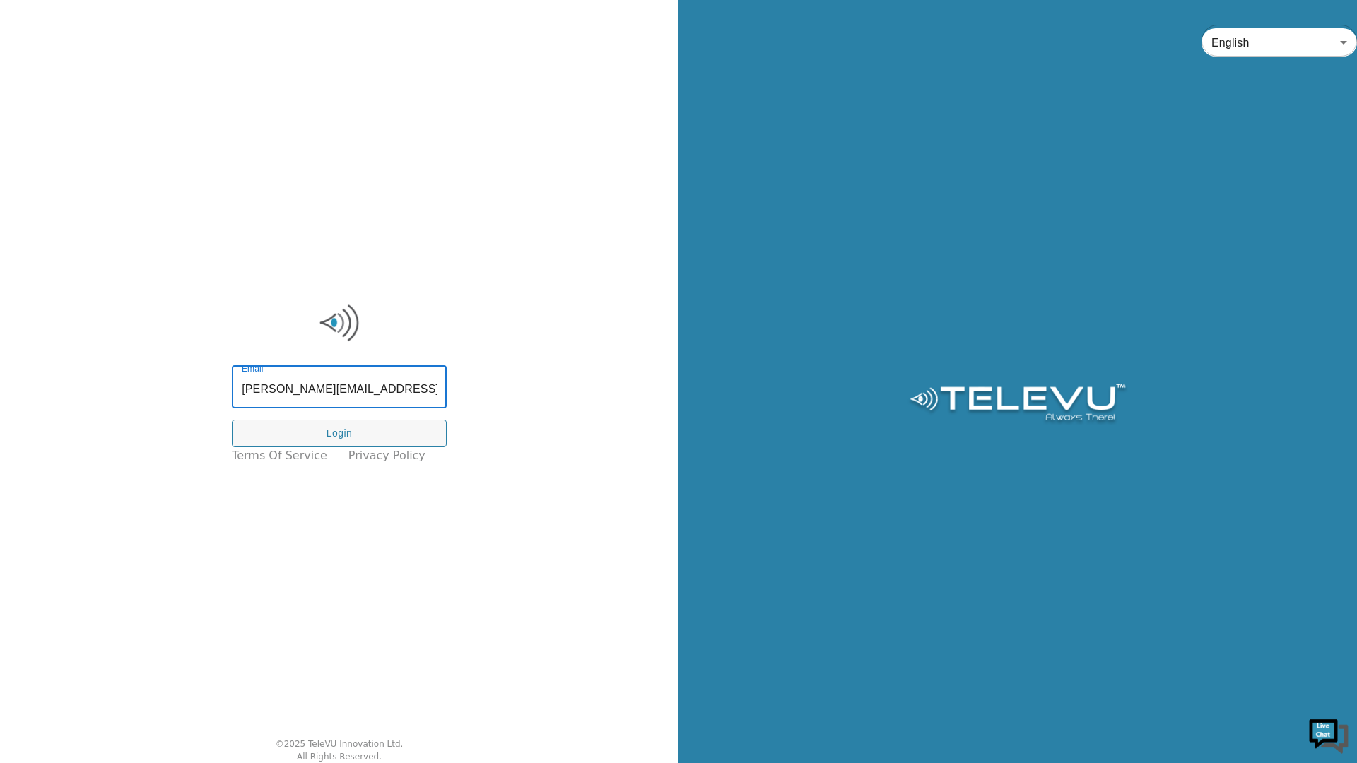
type input "[PERSON_NAME][EMAIL_ADDRESS][PERSON_NAME][DOMAIN_NAME]"
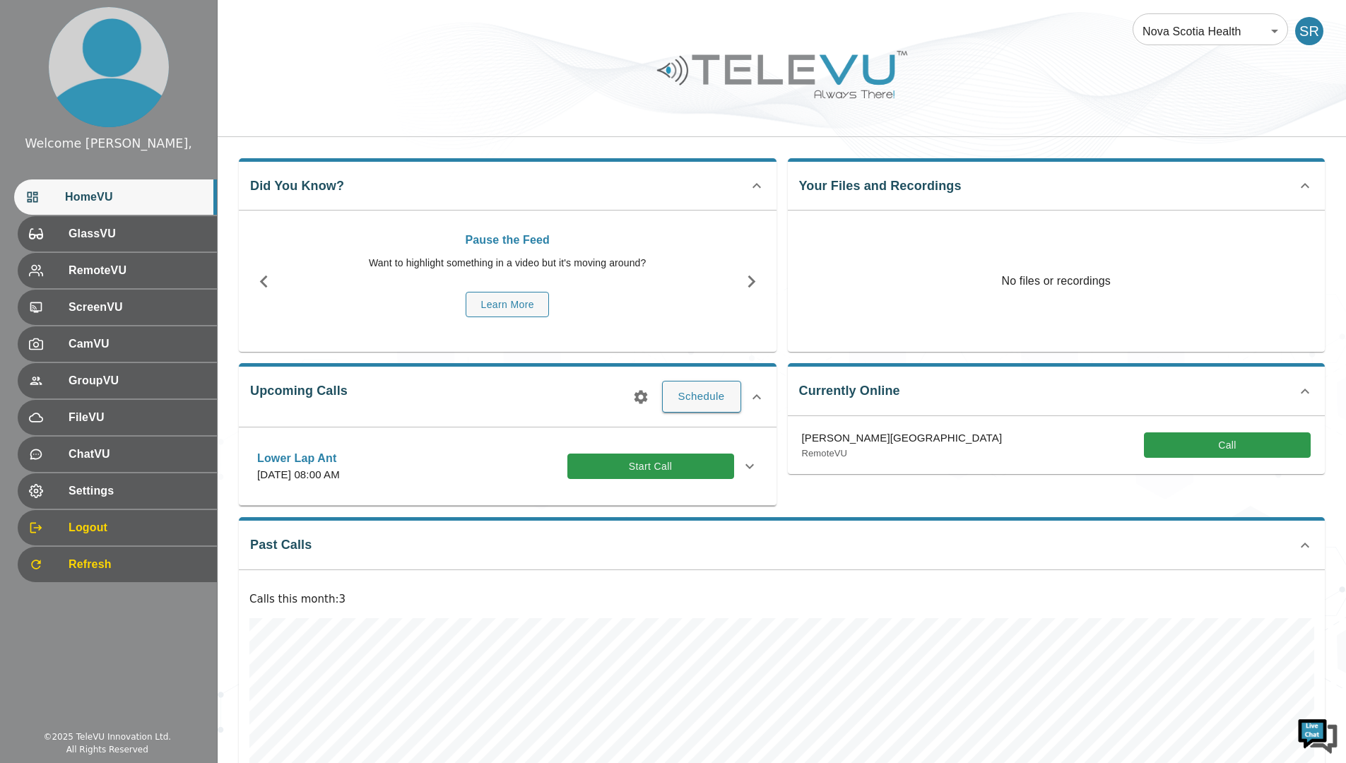
click at [100, 495] on span "Settings" at bounding box center [137, 491] width 137 height 17
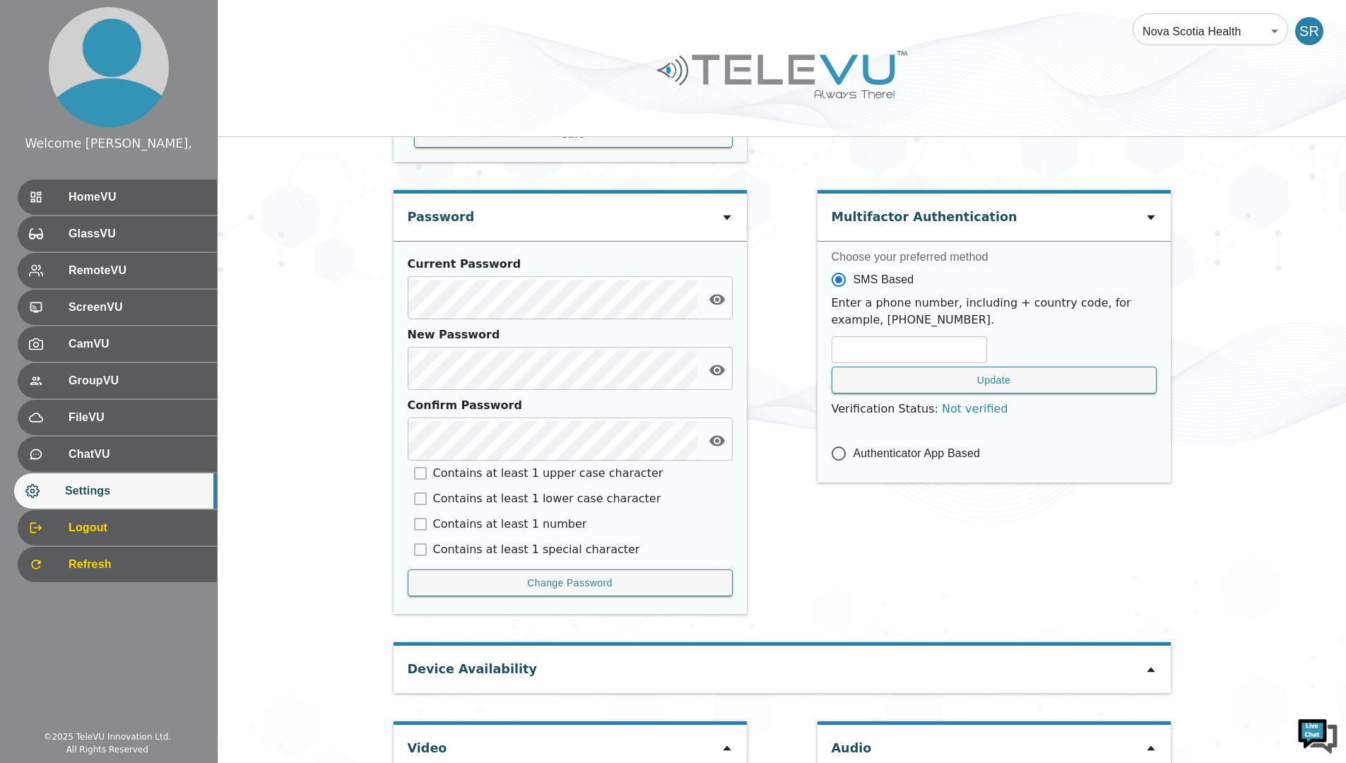
scroll to position [490, 0]
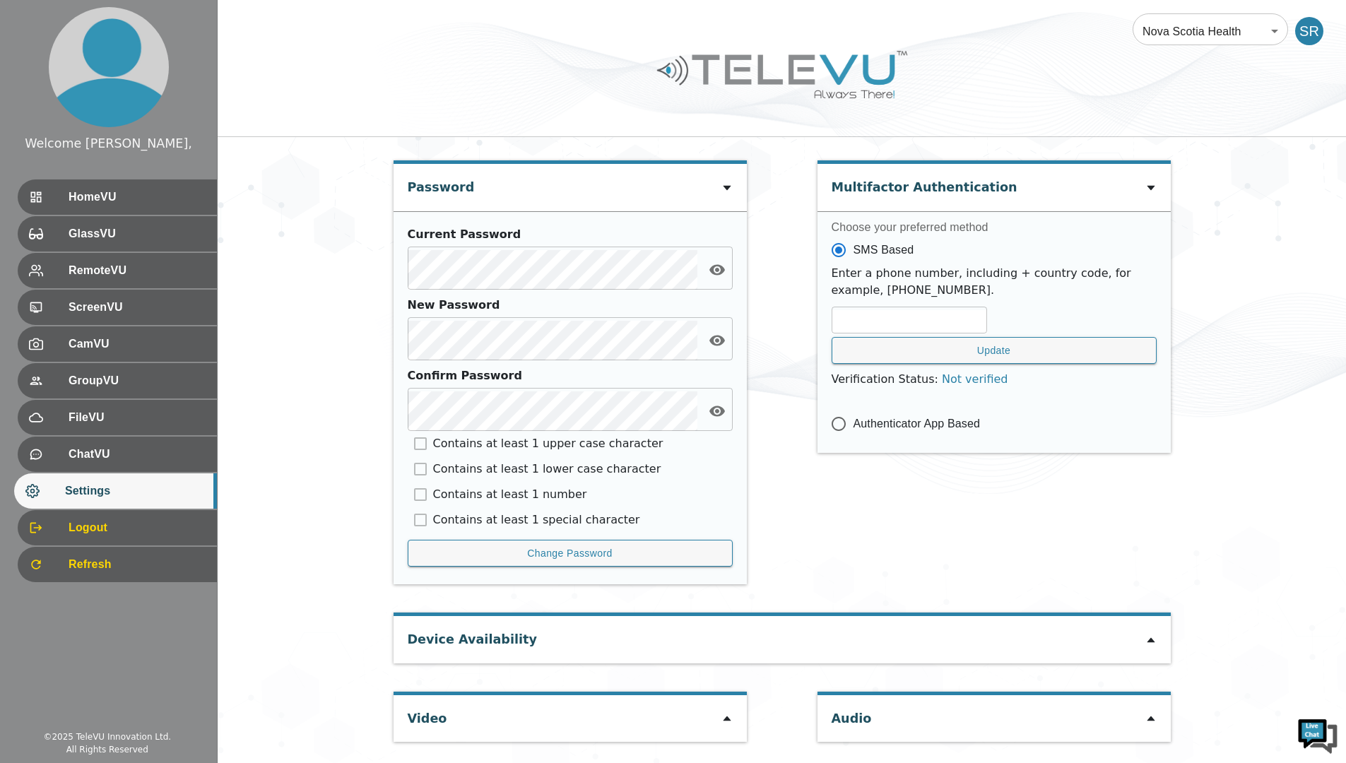
click at [490, 731] on div "Video" at bounding box center [570, 718] width 353 height 47
click at [728, 717] on icon at bounding box center [726, 718] width 11 height 11
type input "2fe81193adac1f3cac2cc7de02873557805dd1743f58da0bf7ce928df99e37d9"
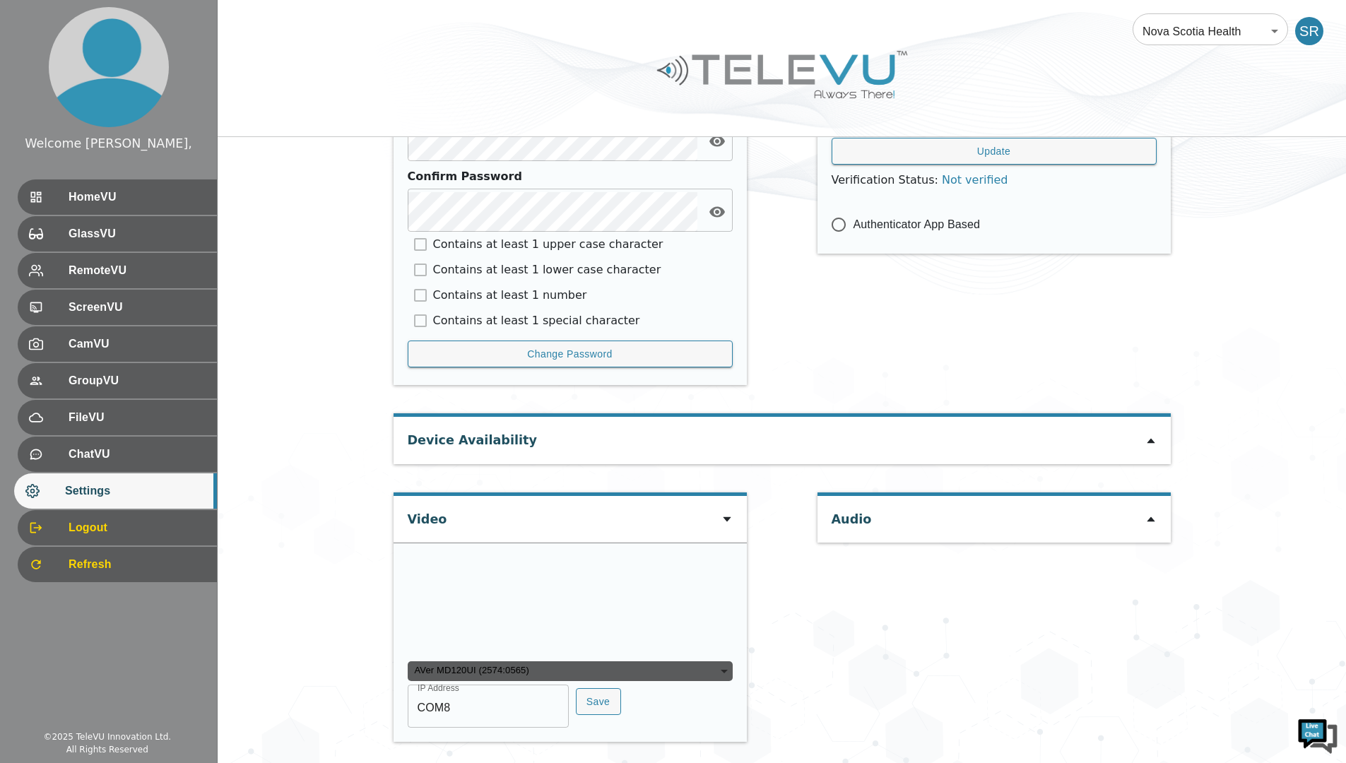
scroll to position [766, 0]
click at [458, 706] on input "COM8" at bounding box center [488, 708] width 161 height 40
click at [576, 702] on button "Save" at bounding box center [598, 702] width 45 height 28
click at [454, 709] on input "COM" at bounding box center [488, 708] width 161 height 40
type input "COM8"
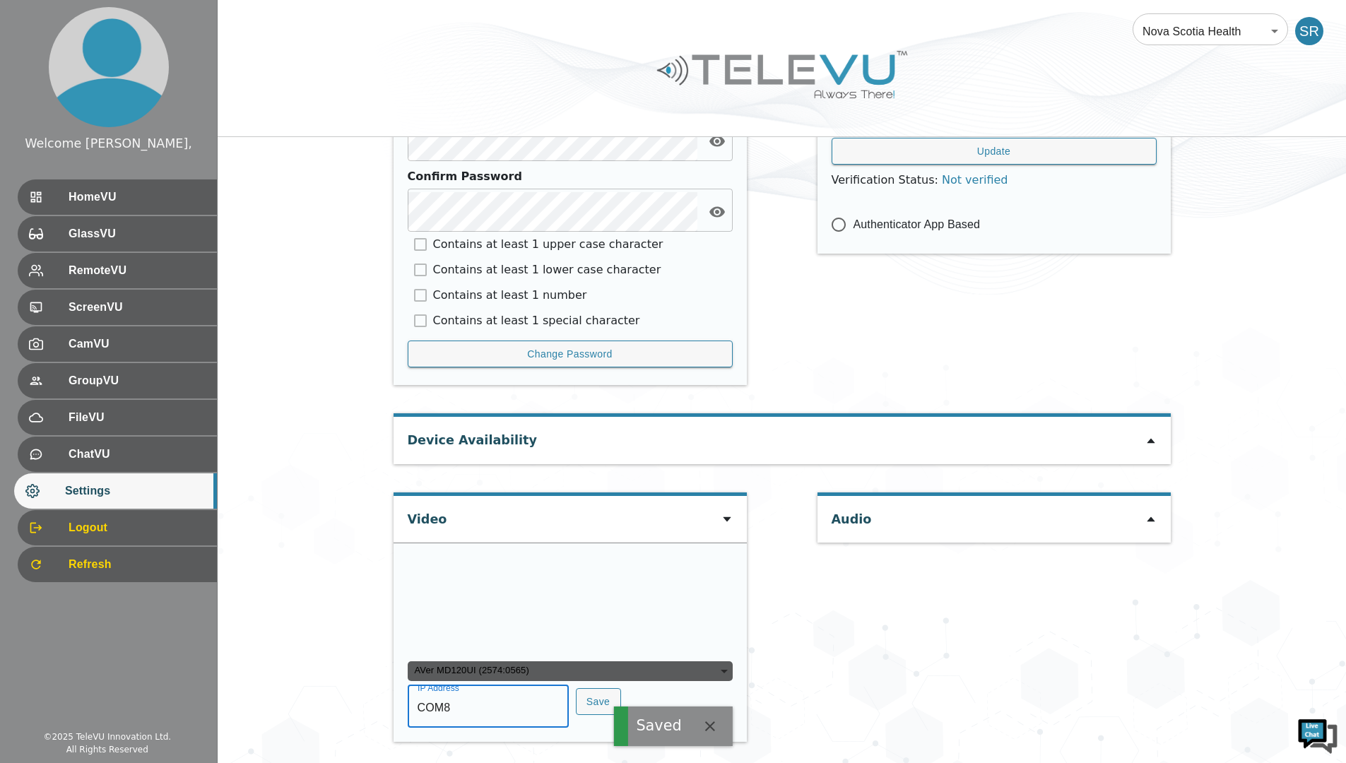
click at [583, 702] on button "Save" at bounding box center [598, 702] width 45 height 28
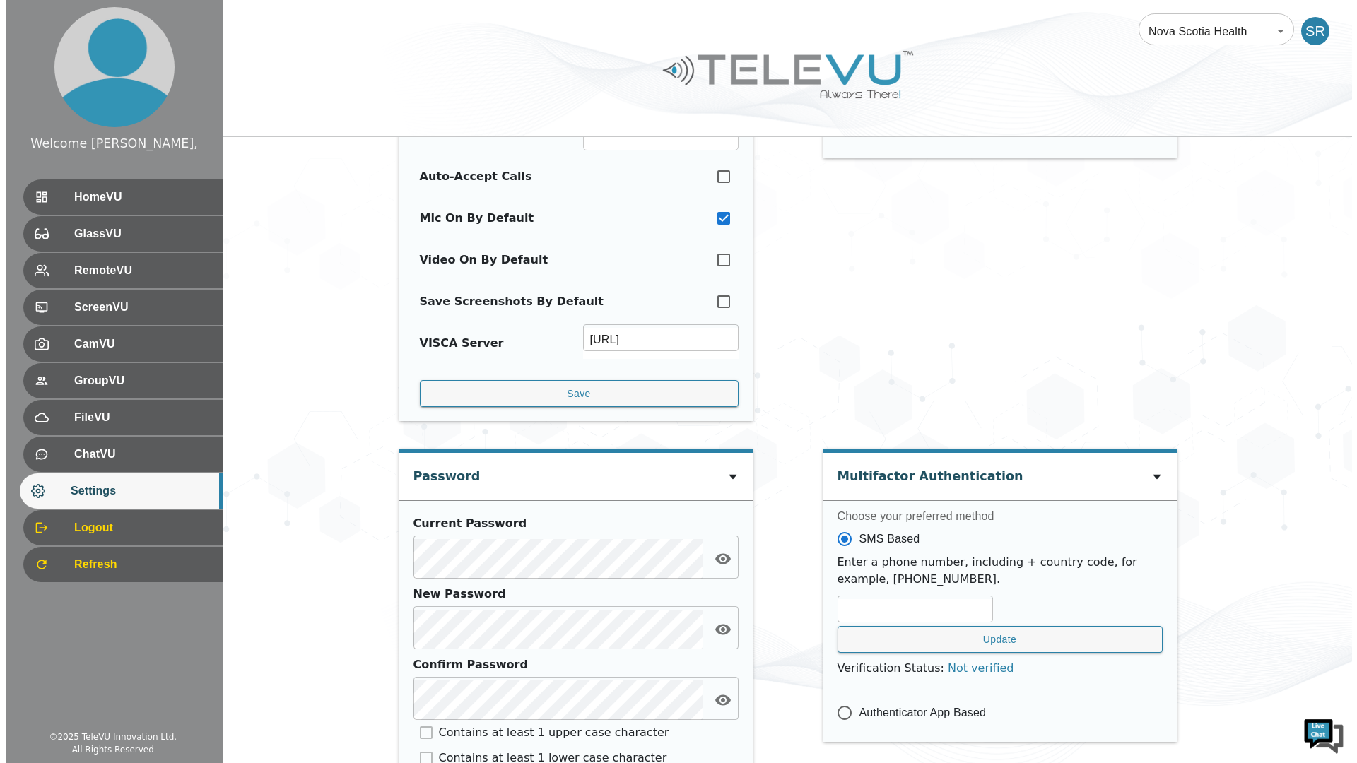
scroll to position [0, 0]
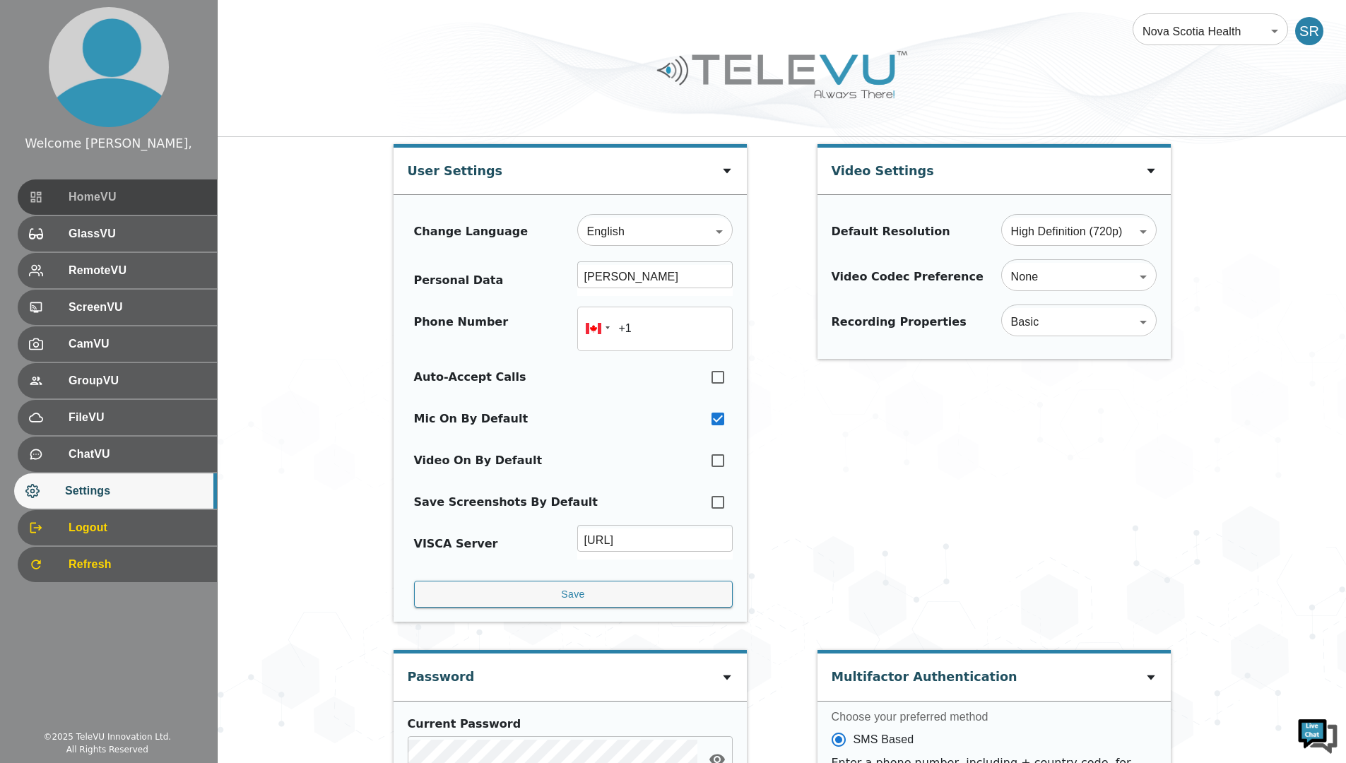
click at [69, 205] on span "HomeVU" at bounding box center [137, 197] width 137 height 17
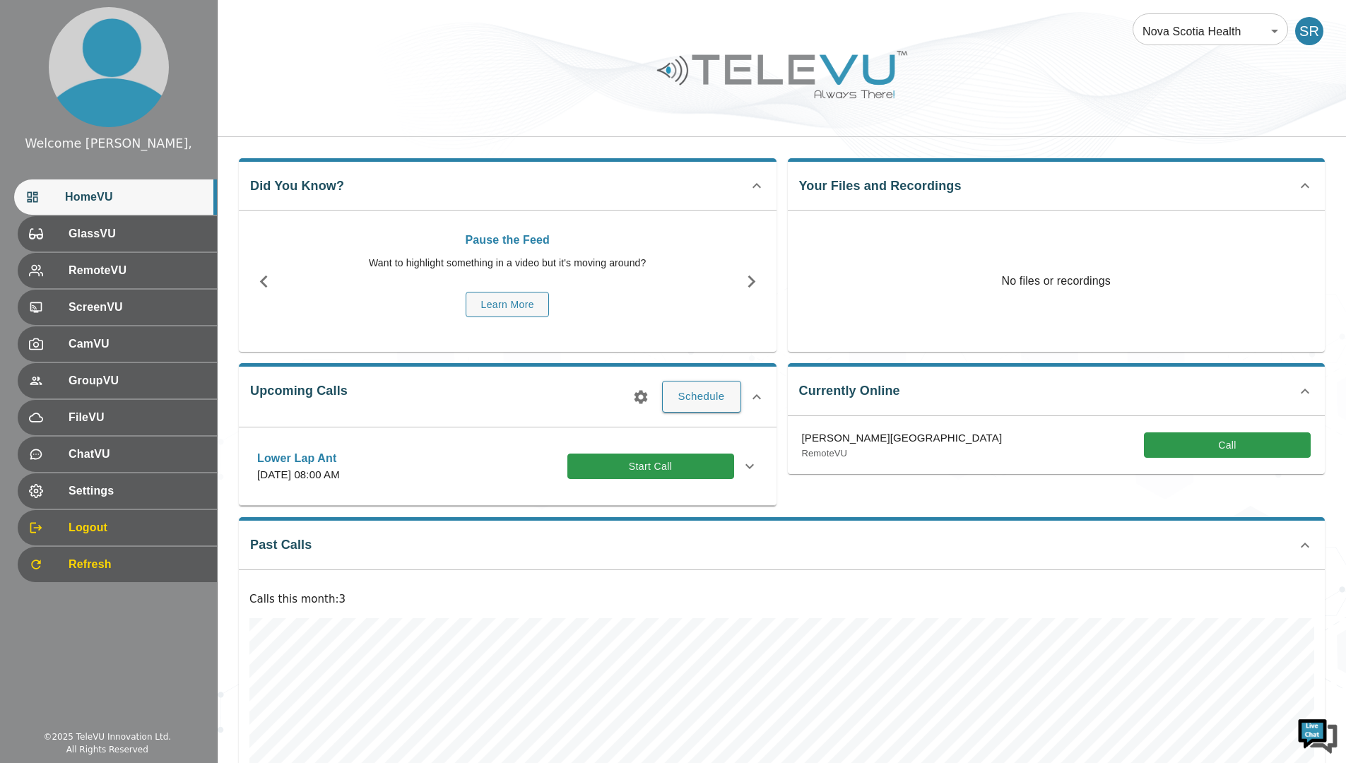
click at [675, 457] on button "Start Call" at bounding box center [650, 467] width 167 height 26
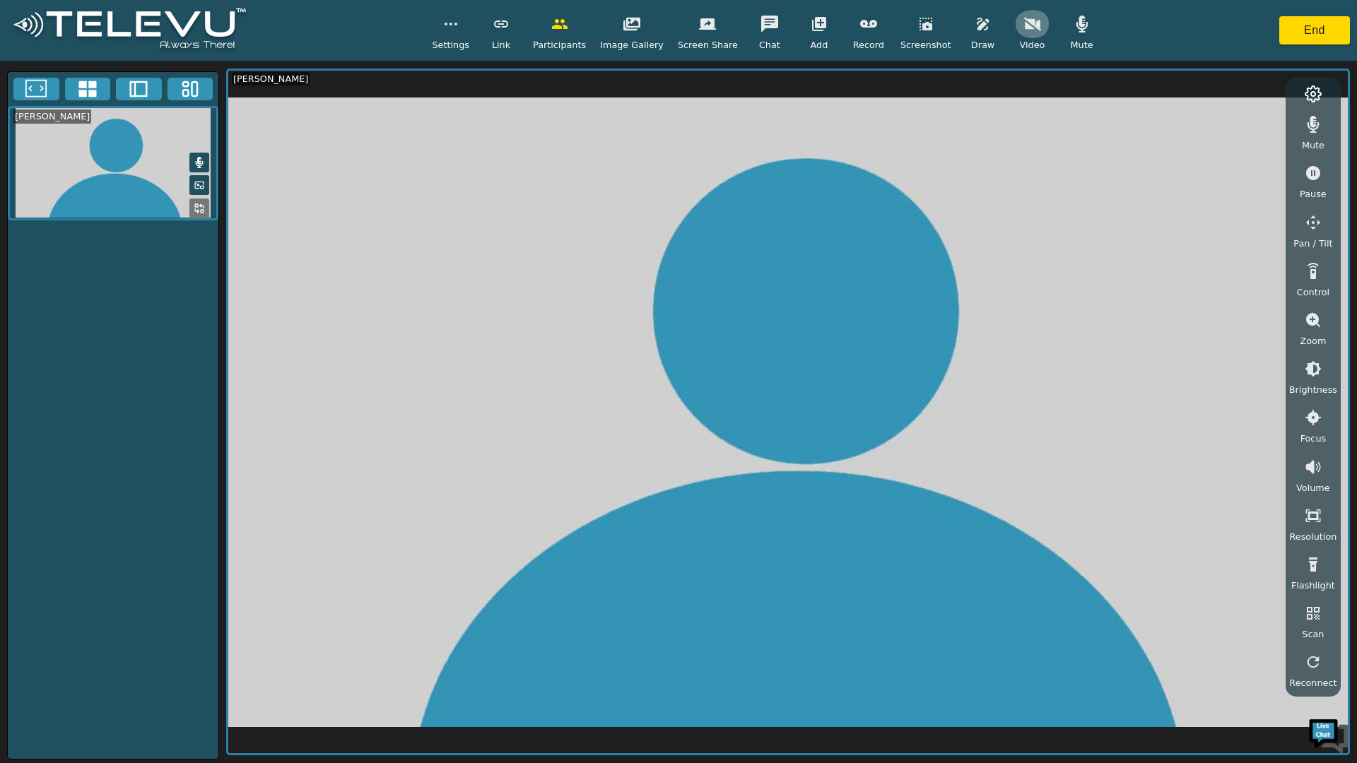
click at [1024, 28] on icon "button" at bounding box center [1032, 23] width 17 height 13
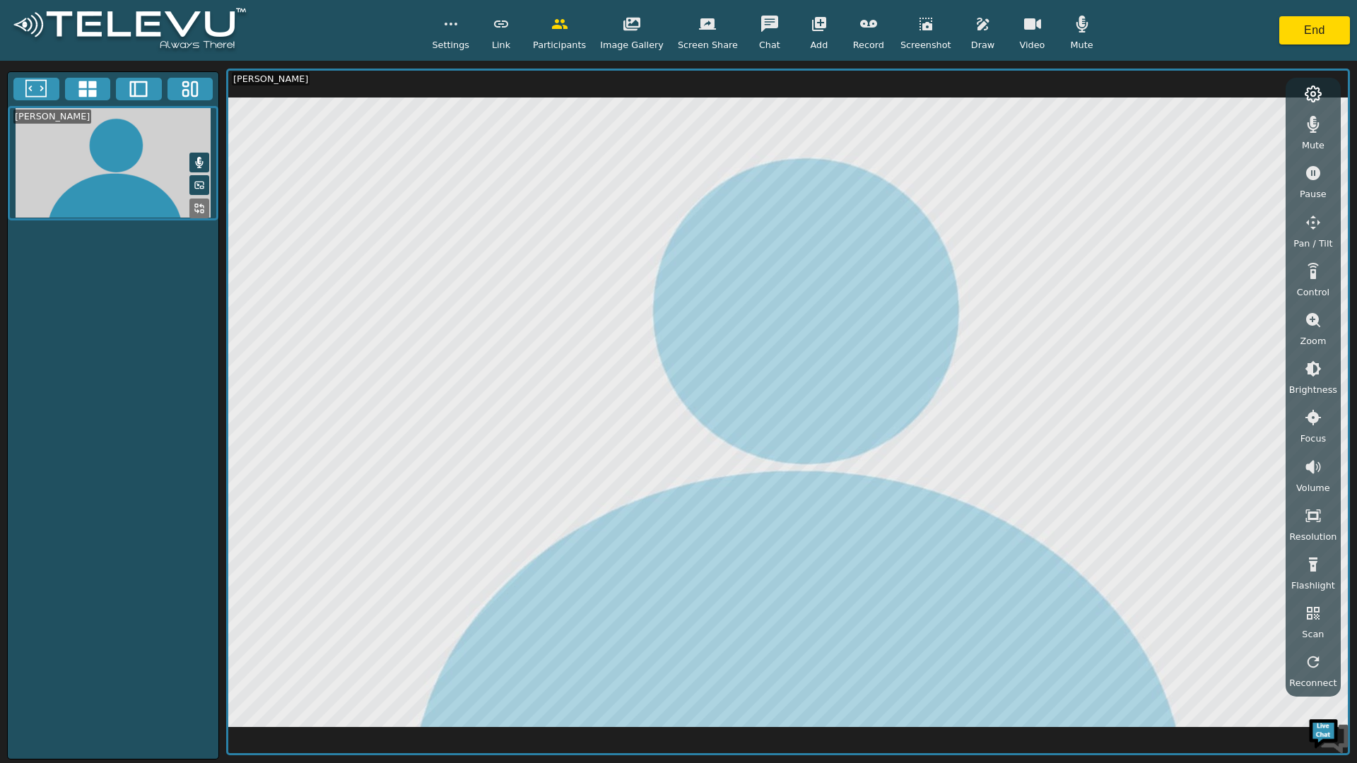
click at [1318, 232] on button "button" at bounding box center [1312, 222] width 35 height 28
click at [1233, 92] on icon "button" at bounding box center [1232, 98] width 17 height 17
click at [1240, 129] on icon "button" at bounding box center [1232, 127] width 17 height 13
click at [1268, 124] on icon "button" at bounding box center [1267, 127] width 17 height 17
click at [1203, 126] on icon "button" at bounding box center [1196, 127] width 17 height 17
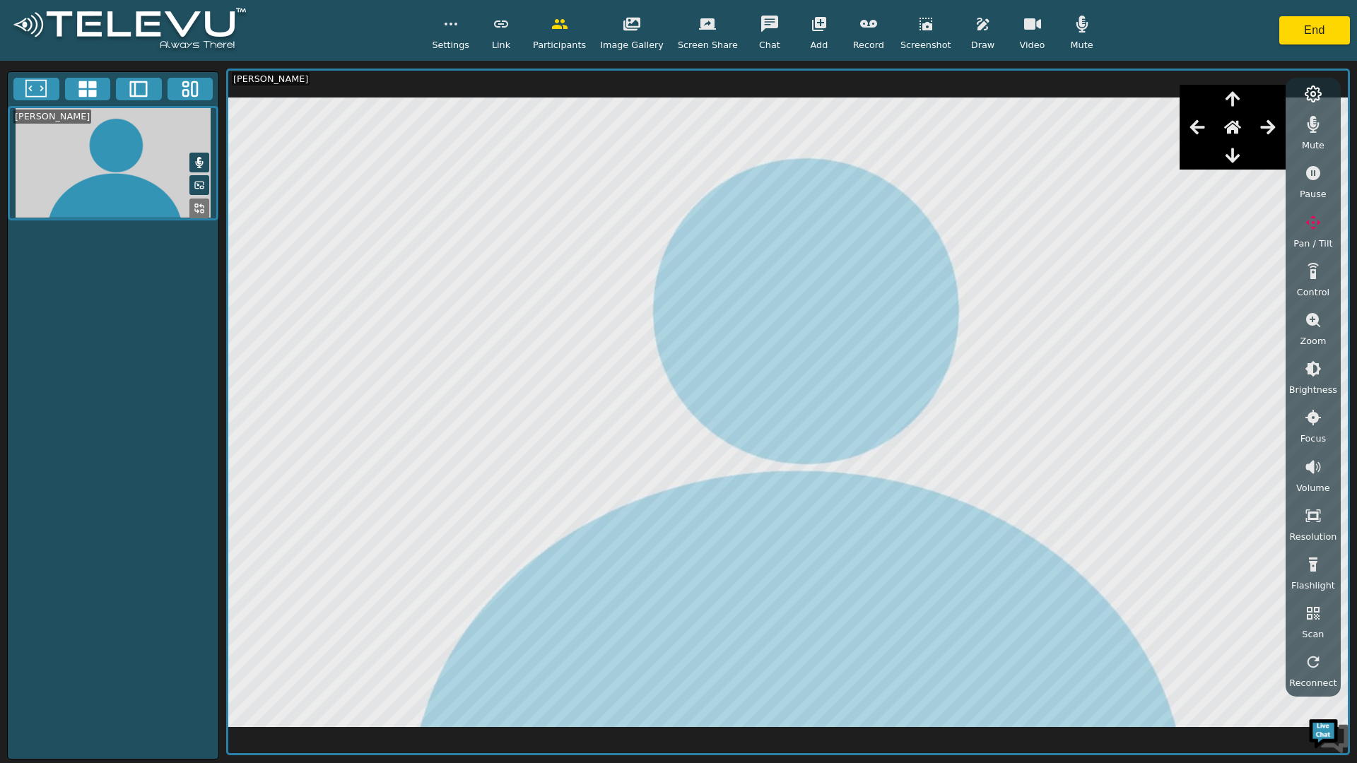
click at [196, 208] on icon at bounding box center [199, 208] width 11 height 11
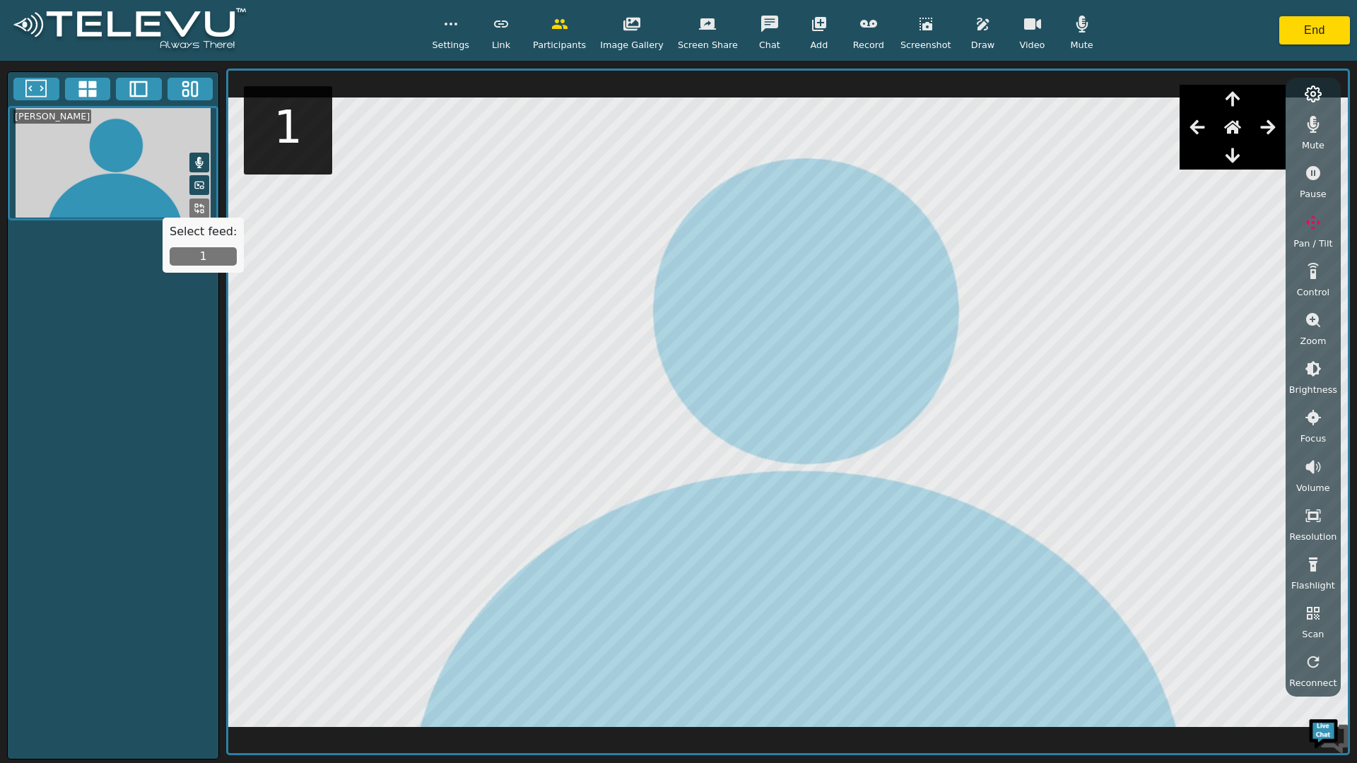
click at [196, 204] on icon at bounding box center [199, 208] width 11 height 11
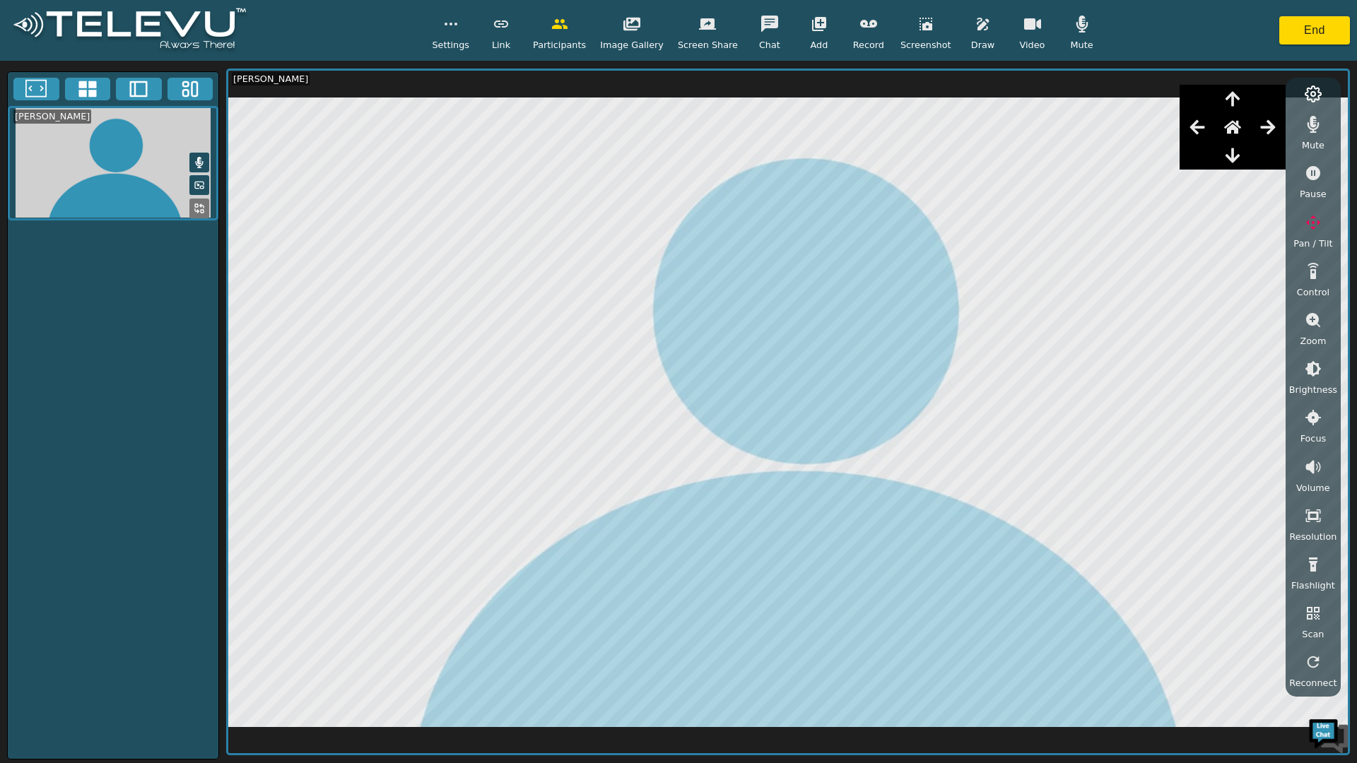
click at [199, 255] on div "[PERSON_NAME]" at bounding box center [113, 415] width 212 height 688
click at [93, 312] on div "[PERSON_NAME]" at bounding box center [113, 415] width 212 height 688
click at [1205, 124] on icon "button" at bounding box center [1196, 127] width 17 height 17
click at [1276, 120] on icon "button" at bounding box center [1267, 127] width 17 height 17
click at [1236, 99] on icon "button" at bounding box center [1232, 98] width 17 height 17
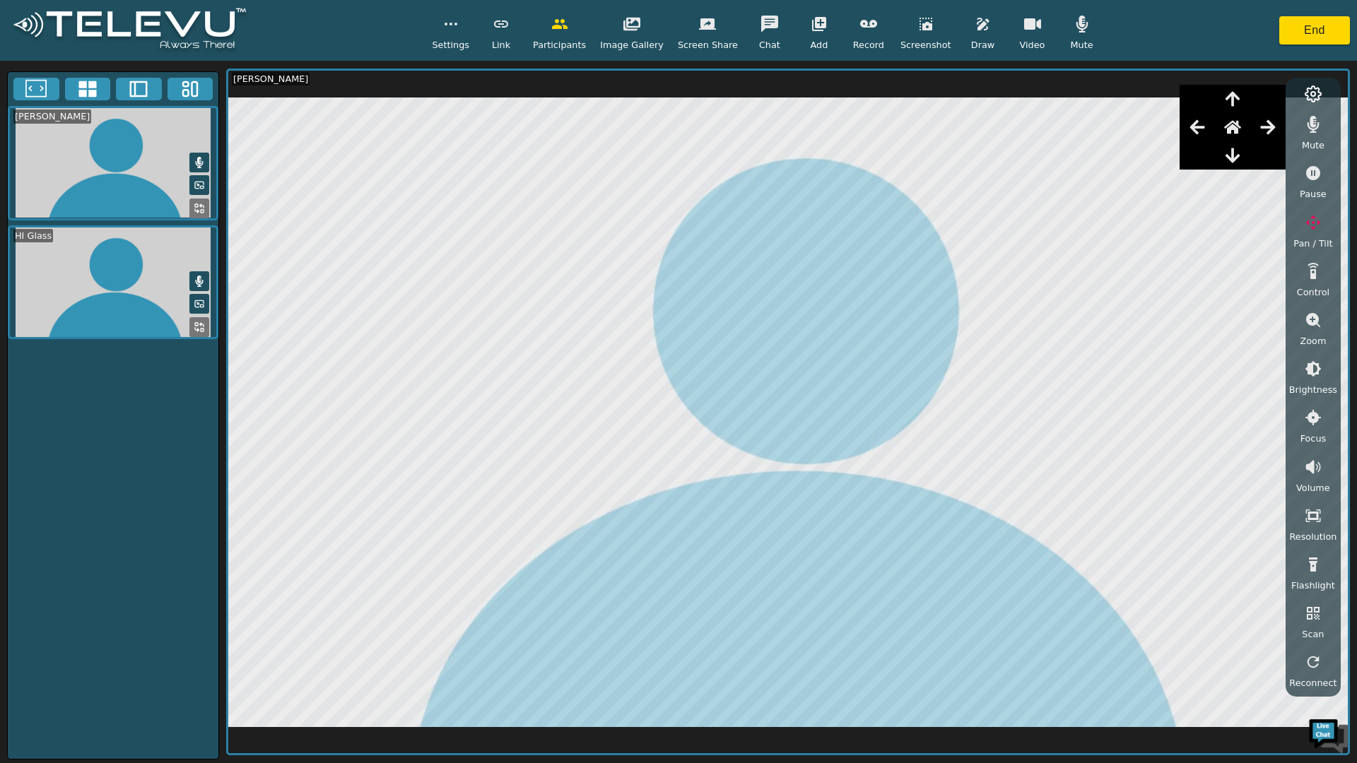
click at [1317, 120] on icon "button" at bounding box center [1312, 124] width 17 height 17
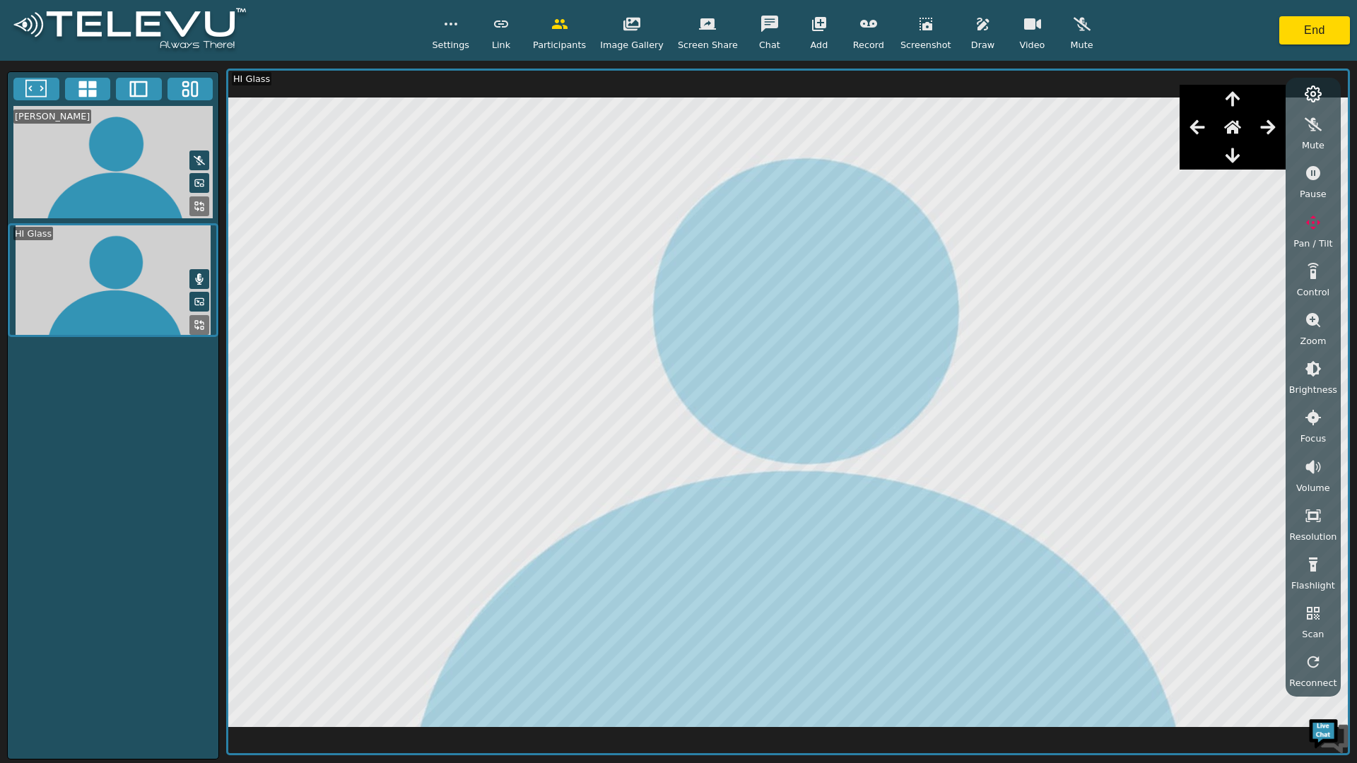
click at [1123, 26] on div "Settings Link Participants Image Gallery Screen Share Chat Add Record Screensho…" at bounding box center [678, 30] width 1357 height 61
click at [1273, 125] on icon "button" at bounding box center [1267, 127] width 17 height 17
click at [1273, 126] on icon "button" at bounding box center [1267, 127] width 17 height 17
click at [1200, 129] on icon "button" at bounding box center [1196, 127] width 15 height 14
click at [459, 30] on icon "button" at bounding box center [450, 24] width 17 height 17
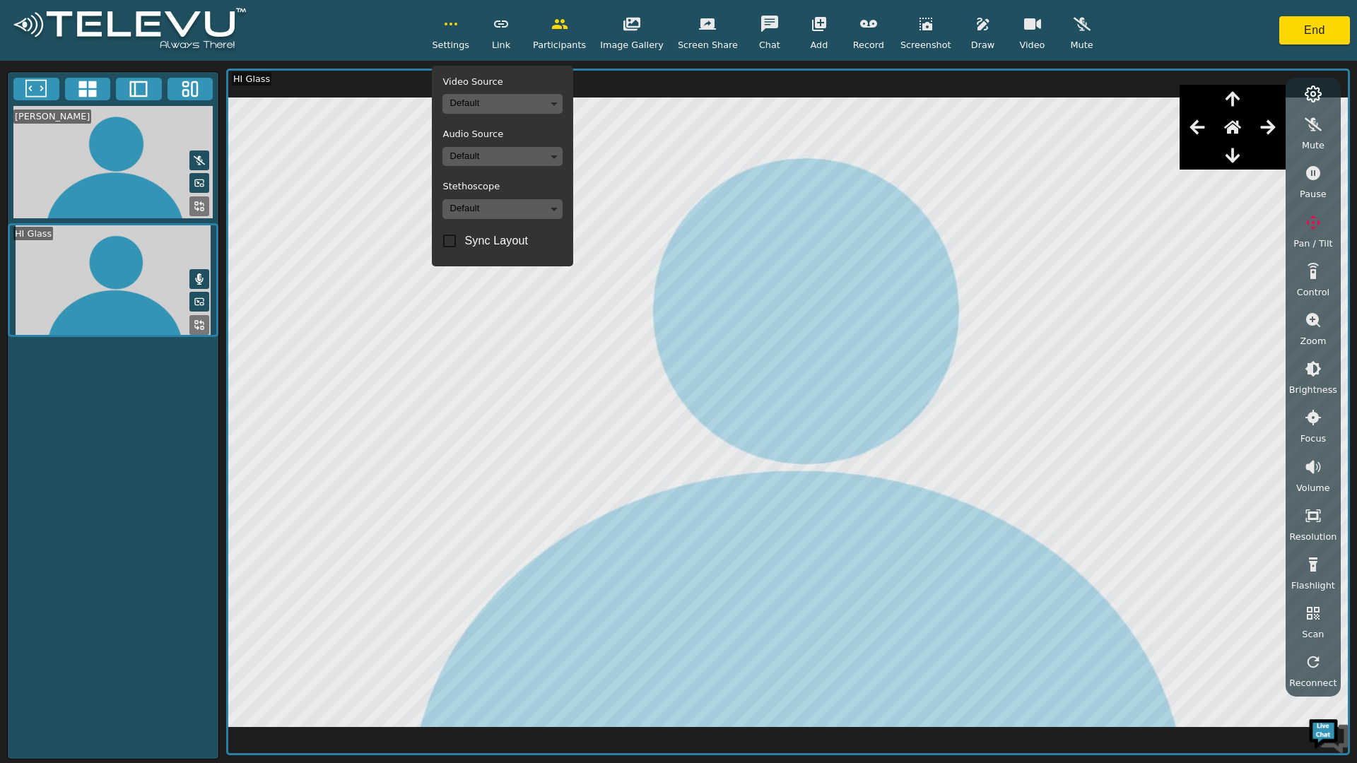
click at [513, 98] on body "Settings Video Source Default Audio Source Default Stethoscope Default Sync Lay…" at bounding box center [678, 381] width 1357 height 763
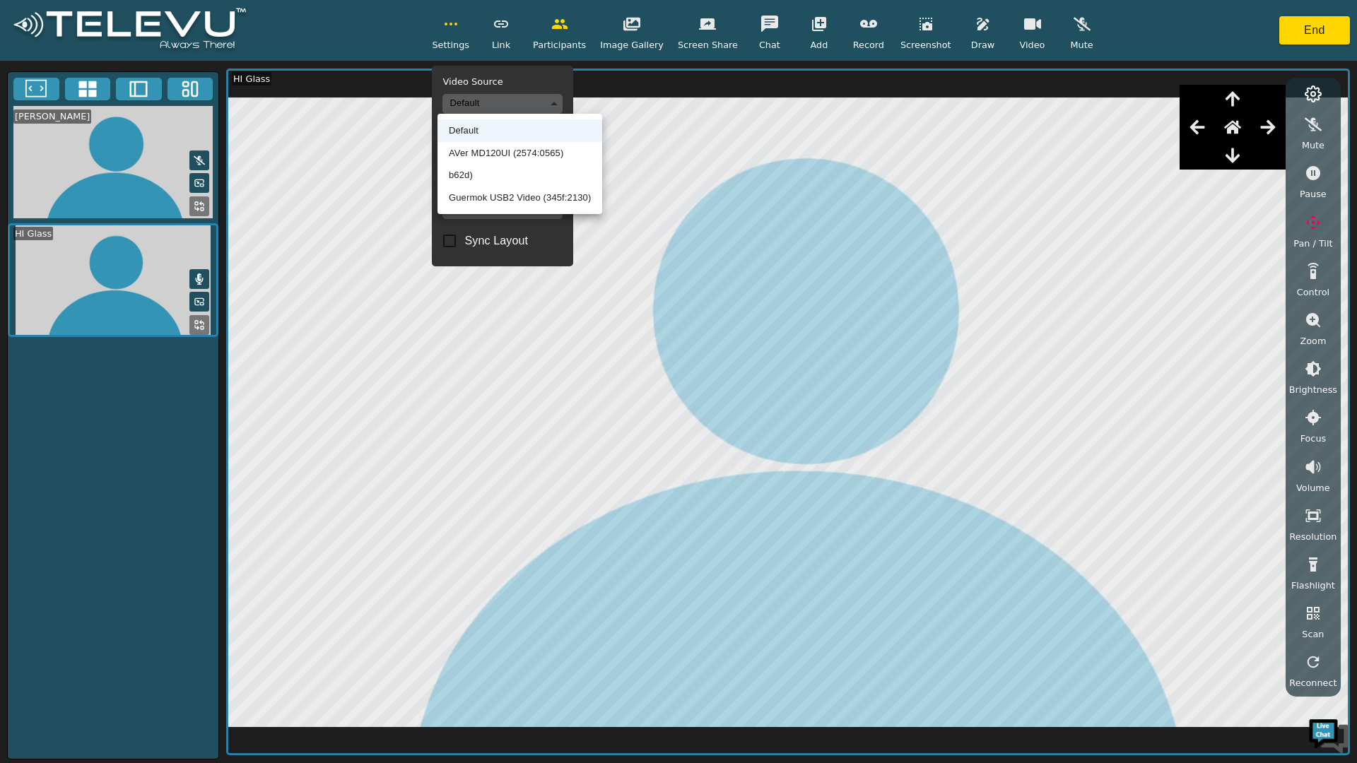
click at [507, 150] on li "AVer MD120UI (2574:0565)" at bounding box center [519, 153] width 165 height 23
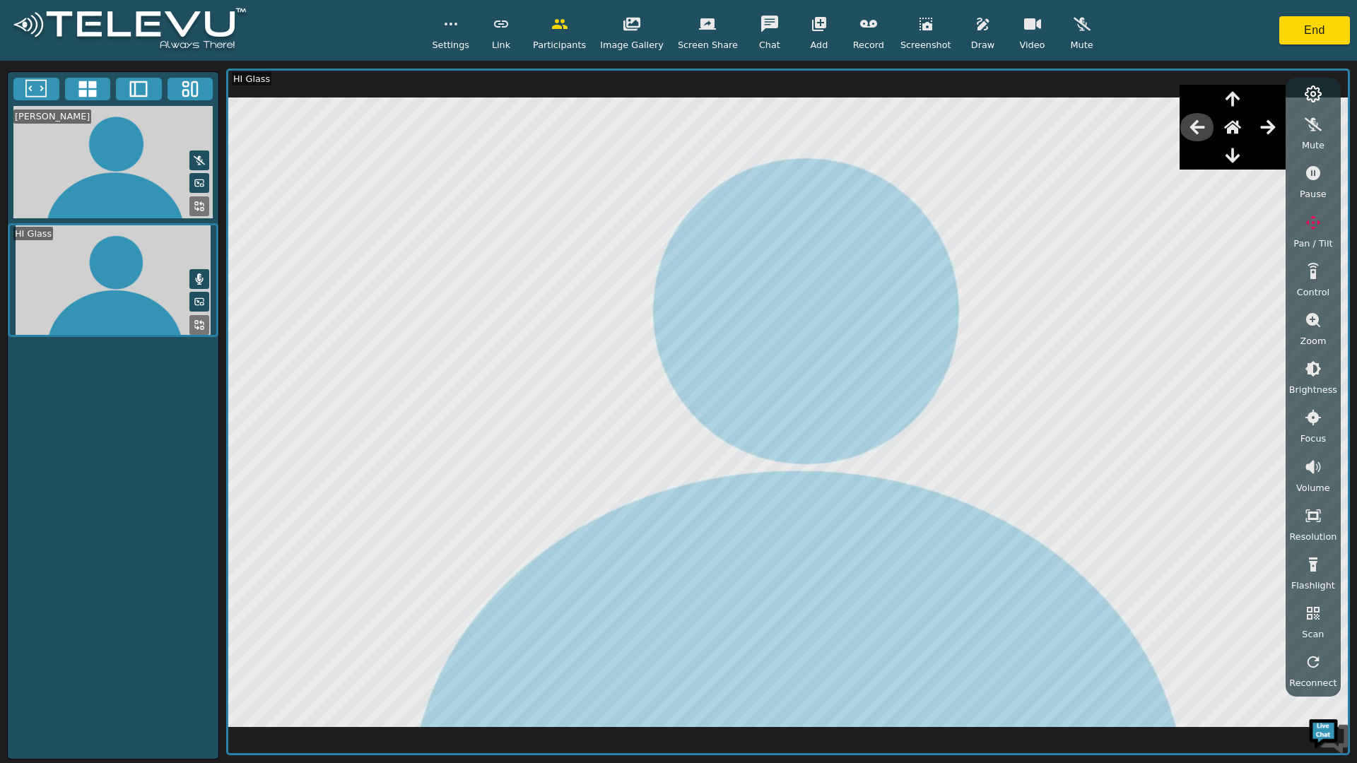
click at [1205, 123] on icon "button" at bounding box center [1196, 127] width 17 height 17
click at [1275, 122] on icon "button" at bounding box center [1267, 127] width 15 height 14
click at [1205, 125] on icon "button" at bounding box center [1196, 127] width 17 height 17
click at [1204, 125] on icon "button" at bounding box center [1196, 127] width 17 height 17
click at [1269, 123] on icon "button" at bounding box center [1267, 127] width 17 height 17
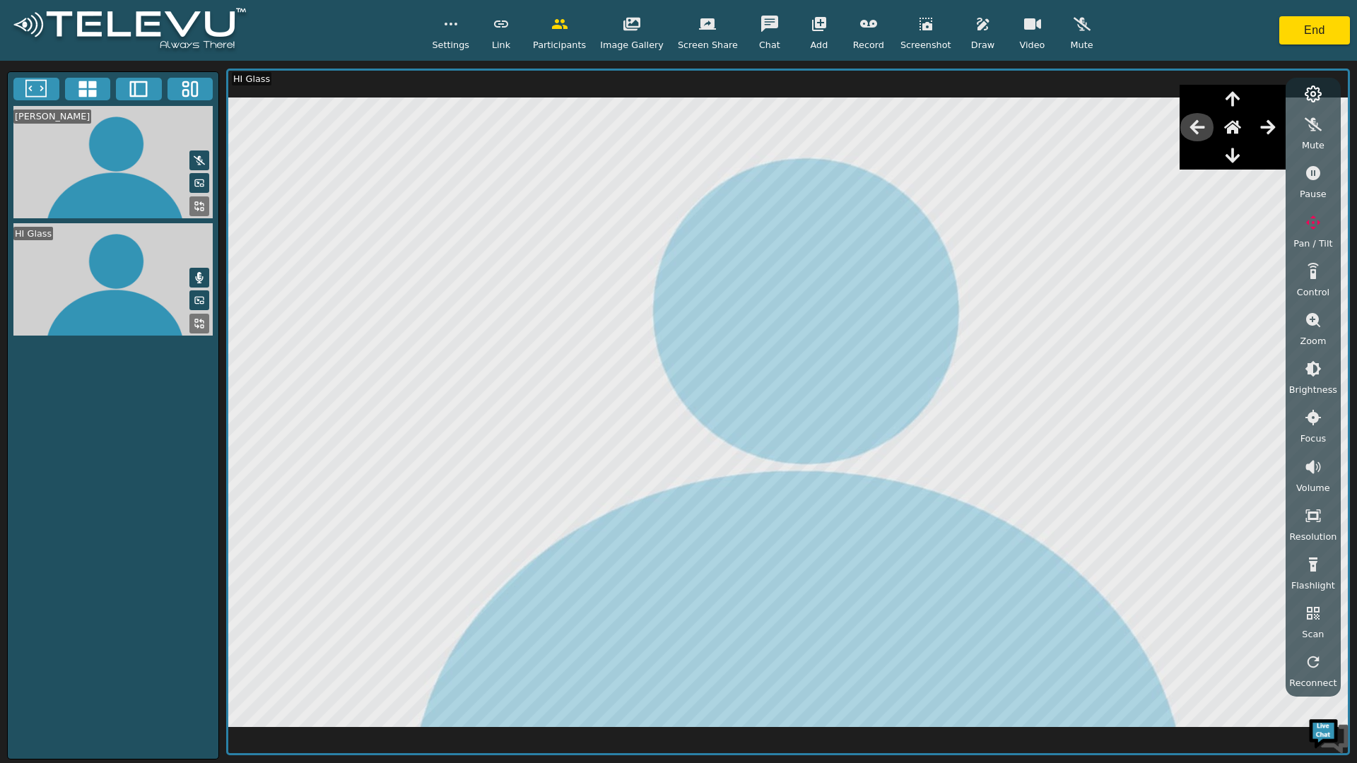
click at [1215, 129] on button "button" at bounding box center [1196, 127] width 35 height 28
drag, startPoint x: 55, startPoint y: 156, endPoint x: 67, endPoint y: 156, distance: 12.0
click at [55, 156] on video at bounding box center [113, 162] width 211 height 112
click at [191, 199] on button at bounding box center [199, 206] width 20 height 20
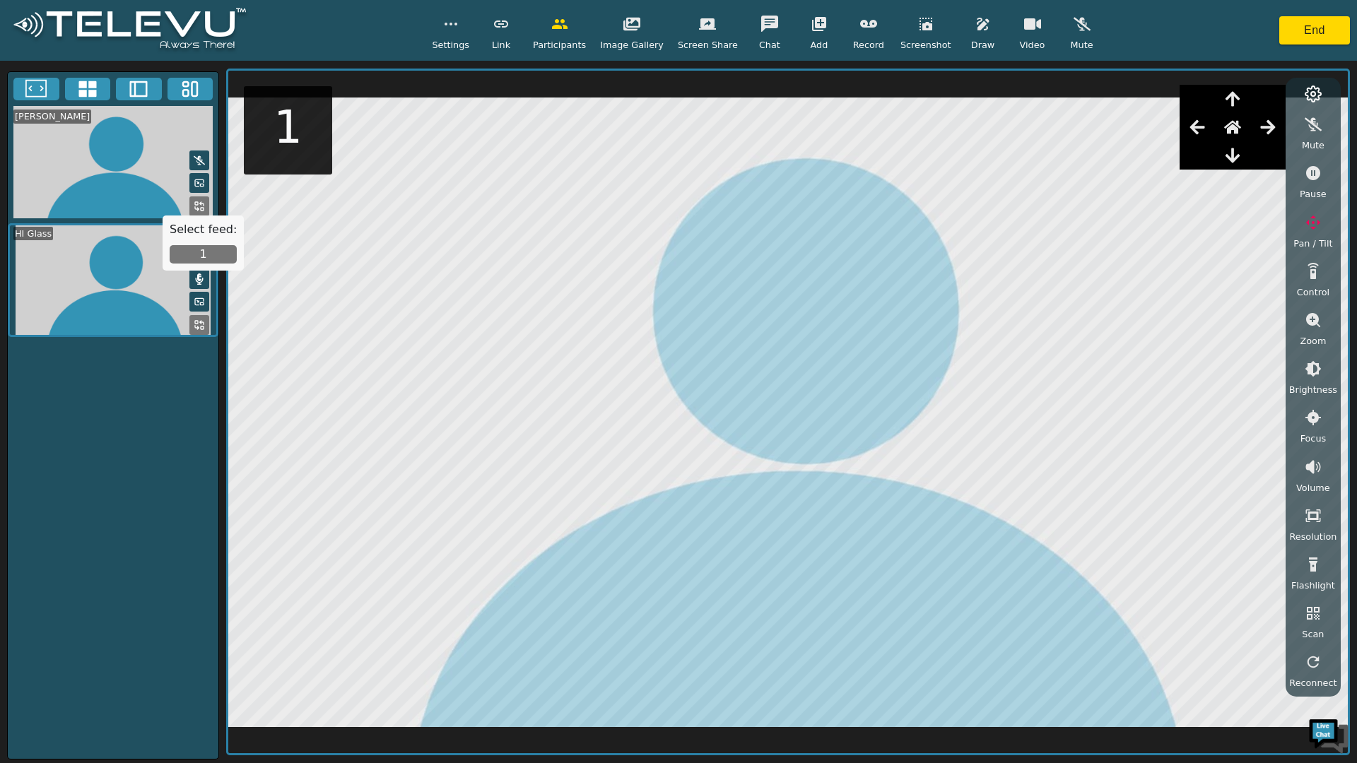
click at [204, 256] on button "1" at bounding box center [203, 254] width 67 height 18
